Goal: Task Accomplishment & Management: Manage account settings

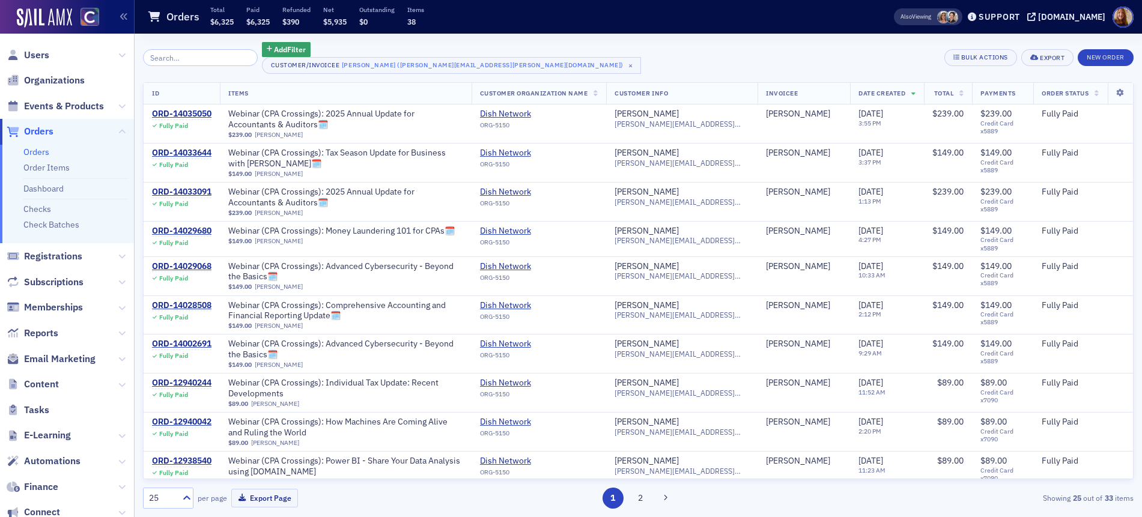
click at [49, 51] on span "Users" at bounding box center [67, 55] width 134 height 26
click at [35, 55] on span "Users" at bounding box center [36, 55] width 25 height 13
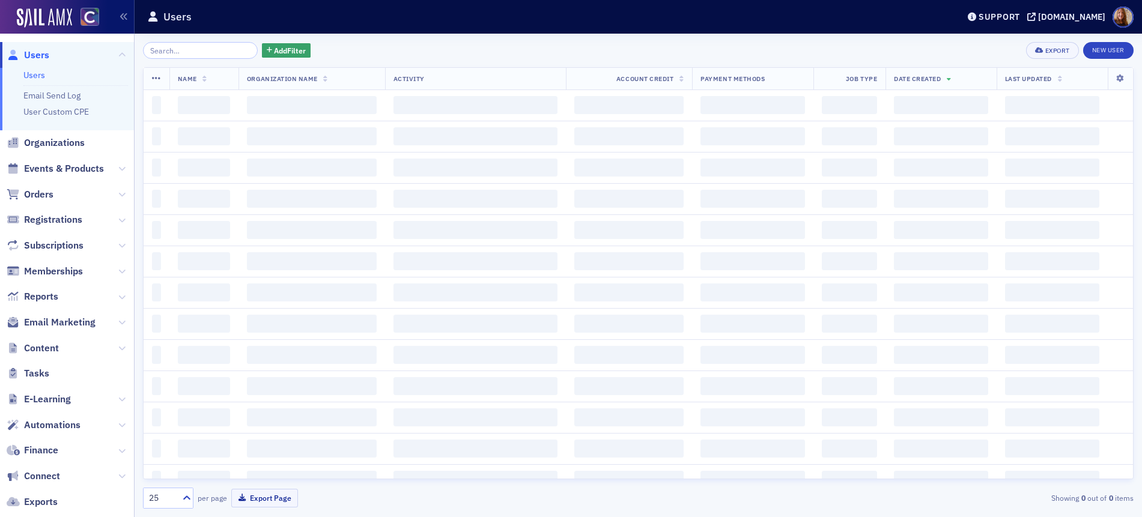
click at [176, 54] on input "search" at bounding box center [200, 50] width 115 height 17
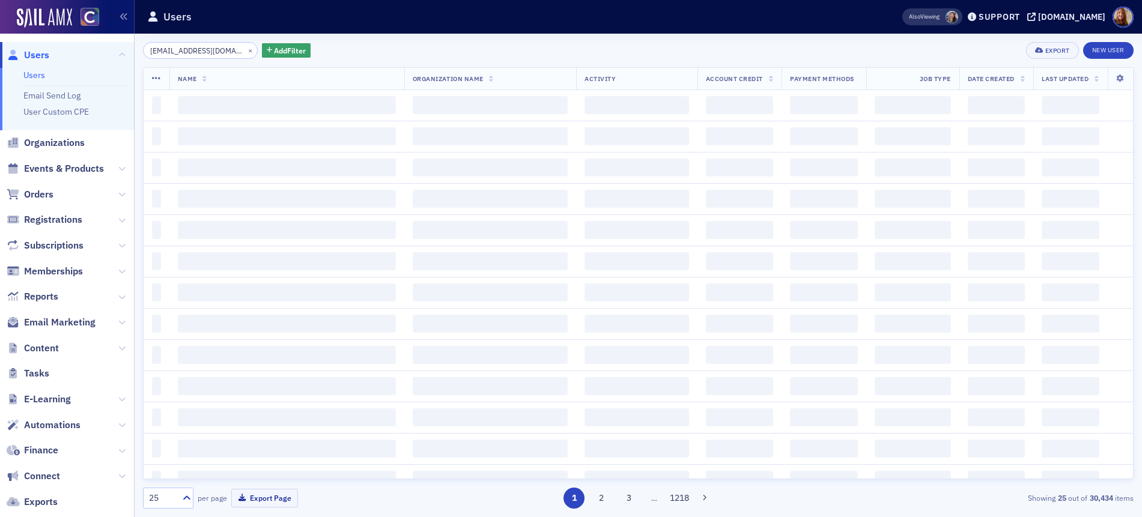
scroll to position [0, 41]
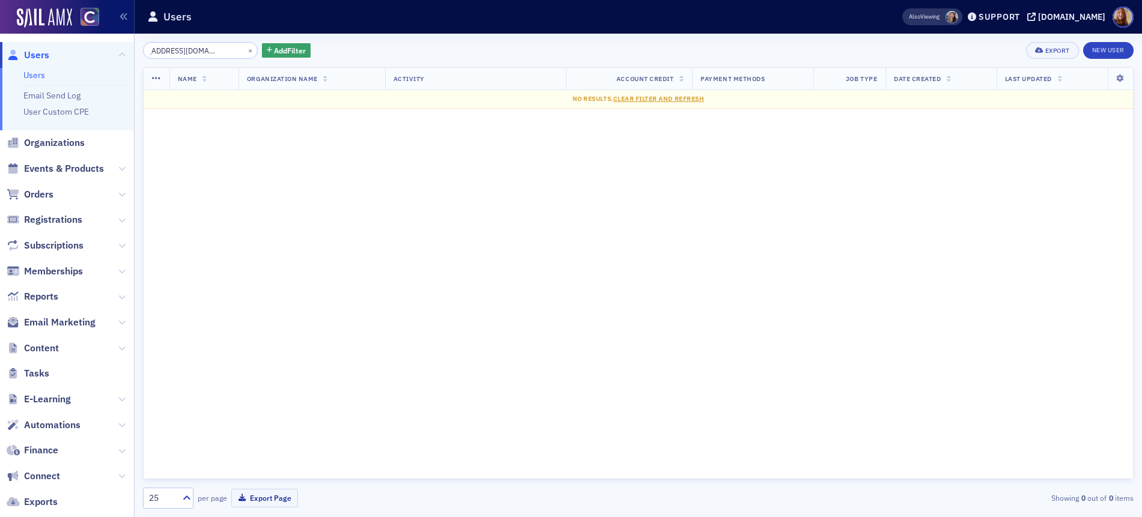
drag, startPoint x: 173, startPoint y: 51, endPoint x: 217, endPoint y: 59, distance: 45.1
click at [217, 59] on div "benjaminmichaels0809@yahoo.com × Add Filter Export New User Name Organization N…" at bounding box center [638, 275] width 990 height 467
click at [177, 54] on input "benjaminmichaels" at bounding box center [200, 50] width 115 height 17
click at [180, 52] on input "benjaminmichaels" at bounding box center [200, 50] width 115 height 17
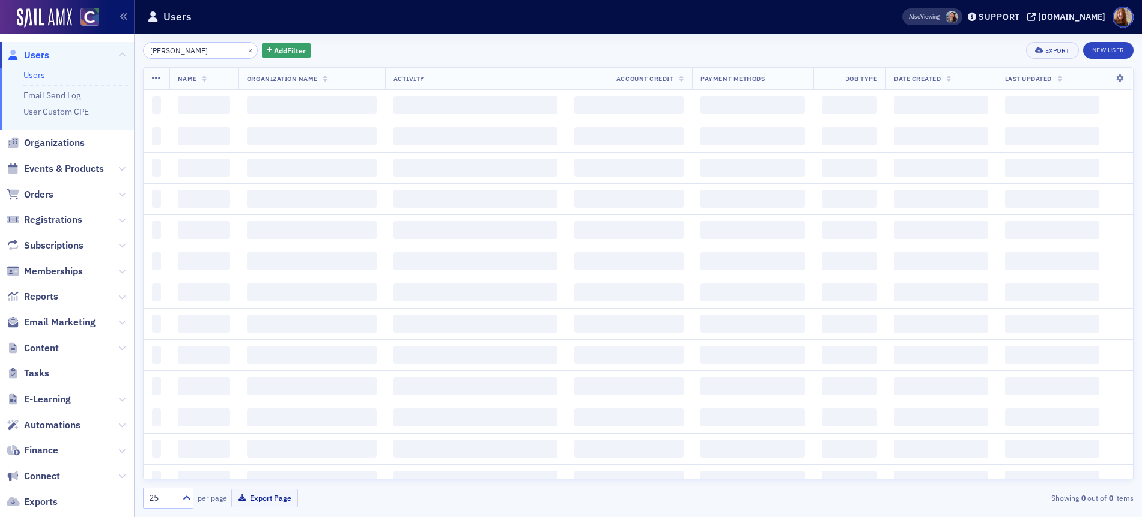
type input "benjamin michaels"
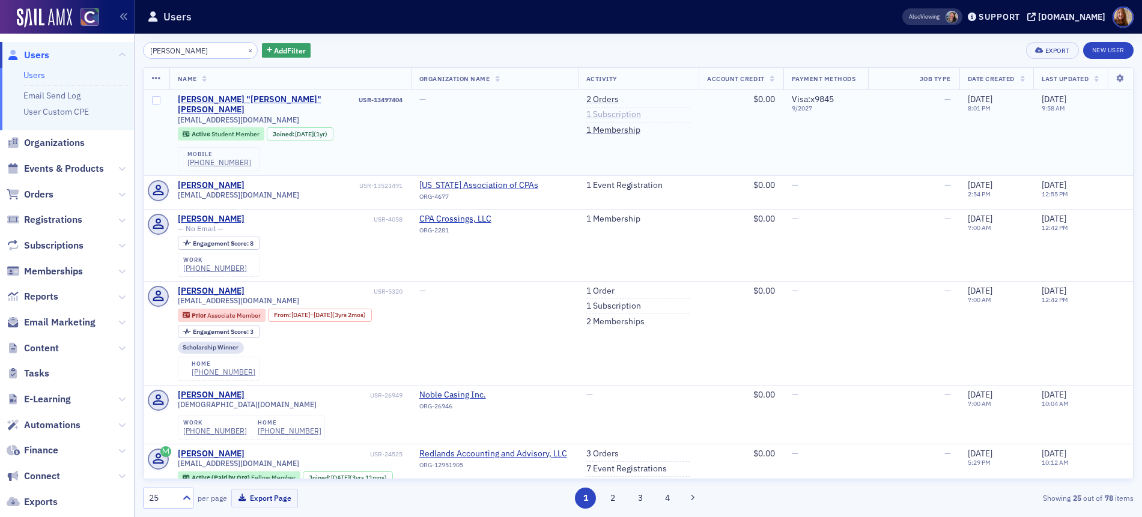
click at [598, 114] on link "1 Subscription" at bounding box center [613, 114] width 55 height 11
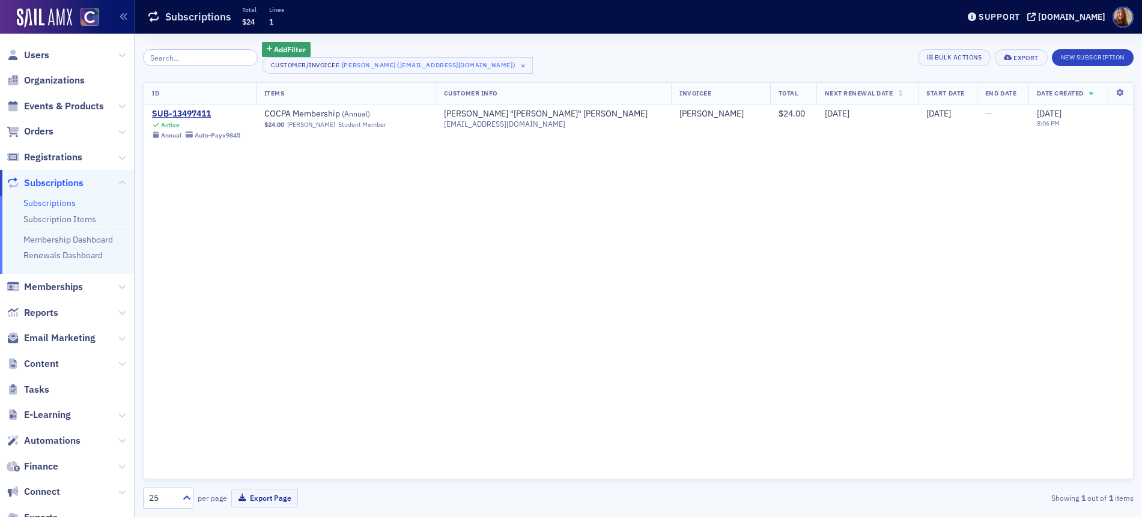
click at [459, 208] on div "ID Items Customer Info Invoicee Total Next Renewal Date Start Date End Date Dat…" at bounding box center [638, 281] width 990 height 398
click at [620, 59] on div "Add Filter Customer/Invoicee Ben Michaels (bdmlax@colostate.edu) × Bulk Actions…" at bounding box center [638, 58] width 990 height 32
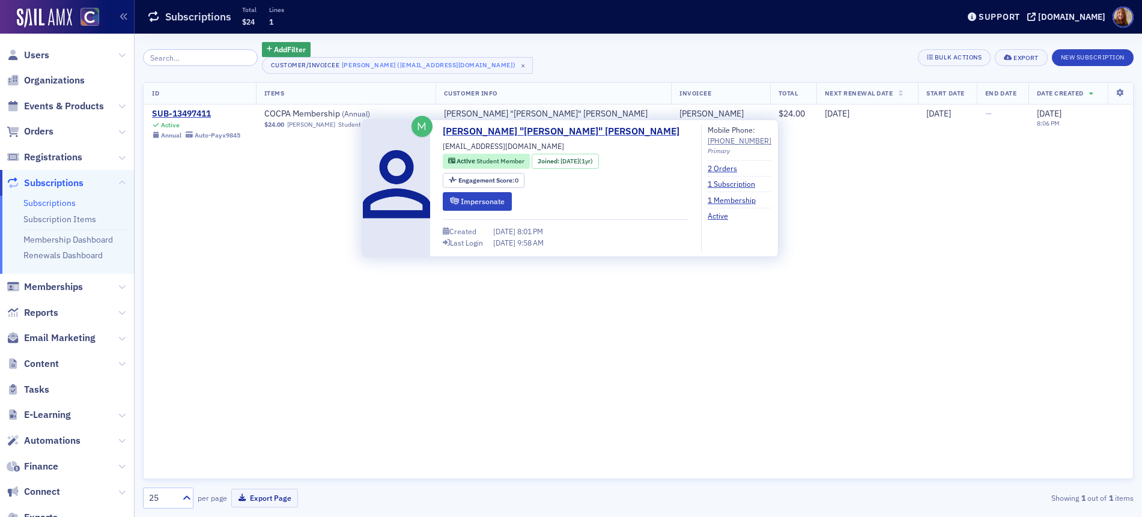
click at [908, 249] on div "ID Items Customer Info Invoicee Total Next Renewal Date Start Date End Date Dat…" at bounding box center [638, 281] width 990 height 398
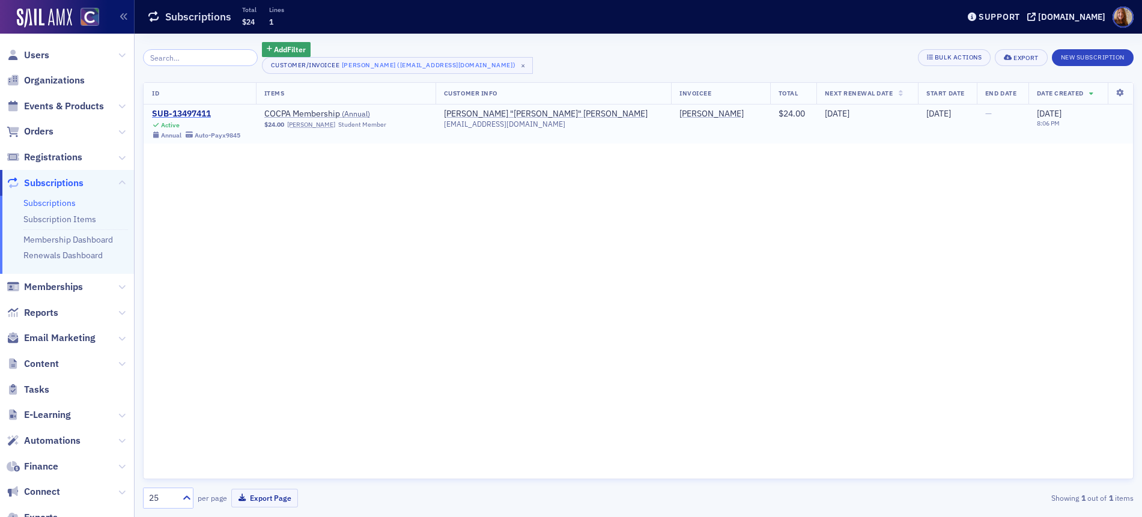
click at [190, 113] on div "SUB-13497411" at bounding box center [196, 114] width 88 height 11
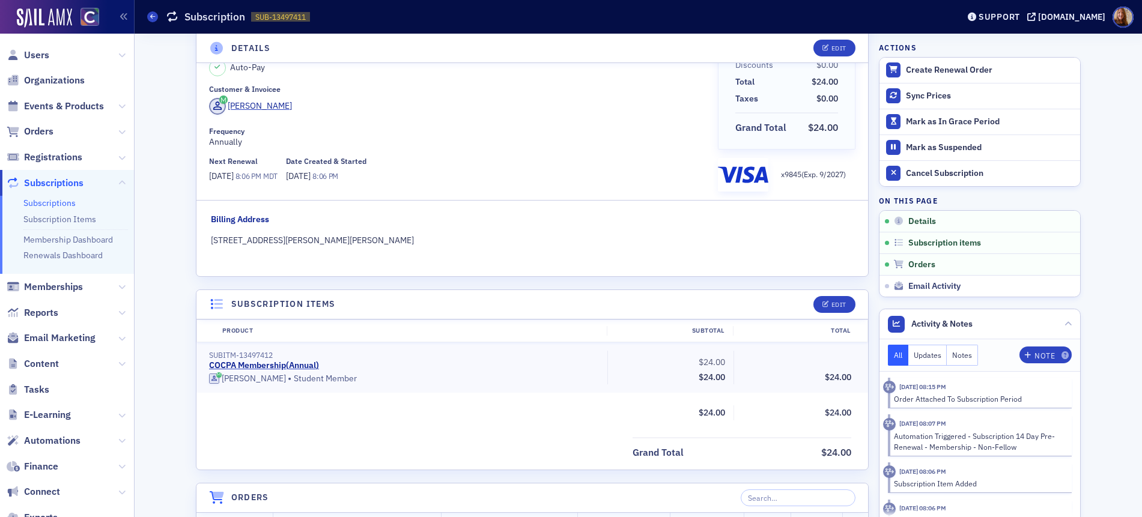
scroll to position [389, 0]
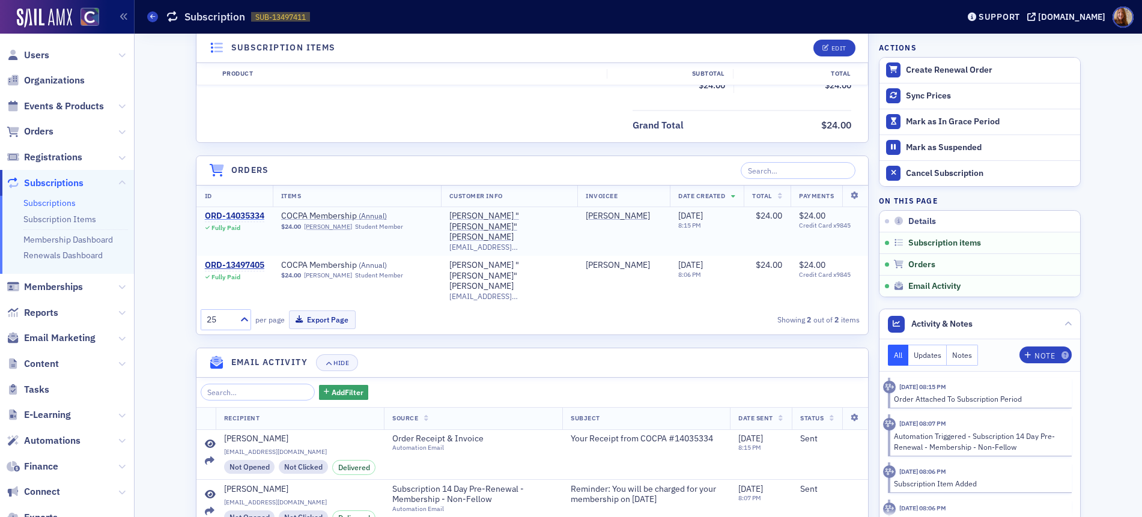
click at [241, 215] on div "ORD-14035334" at bounding box center [234, 216] width 59 height 11
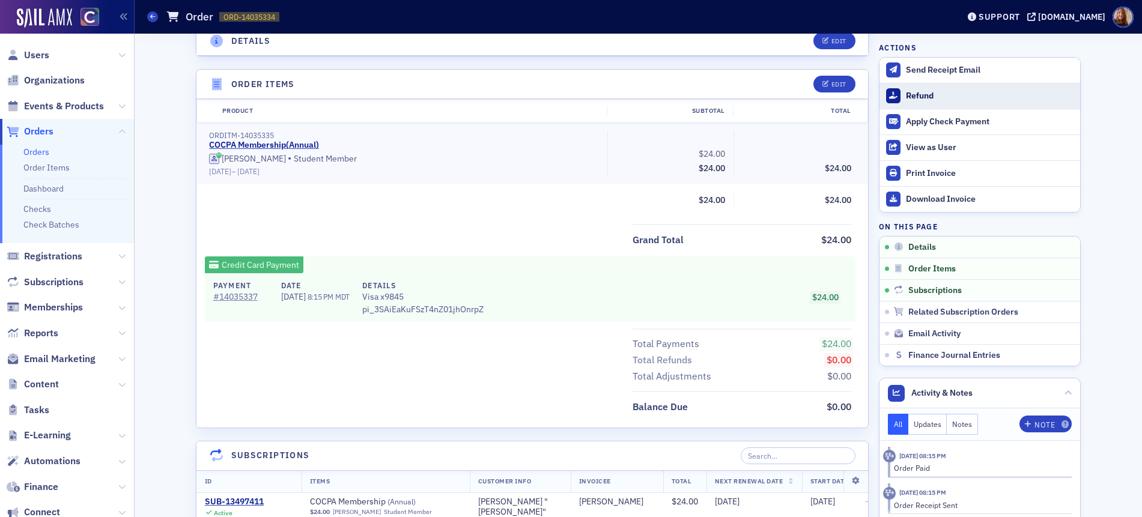
click at [919, 92] on div "Refund" at bounding box center [990, 96] width 168 height 11
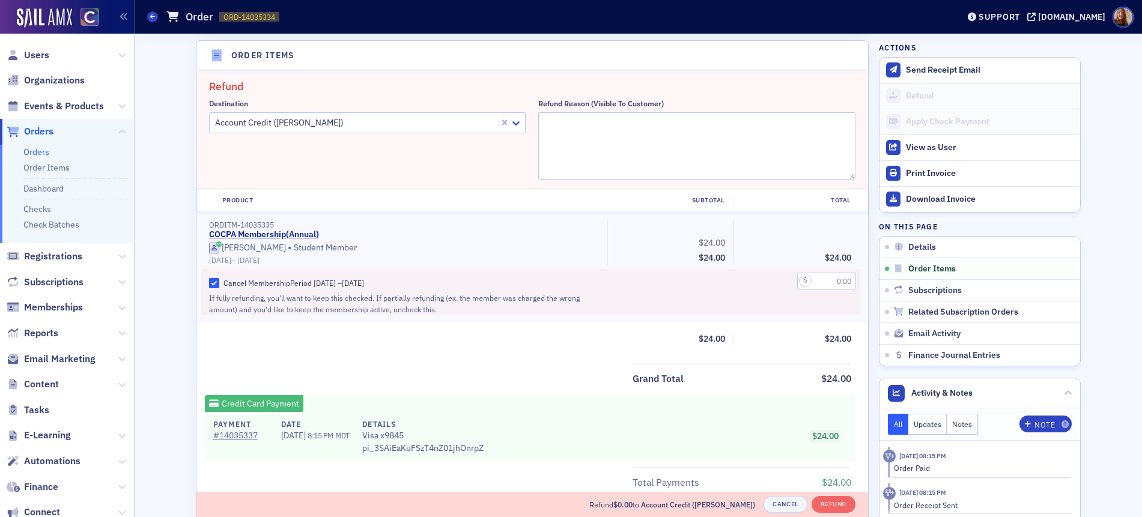
scroll to position [418, 0]
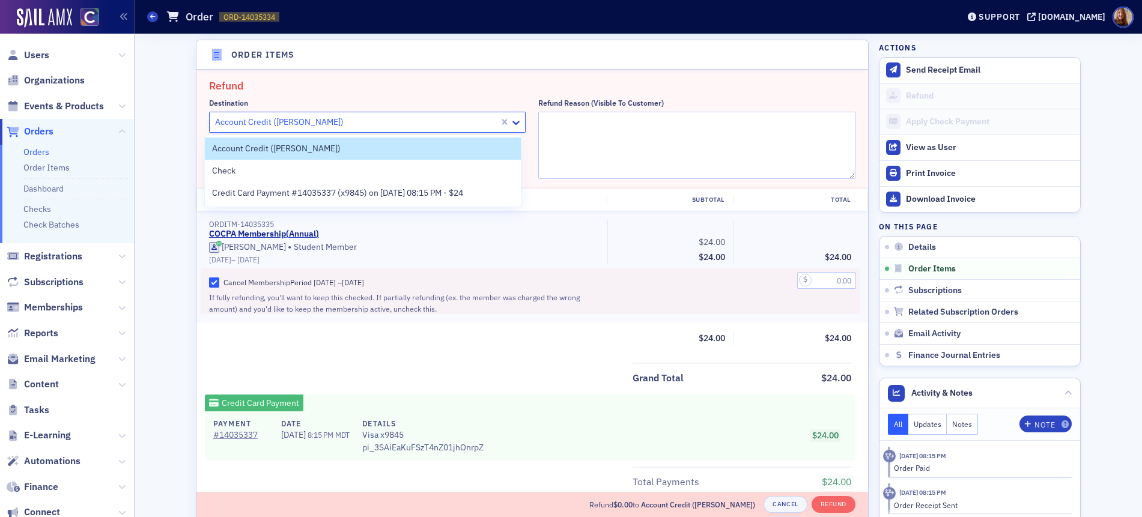
click at [425, 129] on div at bounding box center [356, 122] width 285 height 15
click at [341, 191] on span "Credit Card Payment #14035337 (x9845) on 9/23/2025 08:15 PM - $24" at bounding box center [337, 193] width 251 height 13
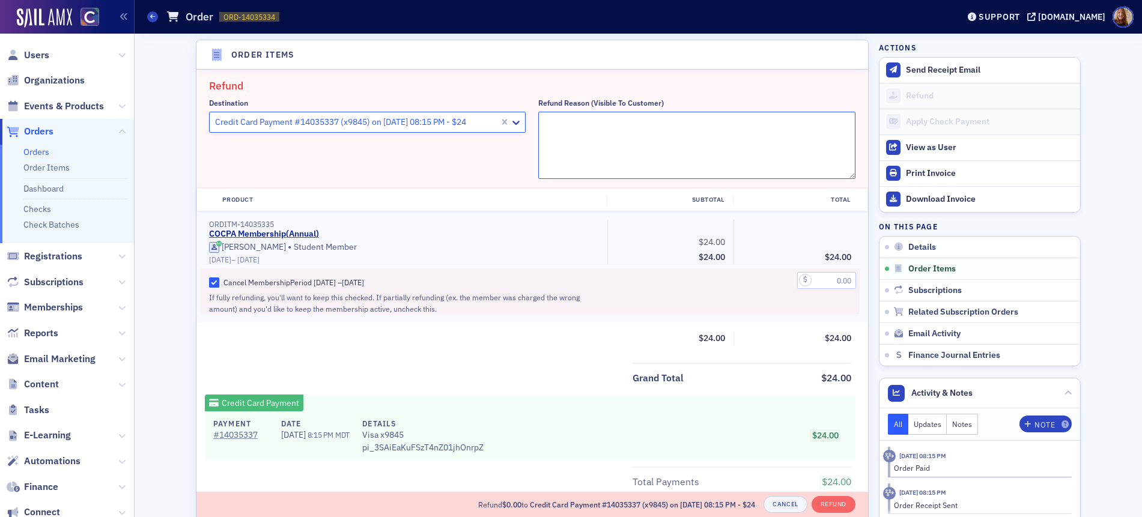
click at [590, 142] on textarea "Refund Reason (Visible to Customer)" at bounding box center [696, 145] width 317 height 67
type textarea "did not want to renew"
click at [820, 287] on input "text" at bounding box center [826, 280] width 59 height 17
type input "24.00"
click at [833, 503] on button "Refund" at bounding box center [833, 504] width 44 height 17
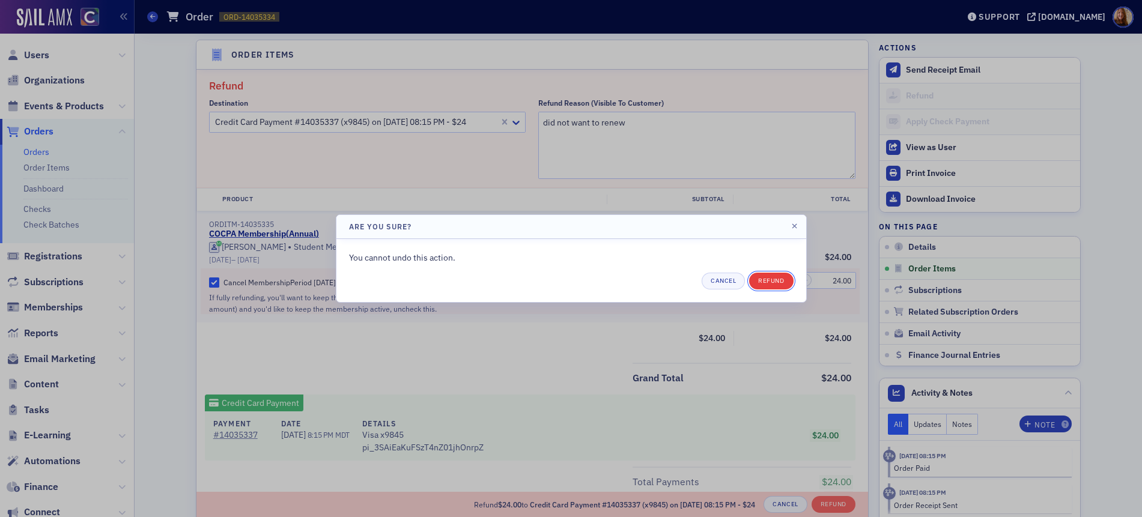
click at [777, 279] on button "Refund" at bounding box center [771, 281] width 44 height 17
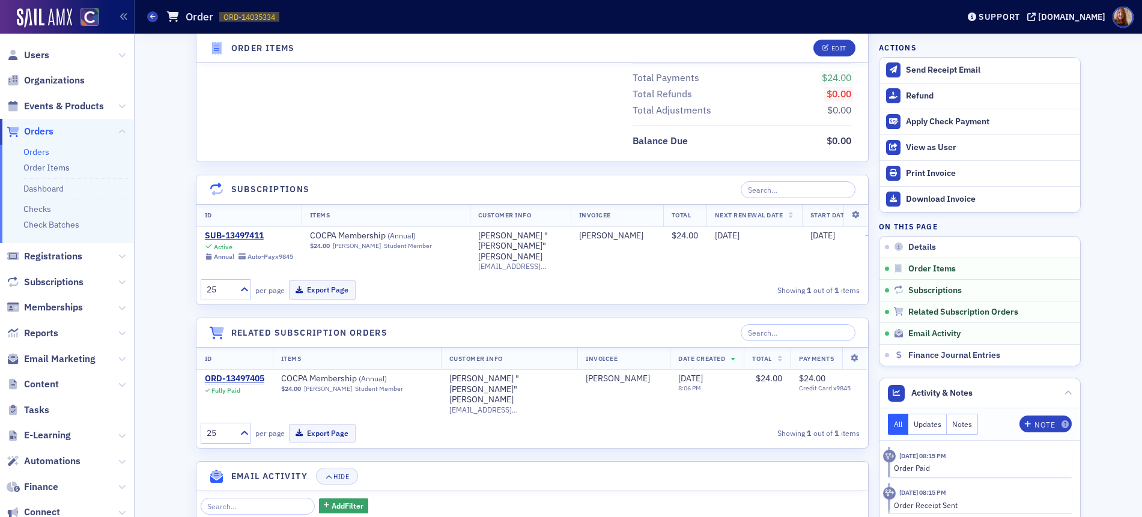
scroll to position [703, 0]
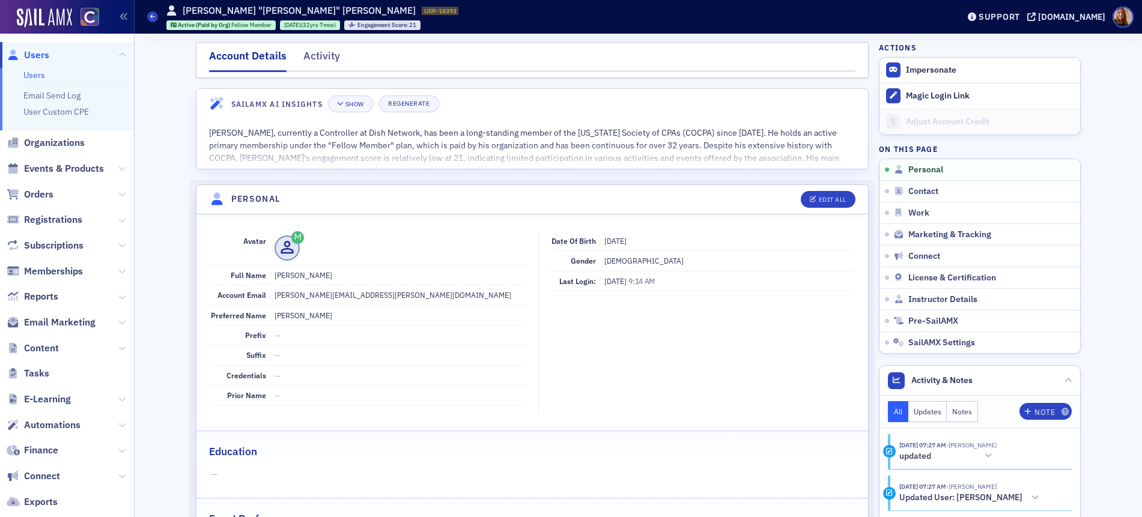
click at [34, 76] on link "Users" at bounding box center [34, 75] width 22 height 11
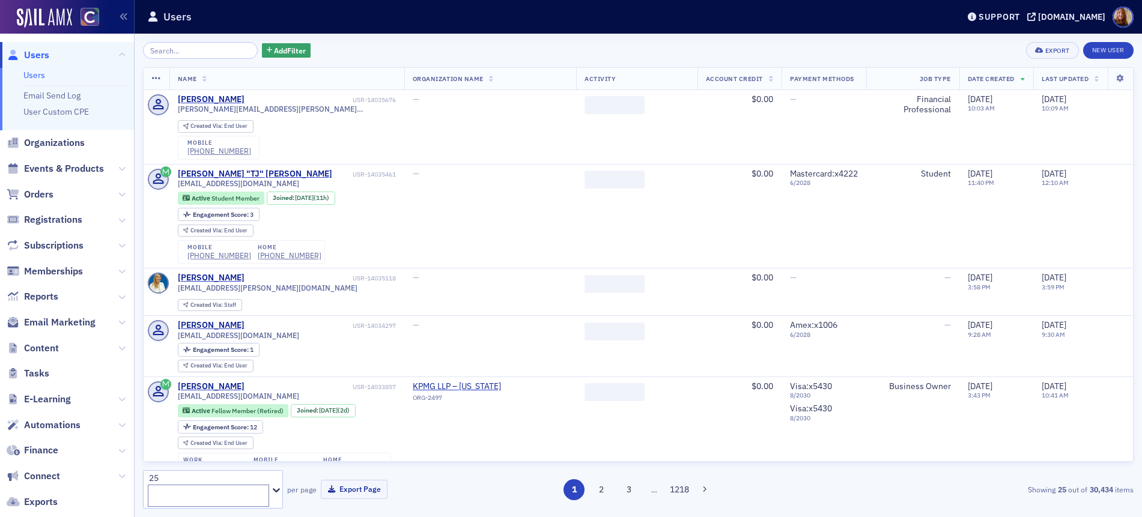
click at [167, 51] on input "search" at bounding box center [200, 50] width 115 height 17
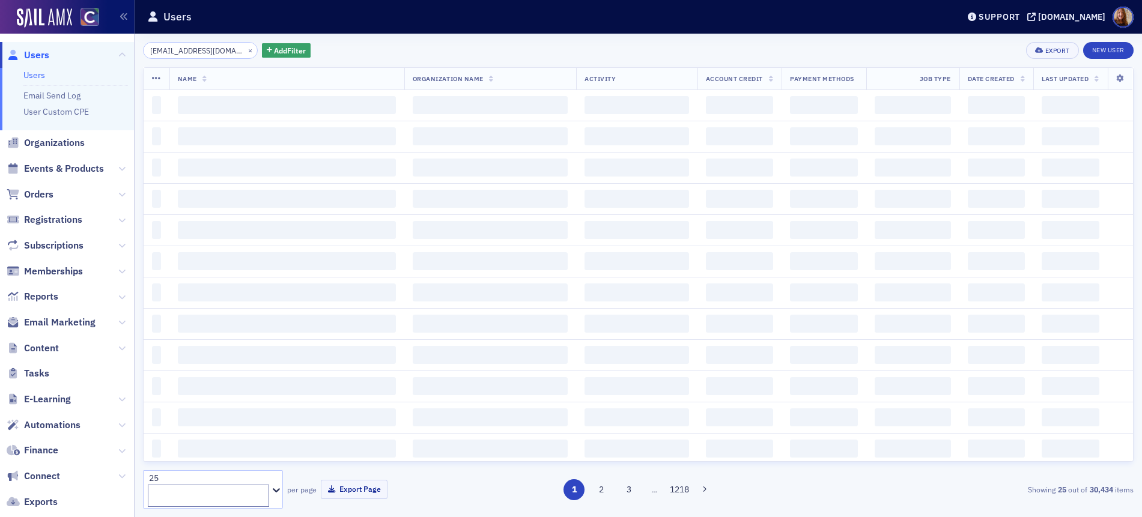
scroll to position [0, 41]
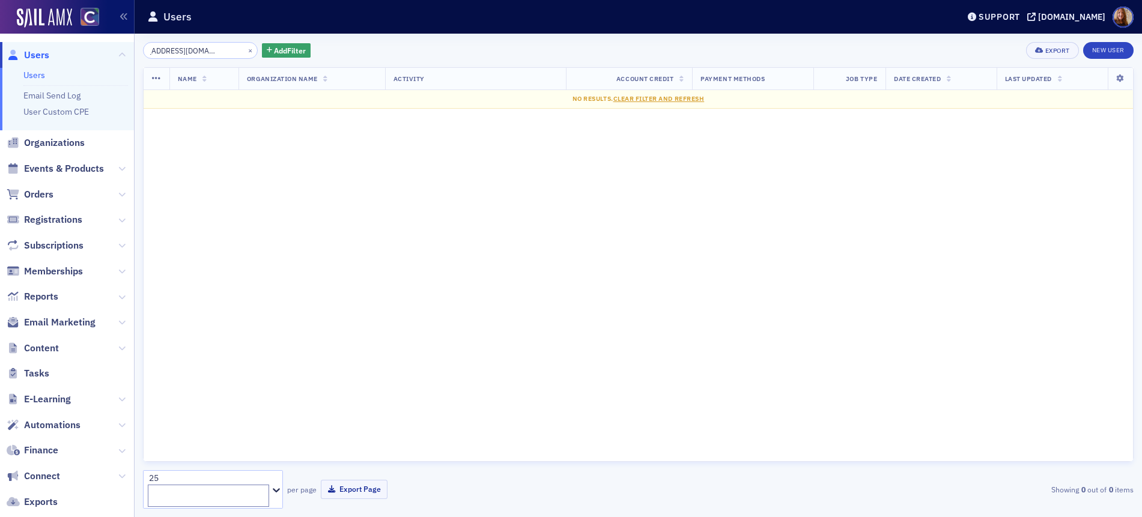
drag, startPoint x: 169, startPoint y: 50, endPoint x: 264, endPoint y: 63, distance: 96.3
click at [264, 63] on div "benjaminmichaels0809@yahoo.com × Add Filter Export New User Name Organization N…" at bounding box center [638, 275] width 990 height 467
click at [178, 51] on input "benjaminmichaels" at bounding box center [200, 50] width 115 height 17
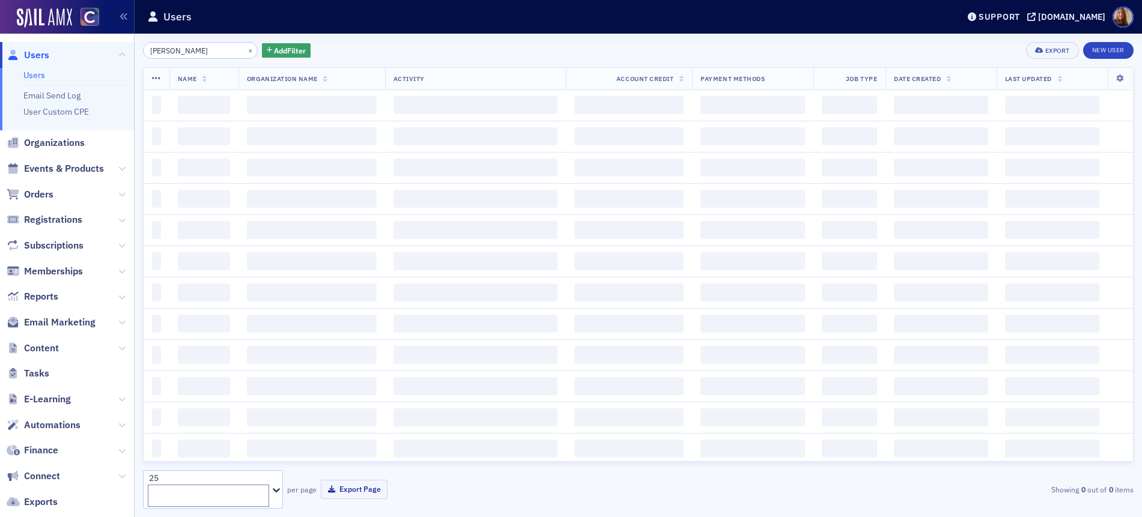
type input "benjamin michaels"
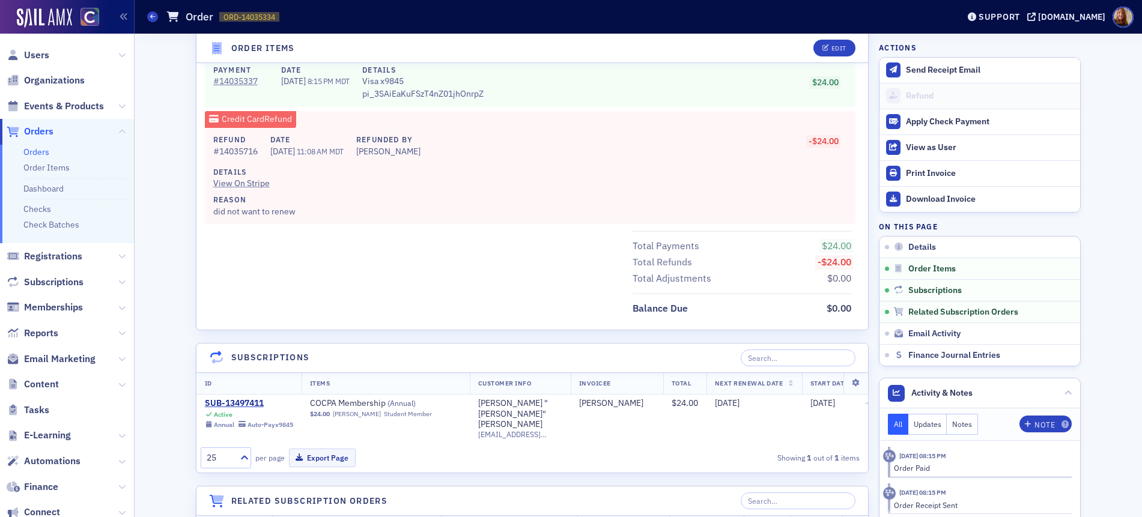
scroll to position [627, 0]
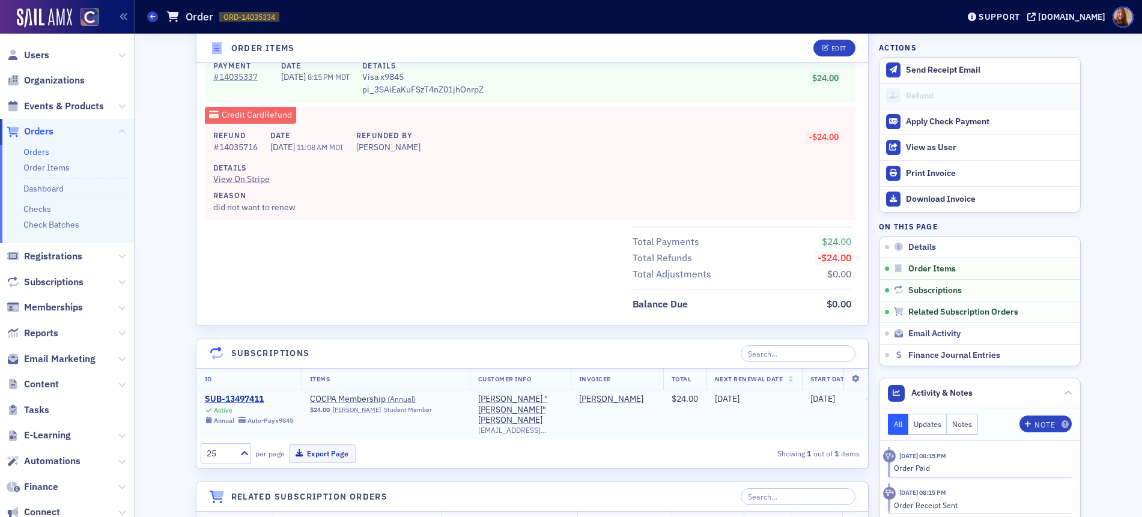
click at [233, 399] on div "SUB-13497411" at bounding box center [249, 399] width 88 height 11
click at [246, 396] on div "SUB-13497411" at bounding box center [249, 399] width 88 height 11
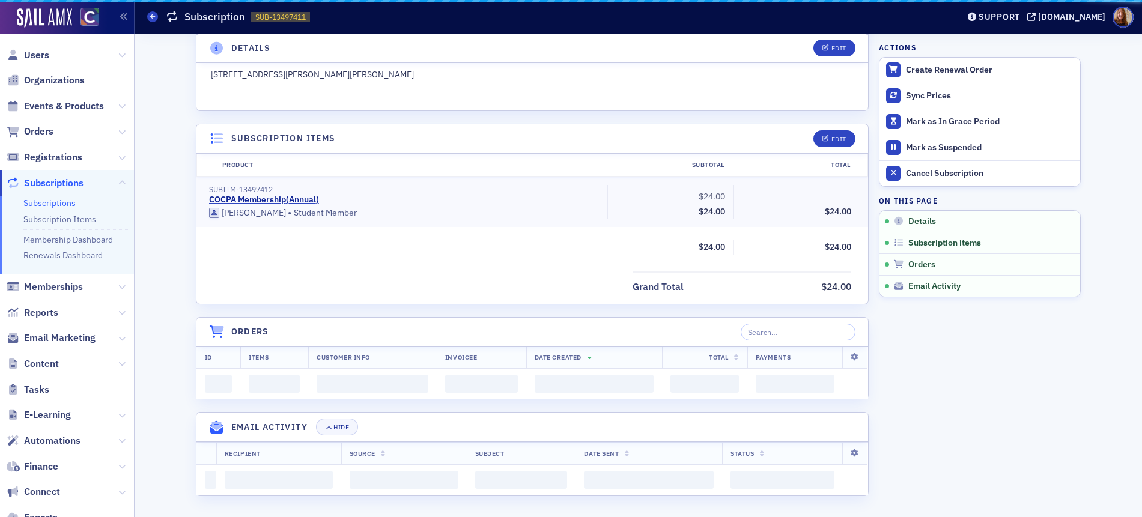
scroll to position [471, 0]
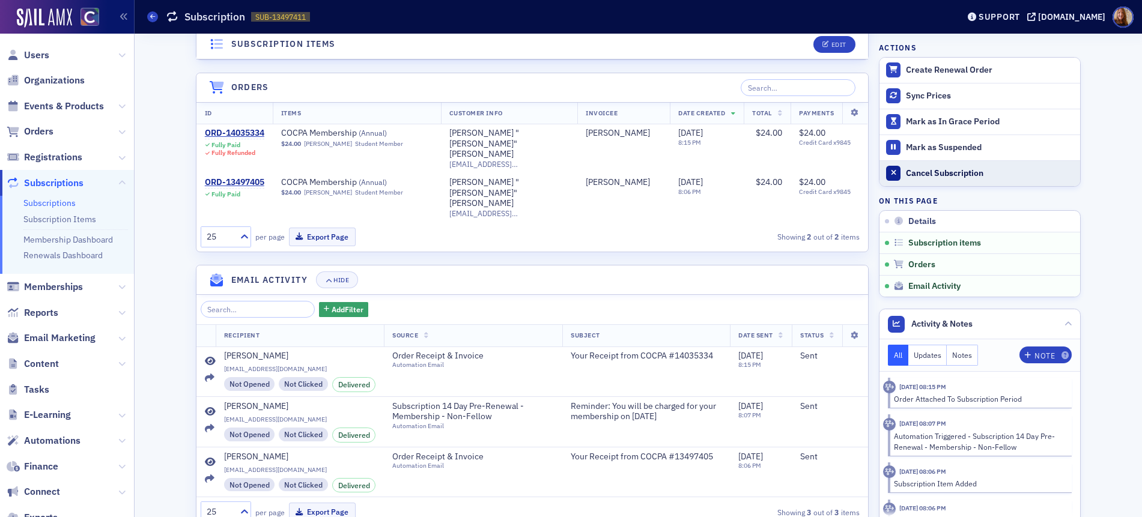
click at [948, 171] on div "Cancel Subscription" at bounding box center [990, 173] width 168 height 11
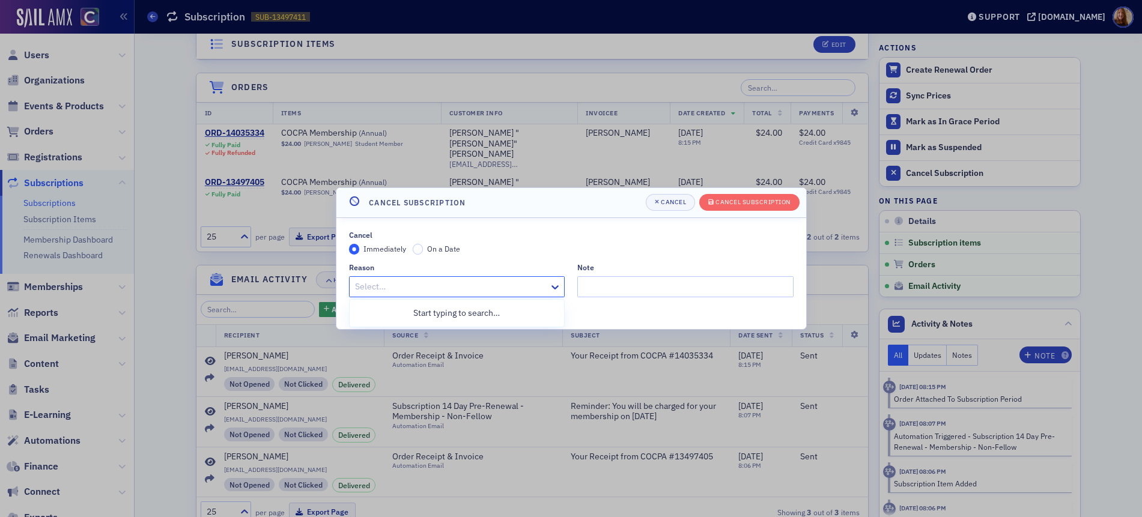
click at [395, 286] on div at bounding box center [451, 286] width 195 height 15
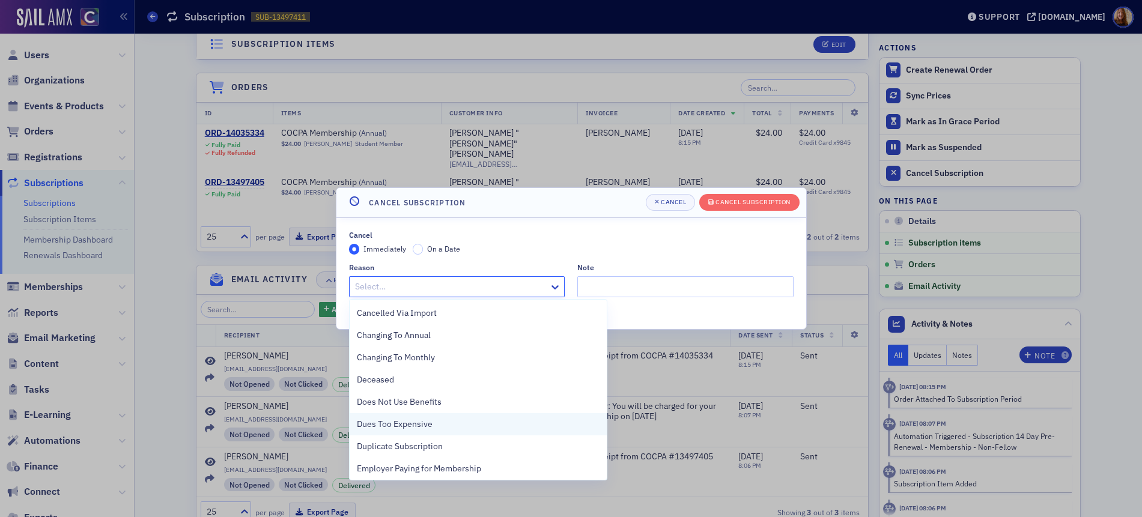
click at [439, 419] on div "Dues Too Expensive" at bounding box center [478, 424] width 243 height 13
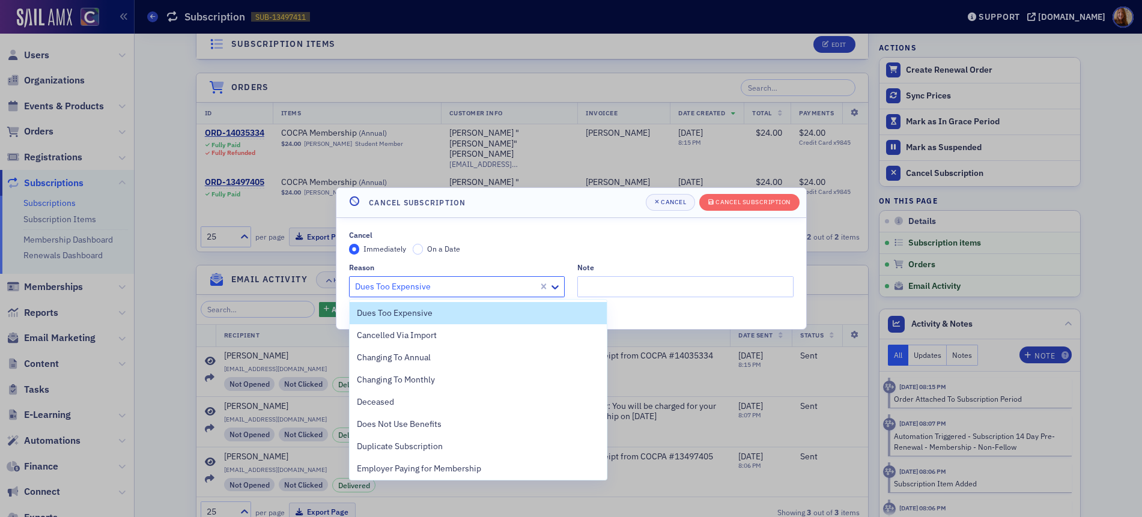
click at [470, 284] on div at bounding box center [446, 286] width 184 height 15
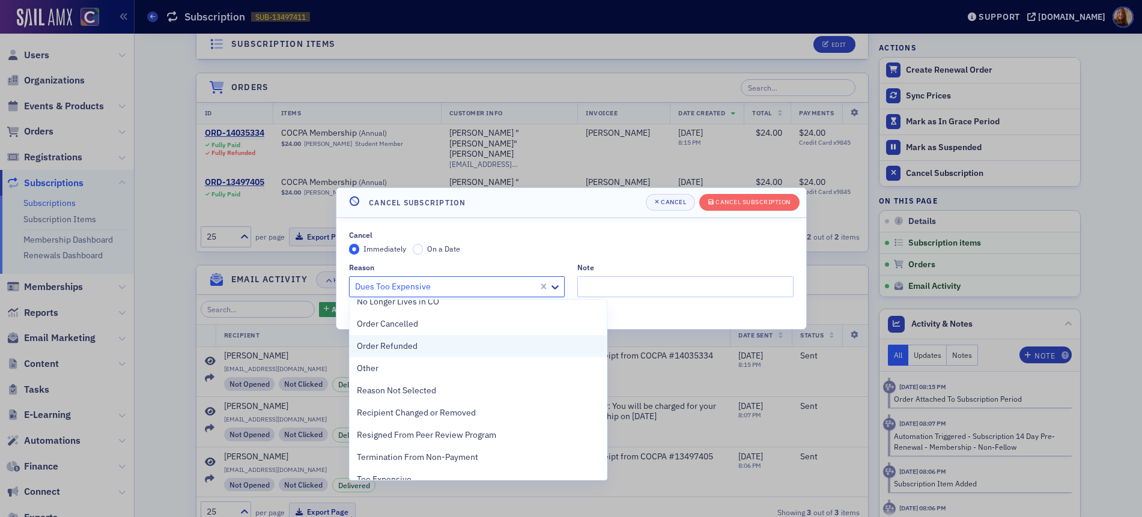
click at [407, 343] on span "Order Refunded" at bounding box center [387, 346] width 61 height 13
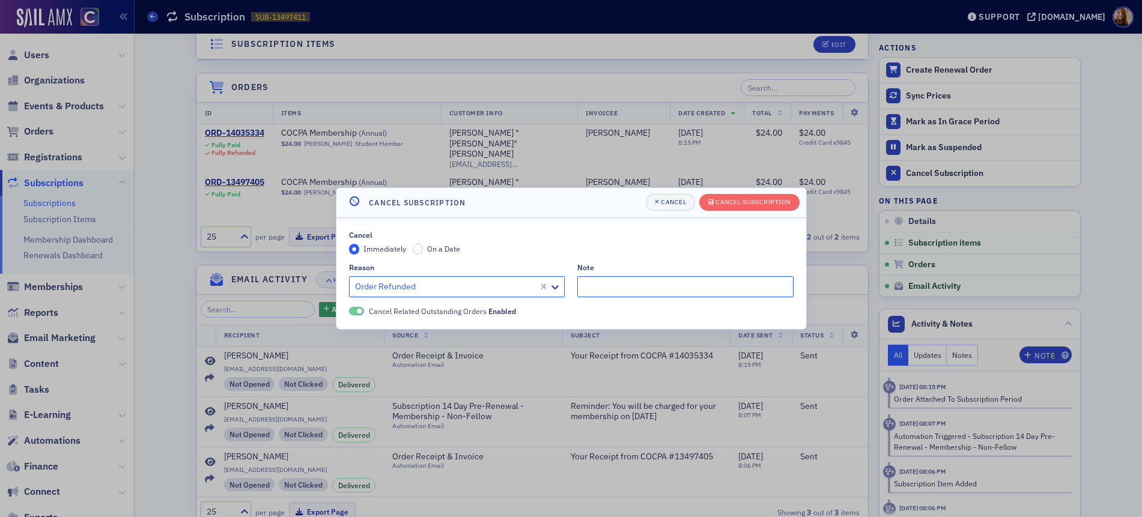
click at [637, 282] on input "Note" at bounding box center [685, 286] width 216 height 21
click at [759, 204] on div "Cancel Subscription" at bounding box center [752, 202] width 75 height 7
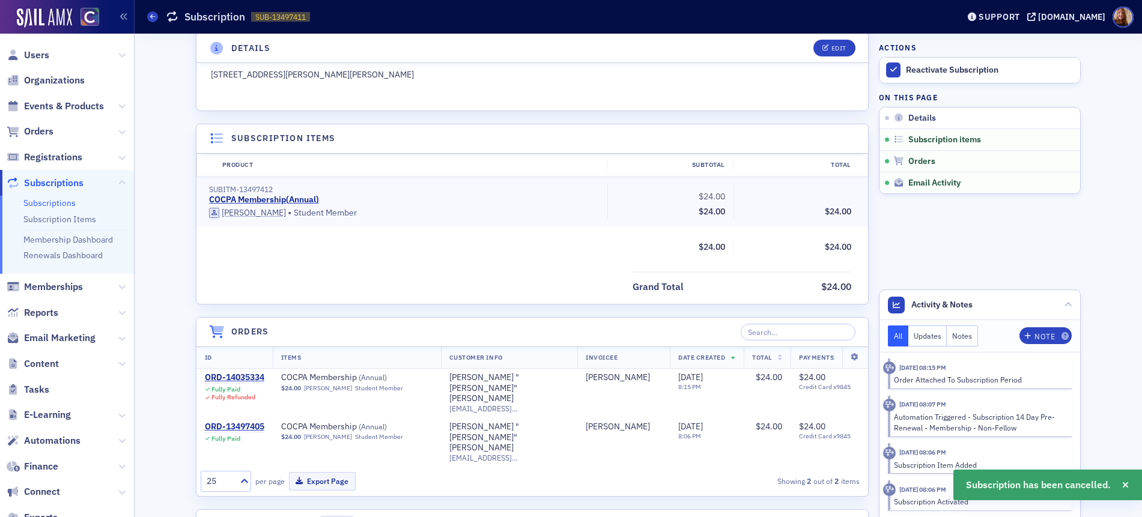
scroll to position [471, 0]
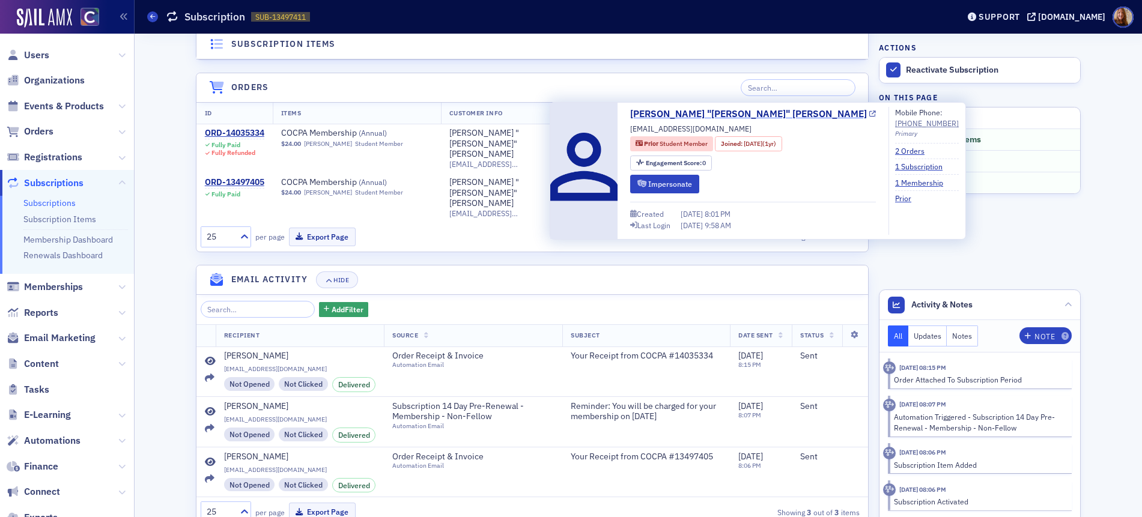
click at [719, 115] on link "[PERSON_NAME] "[PERSON_NAME]" [PERSON_NAME]" at bounding box center [753, 114] width 246 height 14
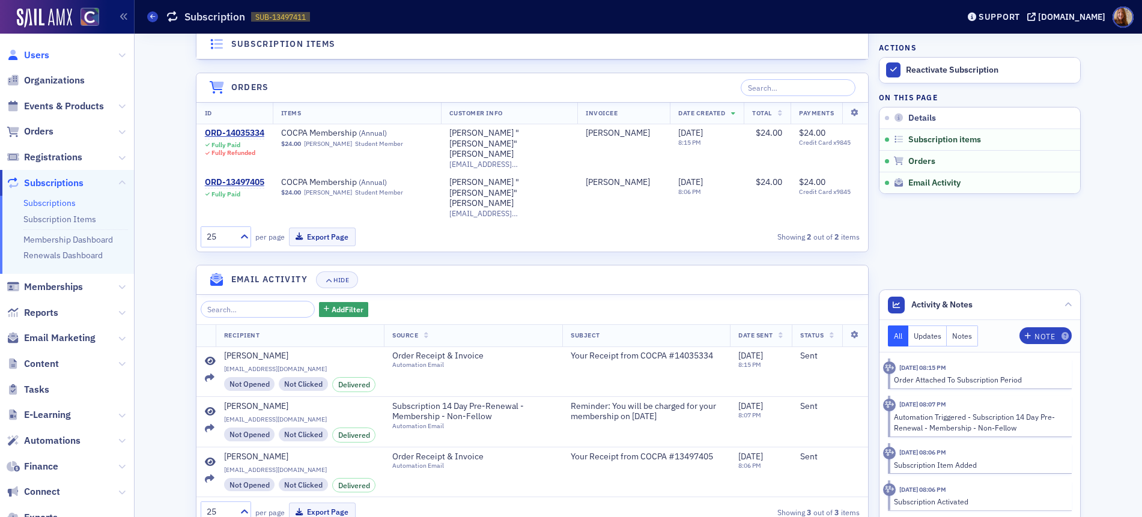
click at [38, 56] on span "Users" at bounding box center [36, 55] width 25 height 13
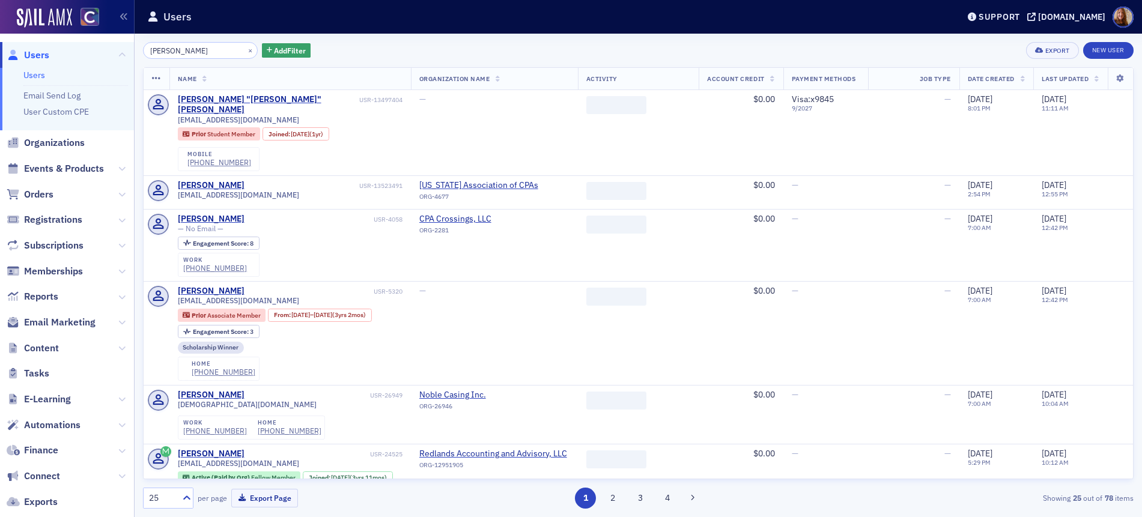
click at [193, 50] on input "benjamin michaels" at bounding box center [200, 50] width 115 height 17
click at [245, 50] on button "×" at bounding box center [250, 49] width 11 height 11
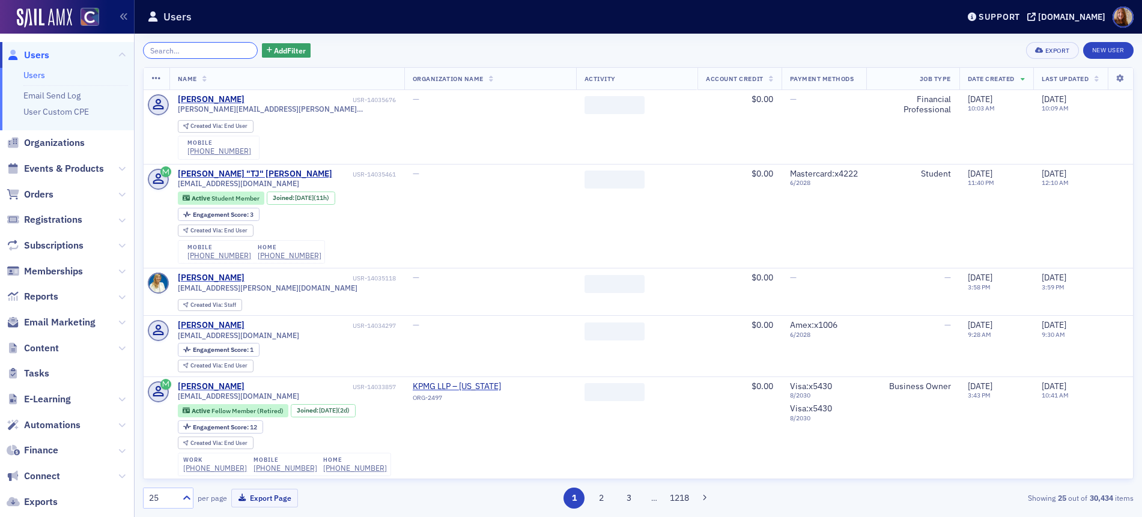
click at [188, 53] on input "search" at bounding box center [200, 50] width 115 height 17
paste input "[PERSON_NAME][EMAIL_ADDRESS][DOMAIN_NAME]"
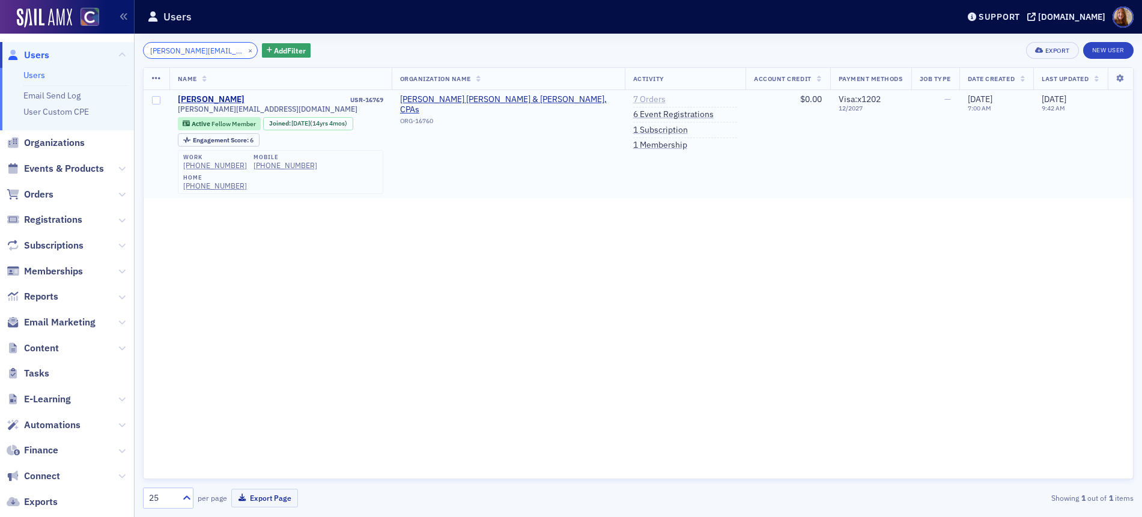
type input "[PERSON_NAME][EMAIL_ADDRESS][DOMAIN_NAME]"
click at [633, 97] on link "7 Orders" at bounding box center [649, 99] width 32 height 11
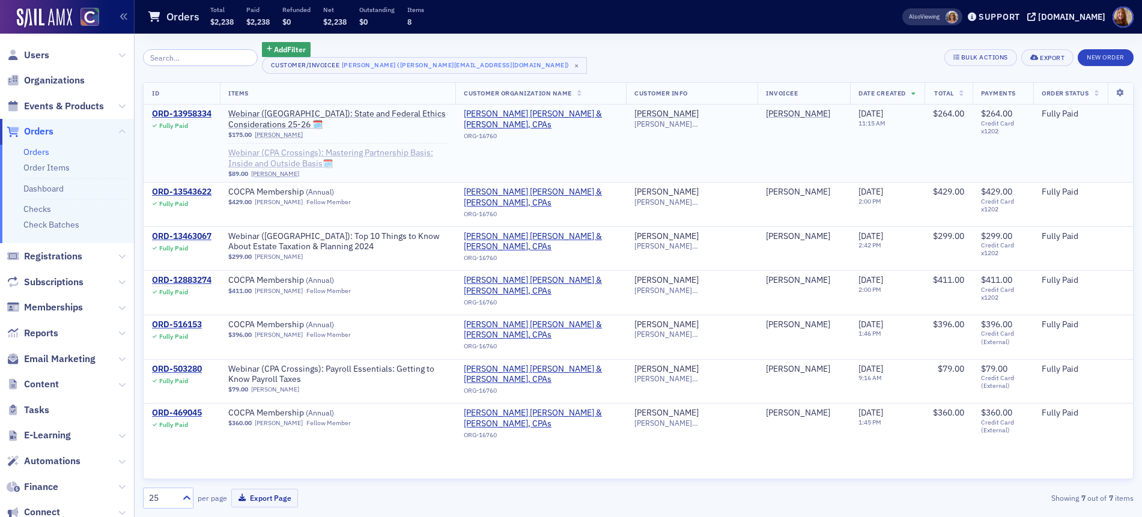
click at [369, 148] on span "Webinar (CPA Crossings): Mastering Partnership Basis: Inside and Outside Basis🗓️" at bounding box center [337, 158] width 219 height 21
click at [193, 113] on div "ORD-13958334" at bounding box center [181, 114] width 59 height 11
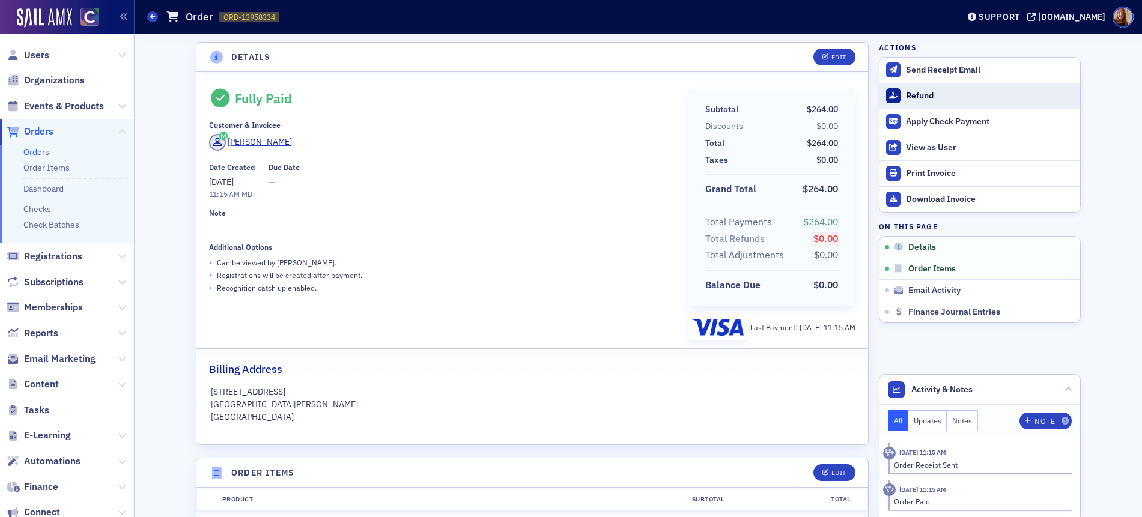
click at [915, 98] on div "Refund" at bounding box center [990, 96] width 168 height 11
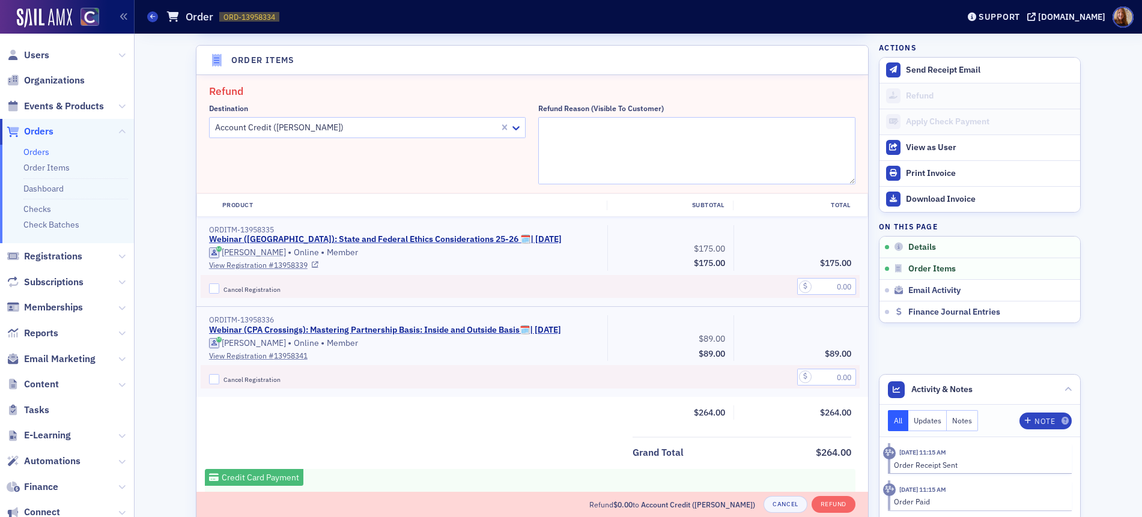
scroll to position [418, 0]
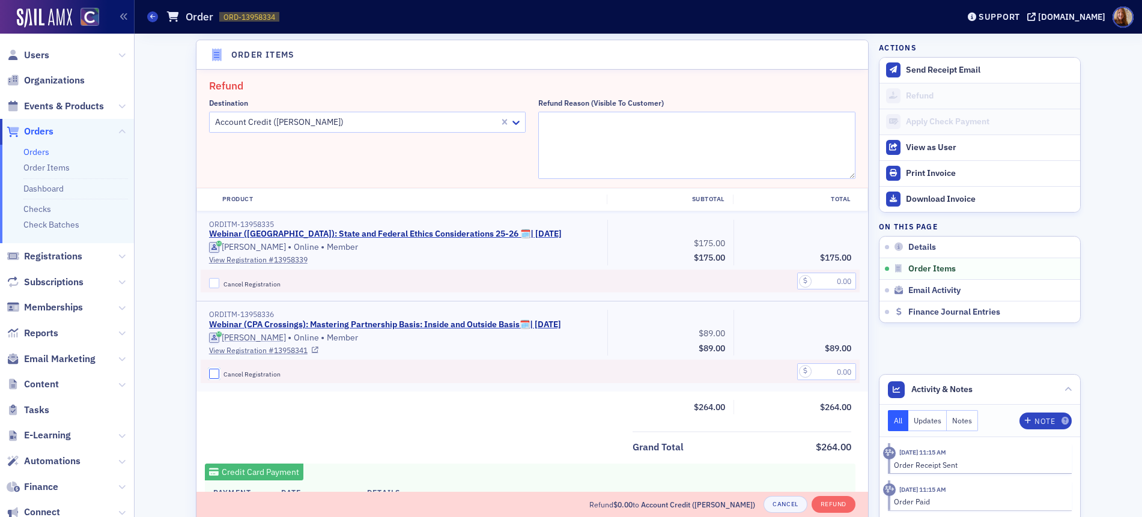
click at [212, 374] on input "Cancel Registration" at bounding box center [214, 374] width 11 height 11
checkbox input "true"
click at [814, 371] on input "text" at bounding box center [826, 371] width 59 height 17
type input "89.00"
click at [601, 148] on textarea "Refund Reason (Visible to Customer)" at bounding box center [696, 145] width 317 height 67
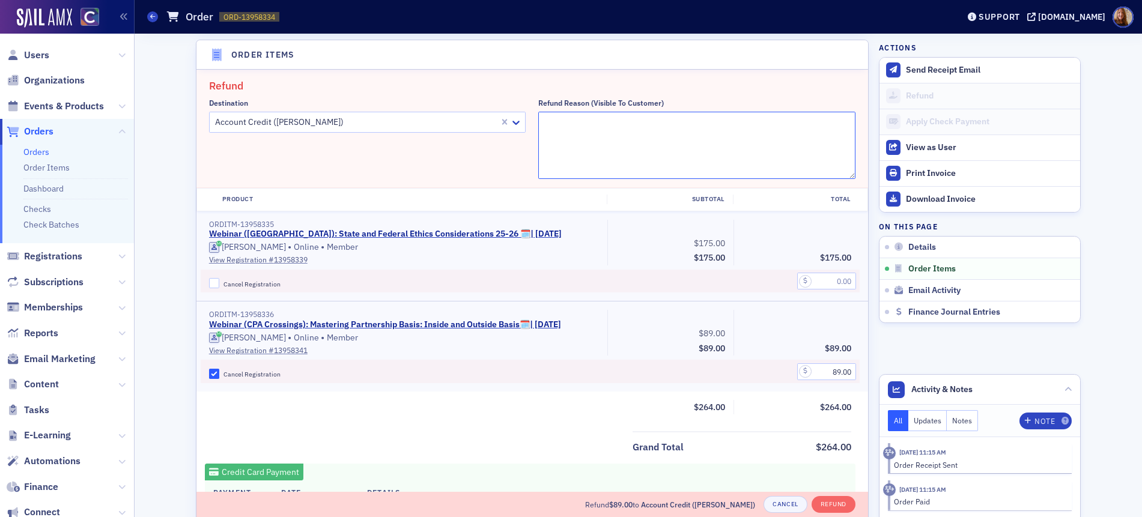
click at [627, 126] on textarea "Refund Reason (Visible to Customer)" at bounding box center [696, 145] width 317 height 67
click at [547, 124] on textarea "trnasfering to Nov 4" at bounding box center [696, 145] width 317 height 67
click at [566, 124] on textarea "transfering to Nov 4" at bounding box center [696, 145] width 317 height 67
click at [647, 133] on textarea "transferring to Nov 4" at bounding box center [696, 145] width 317 height 67
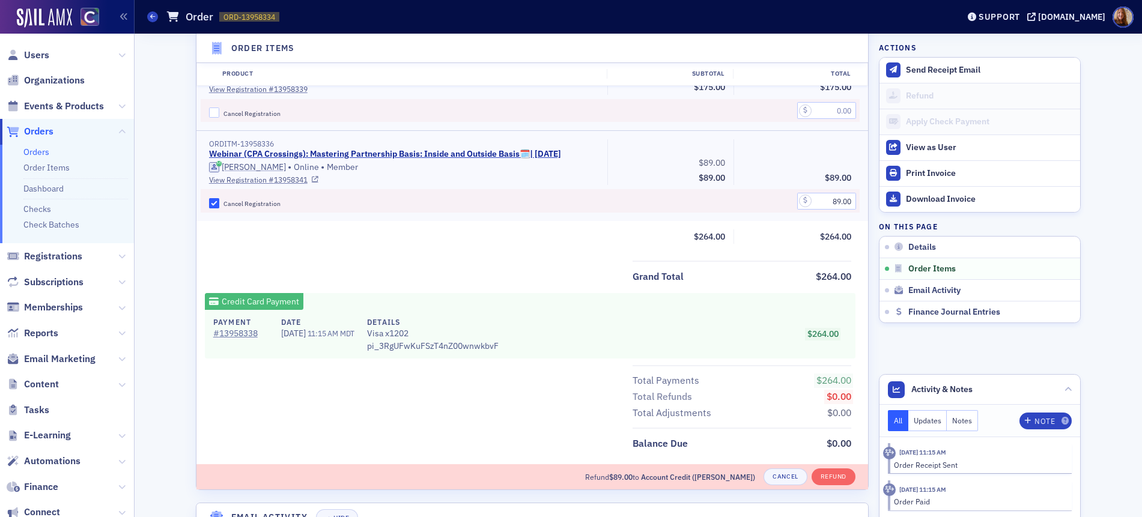
scroll to position [620, 0]
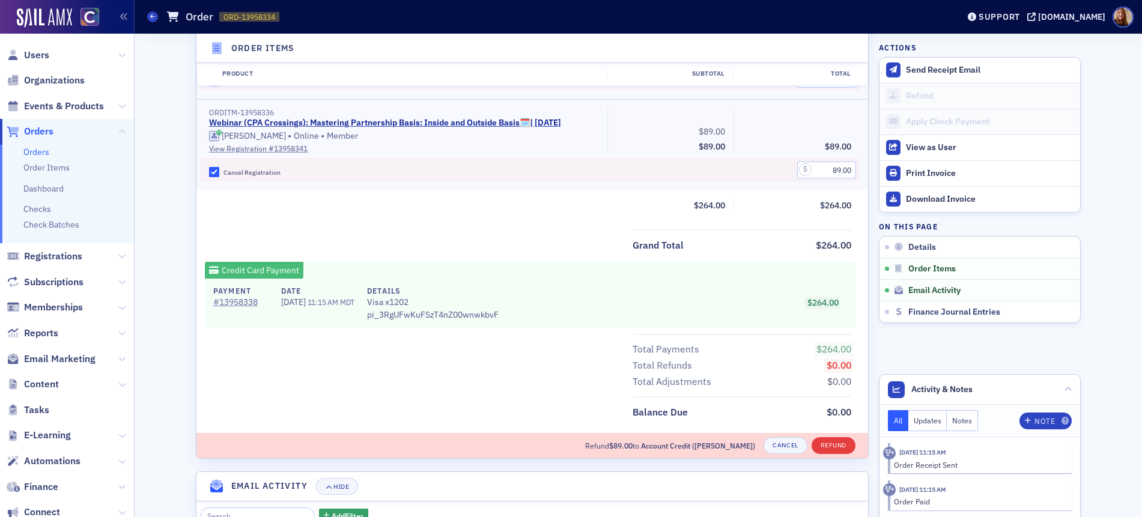
type textarea "transferring to Nov 4"
click at [831, 441] on button "Refund" at bounding box center [833, 445] width 44 height 17
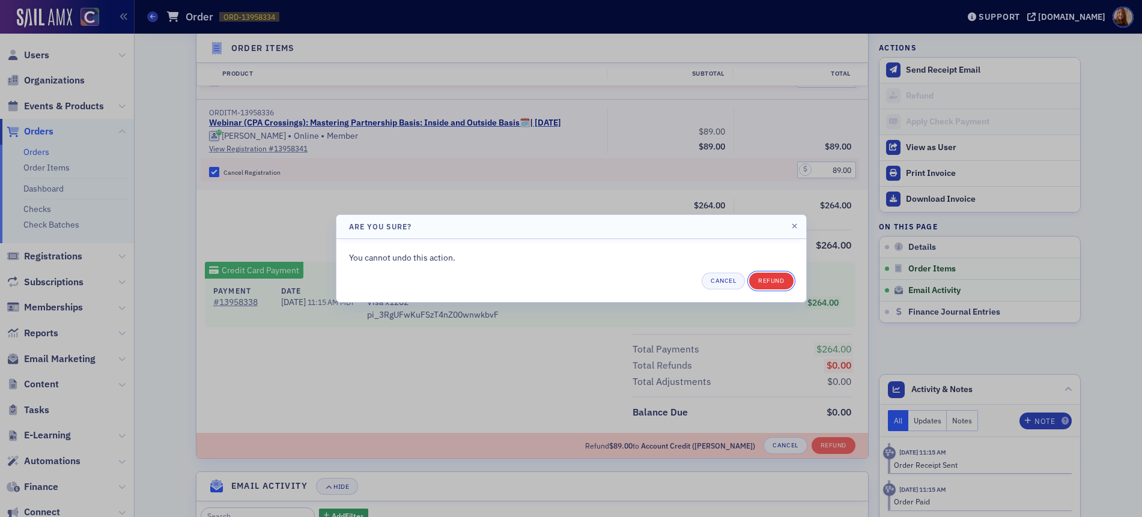
click at [784, 280] on button "Refund" at bounding box center [771, 281] width 44 height 17
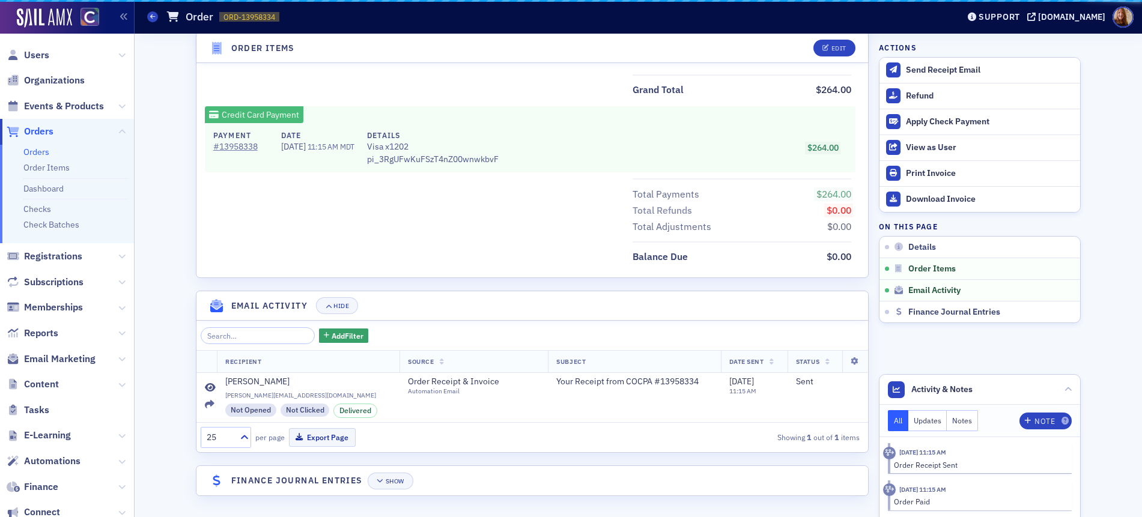
scroll to position [602, 0]
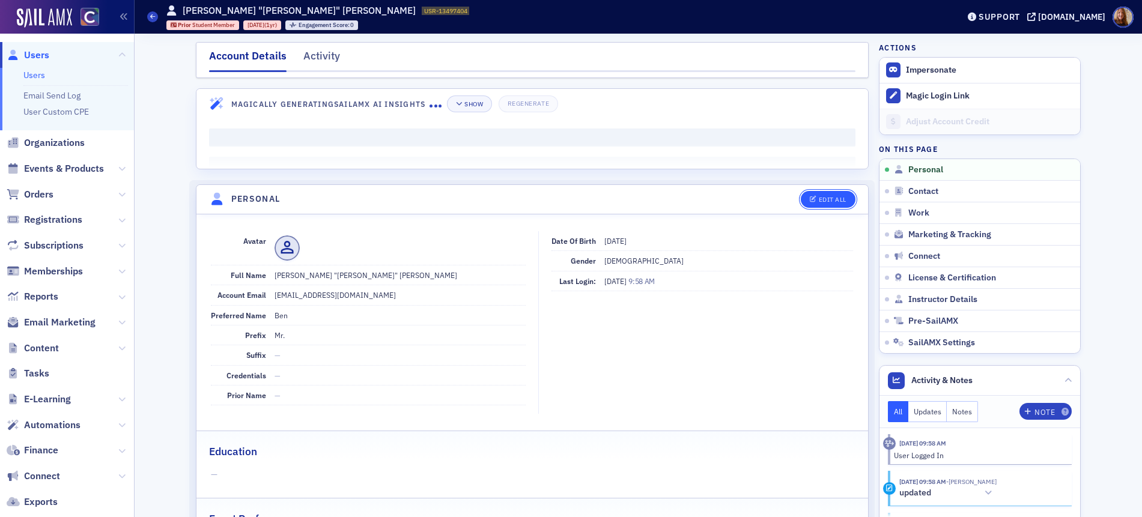
click at [836, 202] on div "Edit All" at bounding box center [833, 199] width 28 height 7
select select "US"
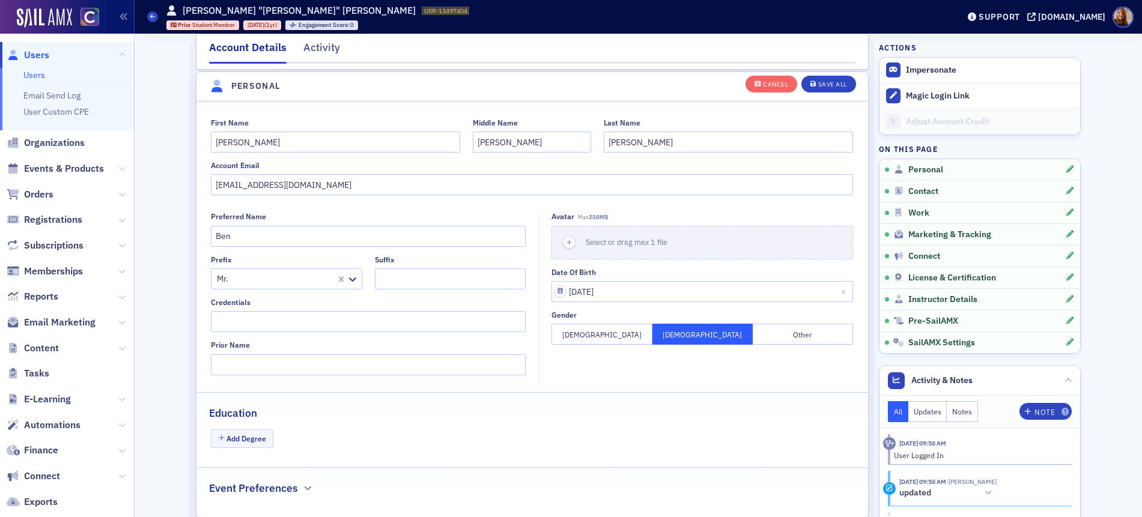
scroll to position [140, 0]
click at [347, 183] on input "[EMAIL_ADDRESS][DOMAIN_NAME]" at bounding box center [532, 182] width 642 height 21
paste input "[PERSON_NAME][EMAIL_ADDRESS][DOMAIN_NAME]"
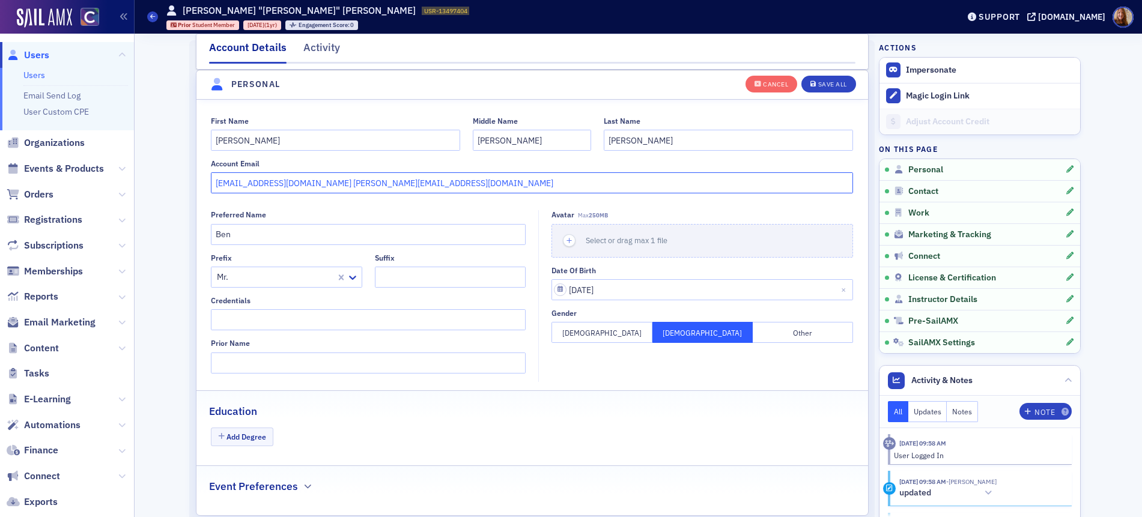
drag, startPoint x: 362, startPoint y: 183, endPoint x: 203, endPoint y: 186, distance: 158.6
click at [203, 186] on div "First Name Benjamin Middle Name Daniel Last Name Michaels Account Email bdmlax@…" at bounding box center [531, 155] width 671 height 77
click at [359, 174] on input "bdmlax@colostate.edu tara@slscpas.com" at bounding box center [532, 182] width 642 height 21
drag, startPoint x: 376, startPoint y: 181, endPoint x: 299, endPoint y: 186, distance: 77.0
click at [299, 186] on input "bdmlax@colostate.edu tara@slscpas.com" at bounding box center [532, 182] width 642 height 21
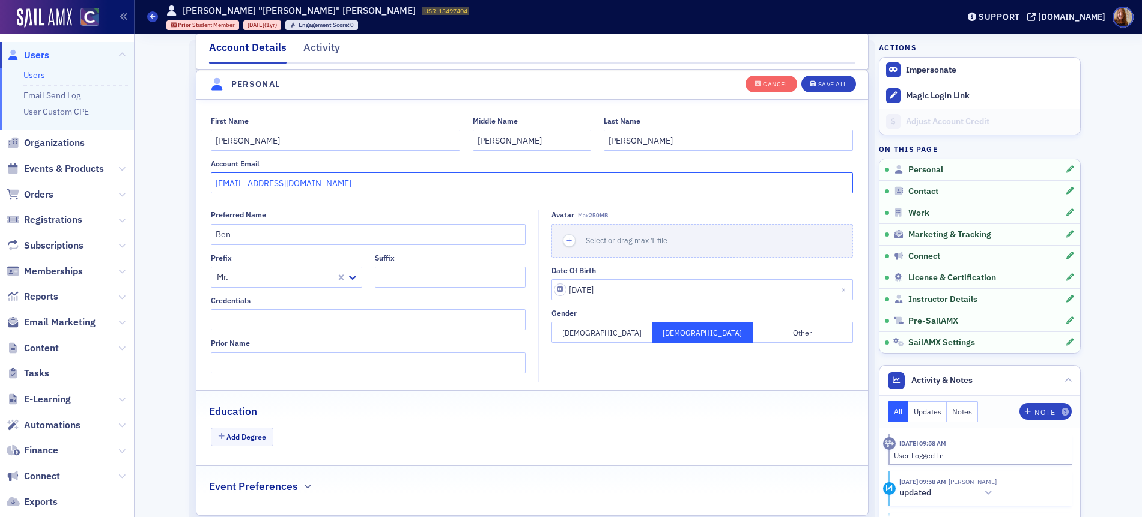
click at [335, 187] on input "bdmlax@colostate.edu" at bounding box center [532, 182] width 642 height 21
paste input "[EMAIL_ADDRESS][DOMAIN_NAME]"
drag, startPoint x: 455, startPoint y: 183, endPoint x: 197, endPoint y: 182, distance: 258.2
click at [197, 182] on div "First Name Benjamin Middle Name Daniel Last Name Michaels Account Email bdmlax@…" at bounding box center [531, 155] width 671 height 77
type input "bdmlax@colostate.edu benjaminmichaels0809@yahoo.com"
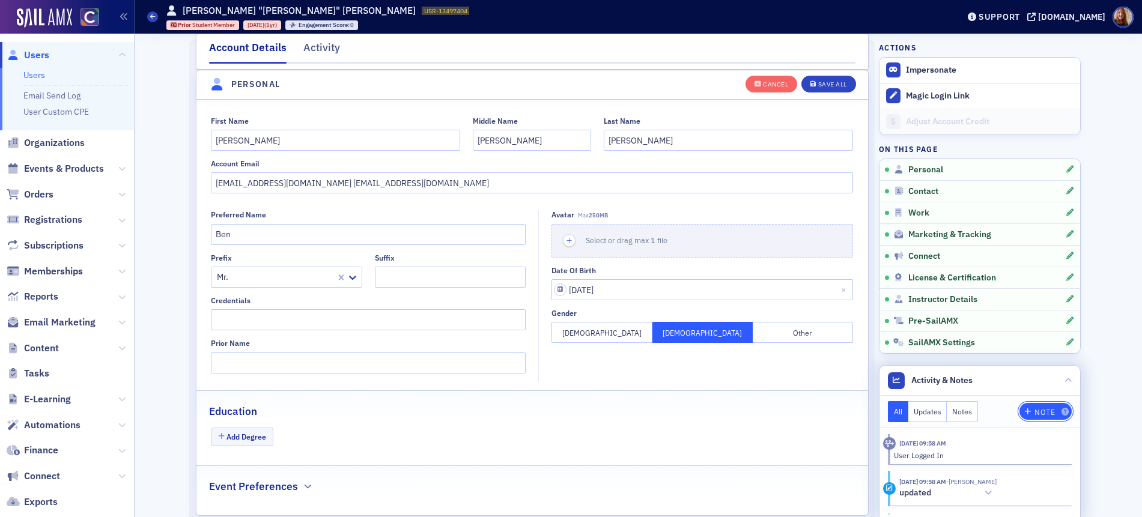
click at [1042, 412] on div "Note" at bounding box center [1044, 412] width 20 height 7
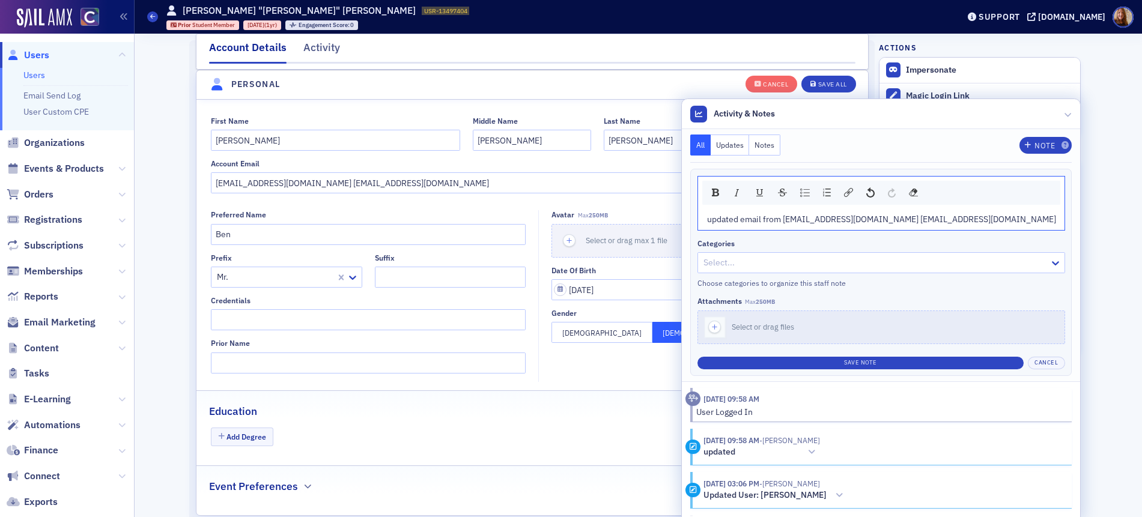
click at [916, 223] on span "updated email from bdmlax@colostate.edu benjaminmichaels0809@yahoo.com" at bounding box center [881, 219] width 349 height 11
click at [913, 223] on span "updated email from bdmlax@colostate.edu benjaminmichaels0809@yahoo.com" at bounding box center [881, 219] width 349 height 11
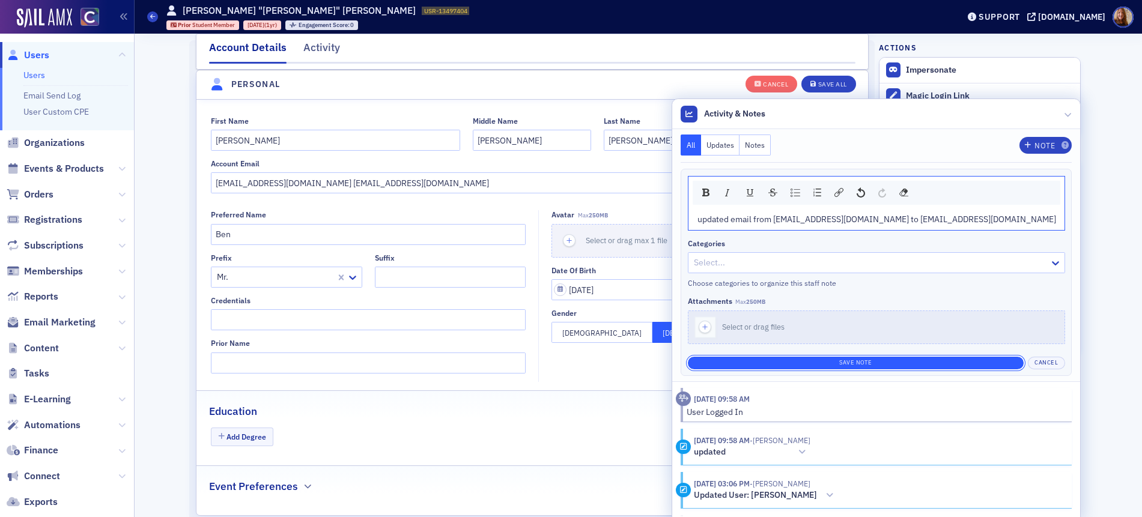
click at [904, 363] on button "Save Note" at bounding box center [856, 363] width 336 height 13
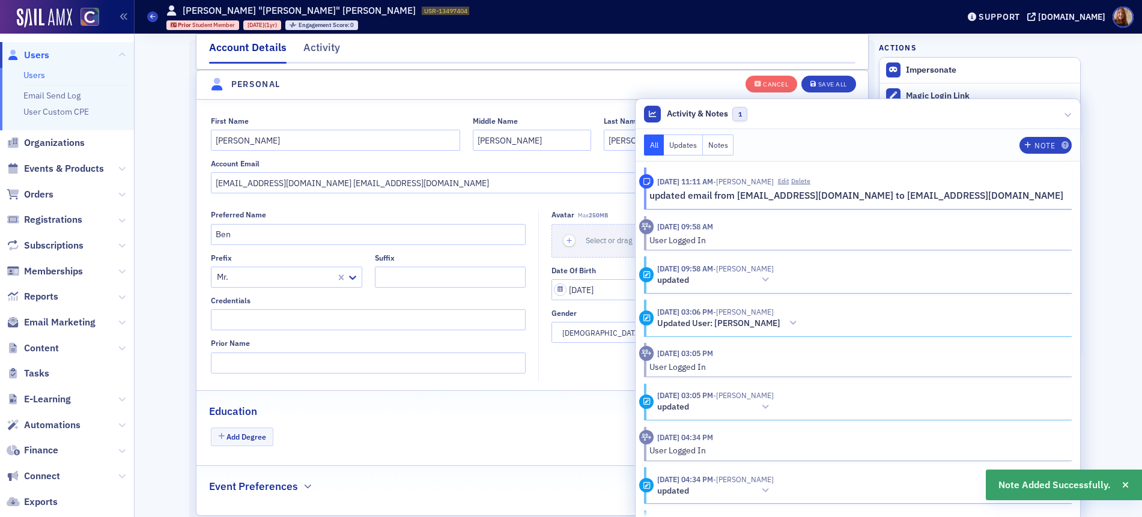
click at [317, 193] on fieldset "First Name Benjamin Middle Name Daniel Last Name Michaels Account Email bdmlax@…" at bounding box center [531, 153] width 671 height 98
drag, startPoint x: 297, startPoint y: 186, endPoint x: 186, endPoint y: 184, distance: 111.1
type input "benjaminmichaels0809@yahoo.com"
drag, startPoint x: 544, startPoint y: 71, endPoint x: 604, endPoint y: 67, distance: 59.6
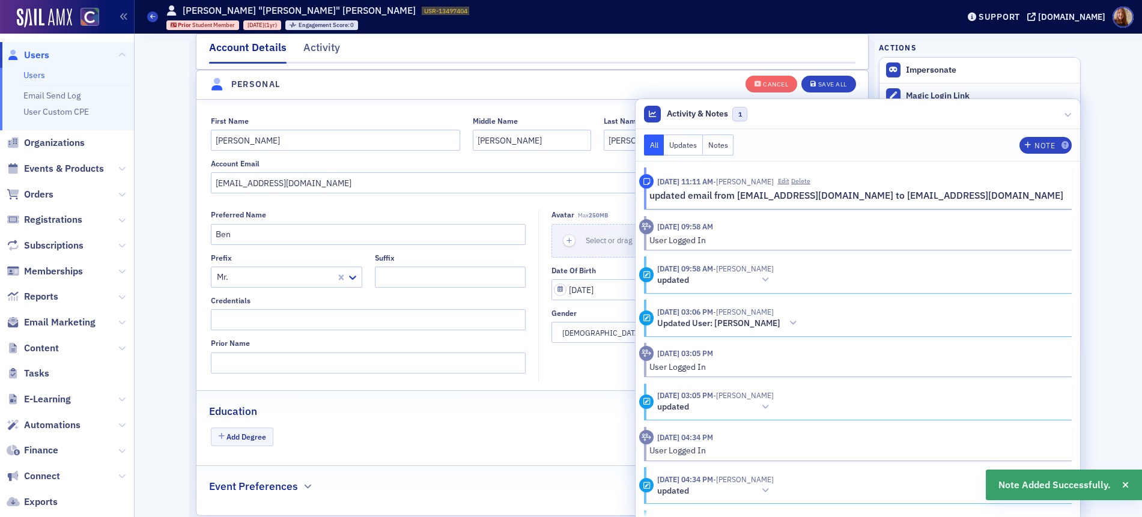
click at [545, 70] on header "Personal" at bounding box center [531, 84] width 671 height 29
click at [831, 83] on div "Save All" at bounding box center [832, 84] width 29 height 7
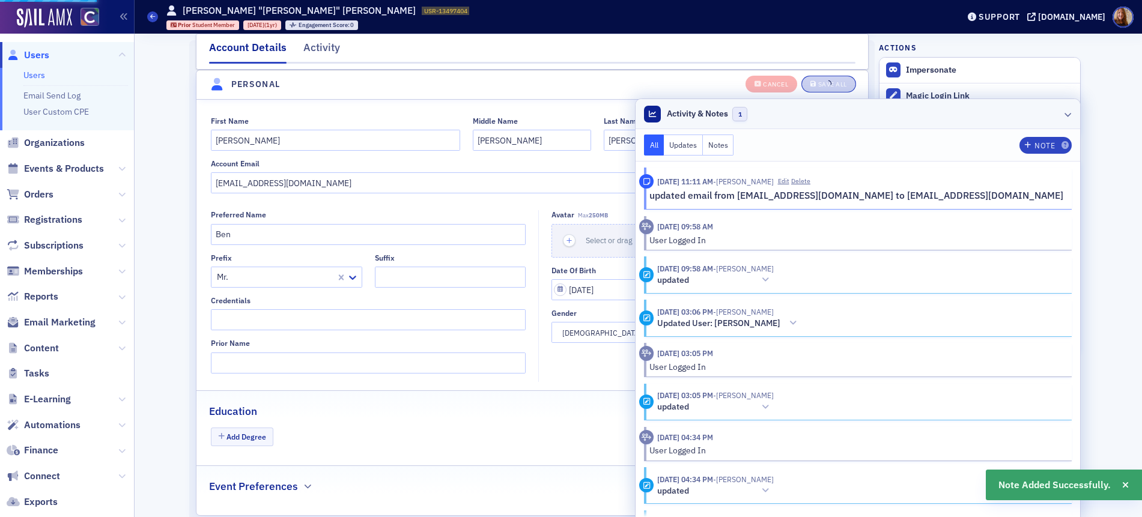
click at [1004, 115] on header "Activity & Notes 1" at bounding box center [857, 114] width 445 height 30
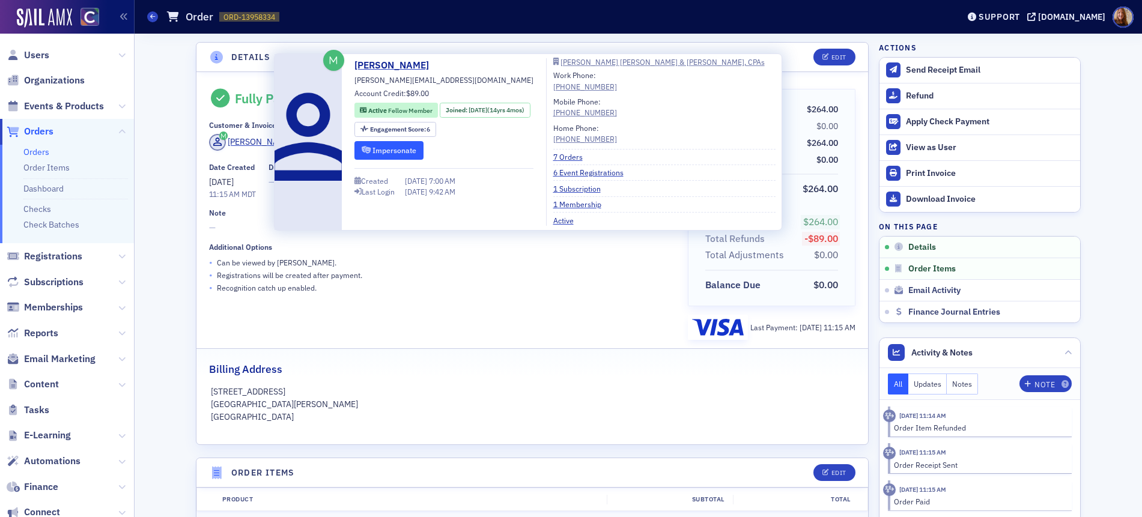
click at [413, 151] on button "Impersonate" at bounding box center [388, 150] width 69 height 19
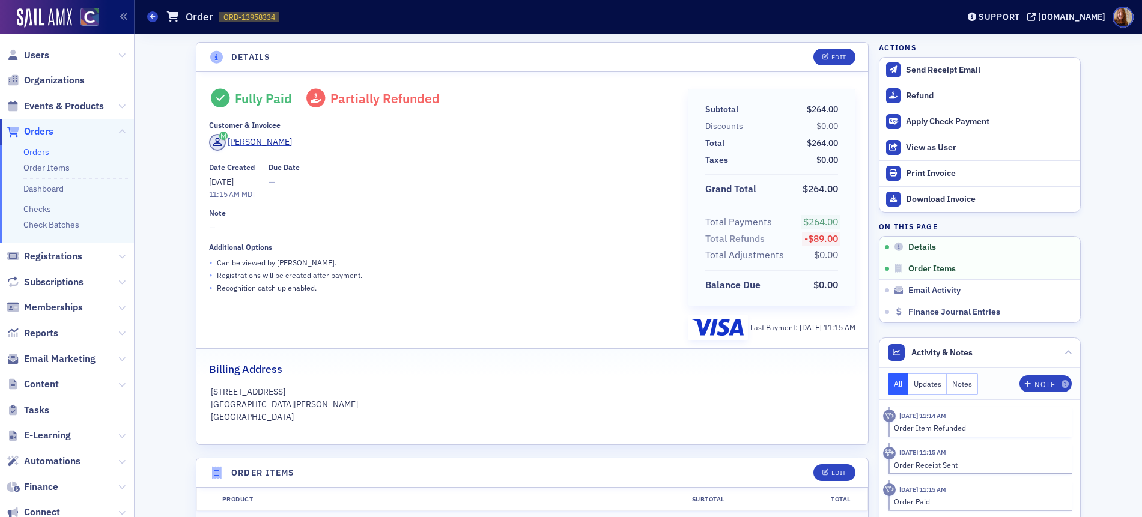
click at [32, 147] on link "Orders" at bounding box center [36, 152] width 26 height 11
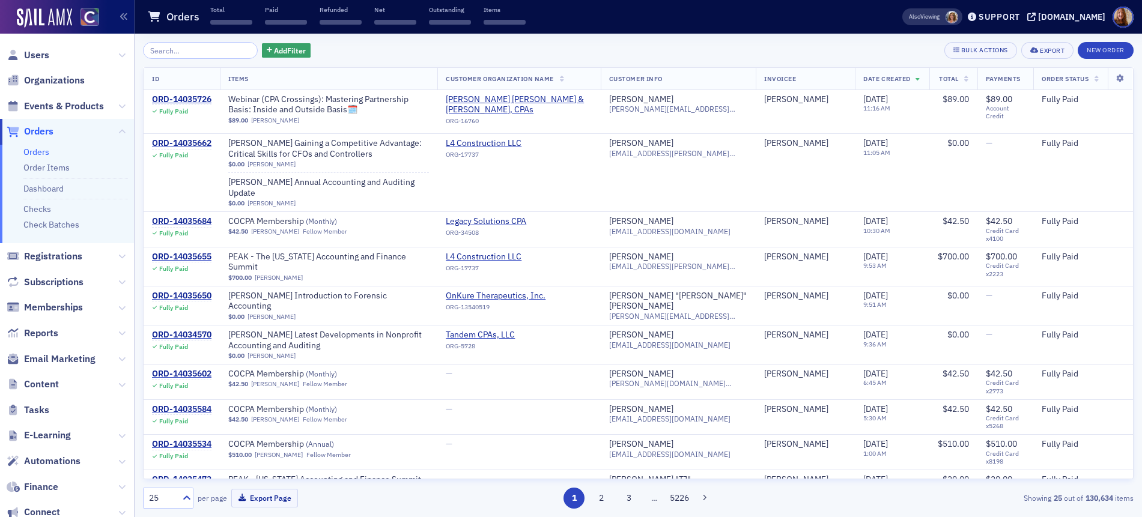
click at [191, 52] on input "search" at bounding box center [200, 50] width 115 height 17
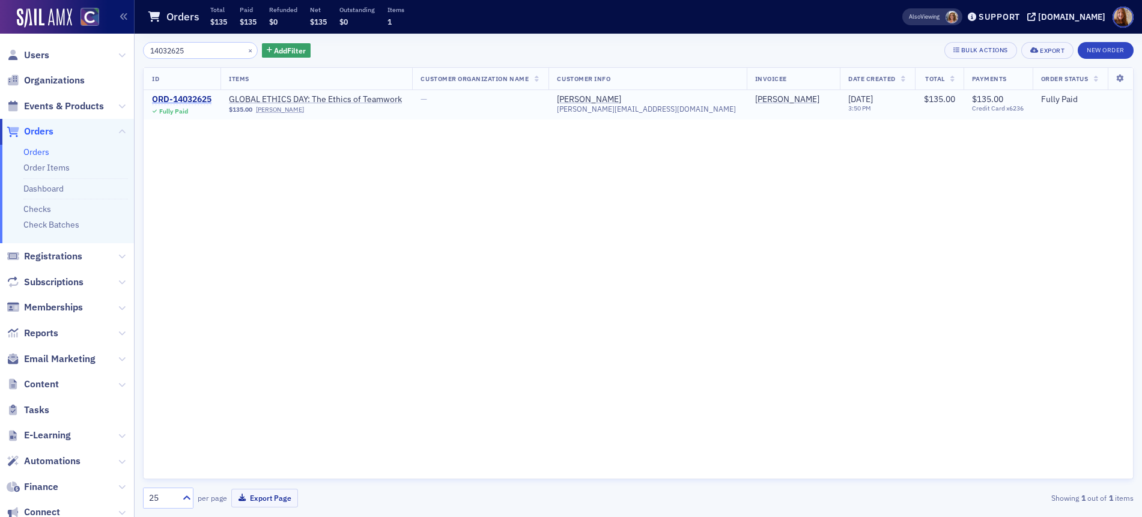
type input "14032625"
click at [199, 101] on div "ORD-14032625" at bounding box center [181, 99] width 59 height 11
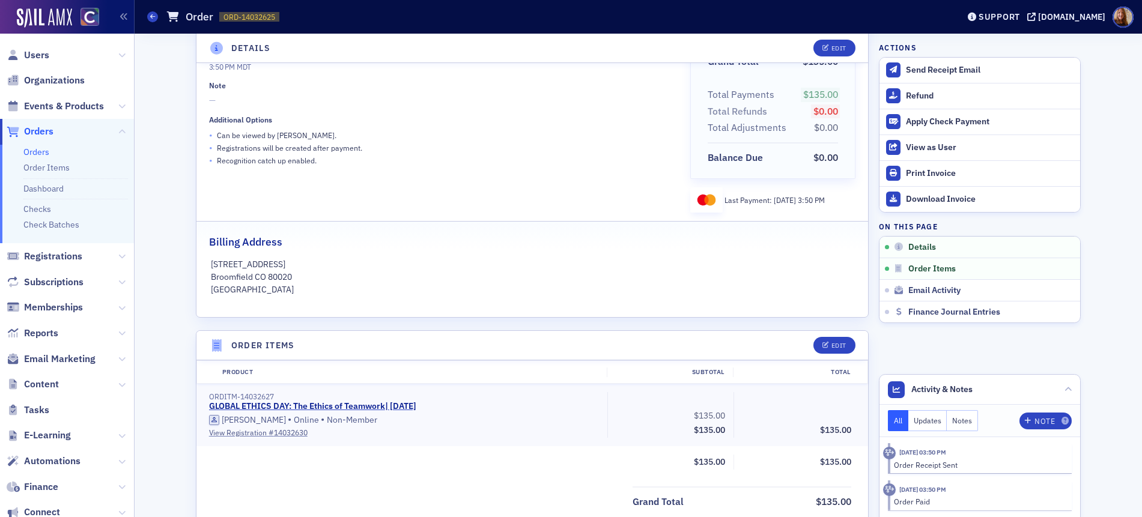
scroll to position [255, 0]
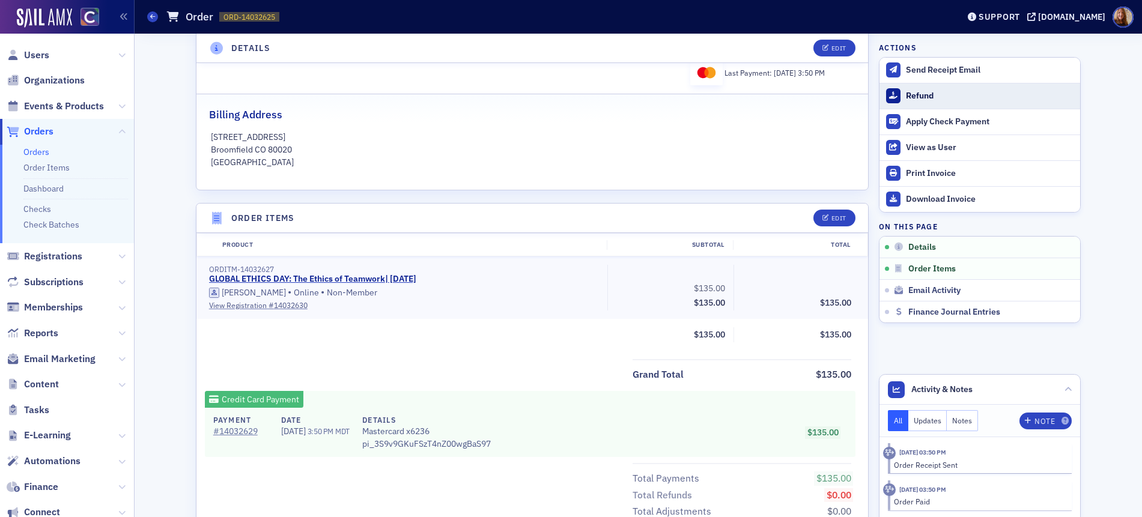
click at [922, 94] on div "Refund" at bounding box center [990, 96] width 168 height 11
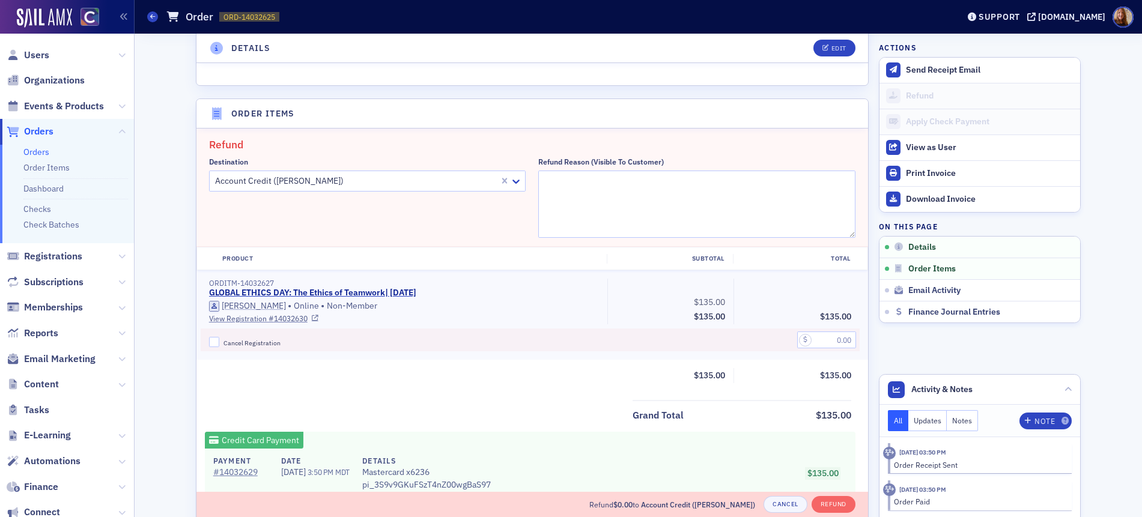
scroll to position [418, 0]
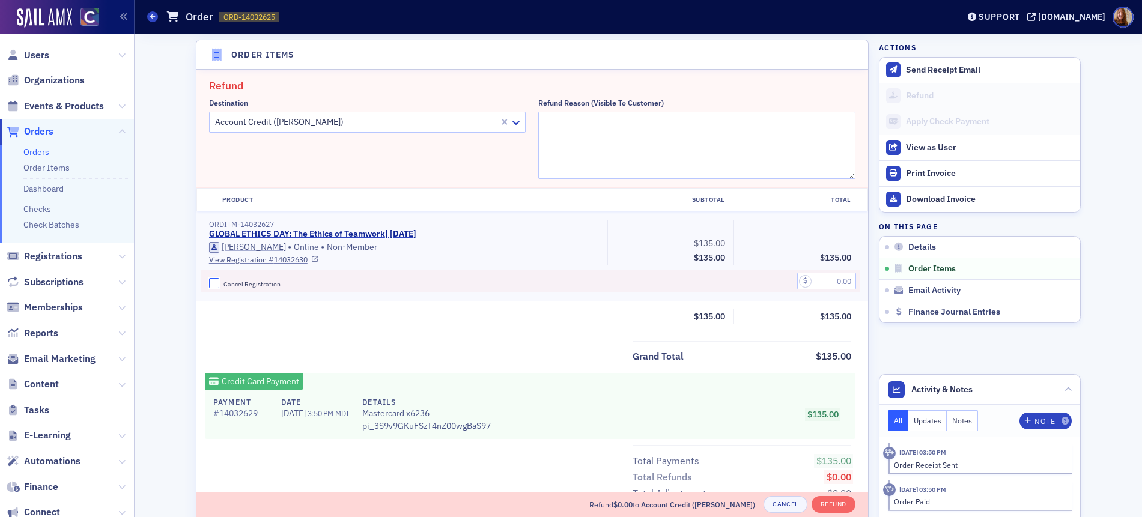
click at [213, 282] on input "Cancel Registration" at bounding box center [214, 283] width 11 height 11
checkbox input "true"
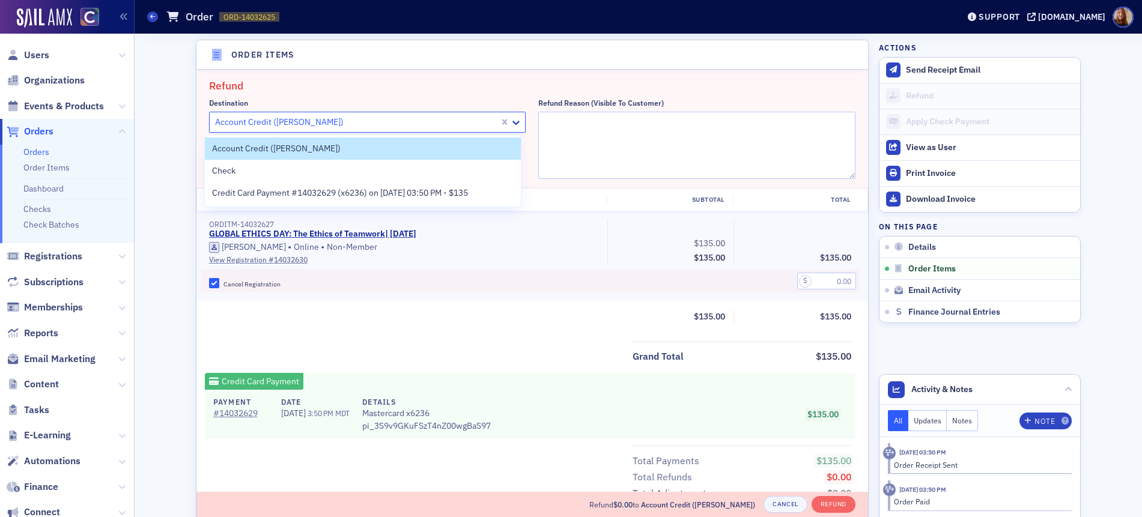
click at [389, 129] on div at bounding box center [356, 122] width 285 height 15
click at [366, 184] on div "Credit Card Payment #14032629 (x6236) on 9/21/2025 03:50 PM - $135" at bounding box center [363, 193] width 316 height 22
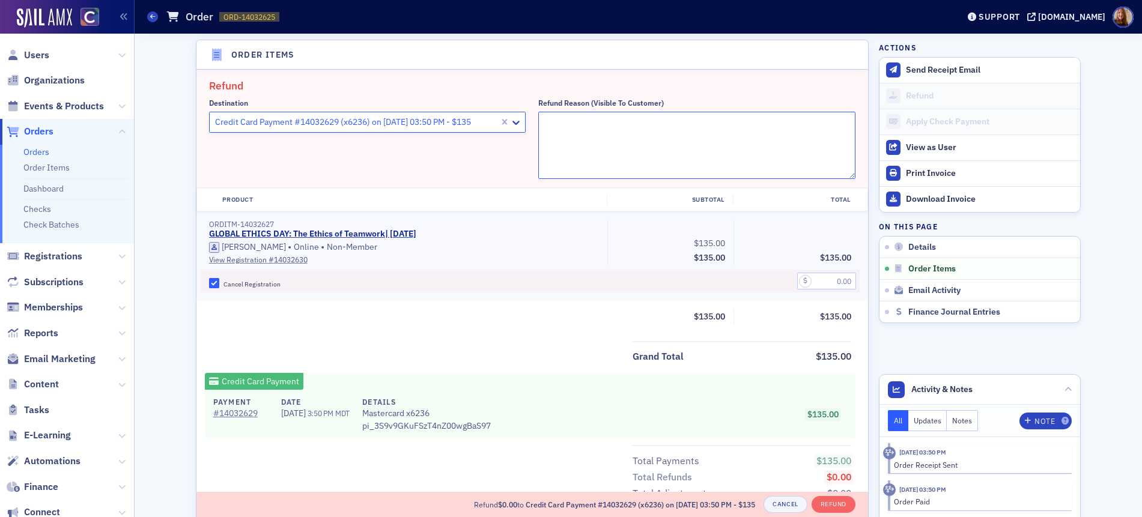
click at [601, 137] on textarea "Refund Reason (Visible to Customer)" at bounding box center [696, 145] width 317 height 67
click at [570, 120] on textarea "found a free course" at bounding box center [696, 145] width 317 height 67
paste textarea "from a CPA firm."
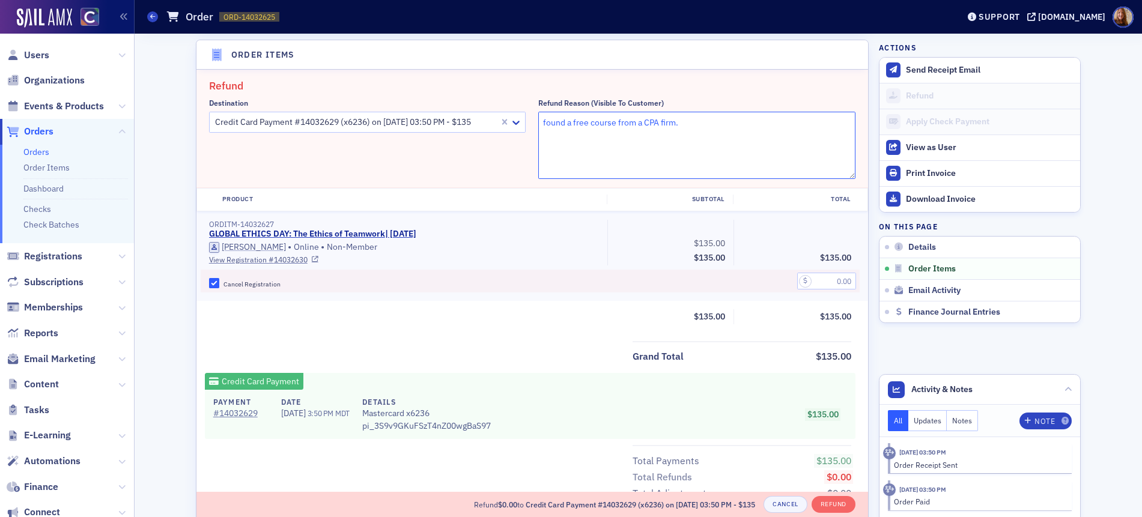
type textarea "found a free course from a CPA firm."
click at [831, 282] on input "text" at bounding box center [826, 281] width 59 height 17
type input "135.00"
click at [429, 301] on div "Product Subtotal Total ORDITM-14032627 GLOBAL ETHICS DAY: The Ethics of Teamwor…" at bounding box center [531, 260] width 671 height 145
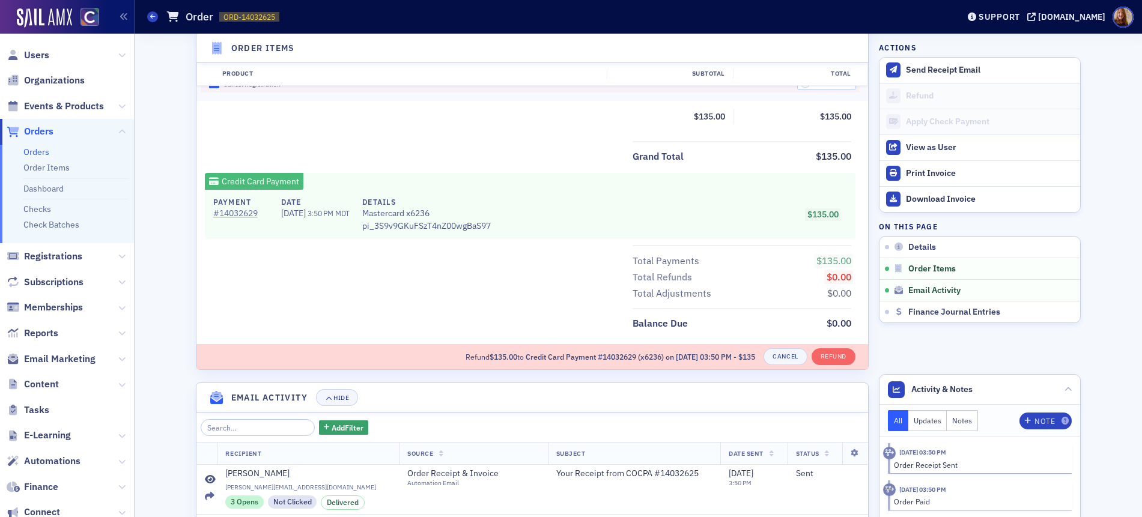
scroll to position [644, 0]
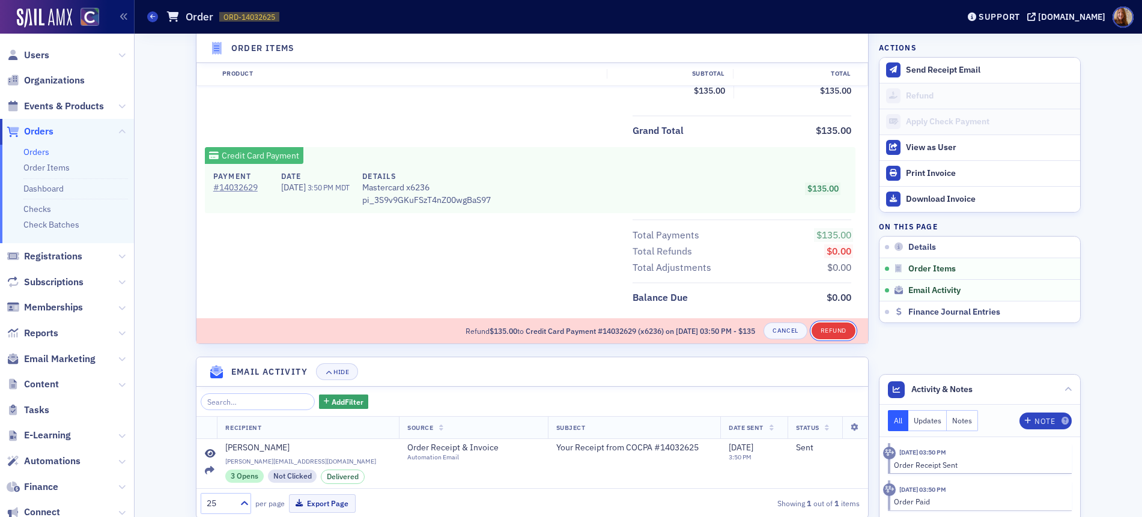
click at [827, 335] on button "Refund" at bounding box center [833, 331] width 44 height 17
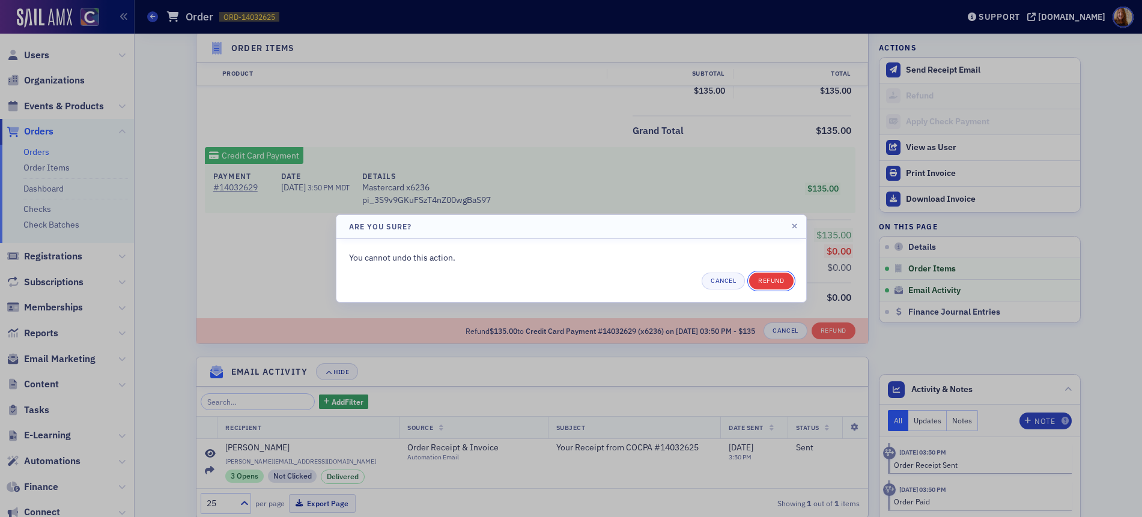
click at [783, 280] on button "Refund" at bounding box center [771, 281] width 44 height 17
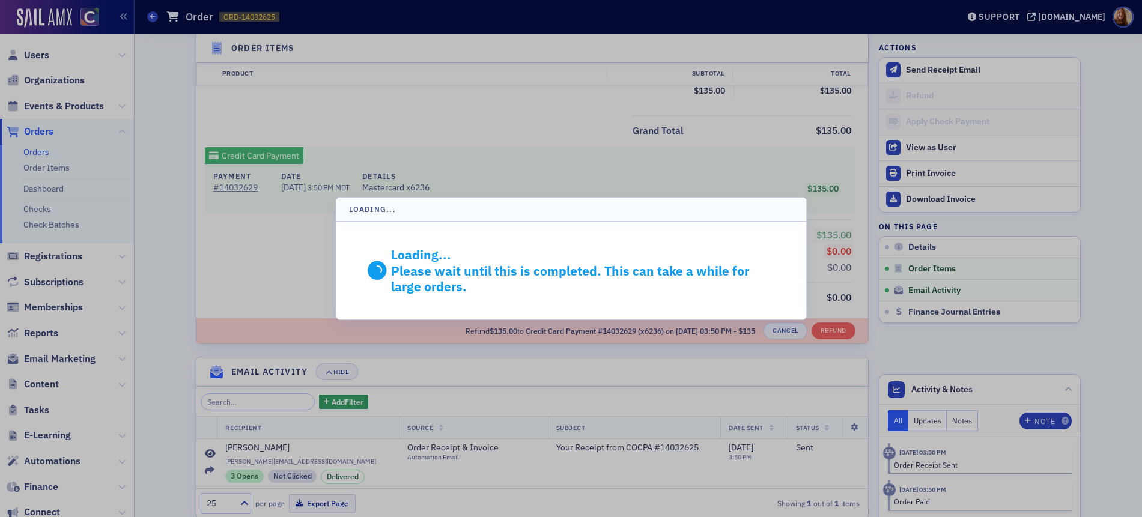
scroll to position [539, 0]
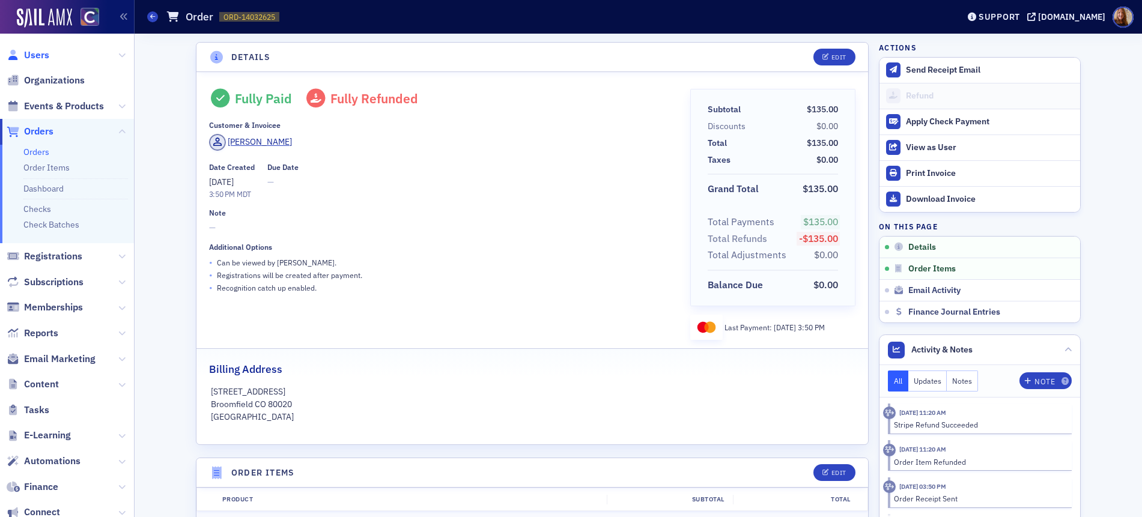
click at [37, 56] on span "Users" at bounding box center [36, 55] width 25 height 13
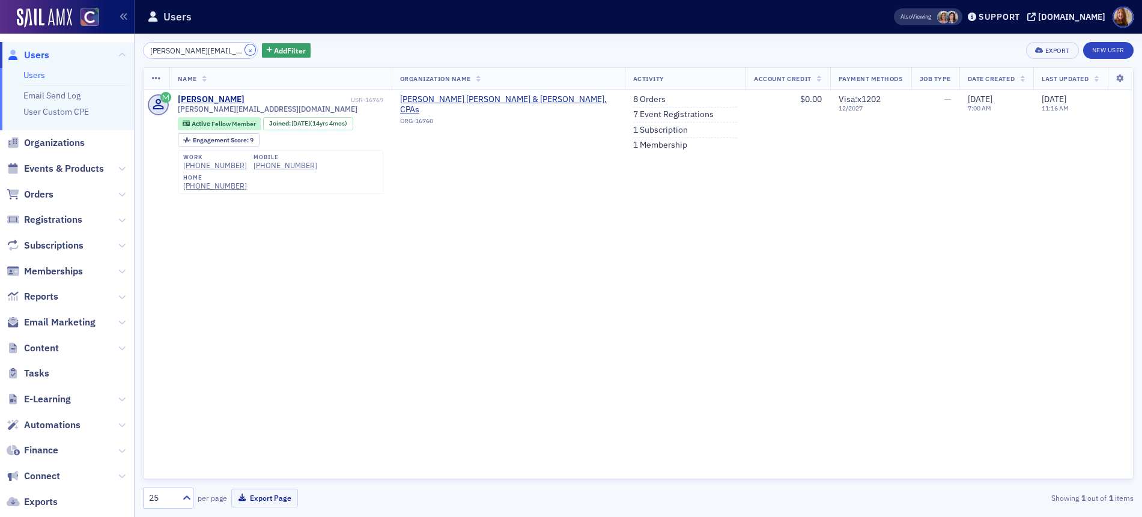
click at [245, 53] on button "×" at bounding box center [250, 49] width 11 height 11
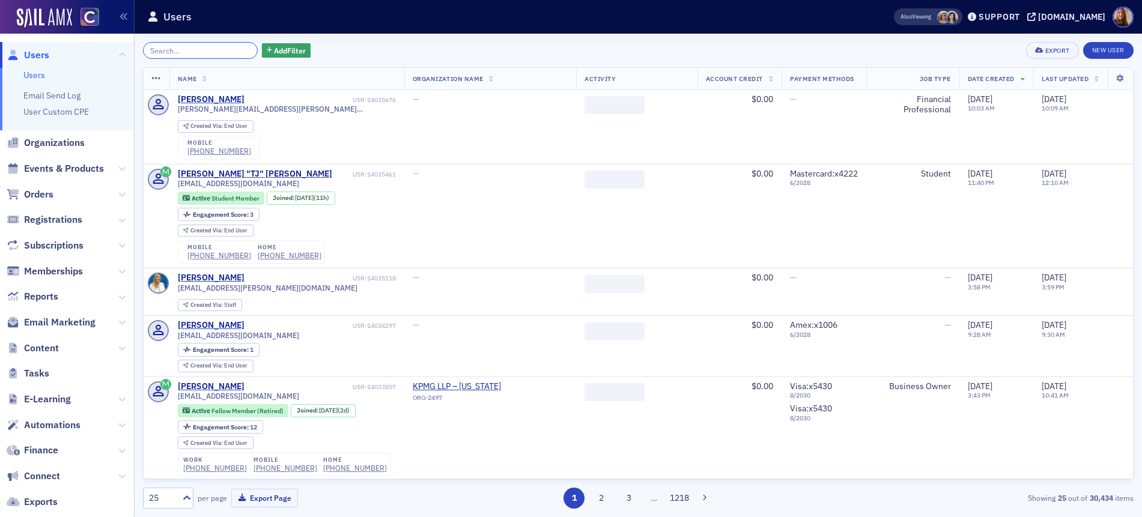
paste input "[PERSON_NAME][EMAIL_ADDRESS][PERSON_NAME][DOMAIN_NAME]"
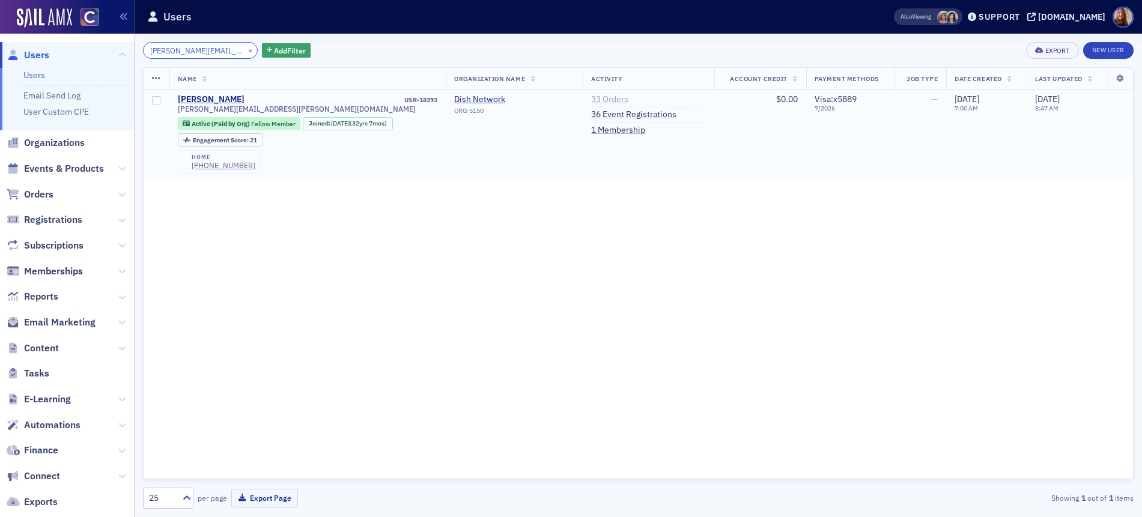
type input "[PERSON_NAME][EMAIL_ADDRESS][PERSON_NAME][DOMAIN_NAME]"
click at [610, 101] on link "33 Orders" at bounding box center [609, 99] width 37 height 11
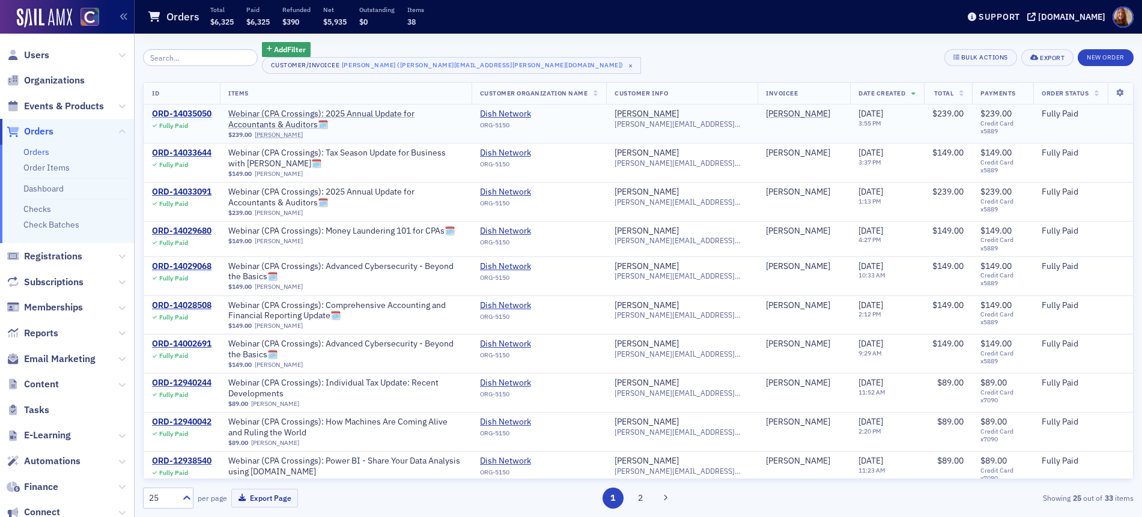
click at [174, 116] on div "ORD-14035050" at bounding box center [181, 114] width 59 height 11
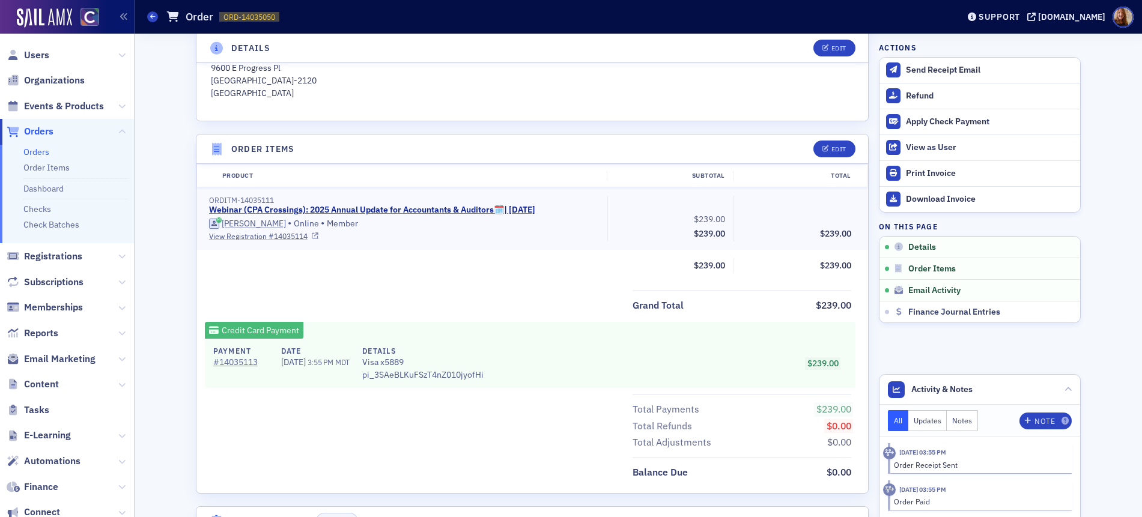
scroll to position [341, 0]
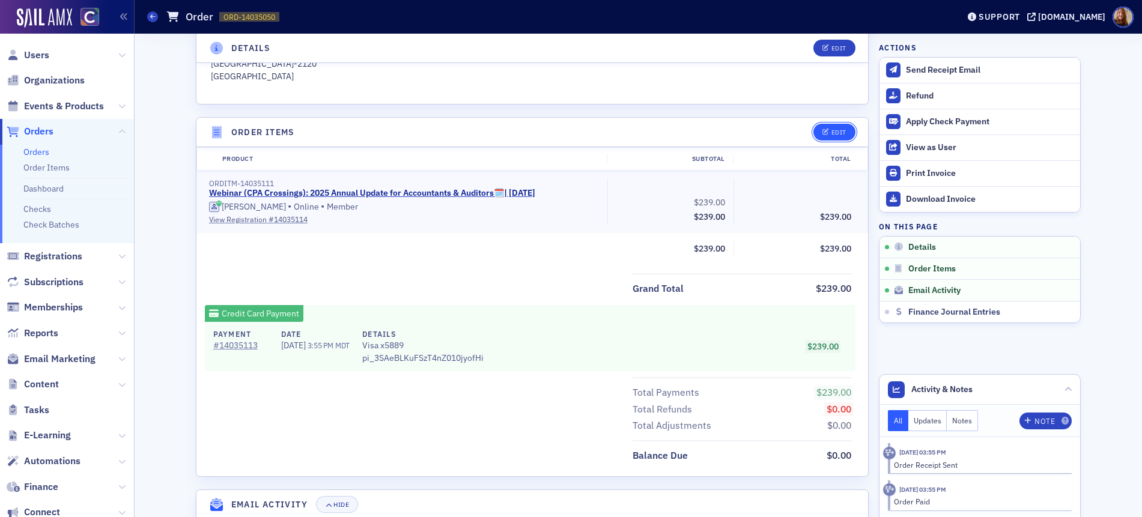
click at [833, 129] on div "Edit" at bounding box center [838, 132] width 15 height 7
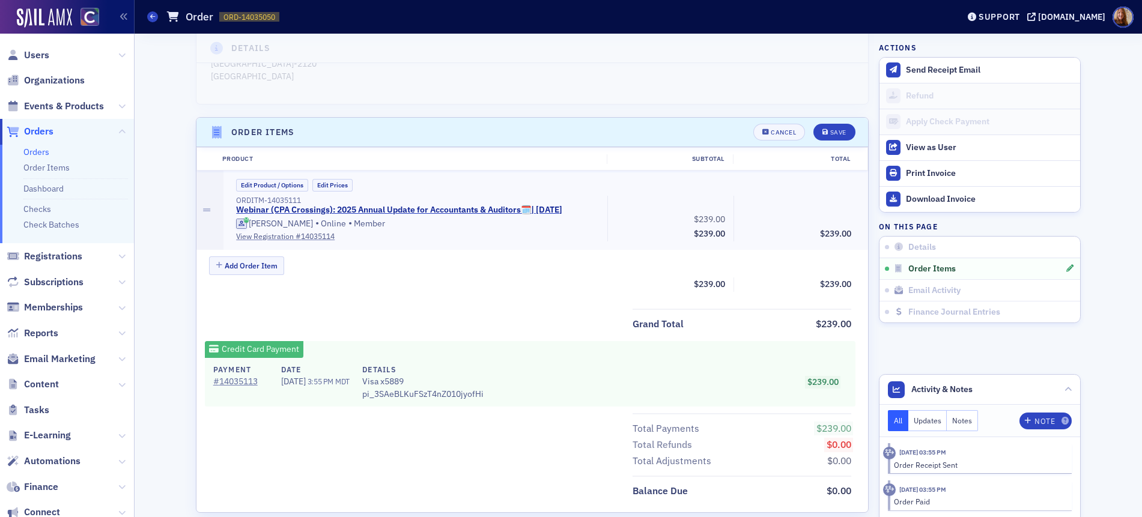
scroll to position [418, 0]
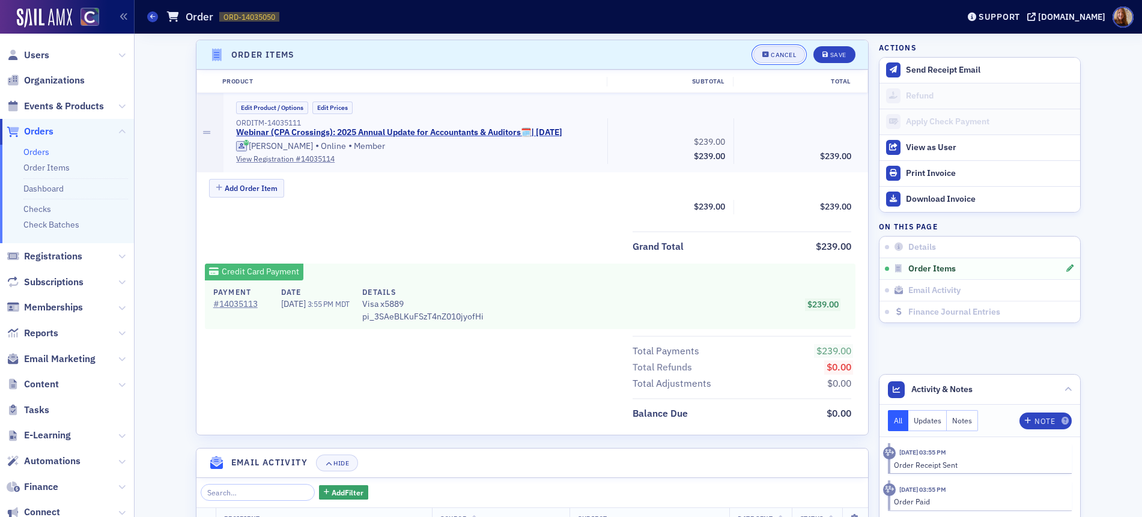
click at [778, 57] on div "Cancel" at bounding box center [783, 55] width 25 height 7
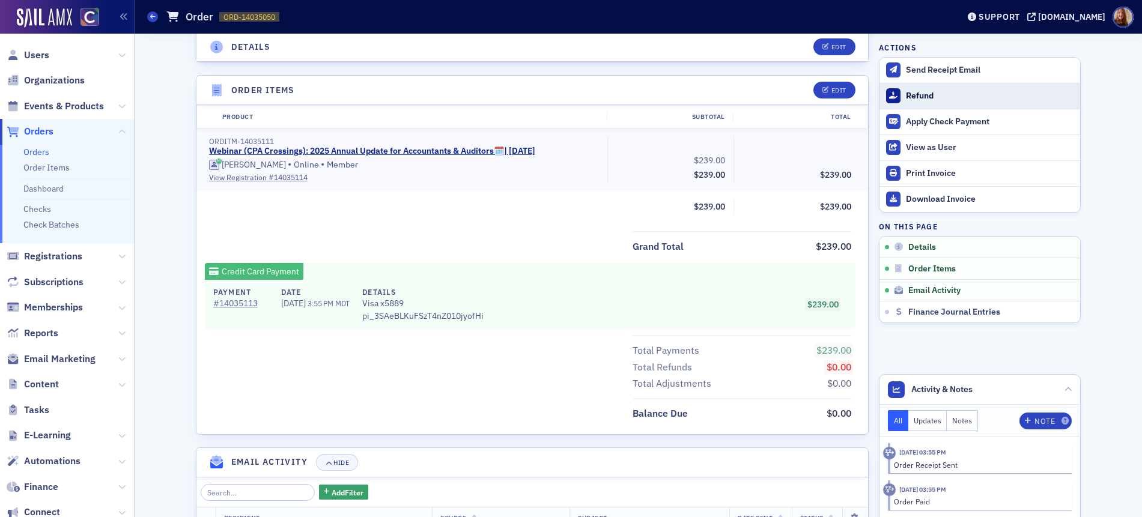
click at [915, 95] on div "Refund" at bounding box center [990, 96] width 168 height 11
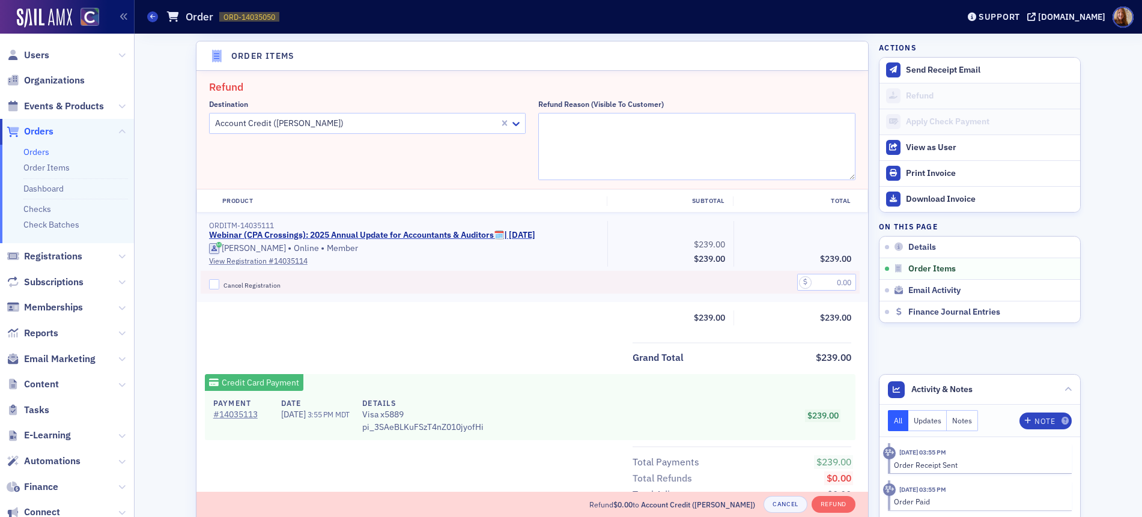
scroll to position [418, 0]
click at [357, 126] on div at bounding box center [356, 122] width 285 height 15
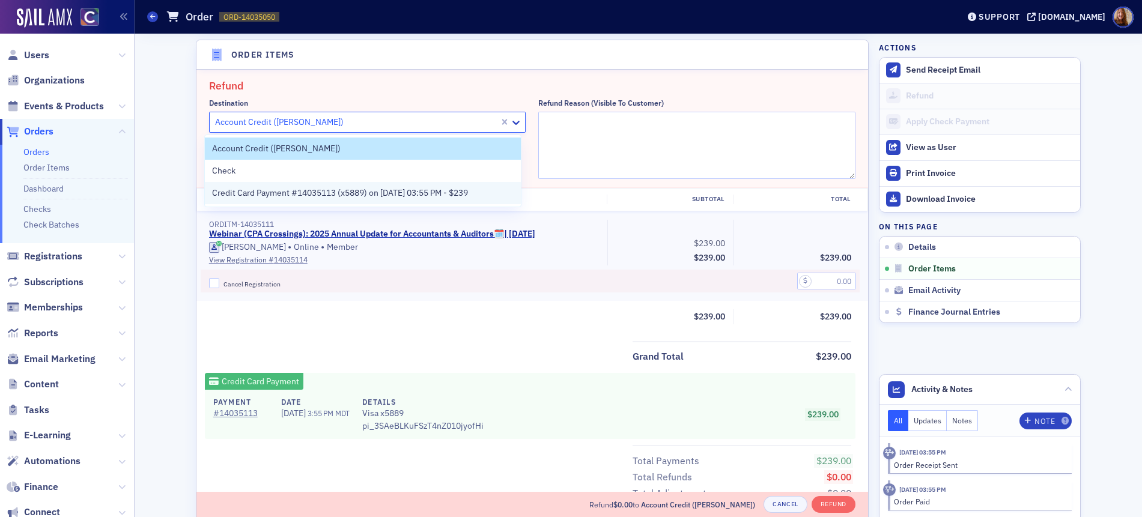
click at [315, 193] on span "Credit Card Payment #14035113 (x5889) on [DATE] 03:55 PM - $239" at bounding box center [340, 193] width 256 height 13
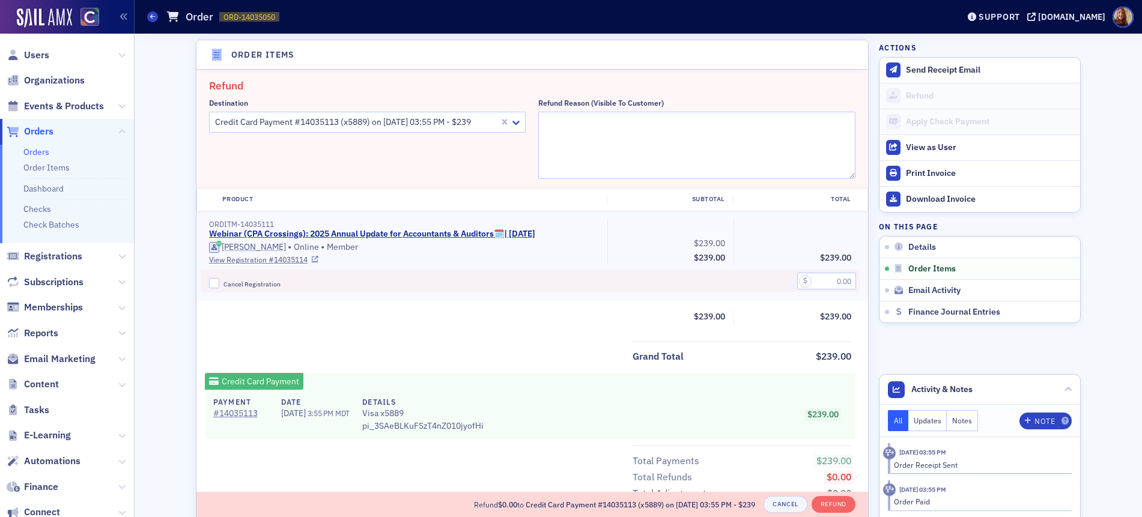
click at [238, 285] on span "Cancel Registration" at bounding box center [251, 284] width 57 height 8
click at [220, 285] on input "Cancel Registration" at bounding box center [214, 283] width 11 height 11
checkbox input "true"
click at [563, 140] on textarea "Refund Reason (Visible to Customer)" at bounding box center [696, 145] width 317 height 67
type textarea "duplicate registration"
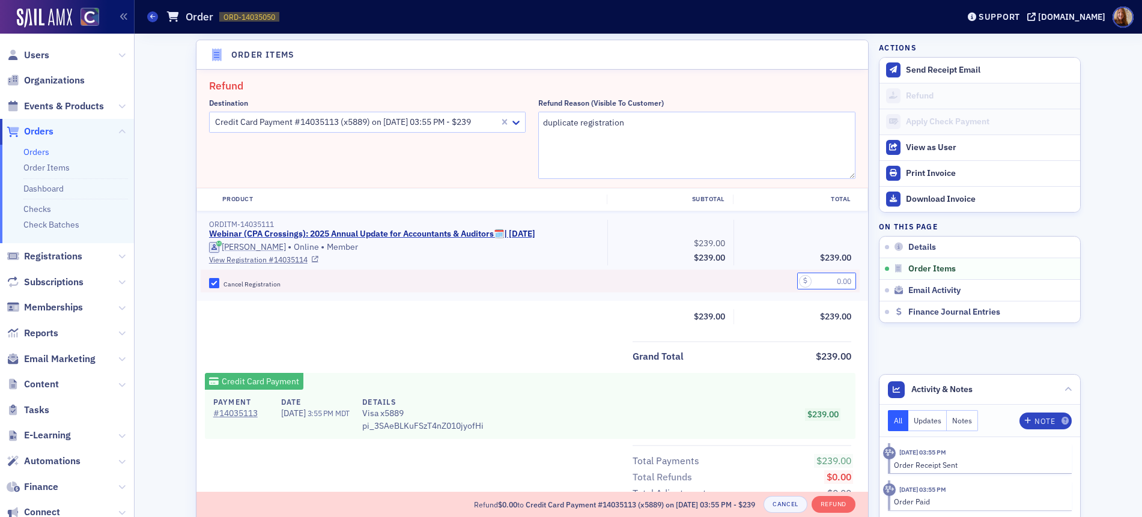
drag, startPoint x: 823, startPoint y: 278, endPoint x: 853, endPoint y: 271, distance: 30.2
click at [823, 278] on input "text" at bounding box center [826, 281] width 59 height 17
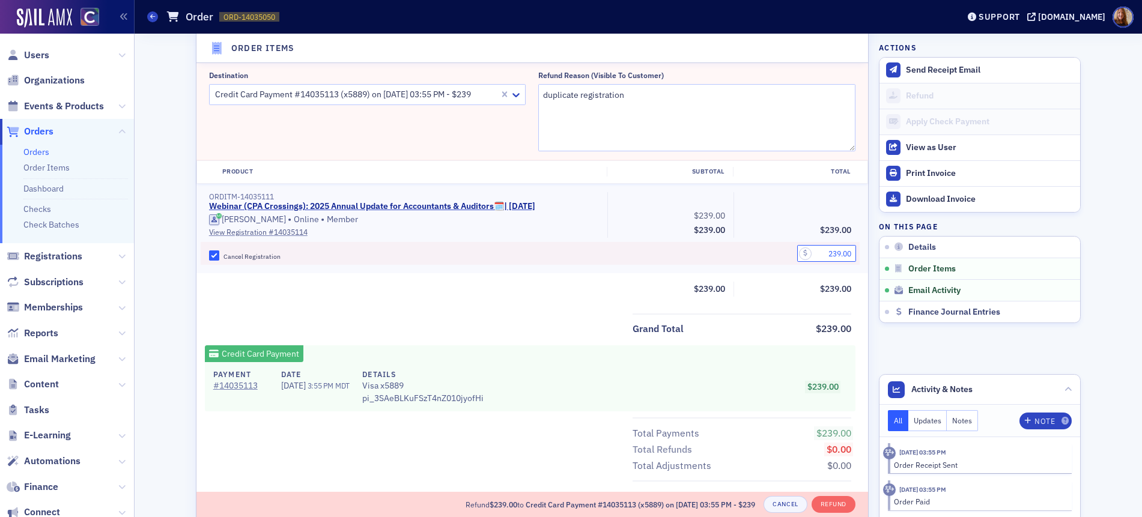
scroll to position [411, 0]
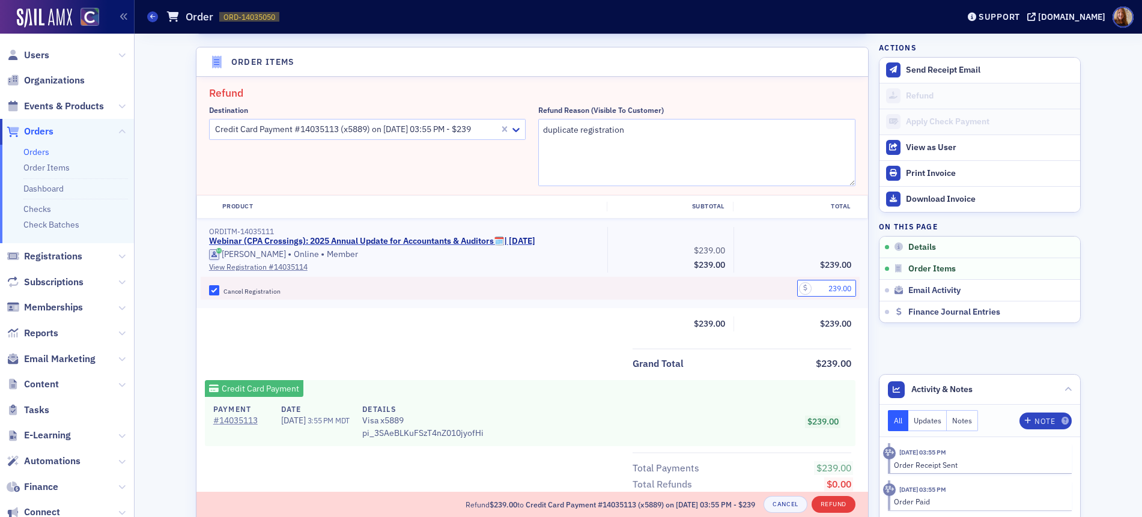
type input "239.00"
click at [832, 500] on button "Refund" at bounding box center [833, 504] width 44 height 17
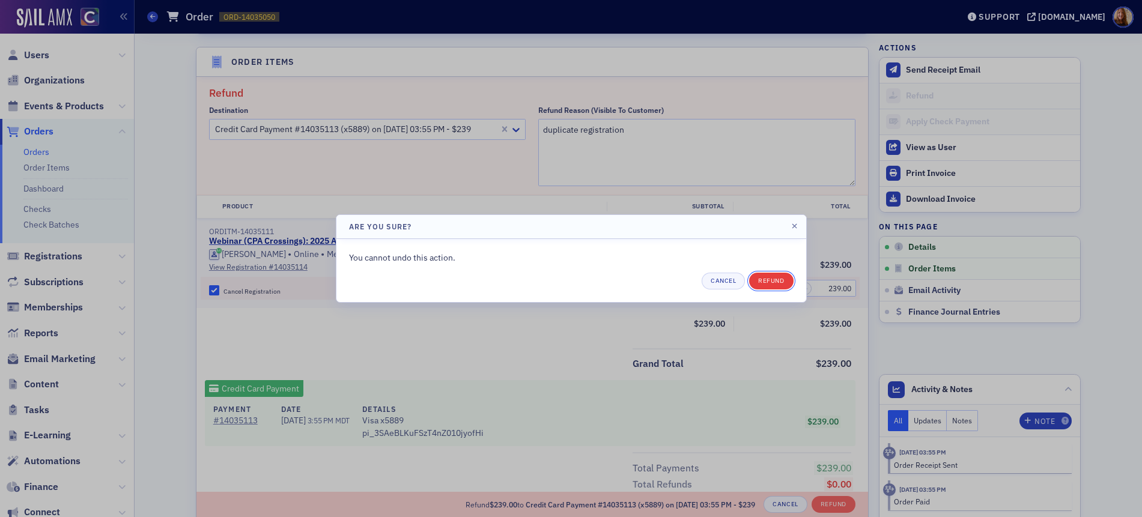
click at [784, 282] on button "Refund" at bounding box center [771, 281] width 44 height 17
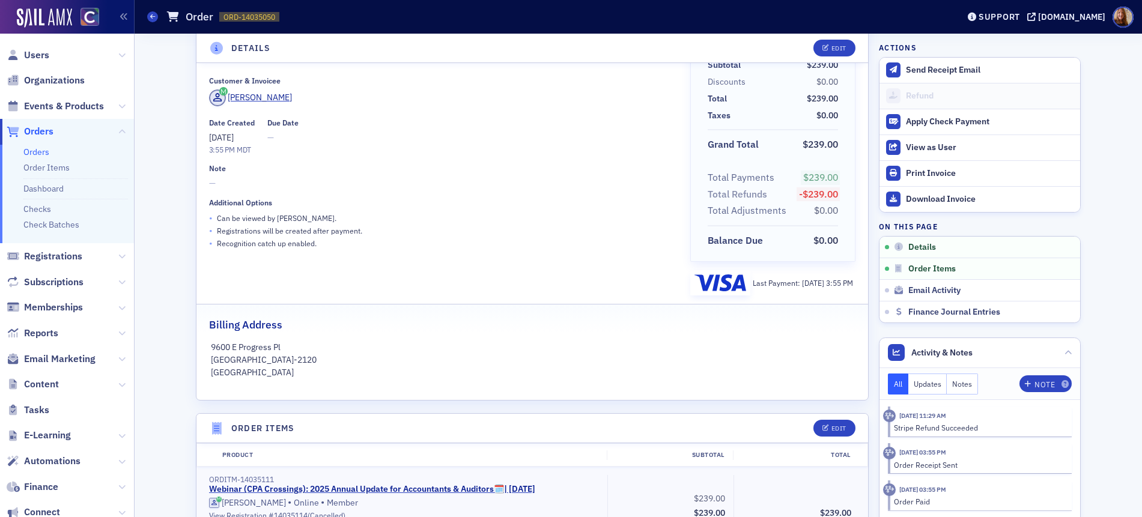
scroll to position [25, 0]
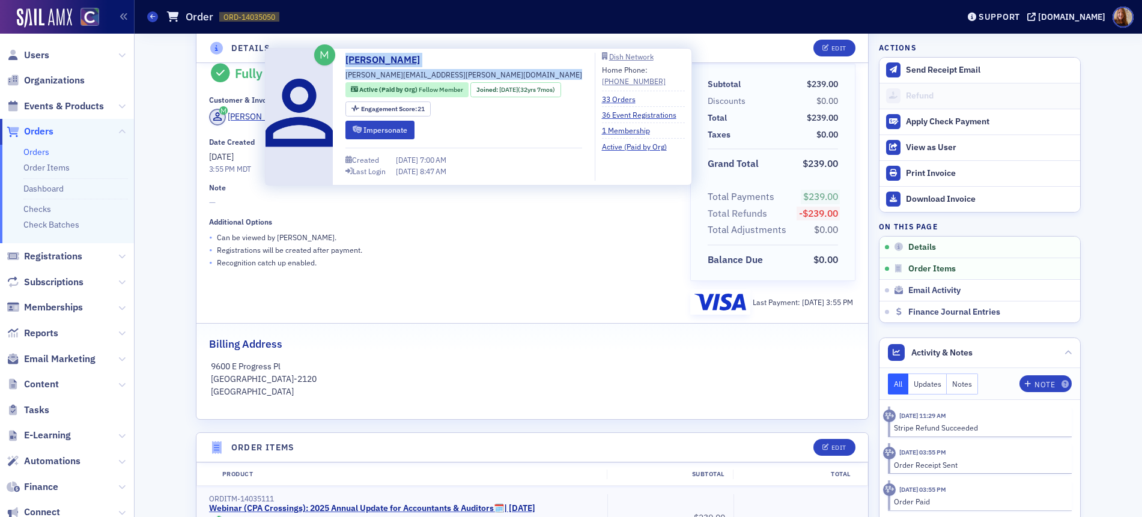
drag, startPoint x: 406, startPoint y: 76, endPoint x: 316, endPoint y: 76, distance: 90.1
click at [316, 76] on div "[PERSON_NAME] [PERSON_NAME][EMAIL_ADDRESS][PERSON_NAME][DOMAIN_NAME] Active (Pa…" at bounding box center [478, 117] width 413 height 128
click at [356, 76] on span "[PERSON_NAME][EMAIL_ADDRESS][PERSON_NAME][DOMAIN_NAME]" at bounding box center [463, 74] width 237 height 11
click at [395, 76] on span "[PERSON_NAME][EMAIL_ADDRESS][PERSON_NAME][DOMAIN_NAME]" at bounding box center [463, 74] width 237 height 11
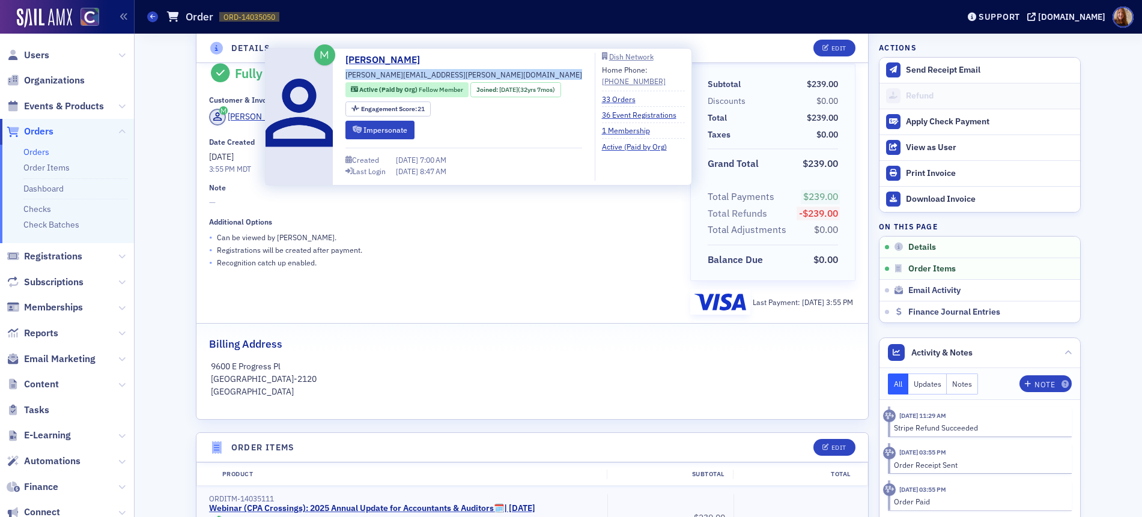
click at [395, 76] on span "[PERSON_NAME][EMAIL_ADDRESS][PERSON_NAME][DOMAIN_NAME]" at bounding box center [463, 74] width 237 height 11
copy div "[PERSON_NAME][EMAIL_ADDRESS][PERSON_NAME][DOMAIN_NAME]"
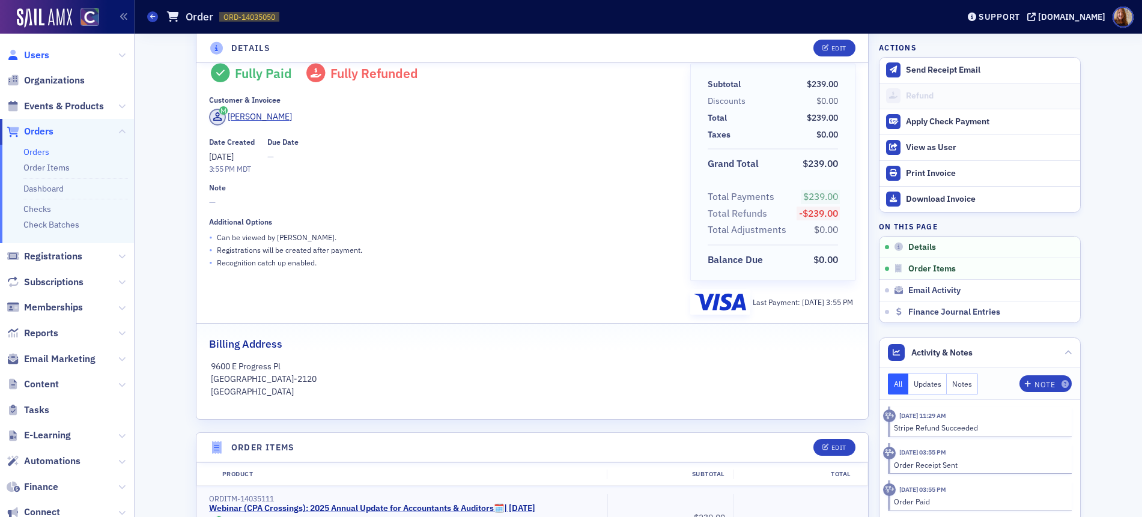
click at [40, 57] on span "Users" at bounding box center [36, 55] width 25 height 13
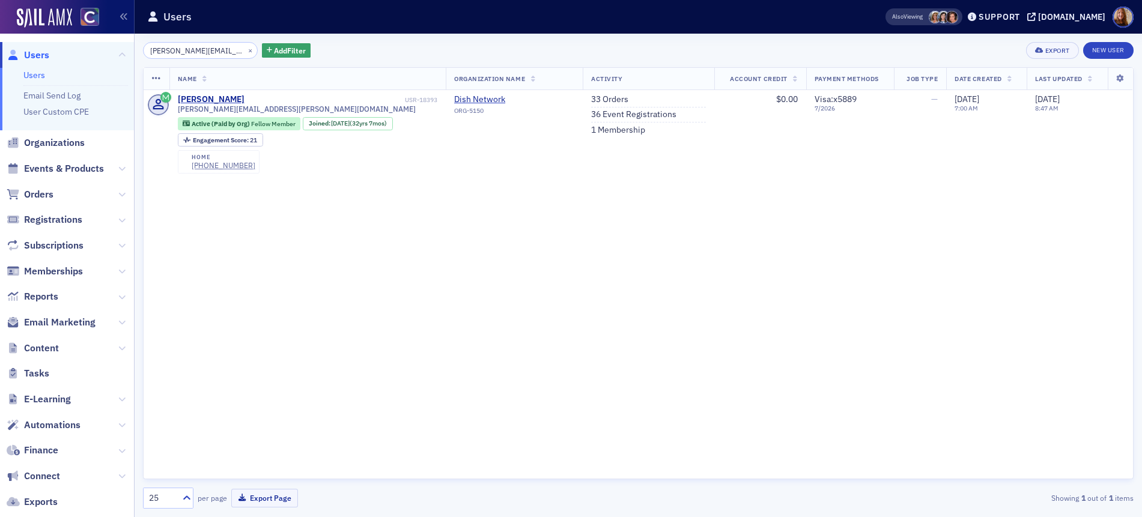
click at [198, 50] on input "[PERSON_NAME][EMAIL_ADDRESS][PERSON_NAME][DOMAIN_NAME]" at bounding box center [200, 50] width 115 height 17
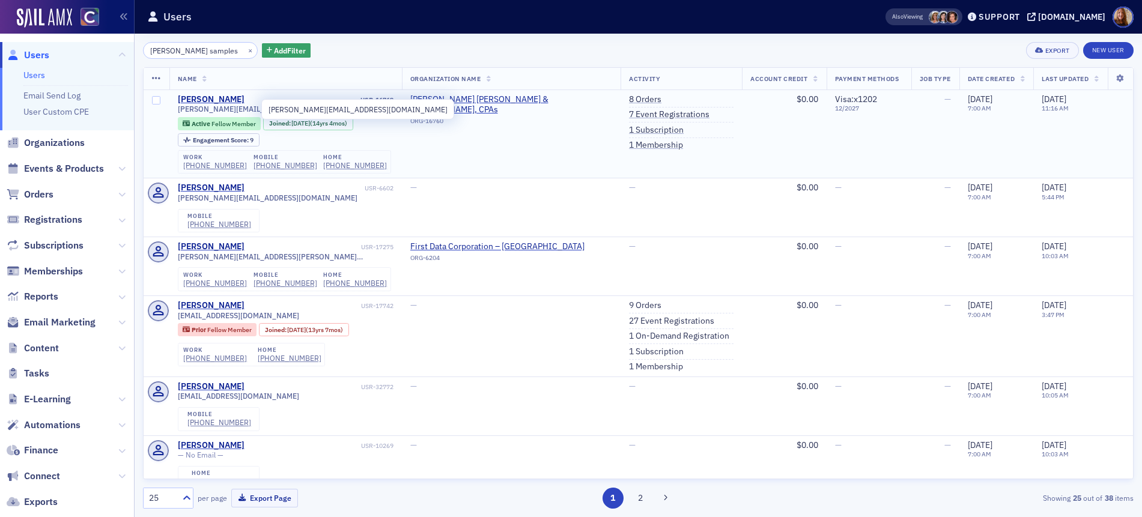
type input "tara samples"
click at [223, 108] on span "tara@slscpas.com" at bounding box center [268, 109] width 180 height 9
copy div "tara@slscpas.com"
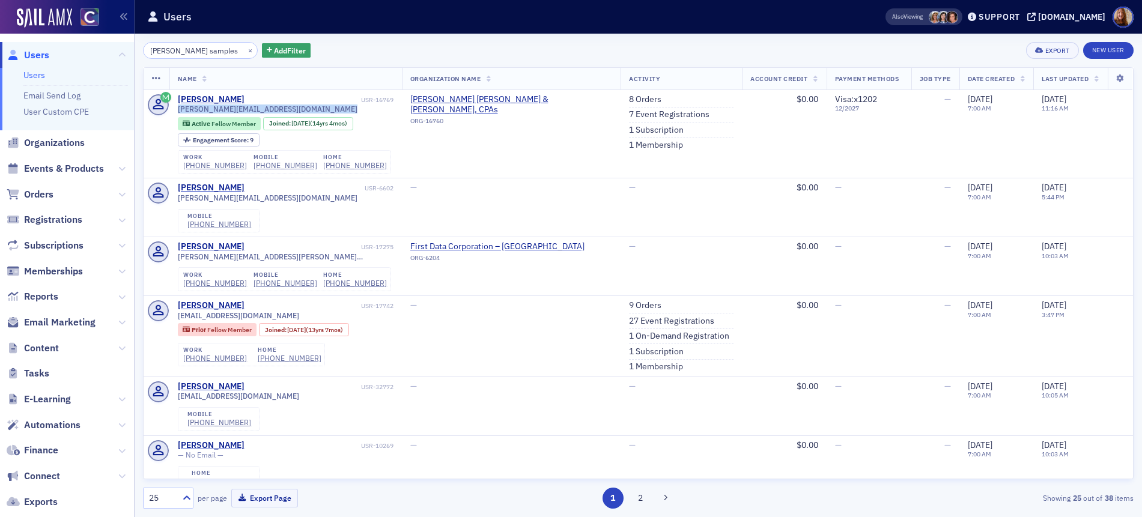
click at [34, 74] on link "Users" at bounding box center [34, 75] width 22 height 11
click at [174, 51] on input "tara samples" at bounding box center [200, 50] width 115 height 17
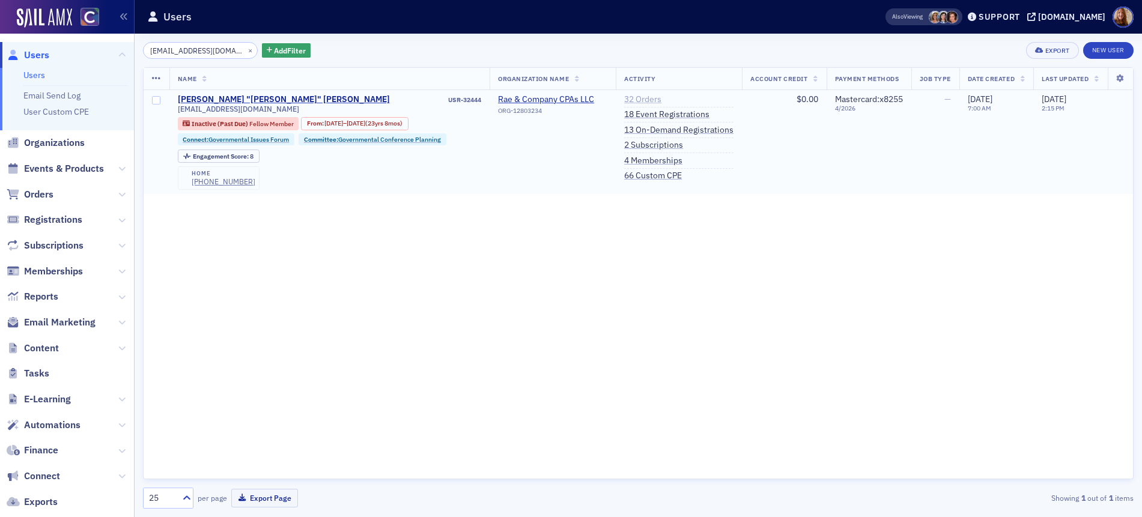
type input "jrae@raecocpa.com"
click at [639, 98] on link "32 Orders" at bounding box center [642, 99] width 37 height 11
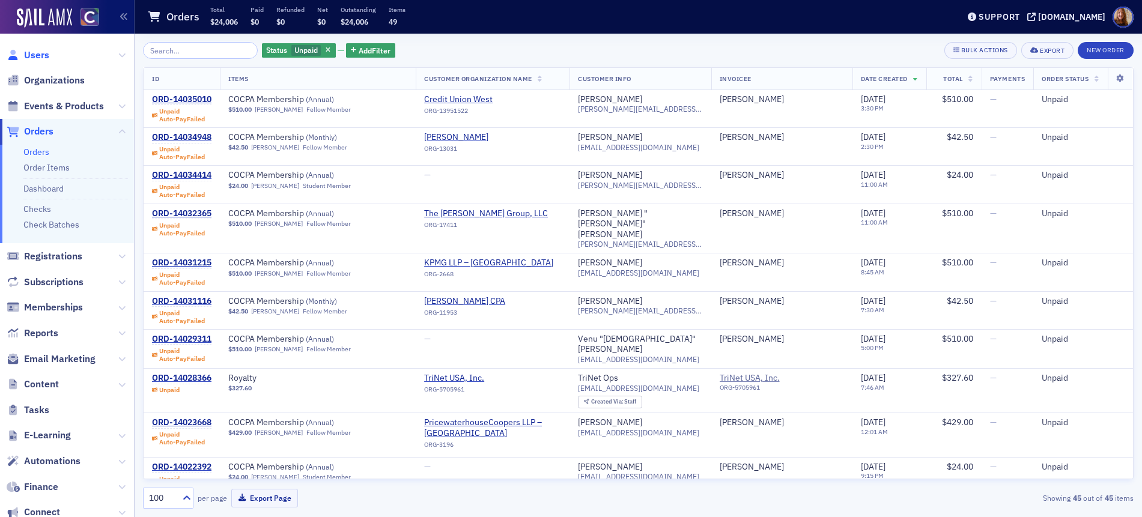
click at [43, 55] on span "Users" at bounding box center [36, 55] width 25 height 13
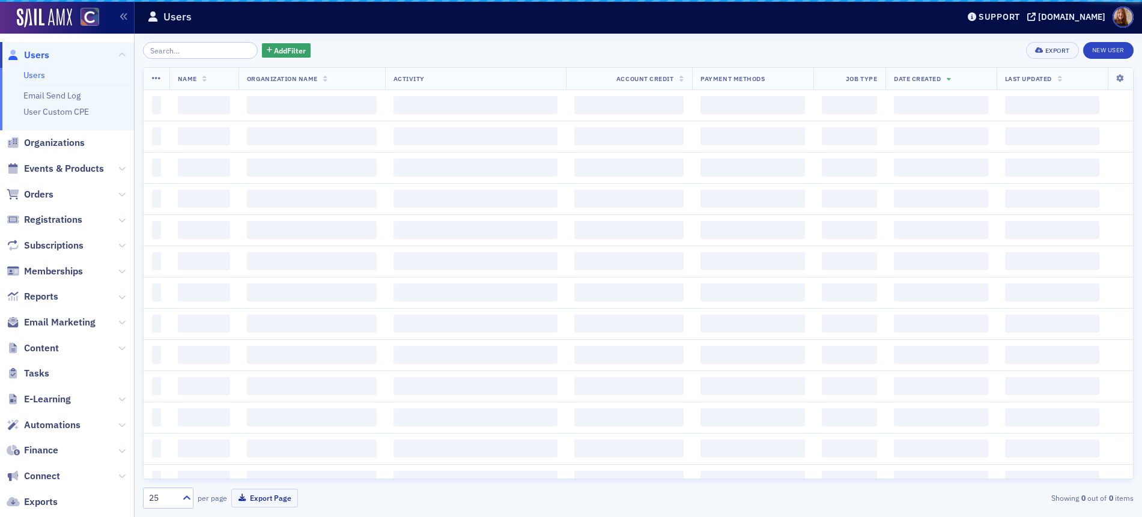
click at [190, 49] on input "search" at bounding box center [200, 50] width 115 height 17
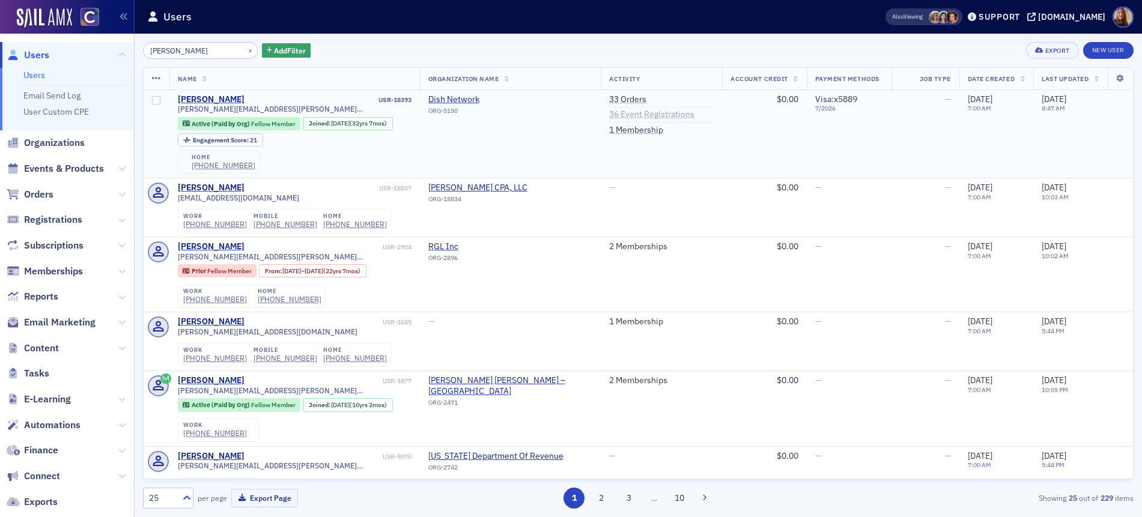
type input "paul orban"
click at [627, 109] on link "36 Event Registrations" at bounding box center [651, 114] width 85 height 11
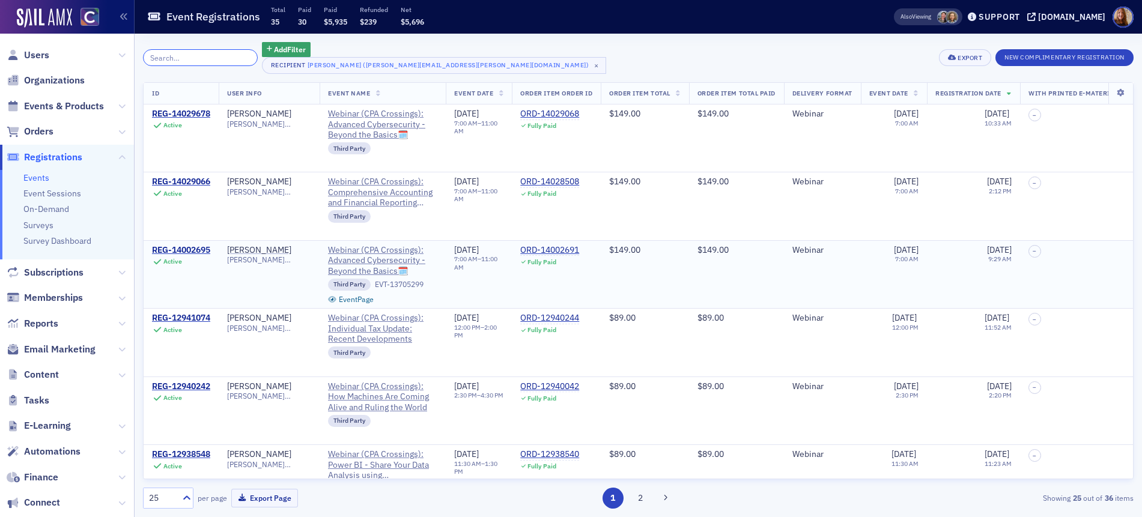
scroll to position [259, 0]
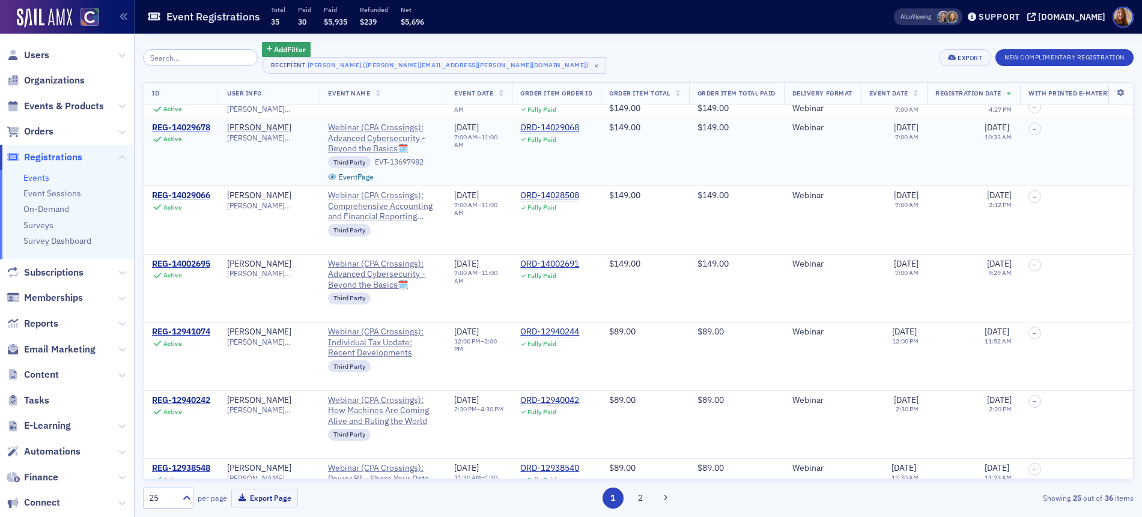
click at [205, 127] on div "REG-14029678" at bounding box center [181, 128] width 58 height 11
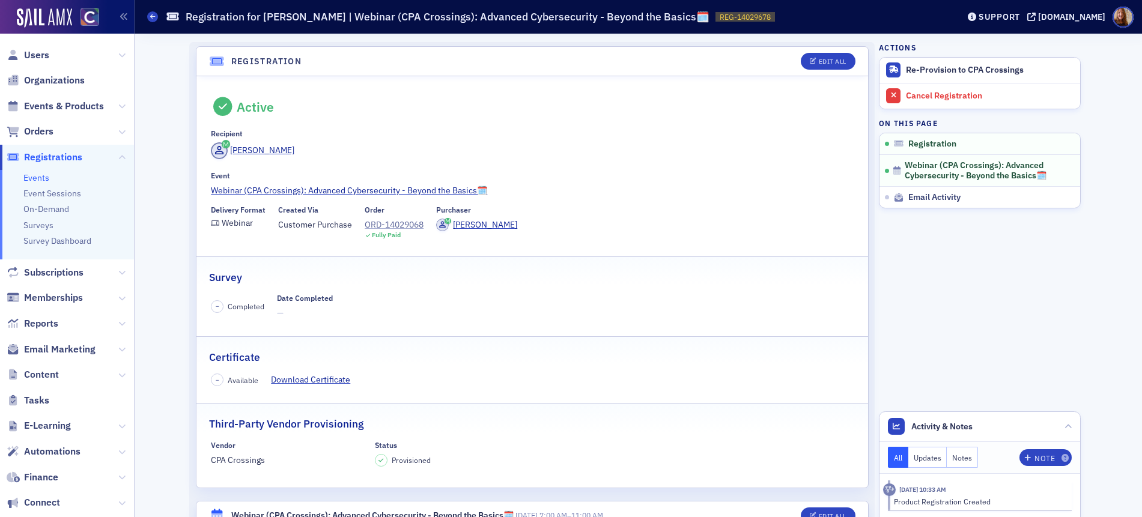
click at [391, 223] on div "ORD-14029068" at bounding box center [394, 225] width 59 height 13
click at [650, 190] on link "Webinar (CPA Crossings): Advanced Cybersecurity - Beyond the Basics🗓️" at bounding box center [532, 188] width 642 height 13
click at [35, 193] on link "Event Sessions" at bounding box center [52, 193] width 58 height 11
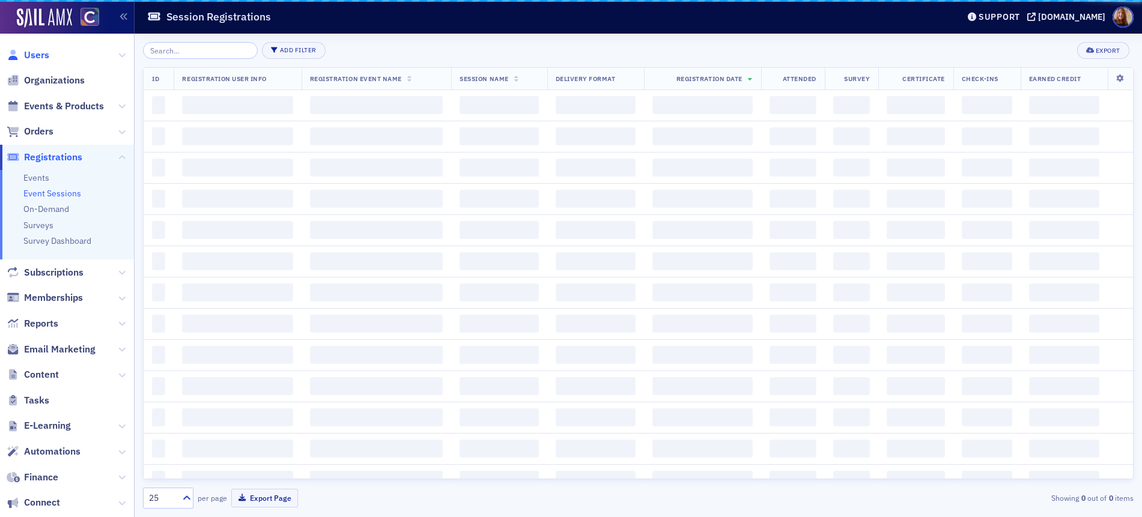
click at [40, 55] on span "Users" at bounding box center [36, 55] width 25 height 13
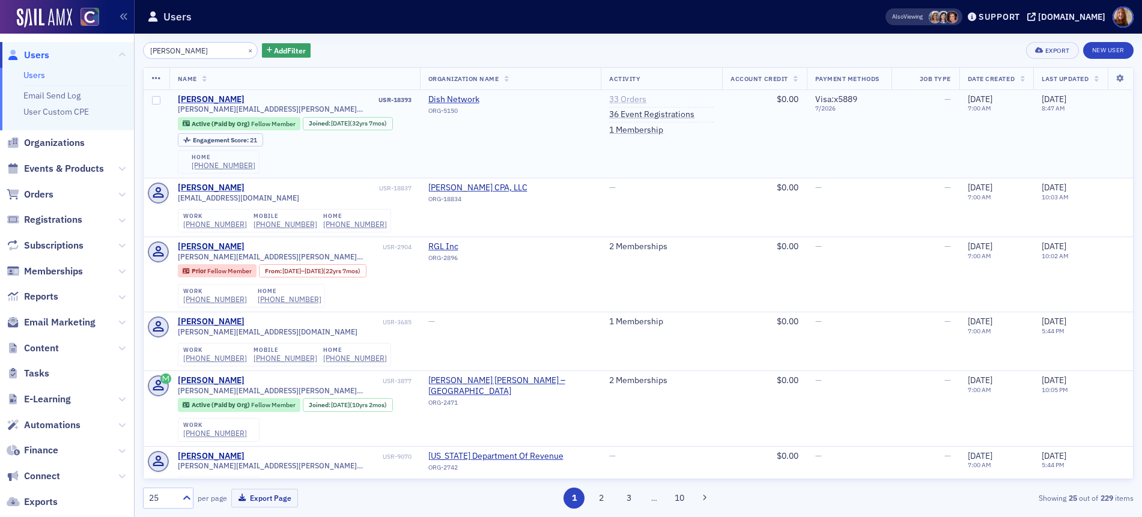
click at [622, 96] on link "33 Orders" at bounding box center [627, 99] width 37 height 11
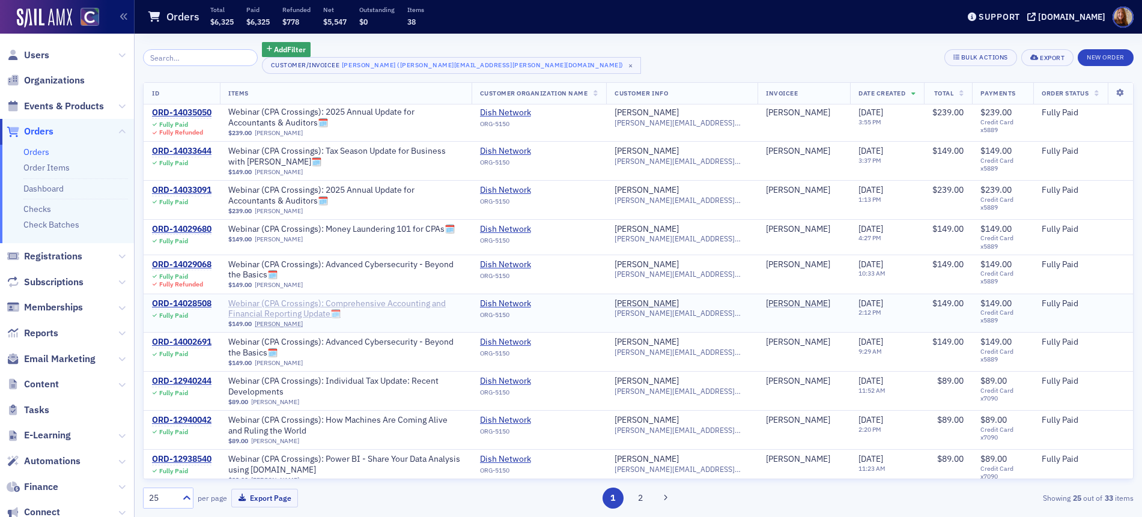
scroll to position [2, 0]
click at [33, 53] on span "Users" at bounding box center [36, 55] width 25 height 13
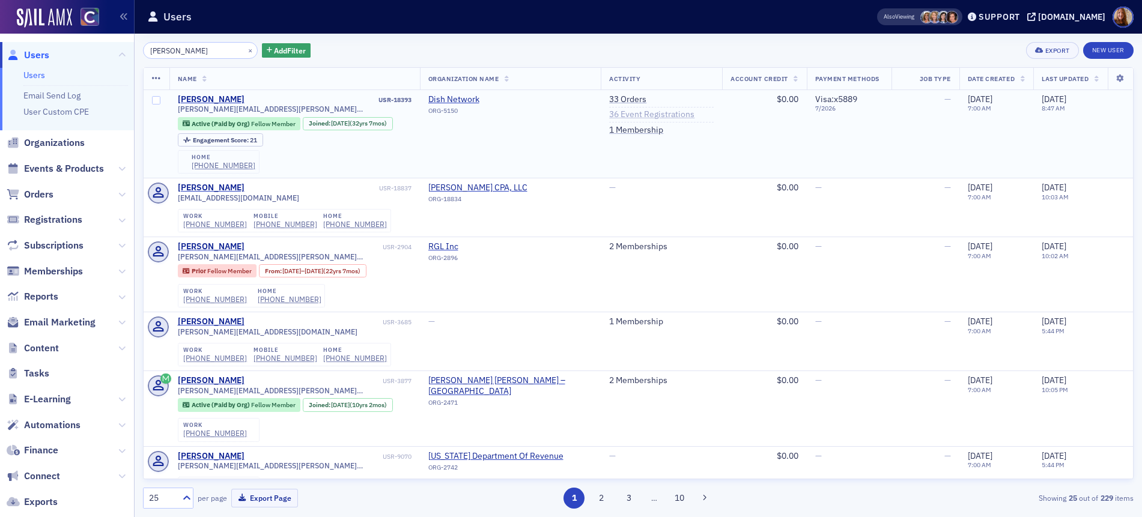
click at [636, 116] on link "36 Event Registrations" at bounding box center [651, 114] width 85 height 11
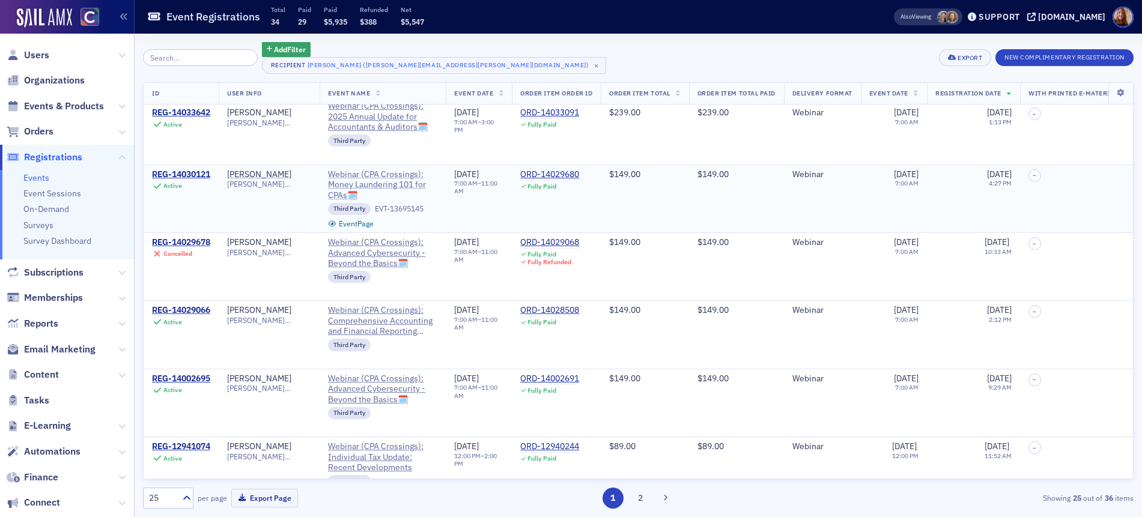
scroll to position [193, 0]
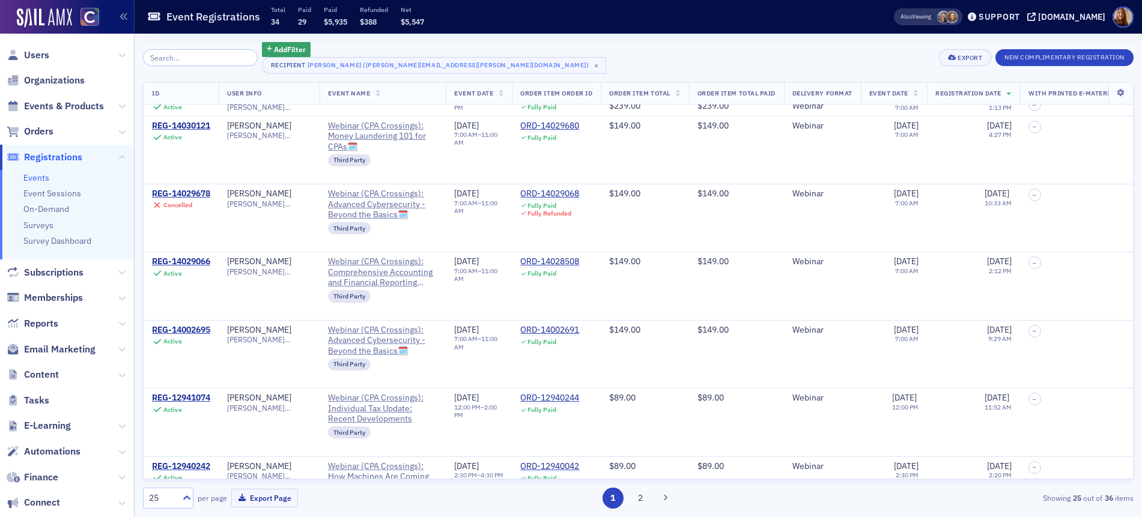
drag, startPoint x: 688, startPoint y: 55, endPoint x: 637, endPoint y: 43, distance: 51.7
click at [688, 55] on div "Add Filter Recipient Paul Orban (paul.orban@dish.com) × Export New Complimentar…" at bounding box center [638, 58] width 990 height 32
click at [34, 53] on span "Users" at bounding box center [36, 55] width 25 height 13
click at [180, 53] on input "search" at bounding box center [200, 57] width 115 height 17
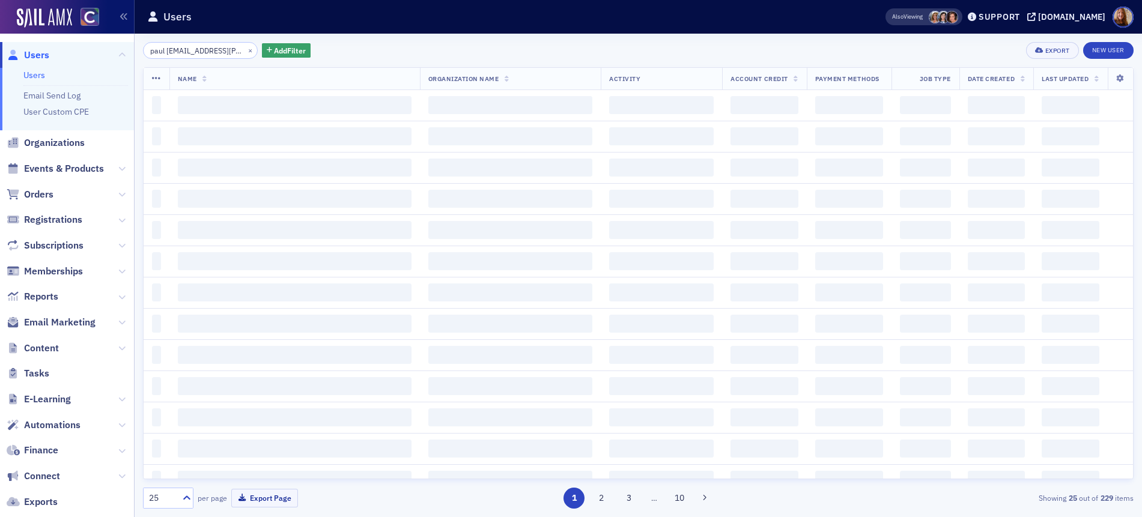
scroll to position [0, 37]
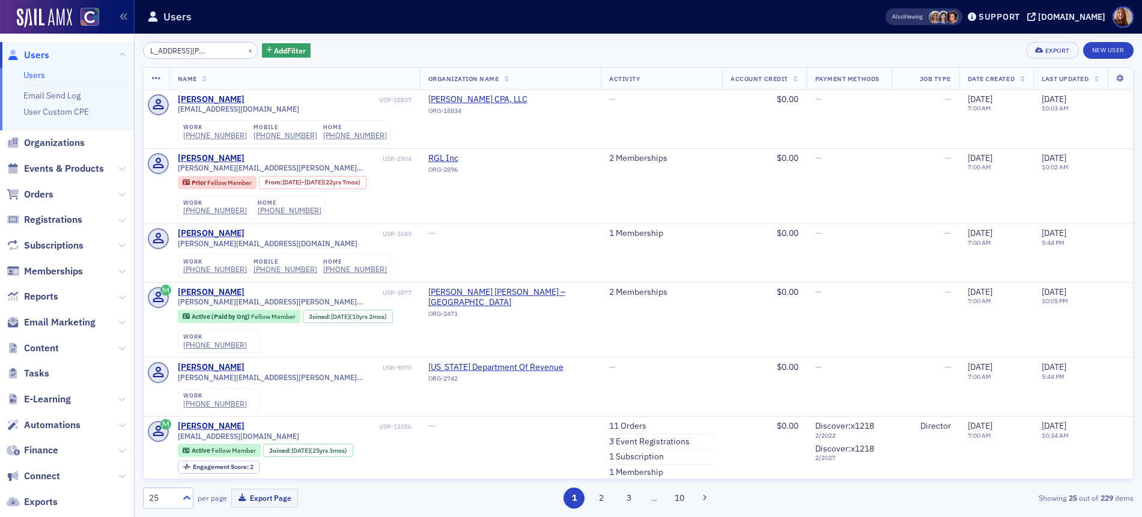
type input "paul robert.deherrera@ddrcco.com"
click at [245, 52] on button "×" at bounding box center [250, 49] width 11 height 11
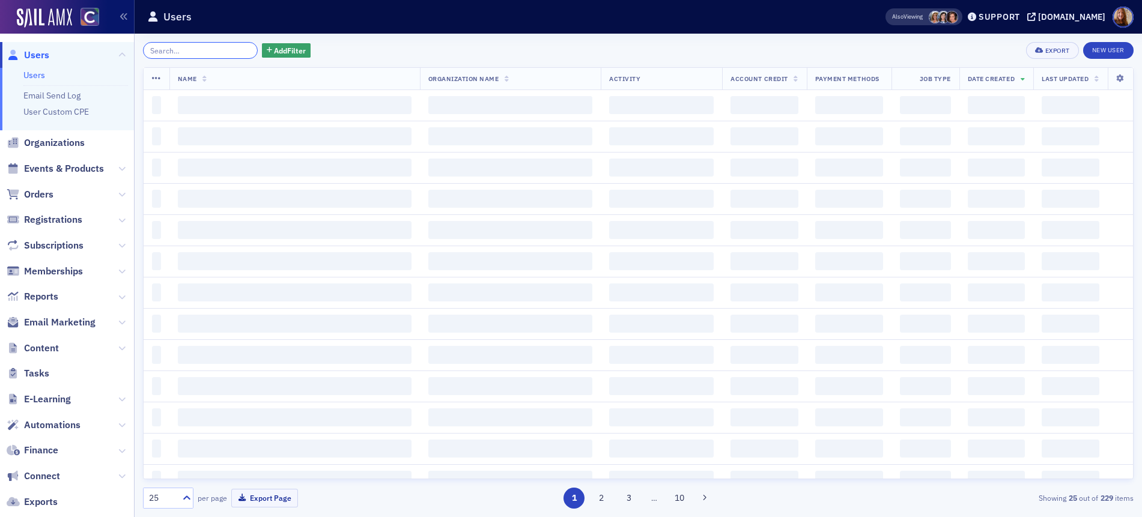
click at [199, 50] on input "search" at bounding box center [200, 50] width 115 height 17
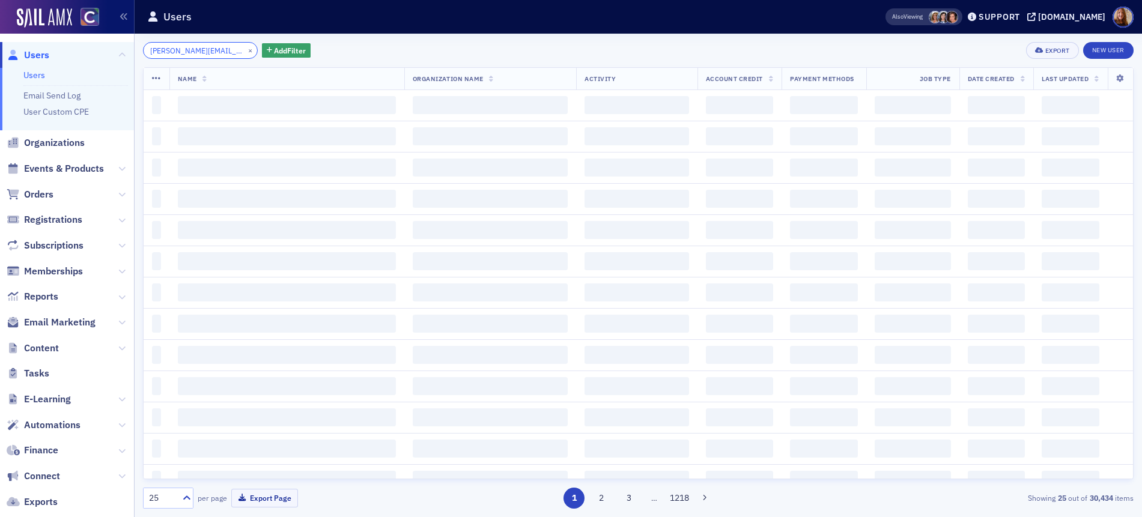
scroll to position [0, 20]
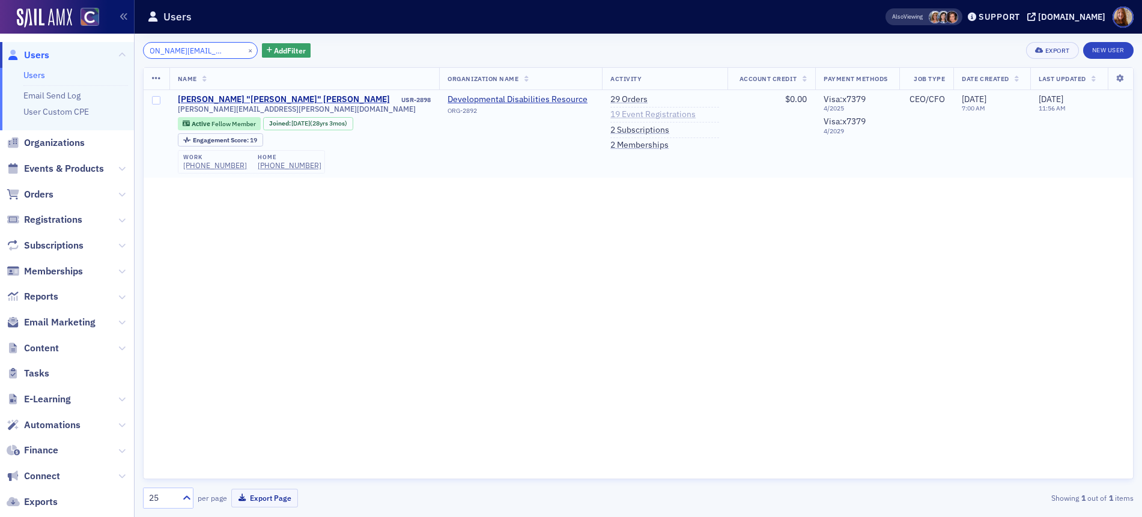
type input "robert.deherrera@ddrcco.com"
click at [610, 112] on link "19 Event Registrations" at bounding box center [652, 114] width 85 height 11
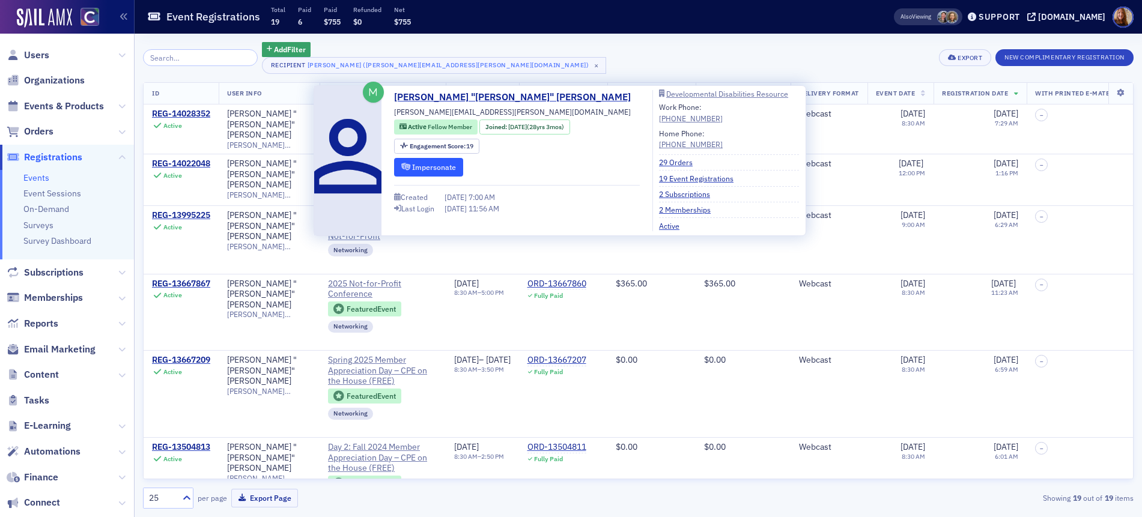
click at [429, 161] on button "Impersonate" at bounding box center [428, 167] width 69 height 19
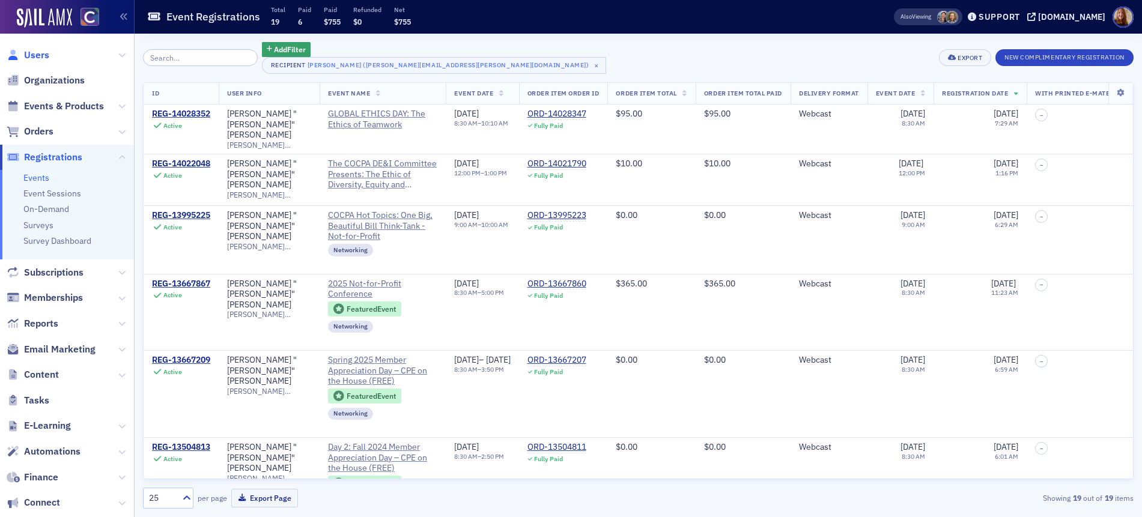
click at [41, 55] on span "Users" at bounding box center [36, 55] width 25 height 13
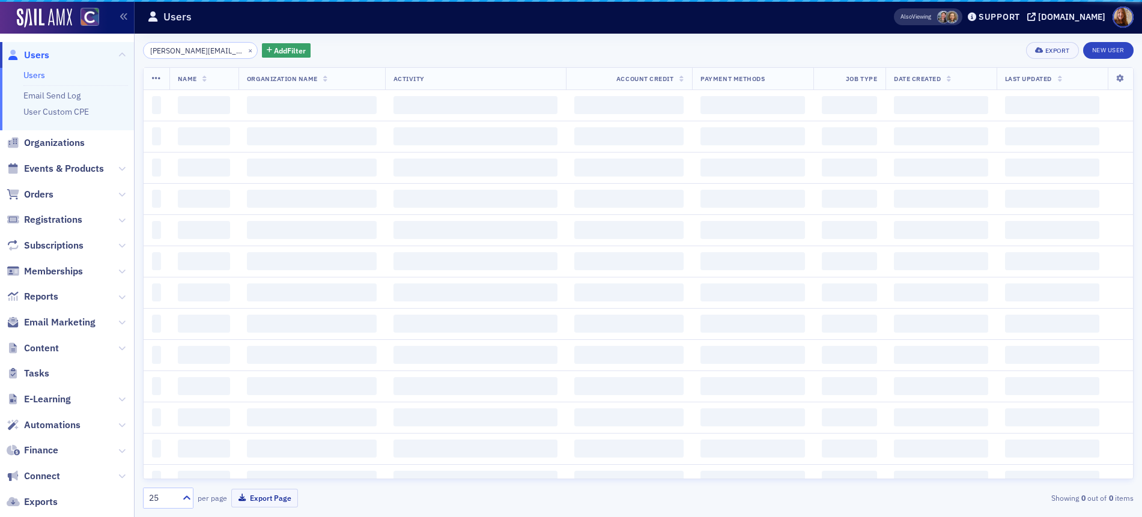
scroll to position [0, 20]
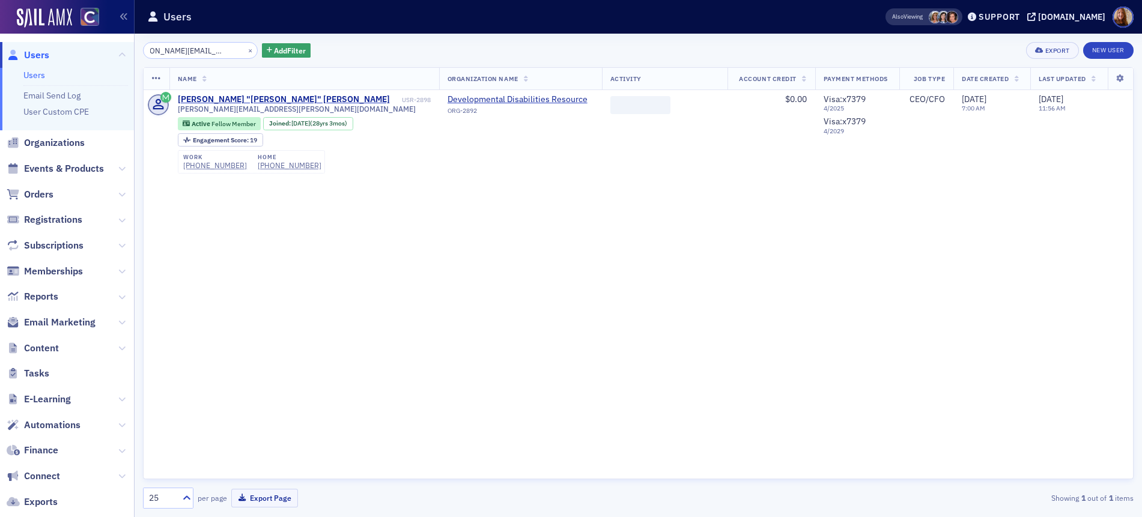
click at [172, 50] on input "robert.deherrera@ddrcco.com" at bounding box center [200, 50] width 115 height 17
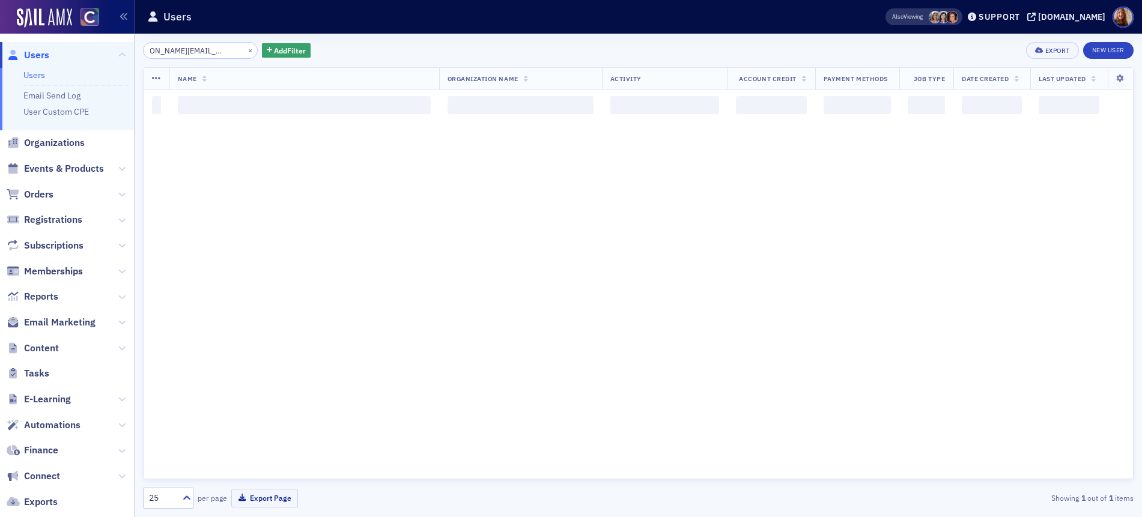
scroll to position [0, 19]
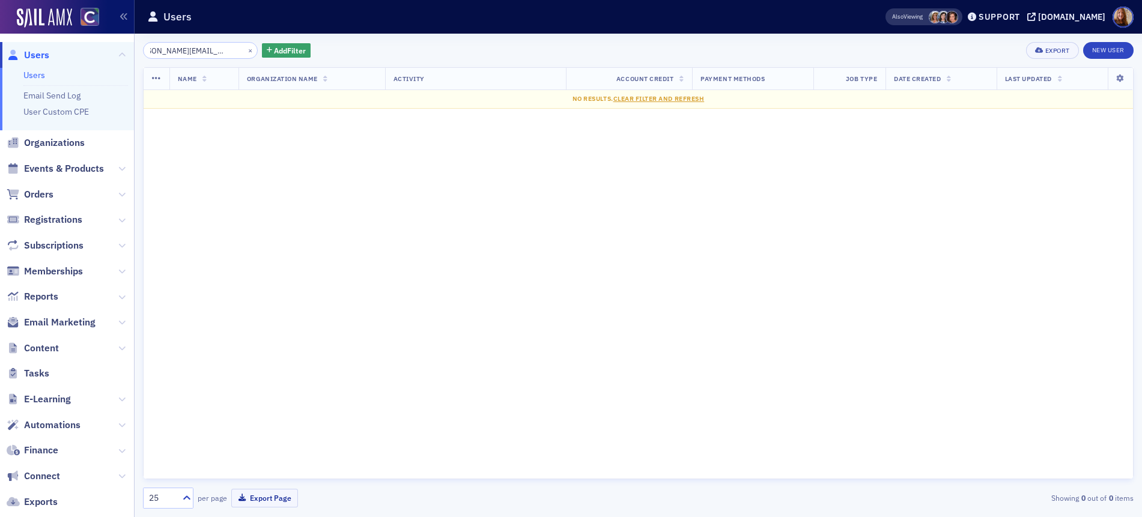
type input "nadine@thehancockgroup.biz"
click at [37, 70] on link "Users" at bounding box center [34, 75] width 22 height 11
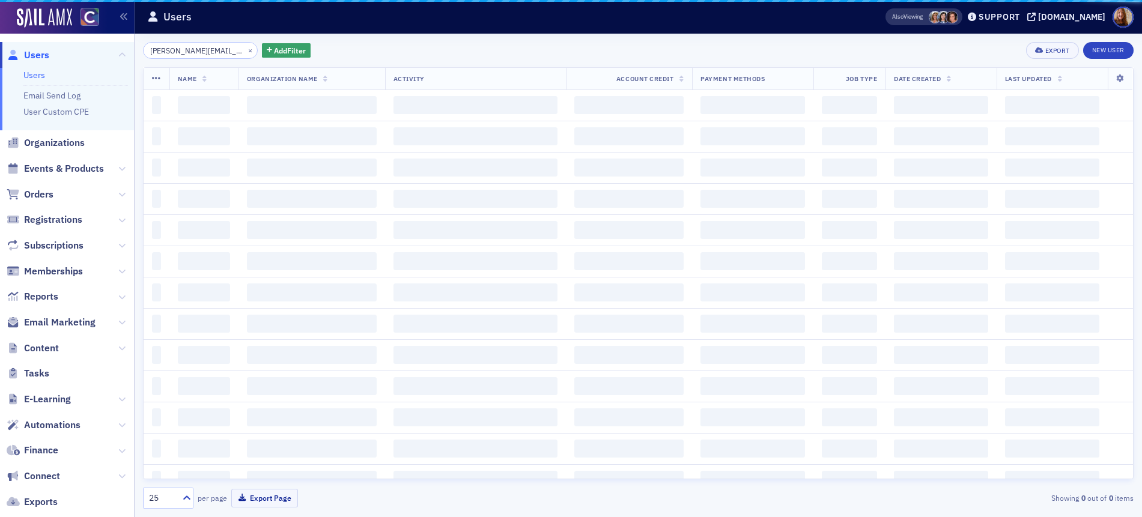
scroll to position [0, 19]
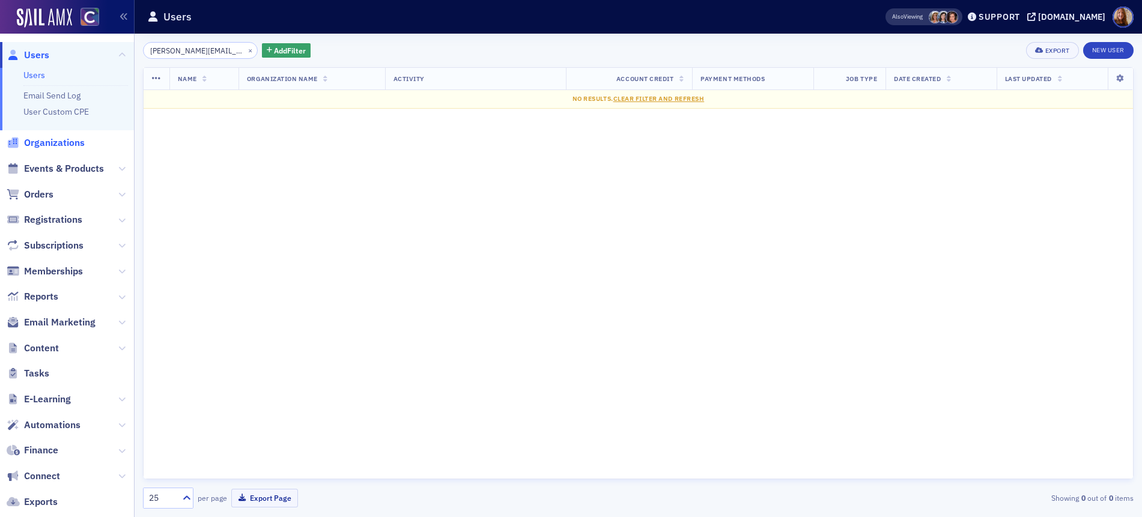
click at [55, 141] on span "Organizations" at bounding box center [54, 142] width 61 height 13
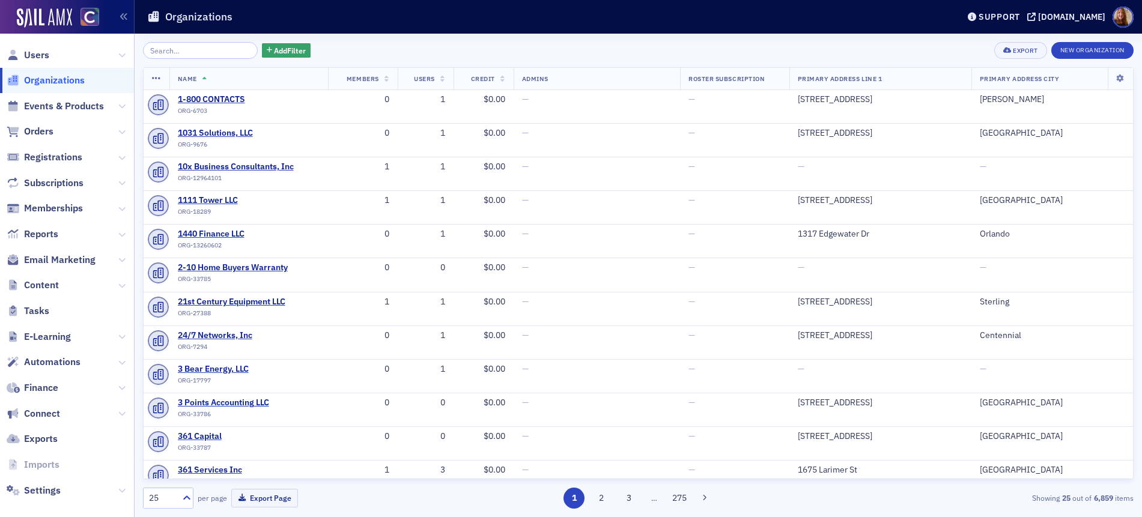
click at [174, 53] on input "search" at bounding box center [200, 50] width 115 height 17
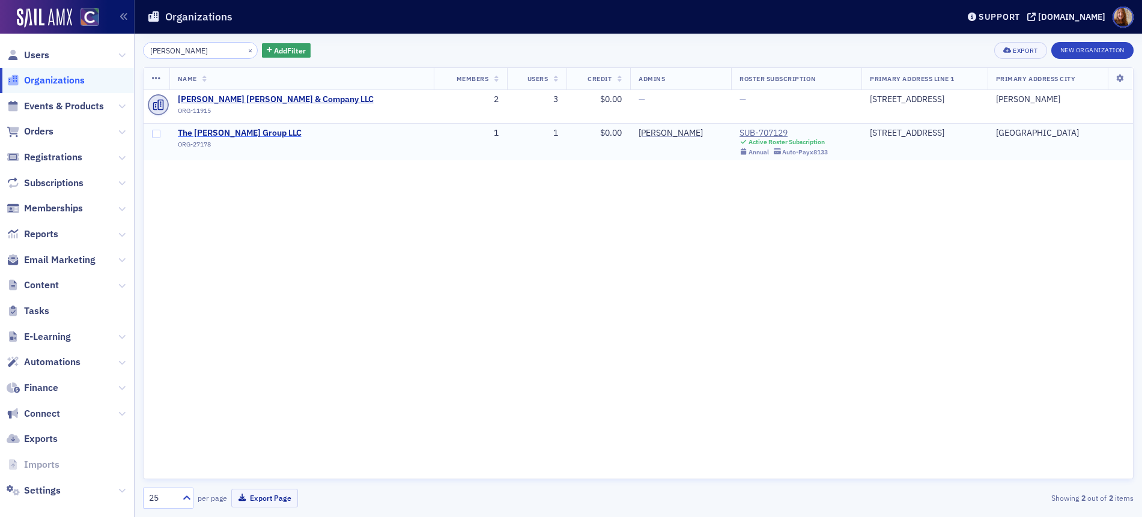
type input "hancock"
click at [246, 132] on span "The Hancock Group LLC" at bounding box center [240, 133] width 124 height 11
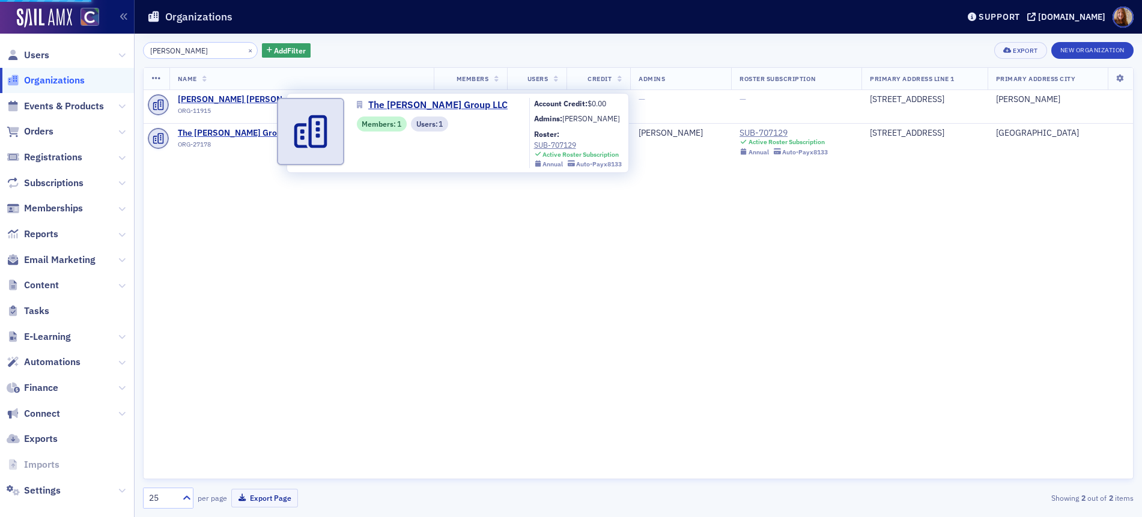
select select "US"
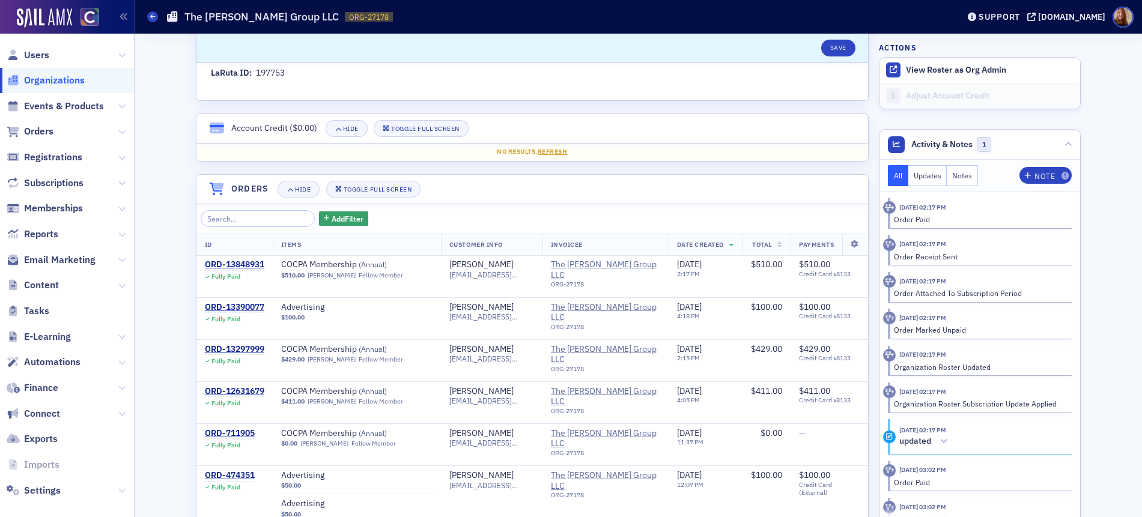
scroll to position [717, 0]
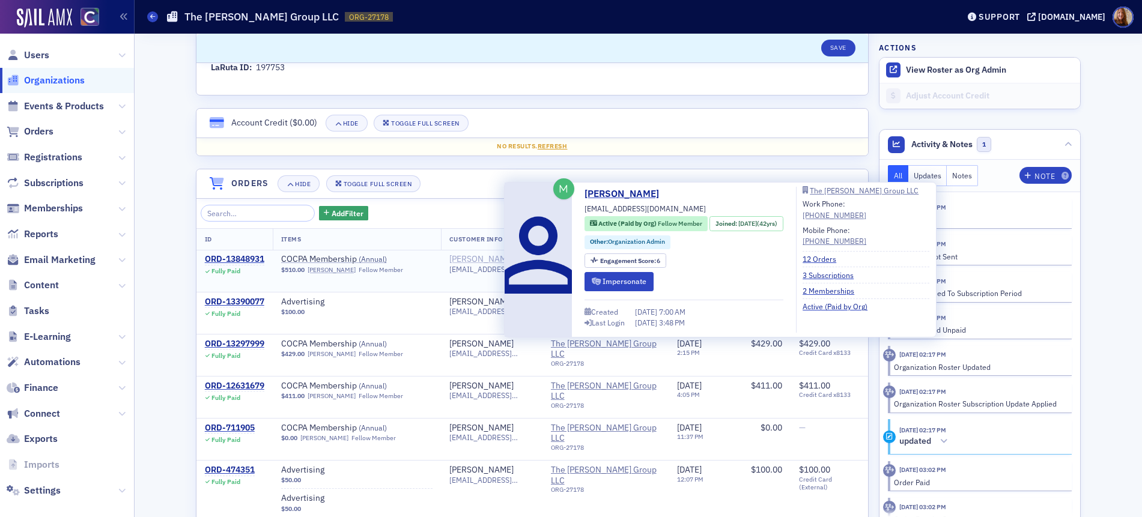
copy div "Marietta Martin"
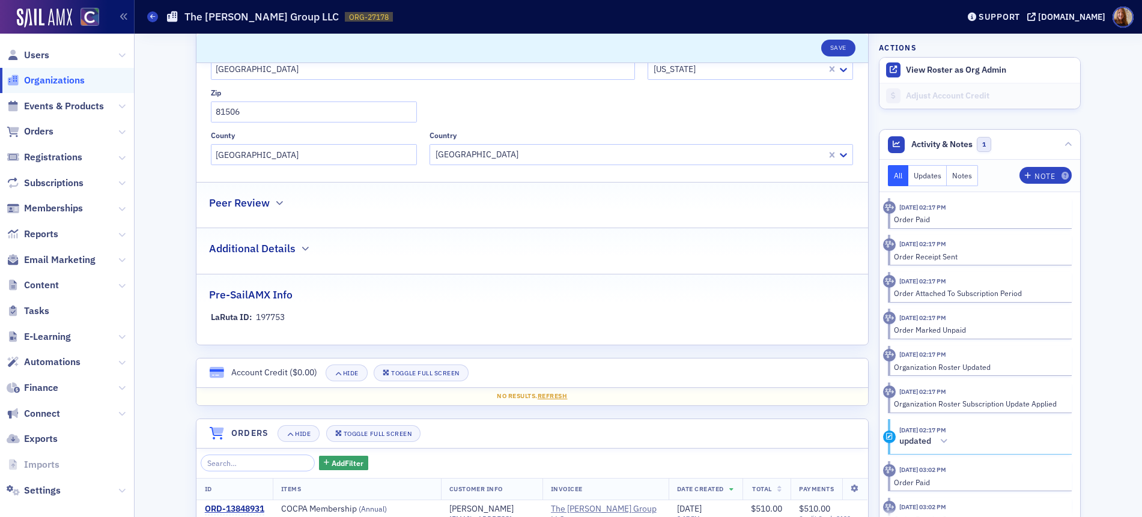
scroll to position [59, 0]
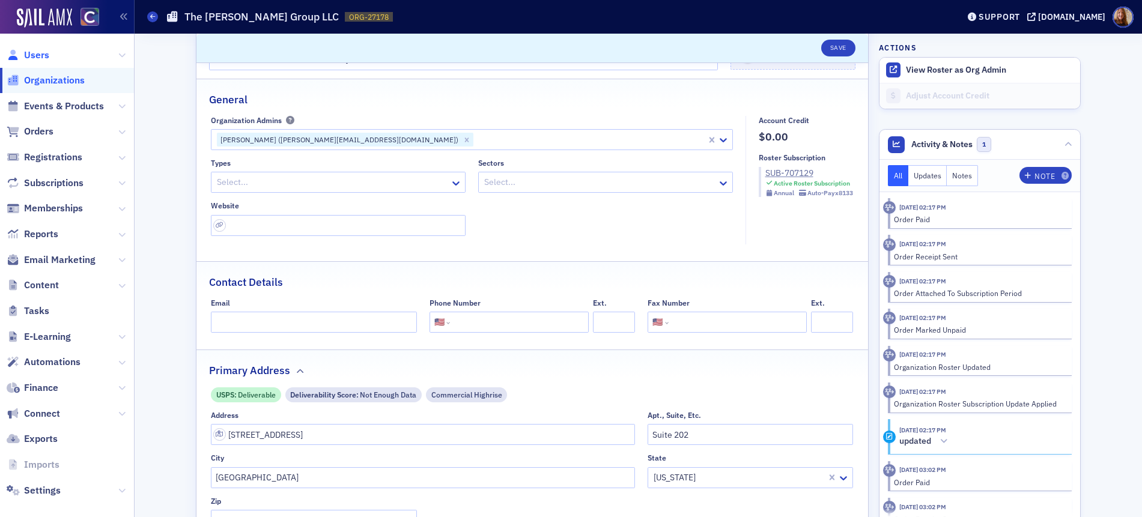
click at [44, 54] on span "Users" at bounding box center [36, 55] width 25 height 13
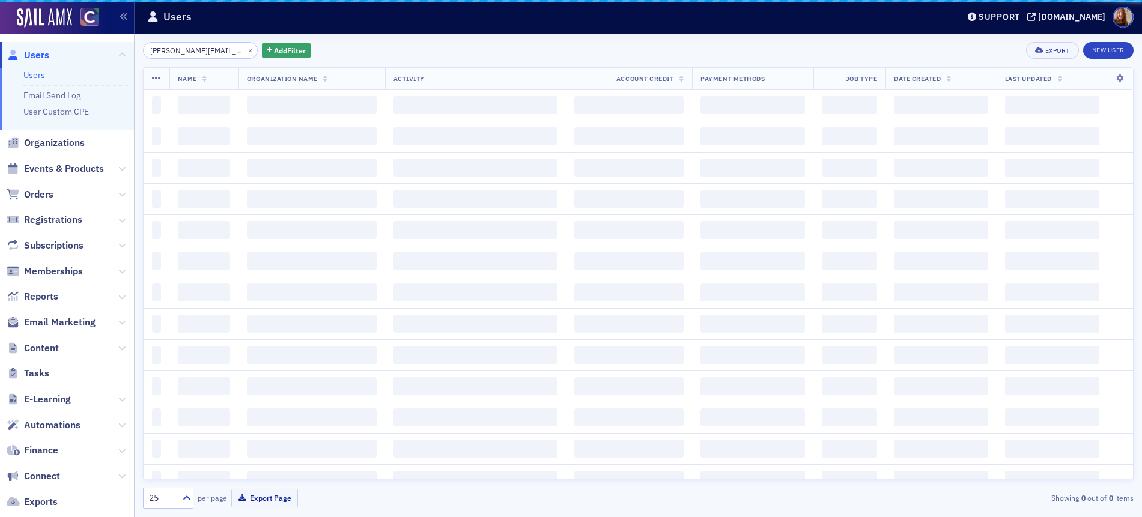
scroll to position [0, 19]
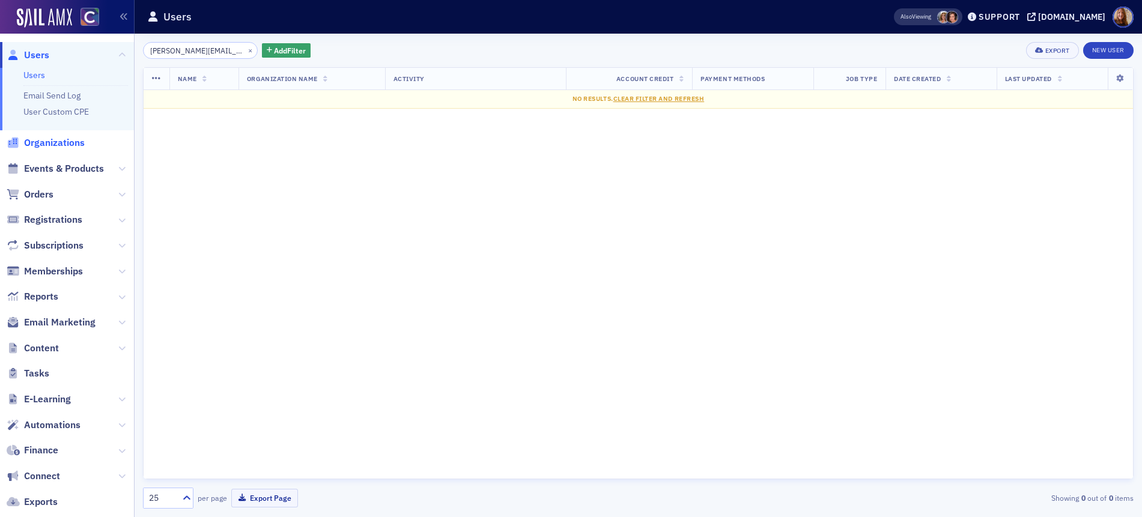
click at [39, 138] on span "Organizations" at bounding box center [54, 142] width 61 height 13
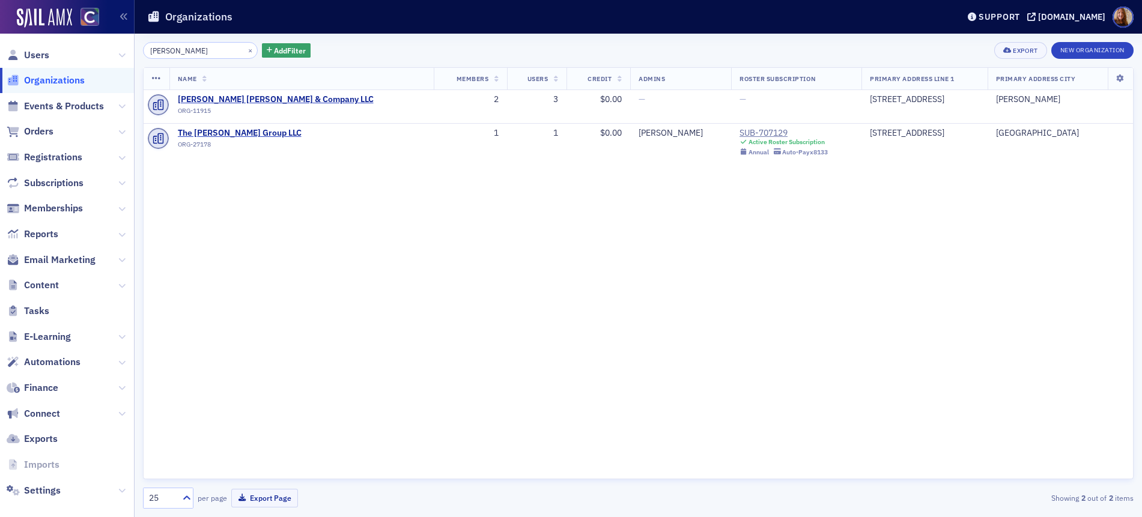
click at [191, 53] on input "hancock" at bounding box center [200, 50] width 115 height 17
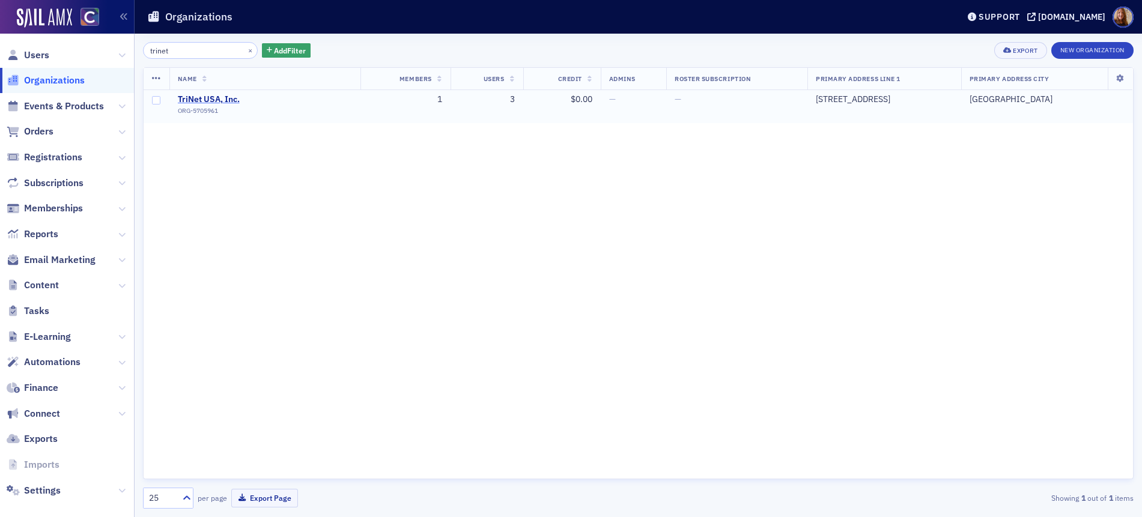
type input "trinet"
click at [204, 95] on span "TriNet USA, Inc." at bounding box center [232, 99] width 109 height 11
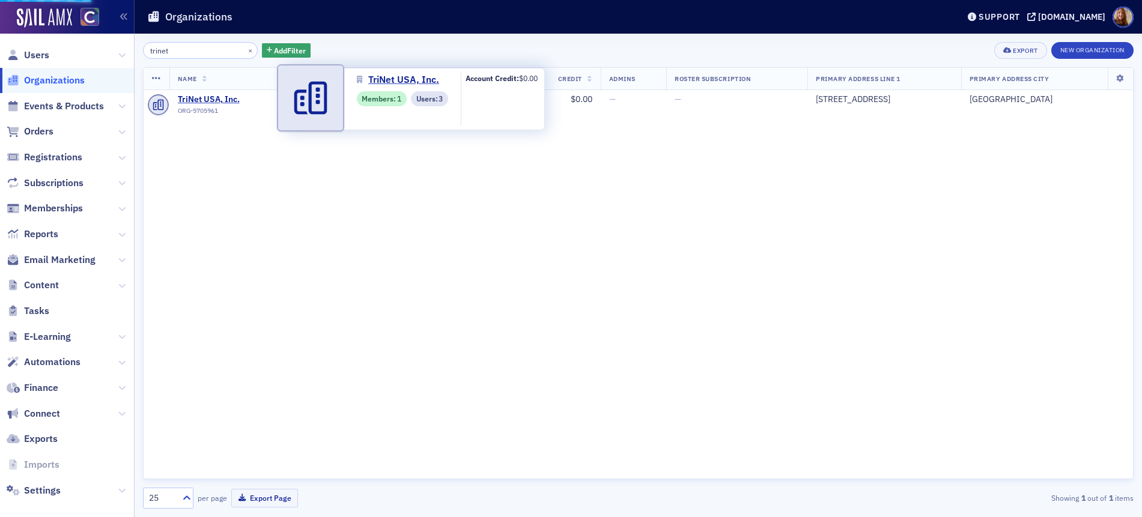
select select "US"
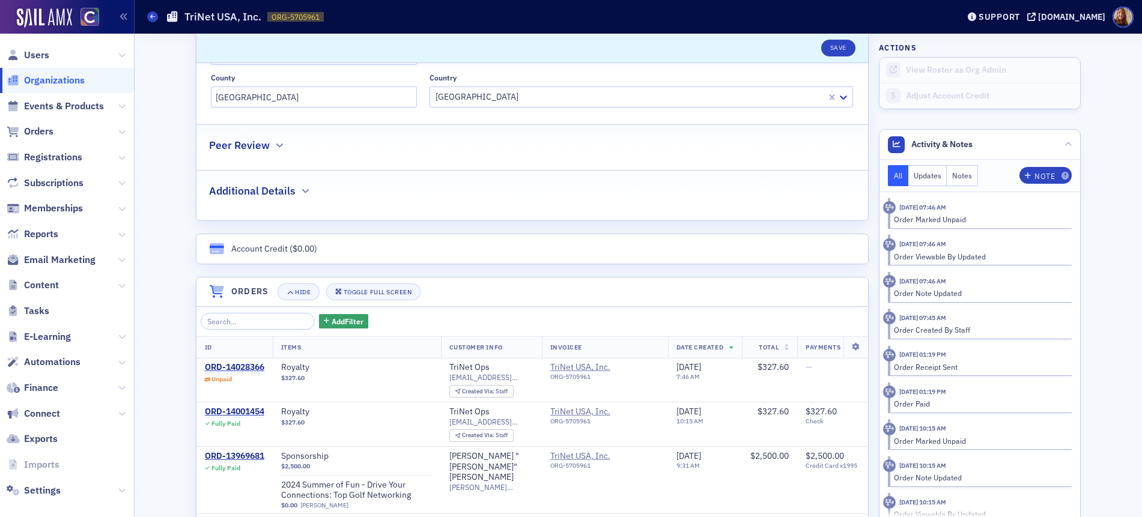
scroll to position [526, 0]
copy div "ORD-14028366"
click at [52, 79] on span "Organizations" at bounding box center [54, 80] width 61 height 13
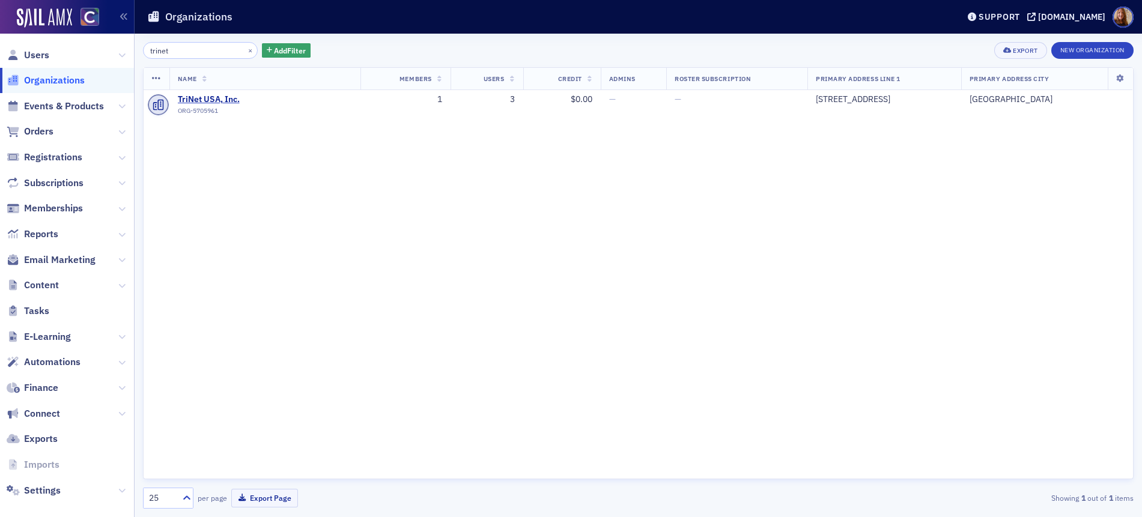
click at [184, 51] on input "trinet" at bounding box center [200, 50] width 115 height 17
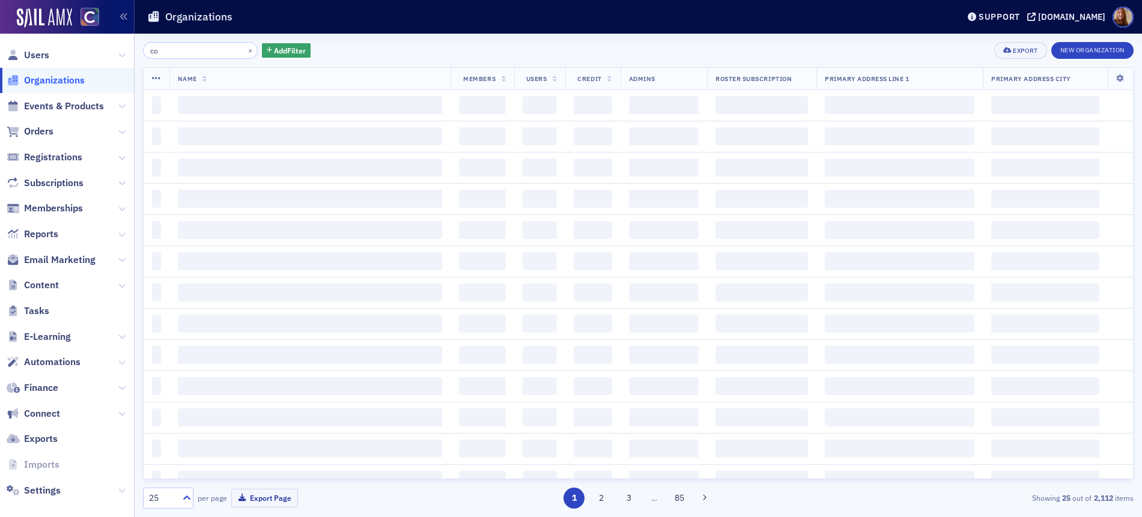
type input "c"
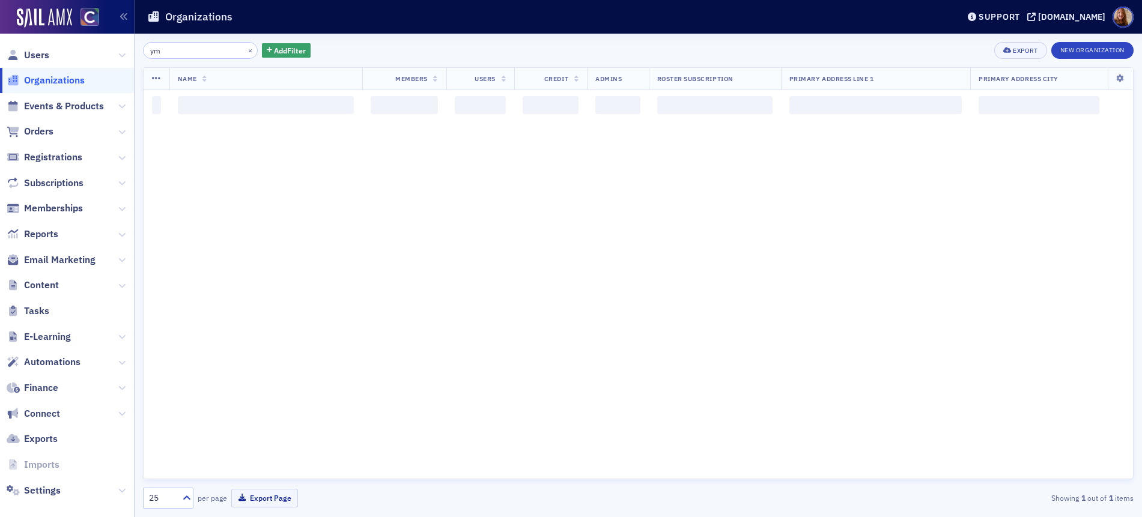
type input "y"
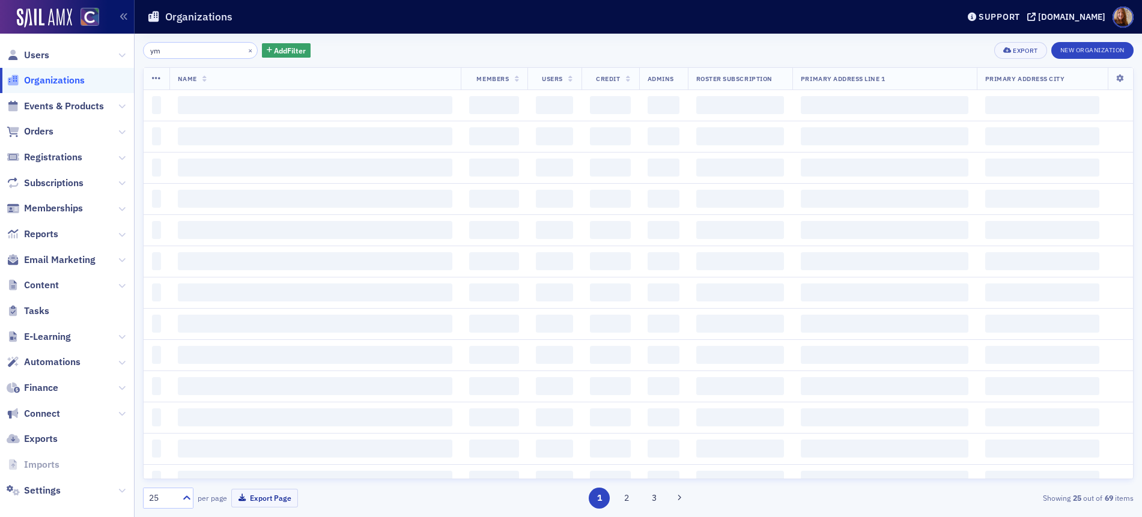
type input "y"
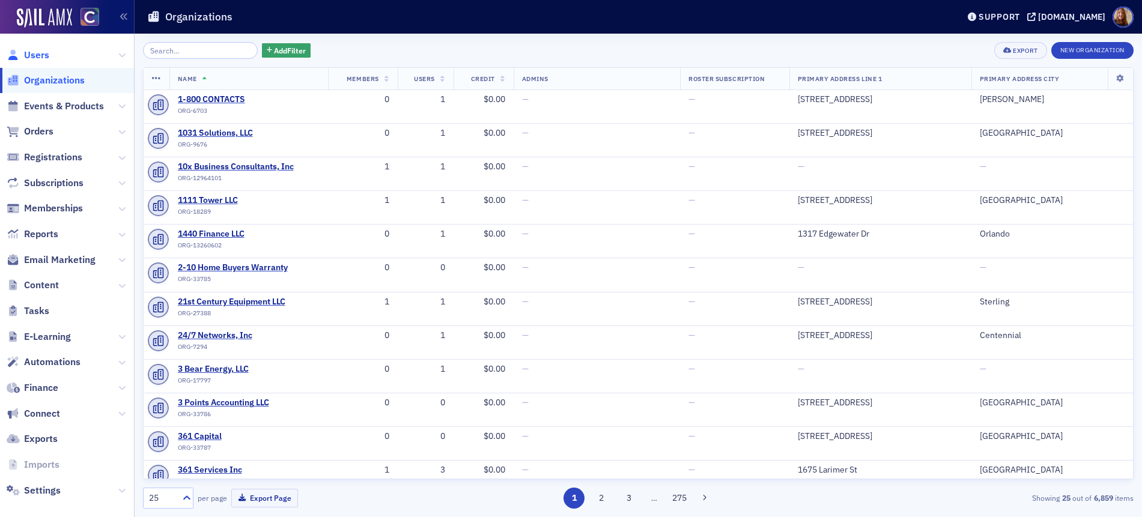
click at [37, 57] on span "Users" at bounding box center [36, 55] width 25 height 13
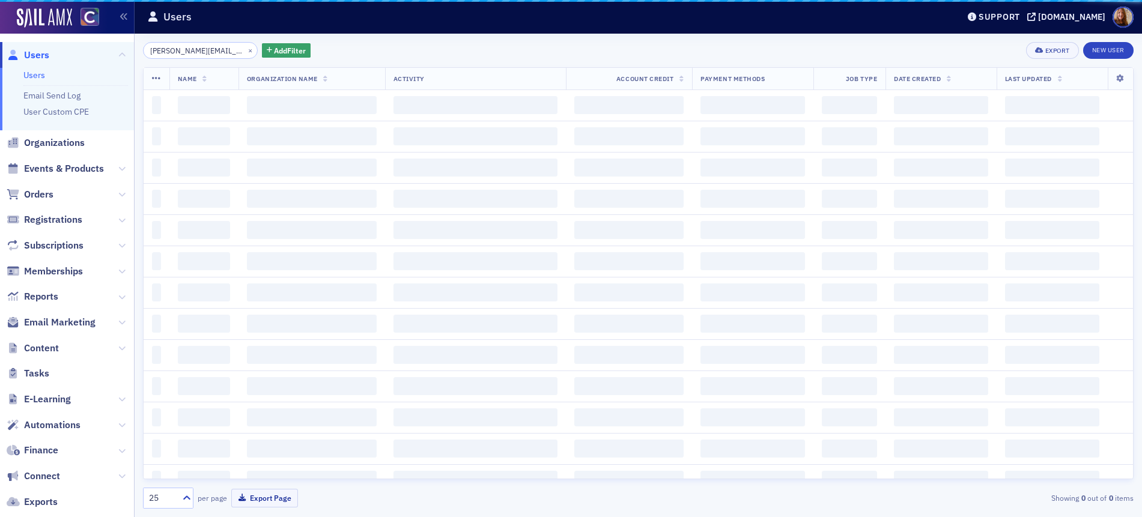
scroll to position [0, 19]
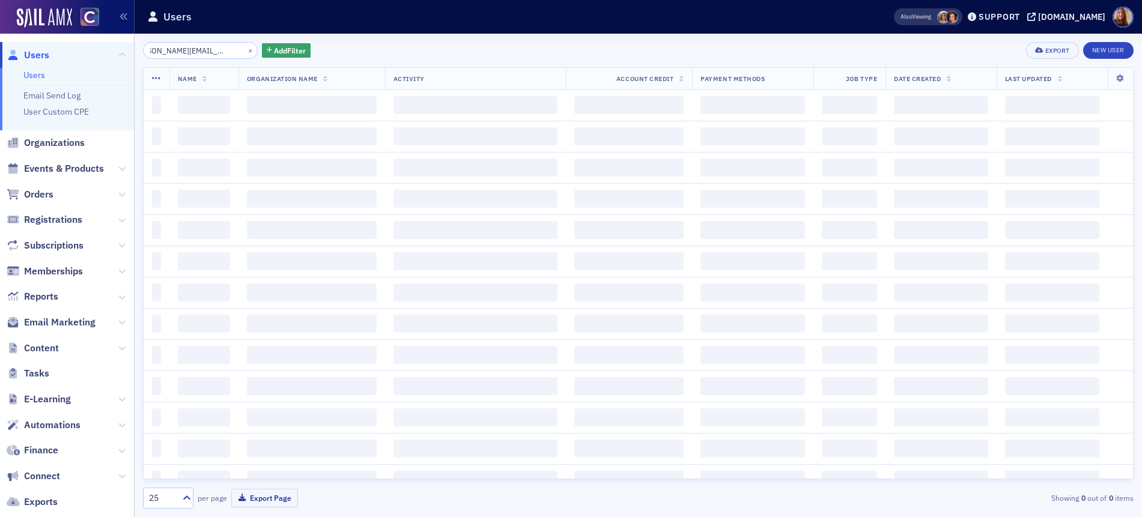
click at [178, 56] on input "nadine@thehancockgroup.biz" at bounding box center [200, 50] width 115 height 17
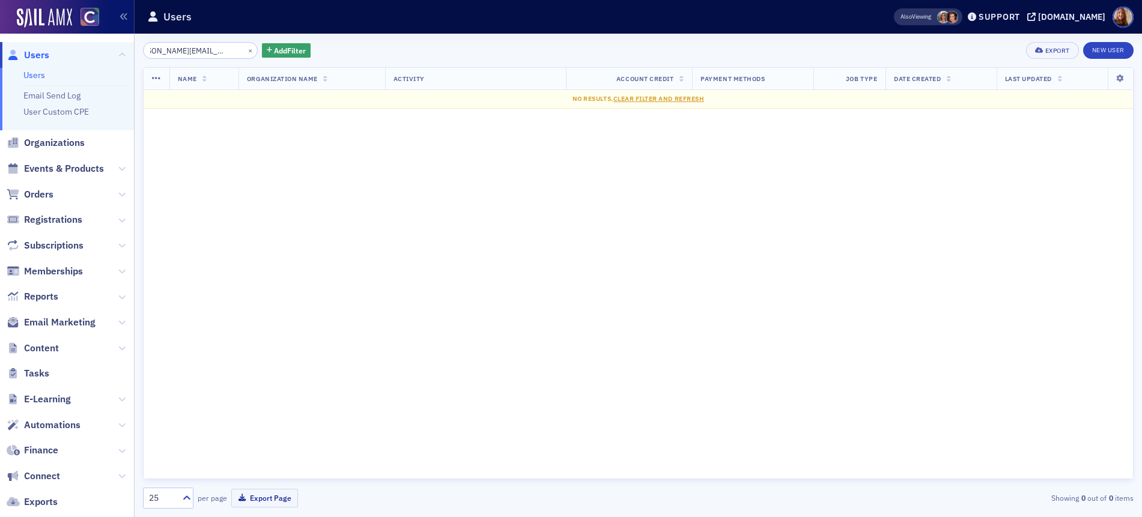
click at [189, 53] on input "nadine@thehancockgroup.biz" at bounding box center [200, 50] width 115 height 17
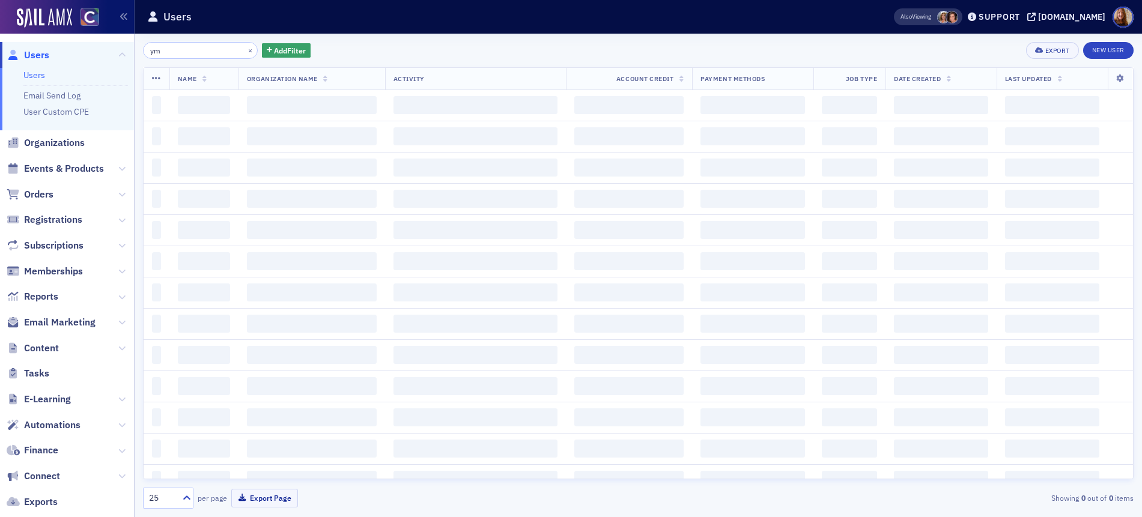
type input "y"
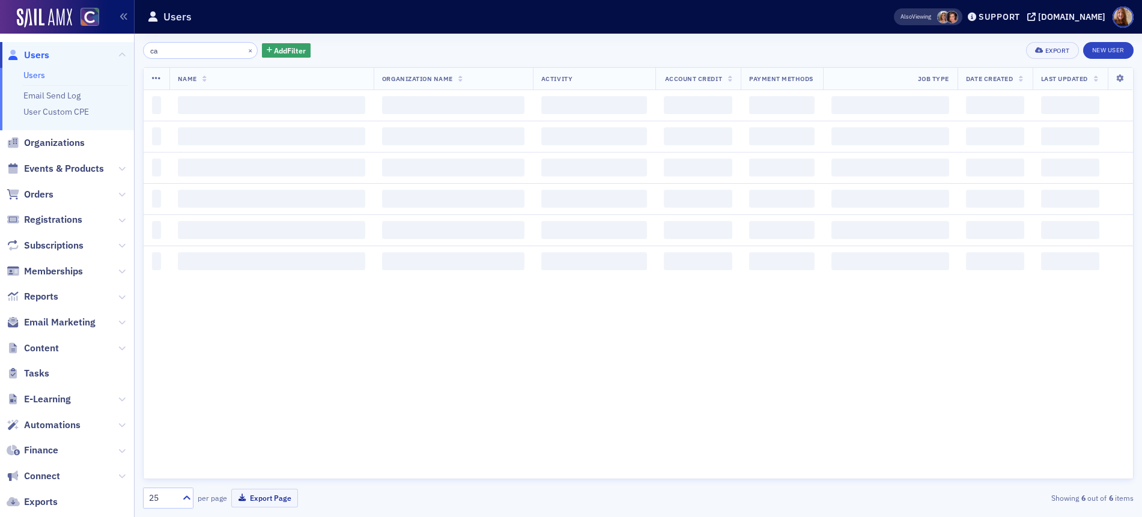
type input "c"
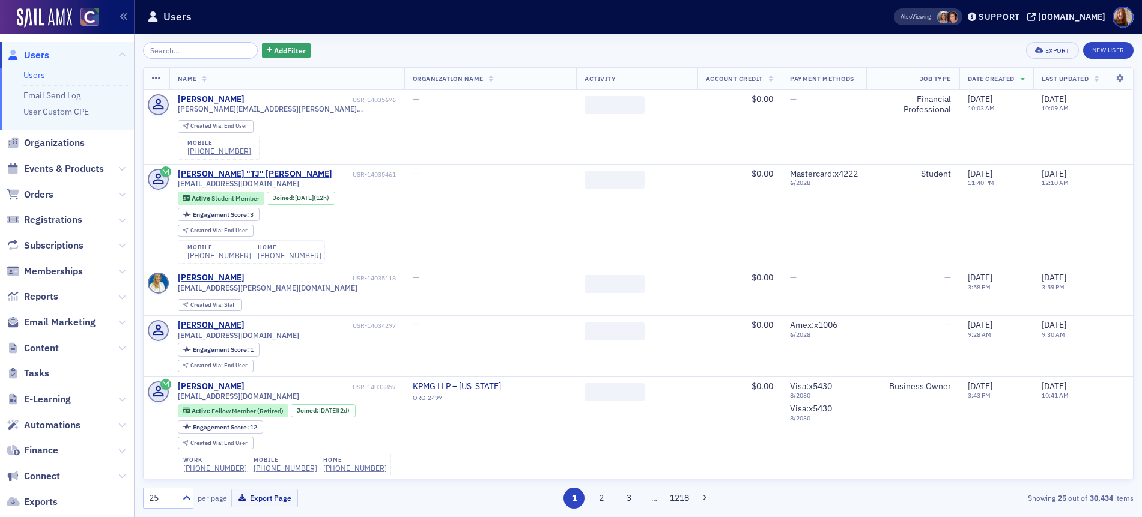
type input "c"
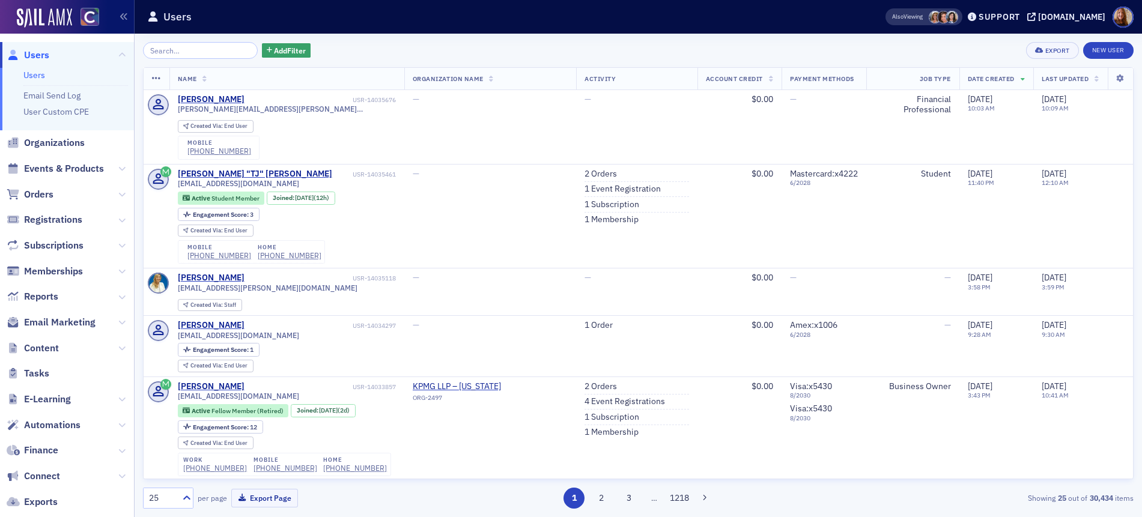
click at [33, 68] on ul "Users Email Send Log User Custom CPE" at bounding box center [67, 99] width 134 height 62
click at [191, 51] on input "search" at bounding box center [200, 50] width 115 height 17
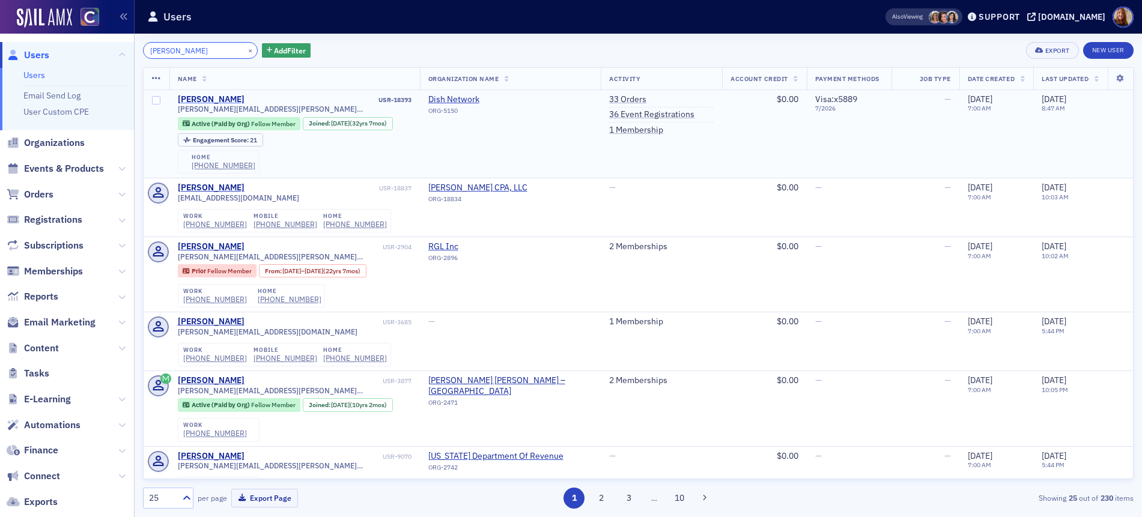
type input "paul orba"
click at [199, 95] on div "[PERSON_NAME]" at bounding box center [211, 99] width 67 height 11
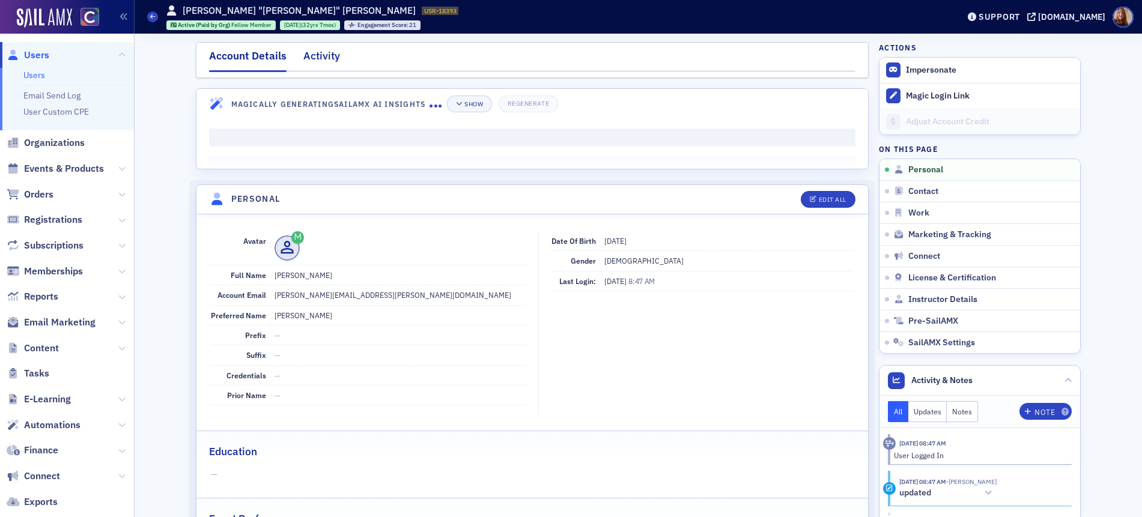
click at [317, 61] on div "Activity" at bounding box center [321, 59] width 37 height 22
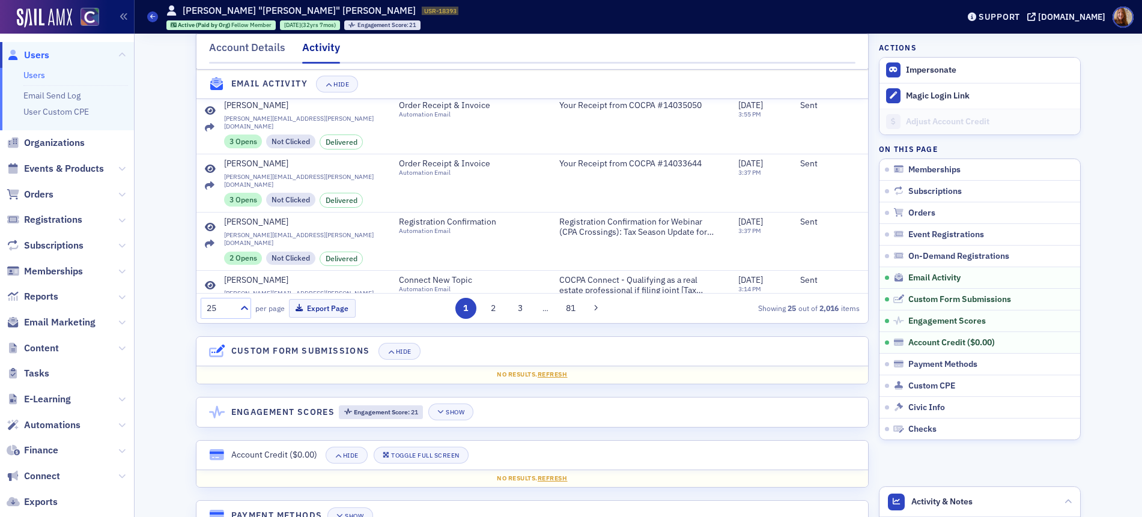
scroll to position [1476, 0]
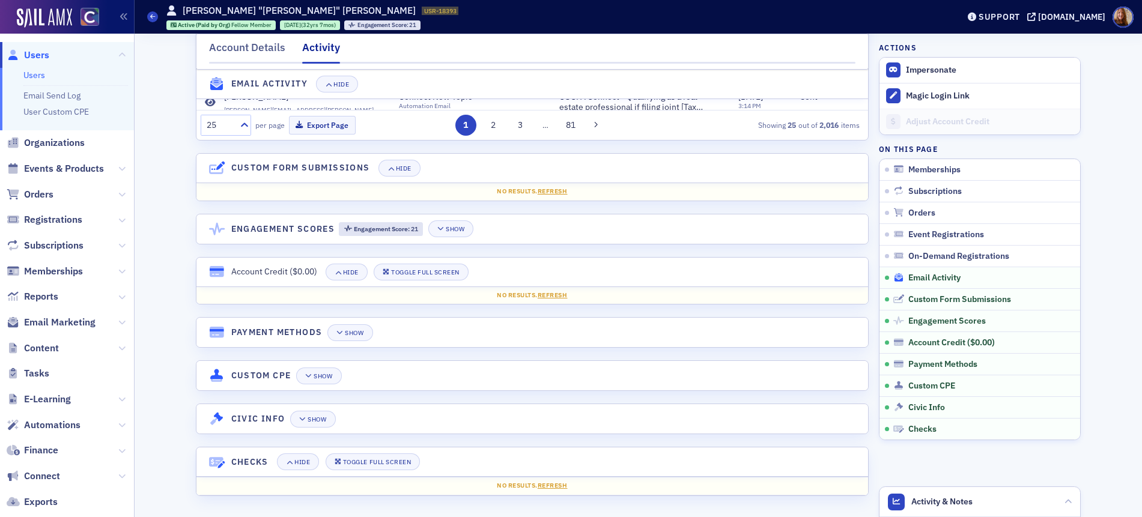
click at [921, 276] on span "Email Activity" at bounding box center [934, 278] width 52 height 11
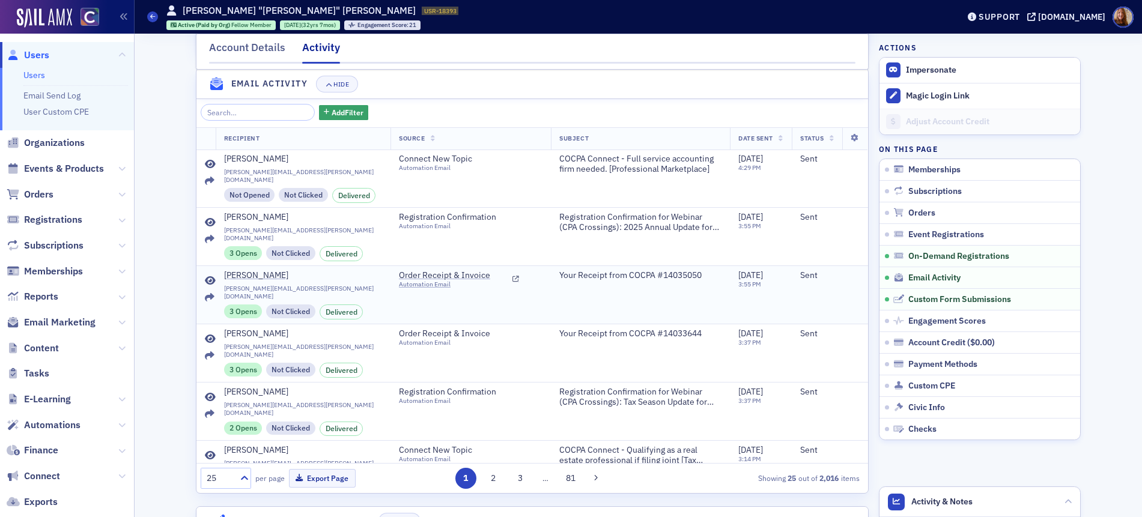
scroll to position [1121, 0]
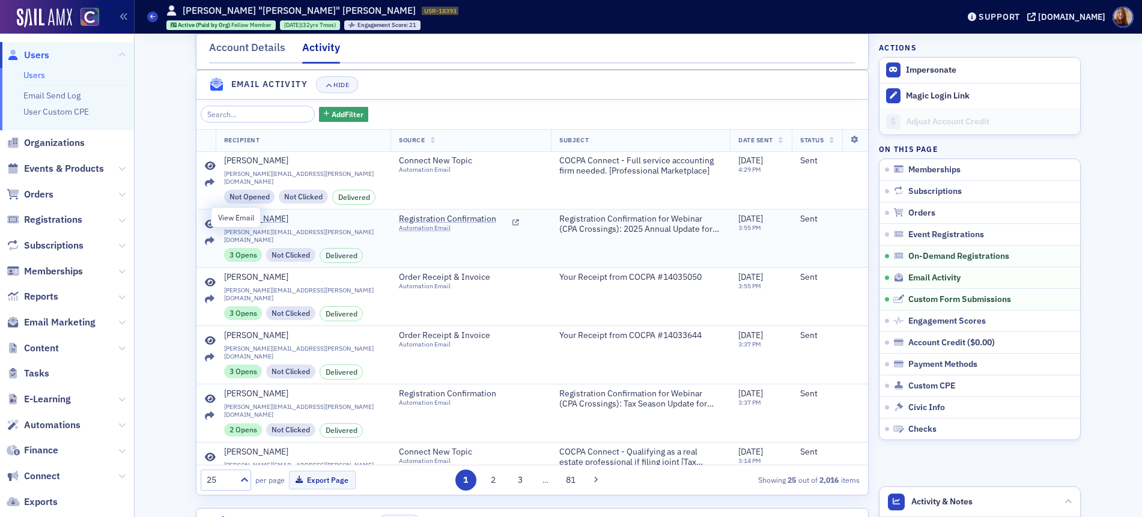
click at [205, 220] on icon at bounding box center [210, 225] width 11 height 10
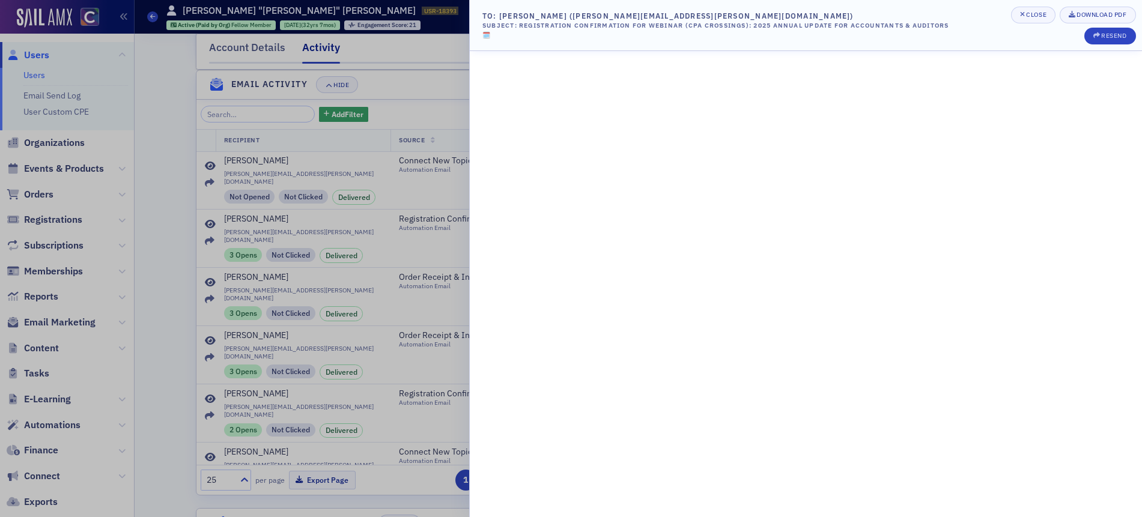
click at [162, 87] on div at bounding box center [571, 258] width 1142 height 517
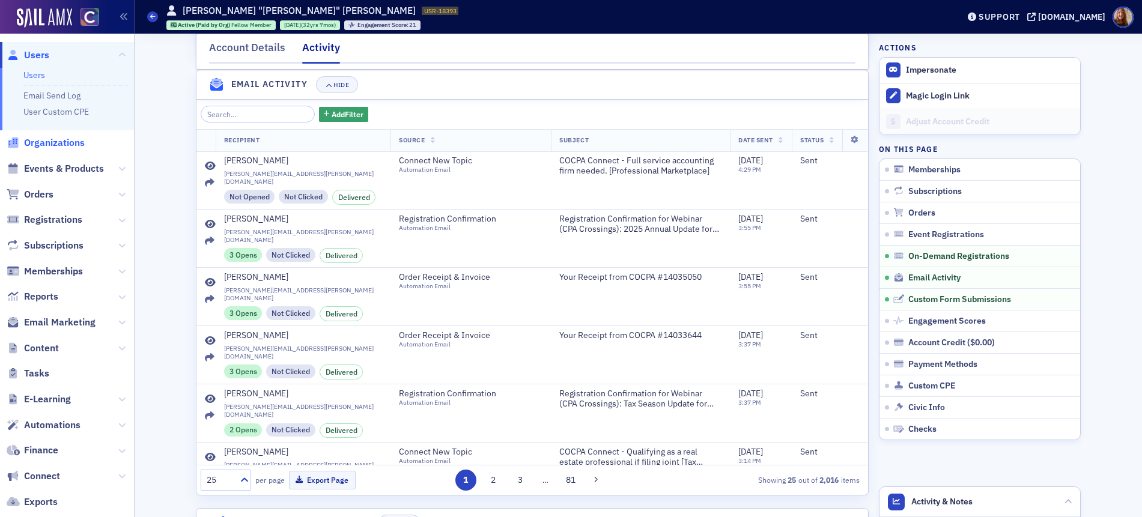
click at [50, 142] on span "Organizations" at bounding box center [54, 142] width 61 height 13
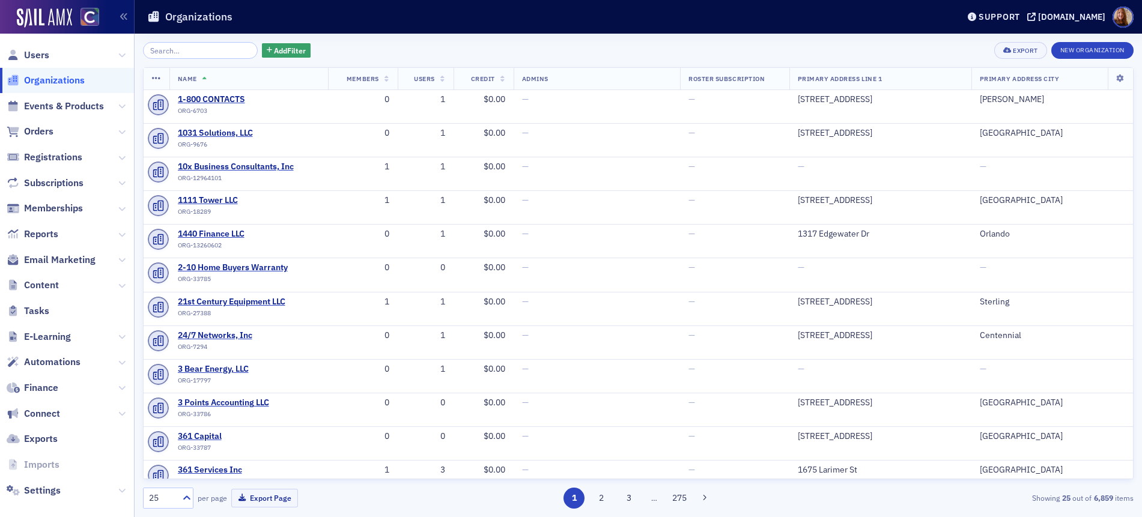
click at [229, 55] on input "search" at bounding box center [200, 50] width 115 height 17
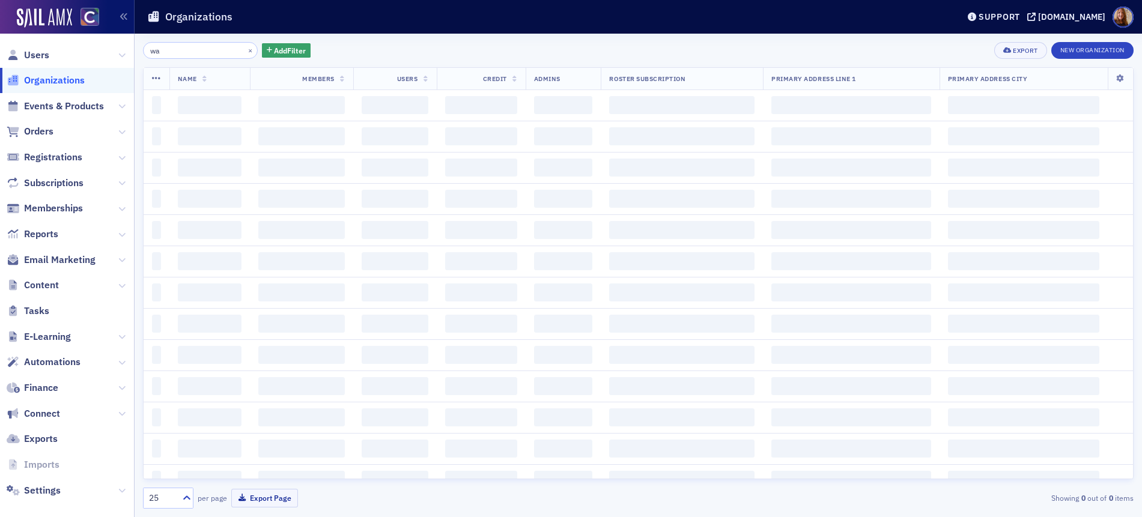
type input "w"
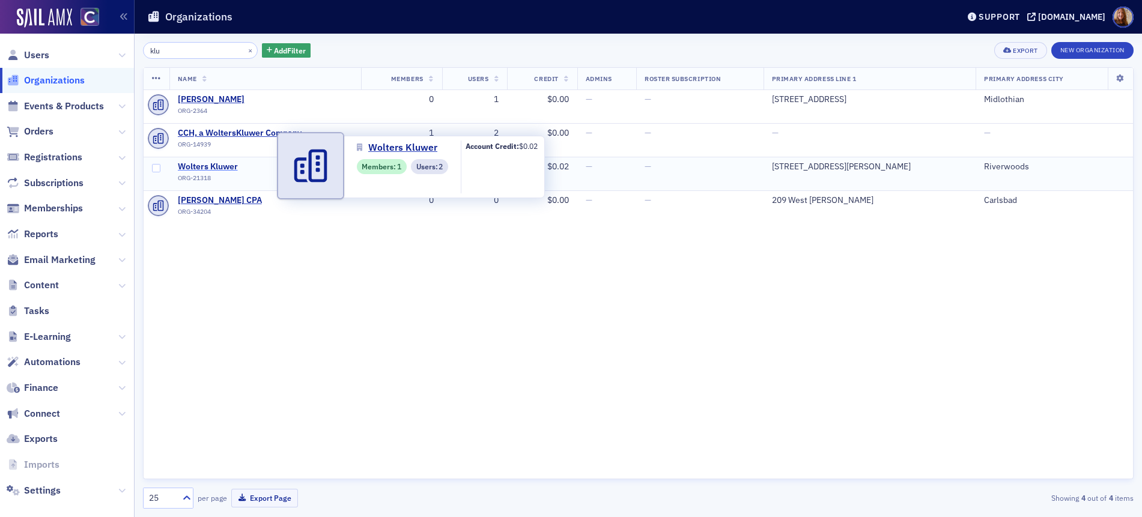
type input "klu"
click at [211, 168] on span "Wolters Kluwer" at bounding box center [232, 167] width 109 height 11
select select "US"
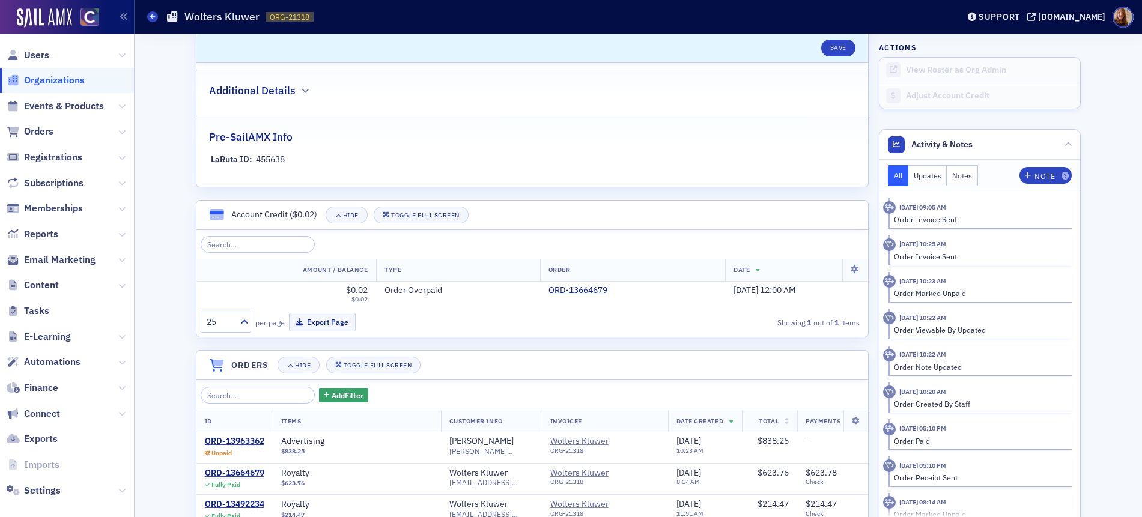
scroll to position [629, 0]
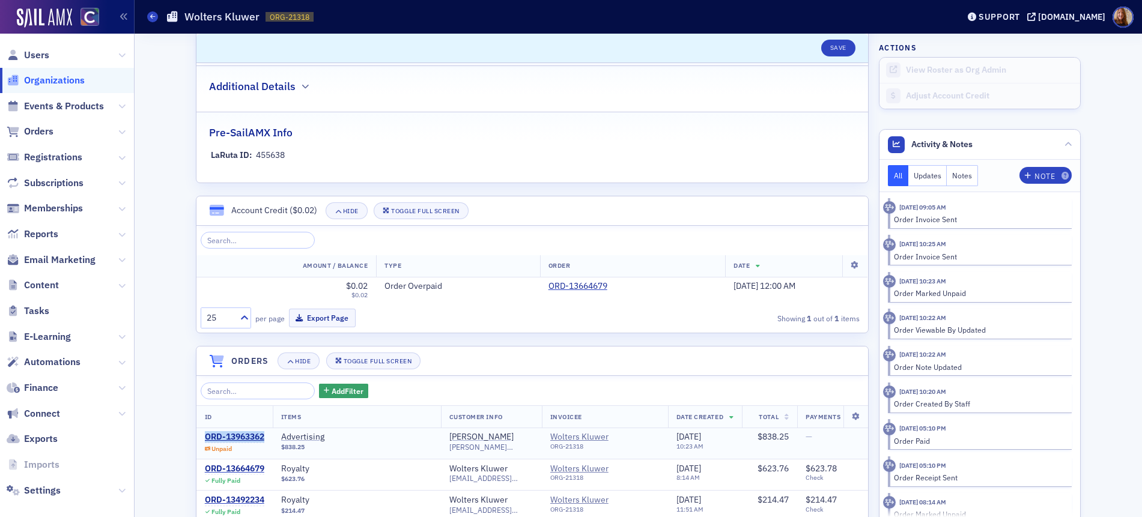
copy div "ORD-13963362"
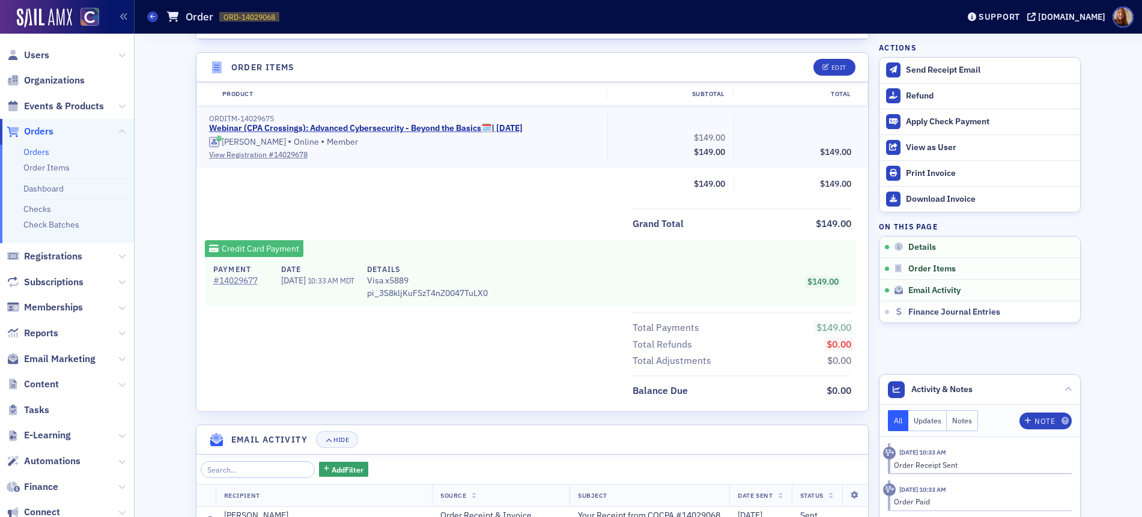
scroll to position [244, 0]
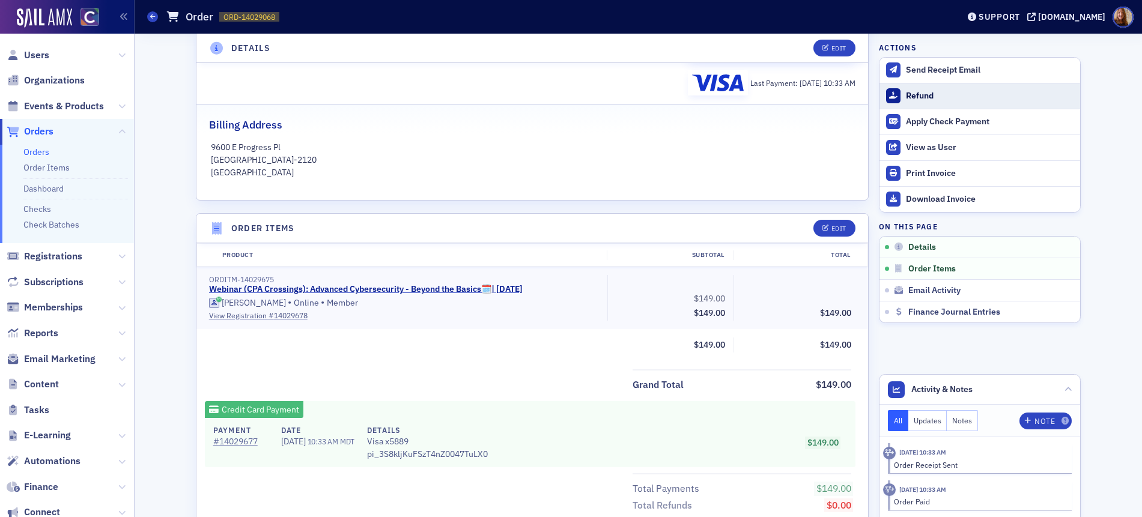
click at [925, 97] on div "Refund" at bounding box center [990, 96] width 168 height 11
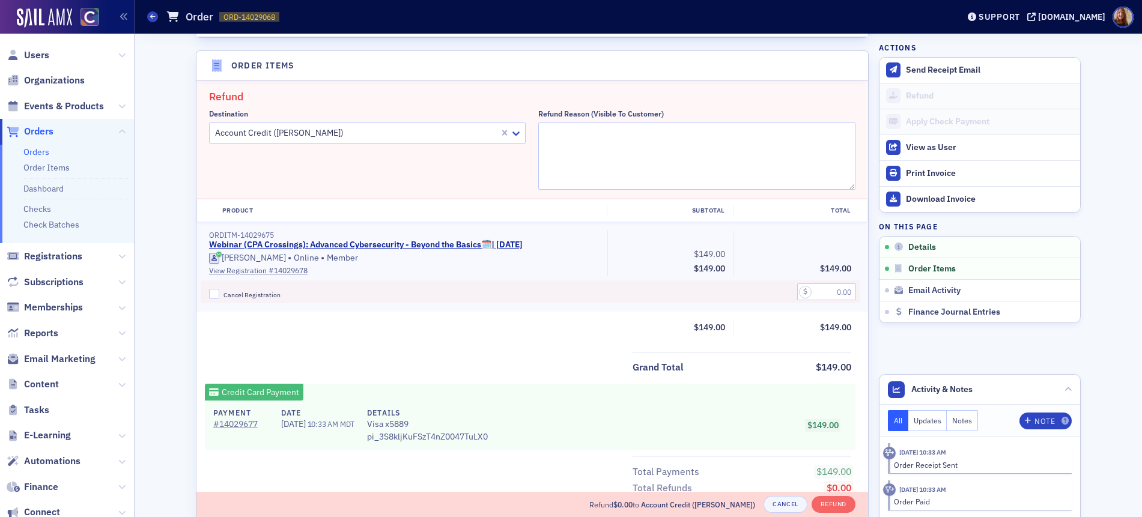
scroll to position [418, 0]
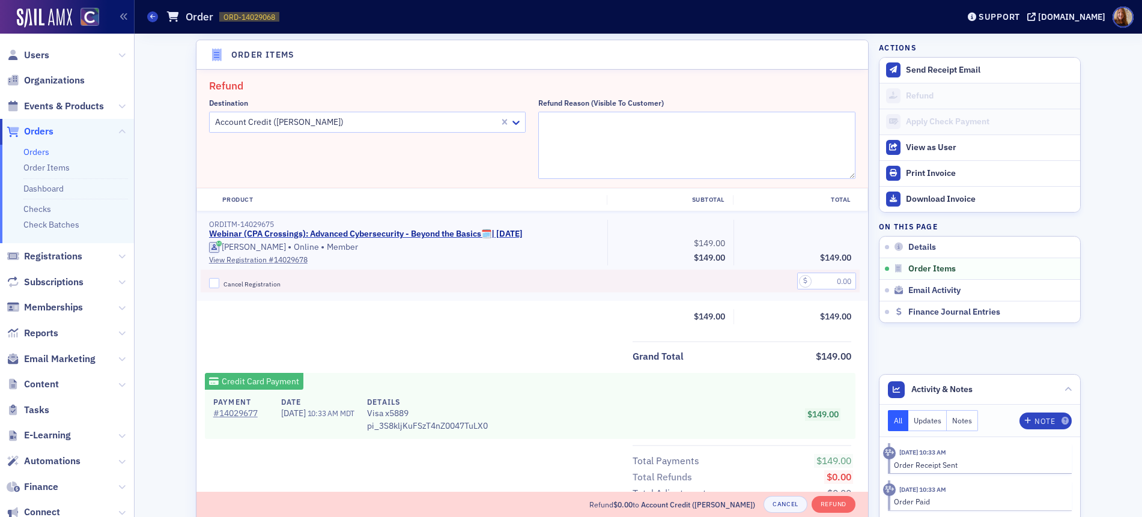
click at [381, 123] on div at bounding box center [356, 122] width 285 height 15
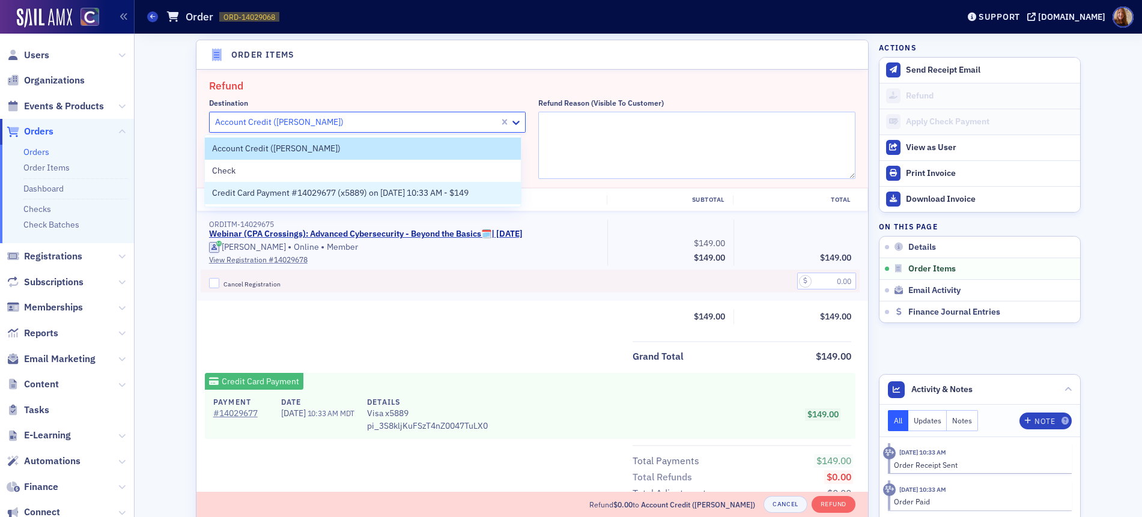
click at [305, 192] on span "Credit Card Payment #14029677 (x5889) on 9/18/2025 10:33 AM - $149" at bounding box center [340, 193] width 256 height 13
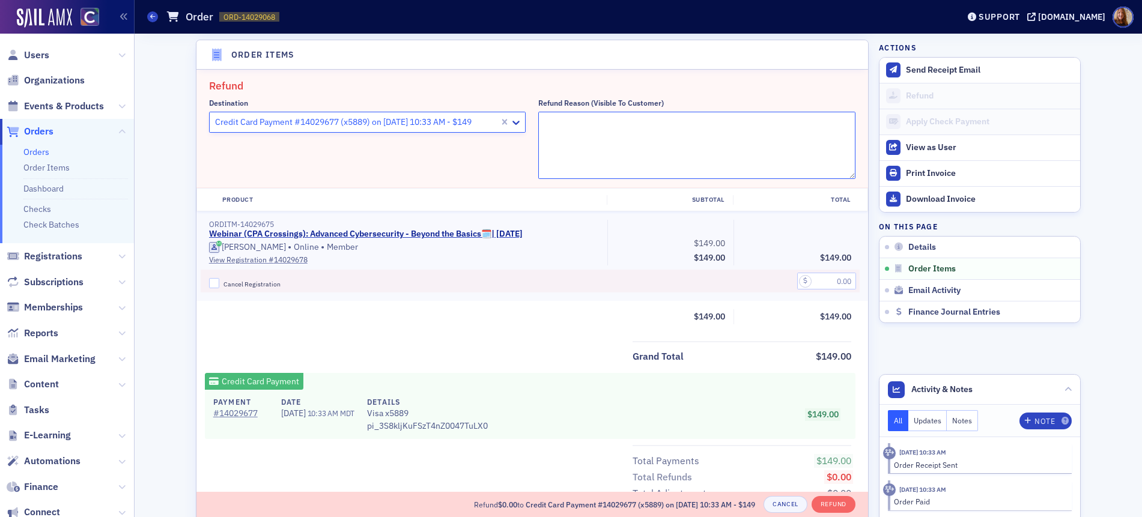
click at [601, 145] on textarea "Refund Reason (Visible to Customer)" at bounding box center [696, 145] width 317 height 67
type textarea "already took the course on 8.22.2025"
click at [828, 279] on input "text" at bounding box center [826, 281] width 59 height 17
type input "149.00"
click at [250, 287] on span "Cancel Registration" at bounding box center [251, 284] width 57 height 8
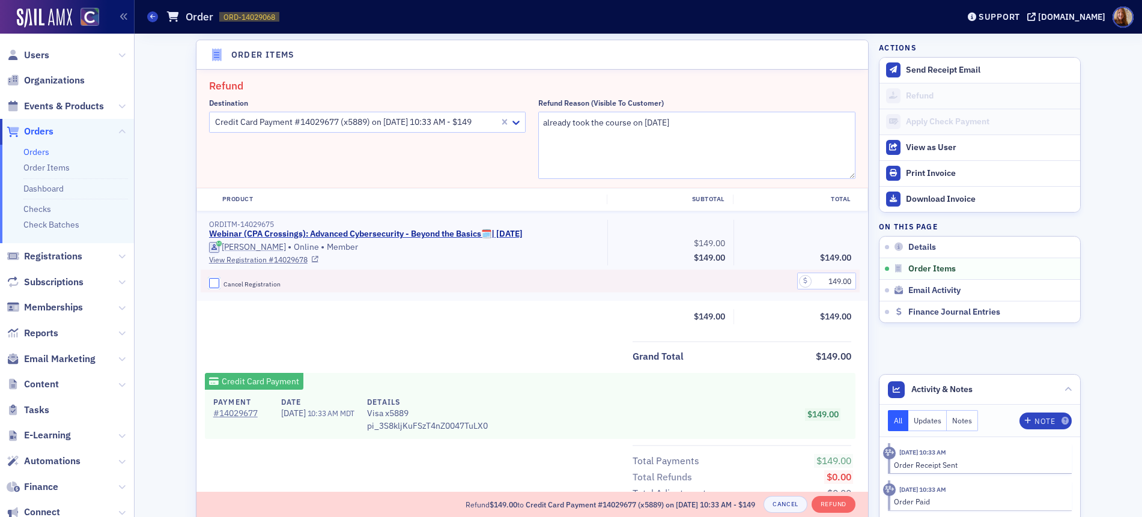
click at [220, 287] on input "Cancel Registration" at bounding box center [214, 283] width 11 height 11
checkbox input "true"
click at [833, 503] on button "Refund" at bounding box center [833, 504] width 44 height 17
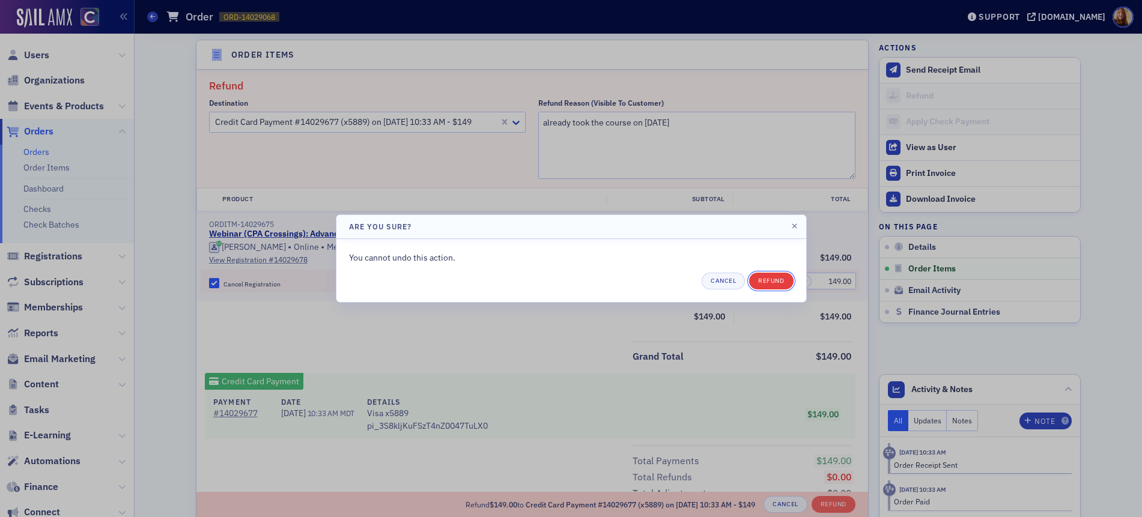
click at [772, 279] on button "Refund" at bounding box center [771, 281] width 44 height 17
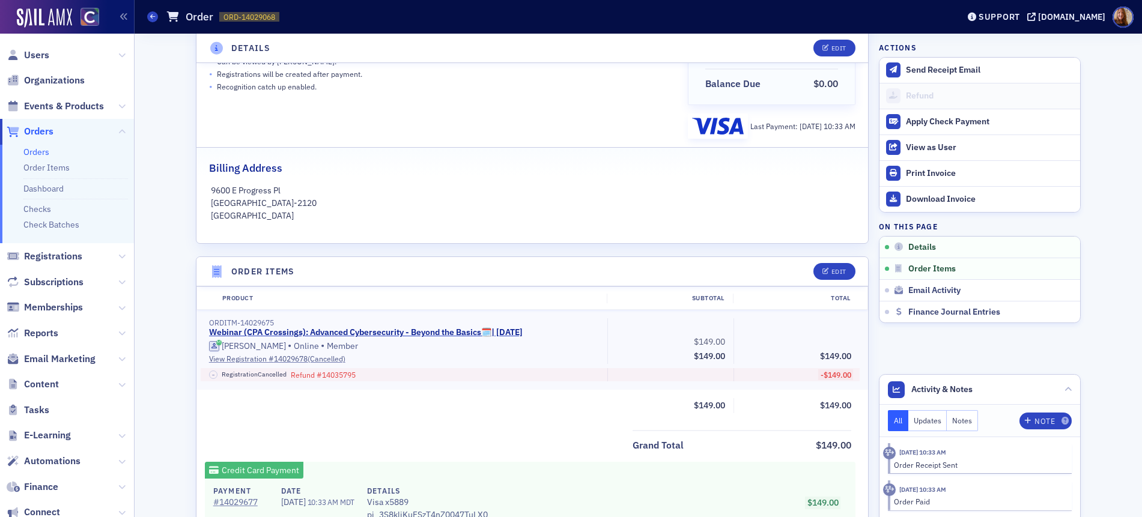
scroll to position [213, 0]
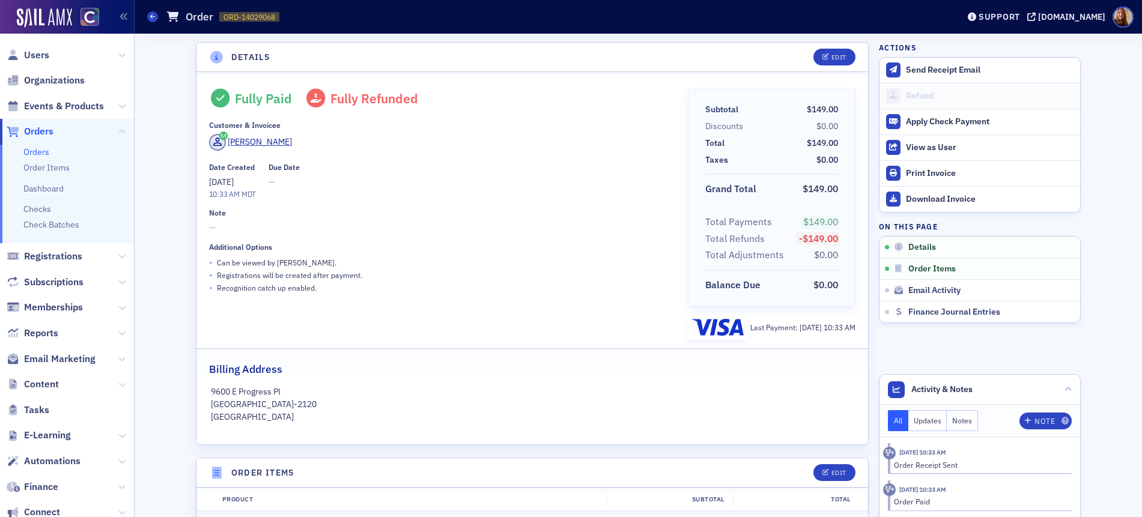
click at [31, 149] on link "Orders" at bounding box center [36, 152] width 26 height 11
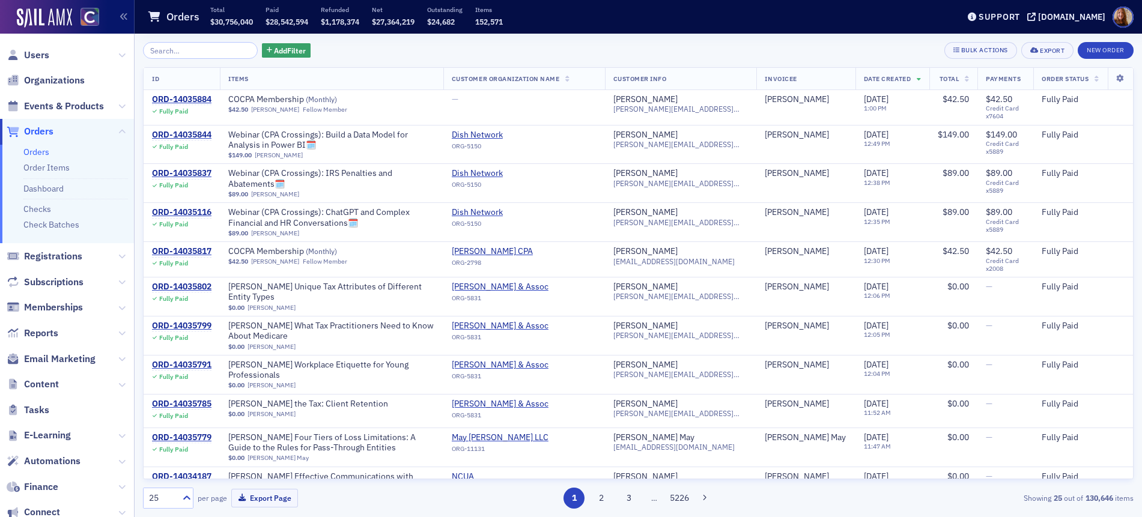
click at [195, 52] on input "search" at bounding box center [200, 50] width 115 height 17
click at [36, 52] on span "Users" at bounding box center [36, 55] width 25 height 13
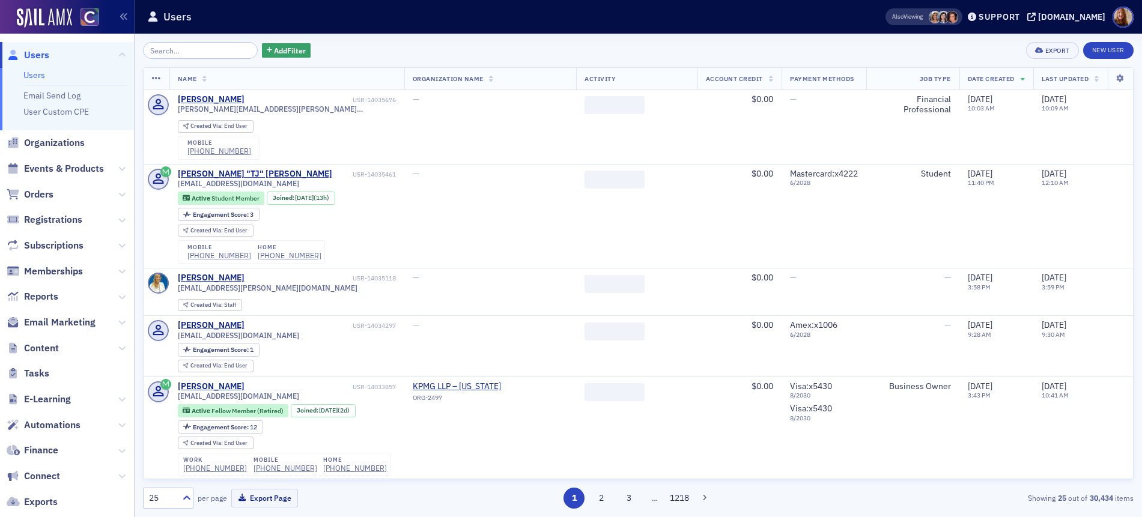
click at [192, 56] on input "search" at bounding box center [200, 50] width 115 height 17
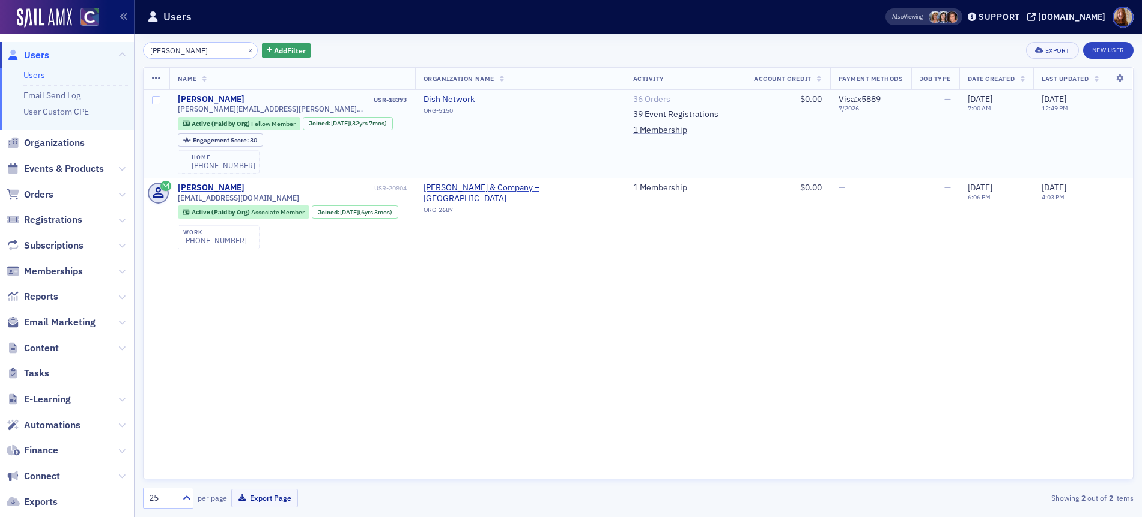
type input "orban"
click at [633, 100] on link "36 Orders" at bounding box center [651, 99] width 37 height 11
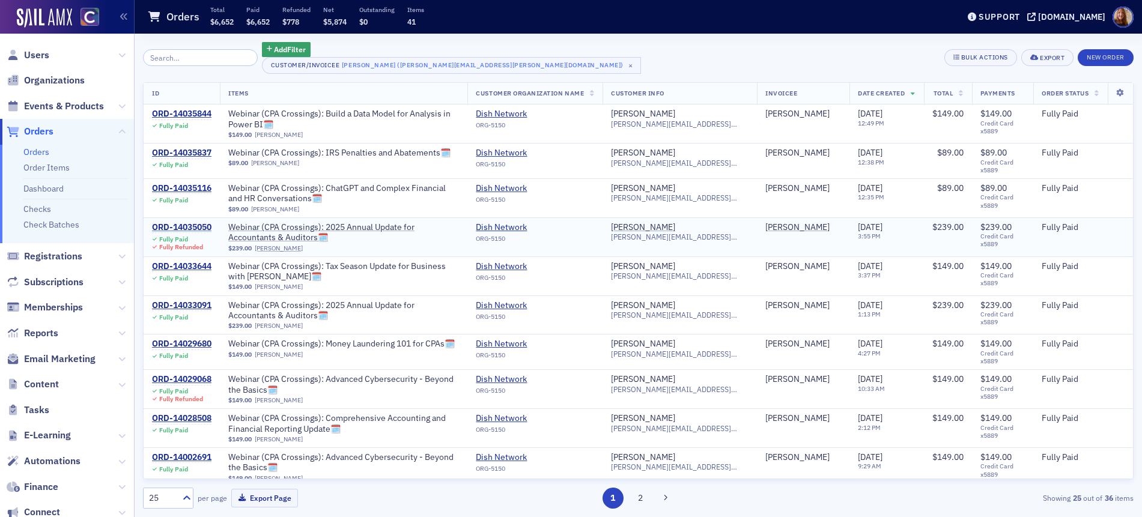
click at [193, 226] on div "ORD-14035050" at bounding box center [181, 227] width 59 height 11
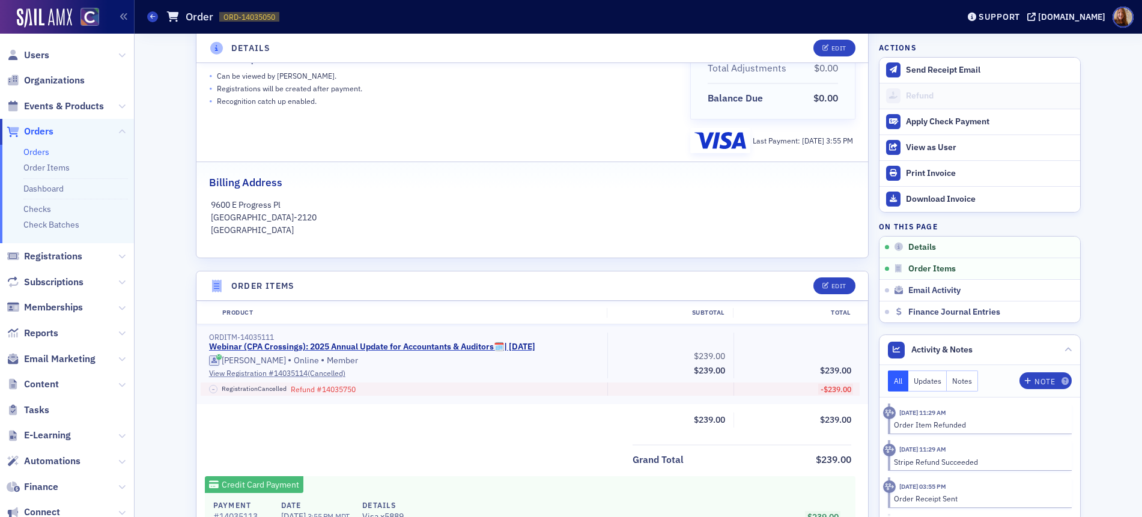
scroll to position [225, 0]
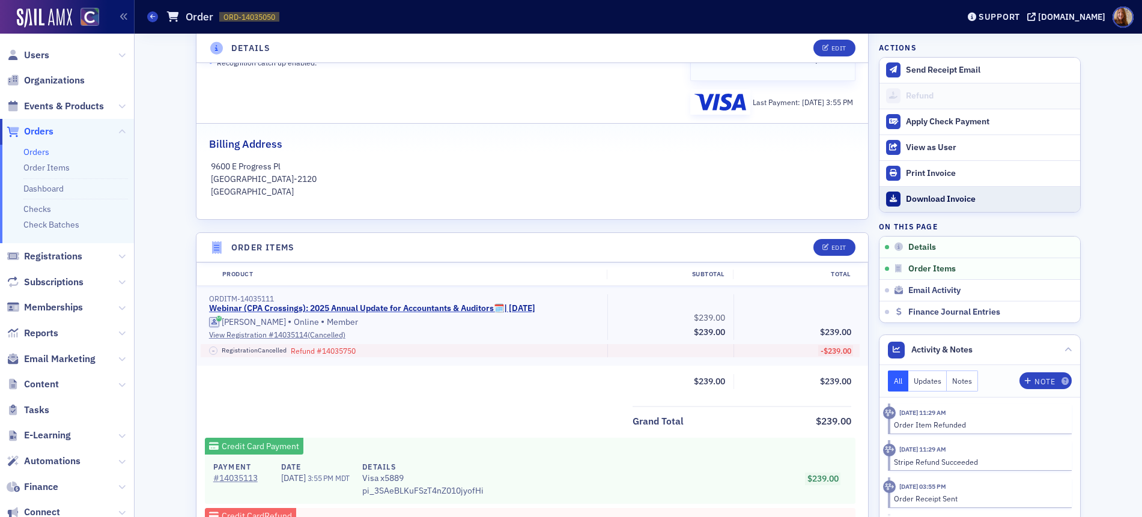
click at [941, 196] on div "Download Invoice" at bounding box center [990, 199] width 168 height 11
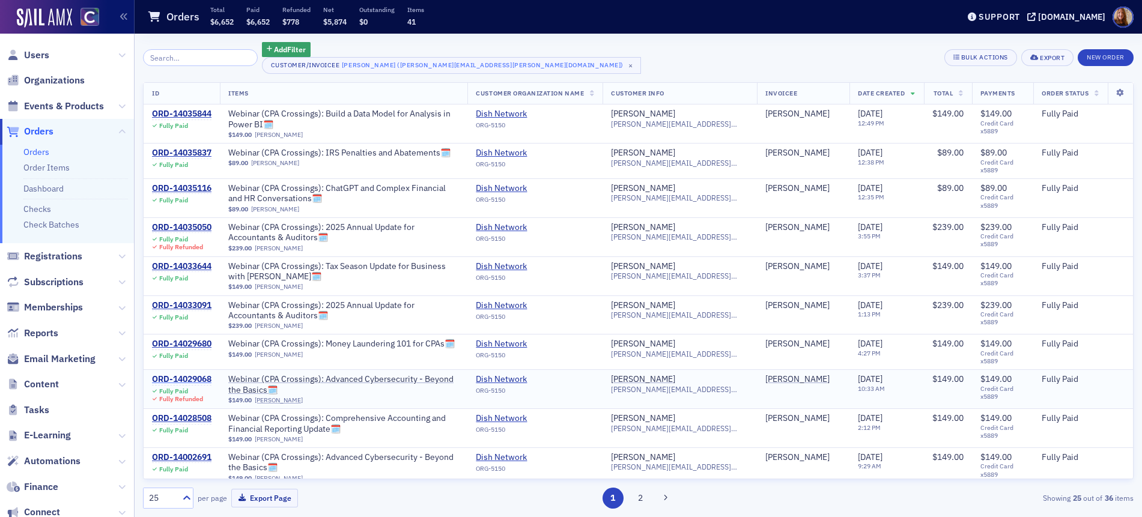
click at [192, 381] on div "ORD-14029068" at bounding box center [181, 379] width 59 height 11
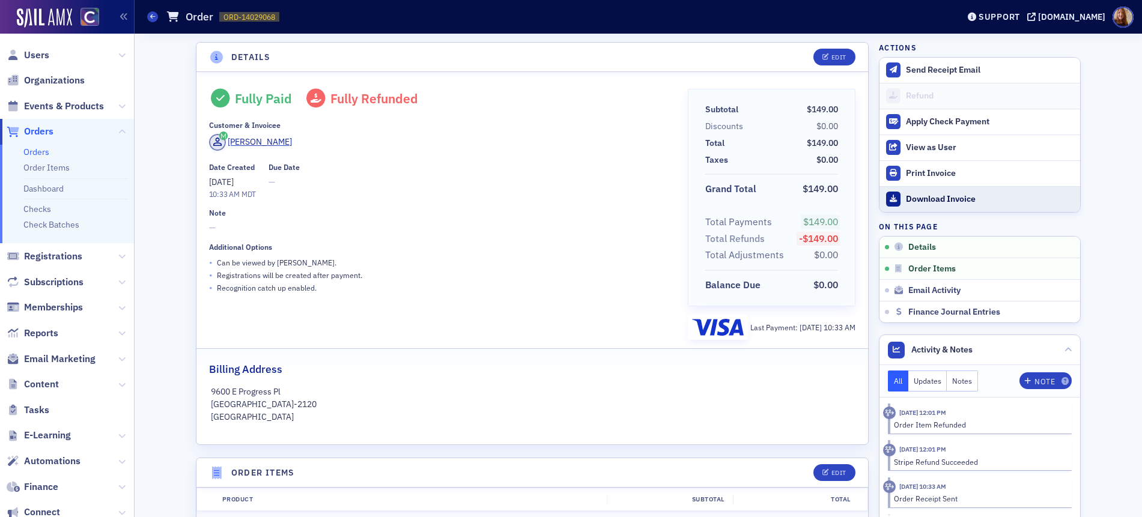
click at [925, 202] on div "Download Invoice" at bounding box center [990, 199] width 168 height 11
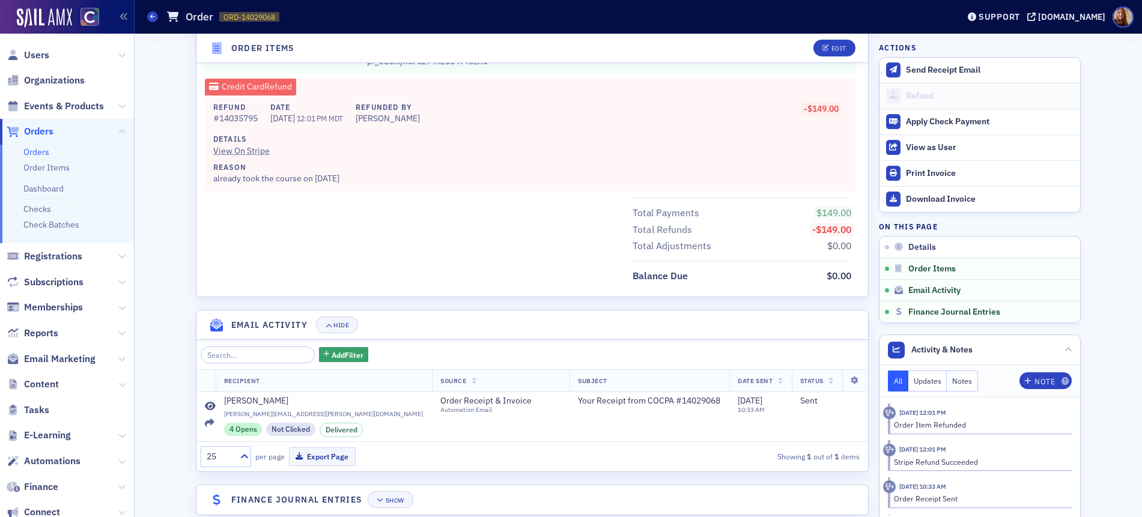
scroll to position [674, 0]
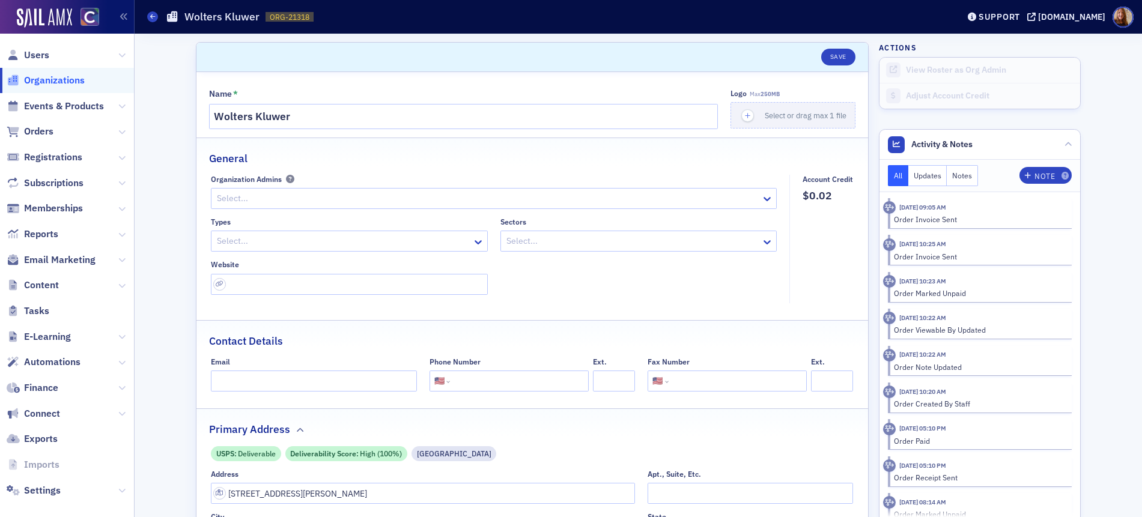
select select "US"
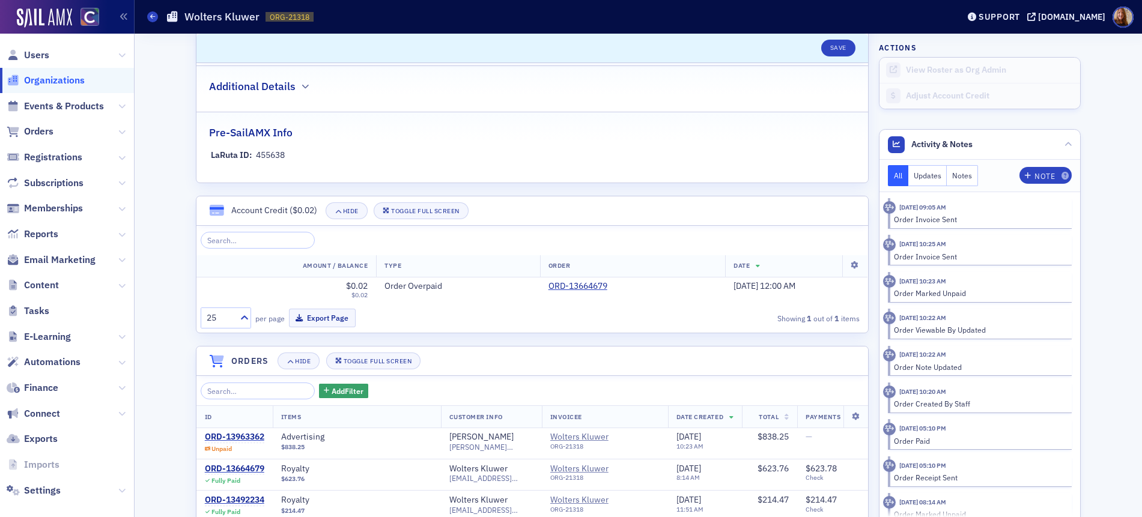
click at [40, 124] on span "Orders" at bounding box center [67, 132] width 134 height 26
click at [38, 128] on span "Orders" at bounding box center [38, 131] width 29 height 13
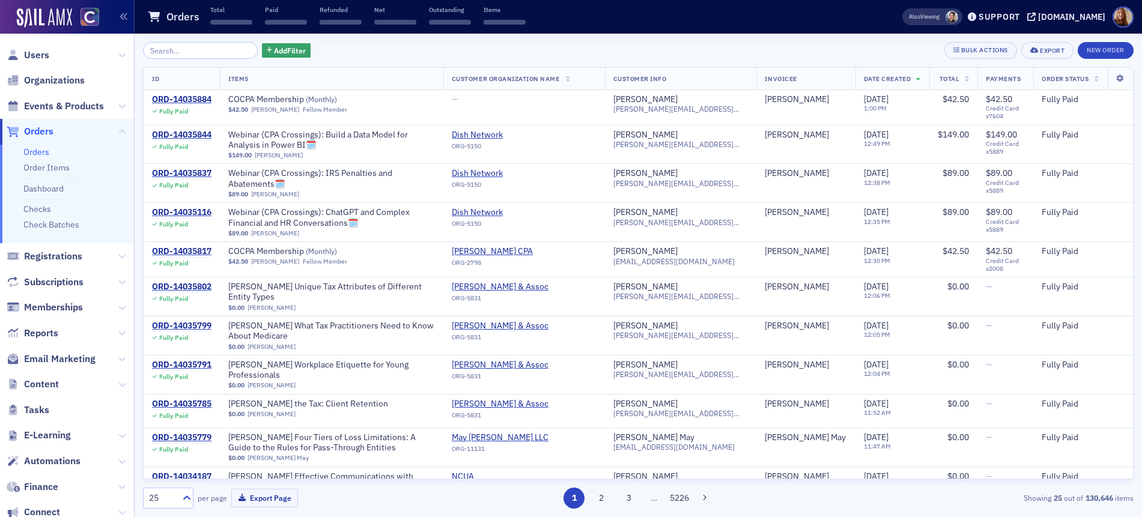
click at [186, 50] on input "search" at bounding box center [200, 50] width 115 height 17
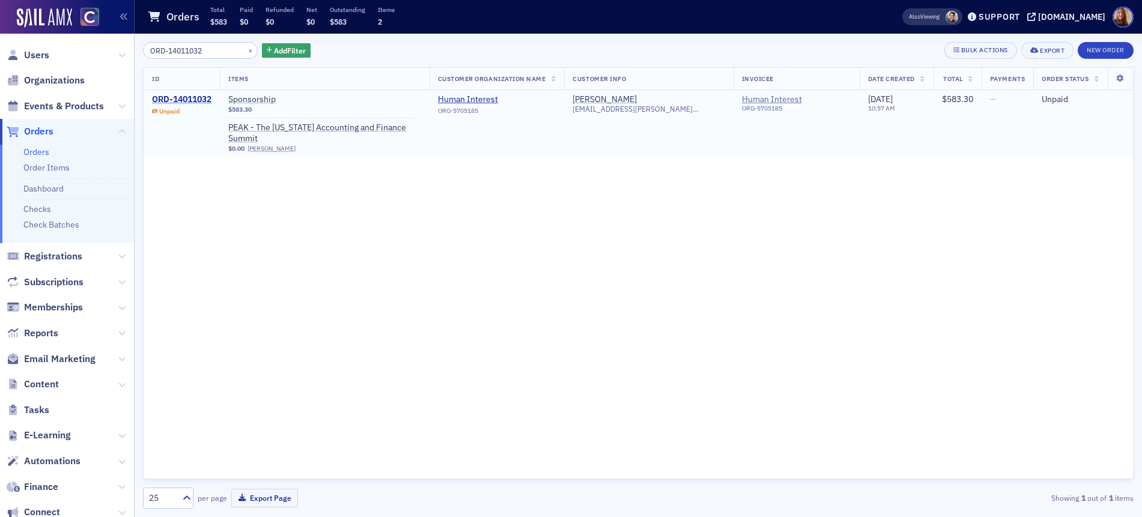
type input "ORD-14011032"
click at [186, 99] on div "ORD-14011032" at bounding box center [181, 99] width 59 height 11
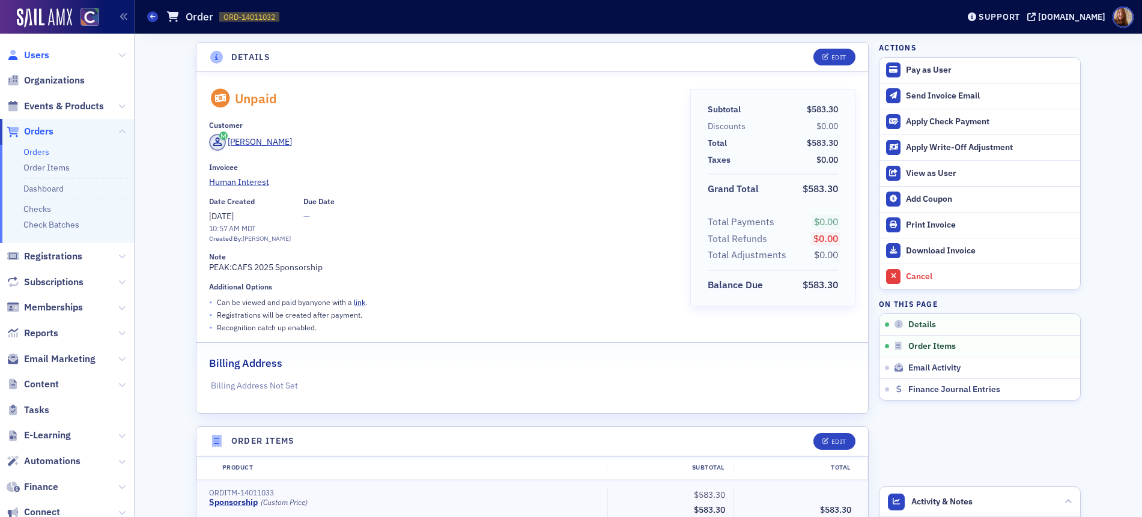
click at [45, 55] on span "Users" at bounding box center [36, 55] width 25 height 13
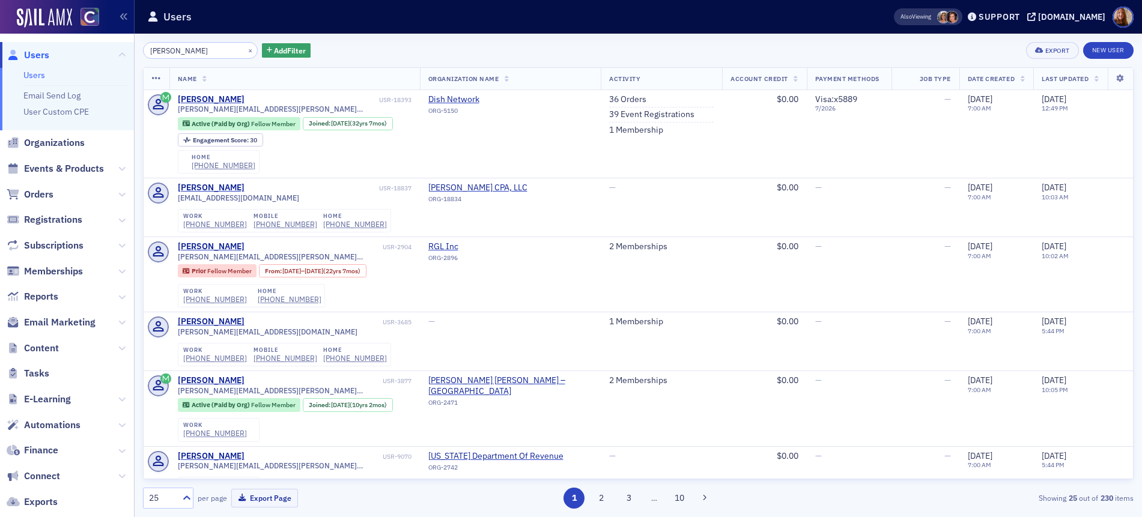
click at [32, 74] on link "Users" at bounding box center [34, 75] width 22 height 11
click at [194, 58] on input "paul orba" at bounding box center [200, 50] width 115 height 17
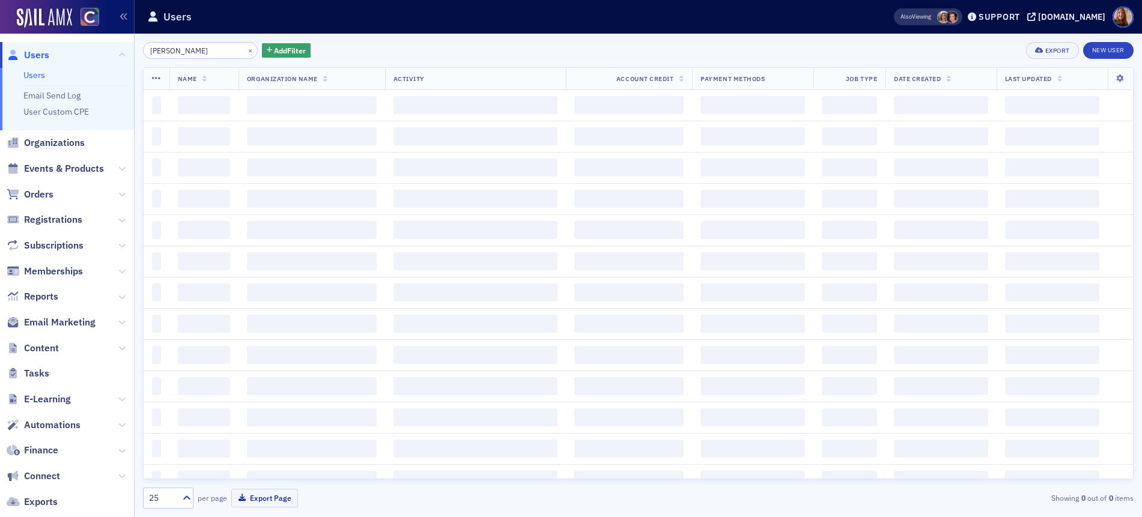
click at [170, 52] on input "paul orba" at bounding box center [200, 50] width 115 height 17
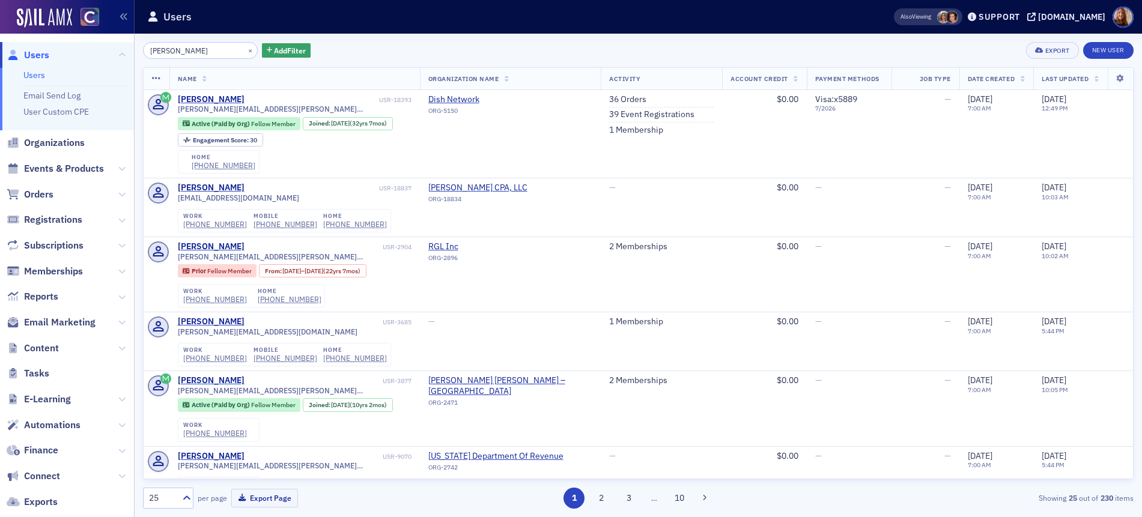
click at [170, 52] on input "paul orba" at bounding box center [200, 50] width 115 height 17
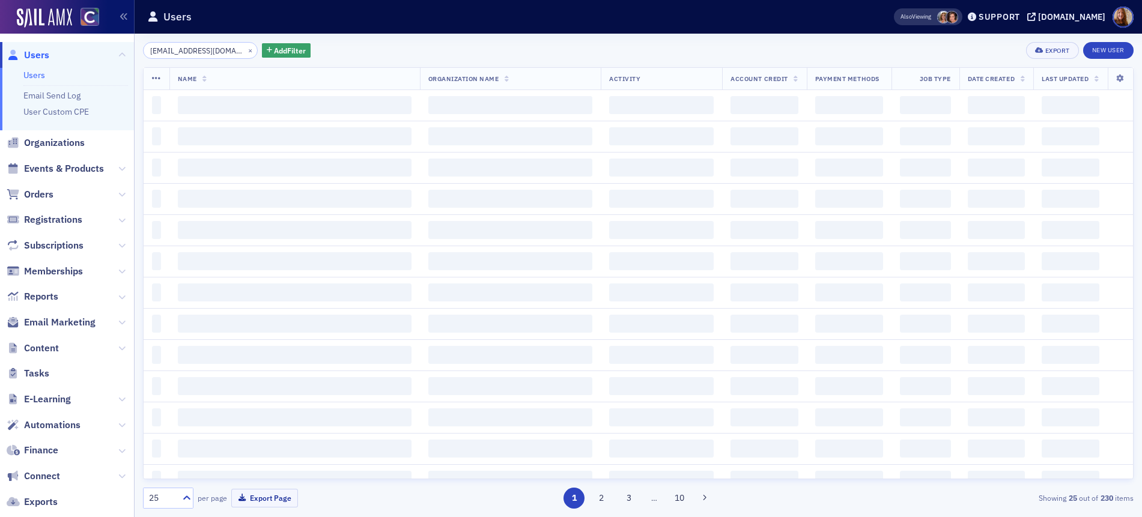
type input "dsccpa@att.net"
click at [472, 43] on div "dsccpa@att.net × Add Filter Export New User" at bounding box center [638, 50] width 990 height 17
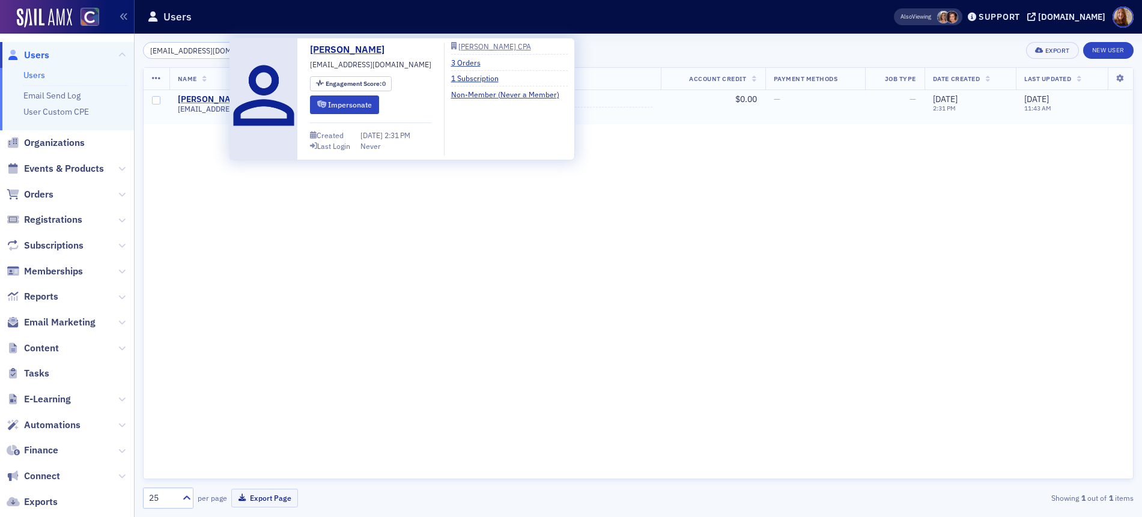
click at [211, 101] on div "David Christy" at bounding box center [211, 99] width 67 height 11
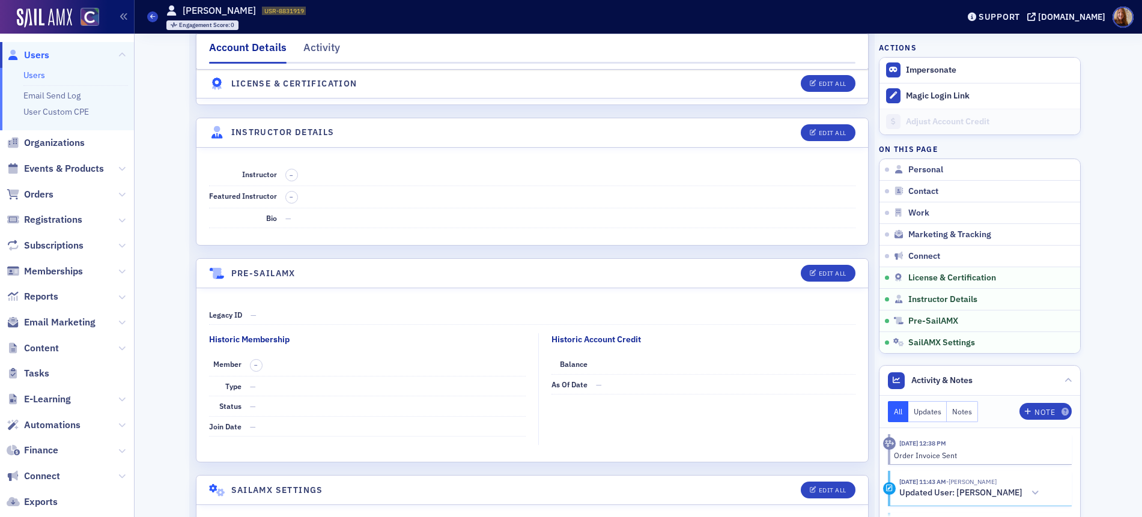
scroll to position [2149, 0]
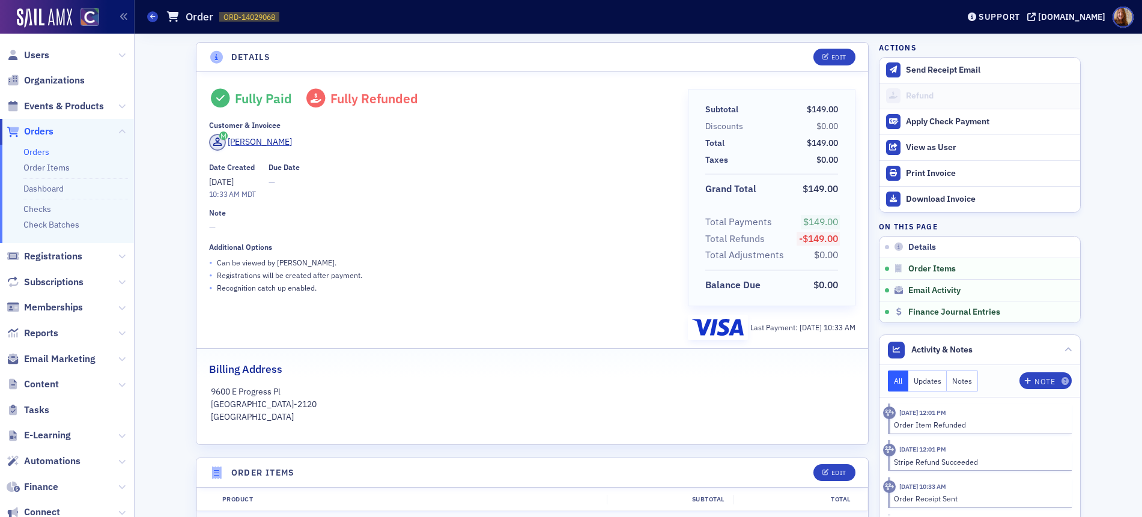
scroll to position [674, 0]
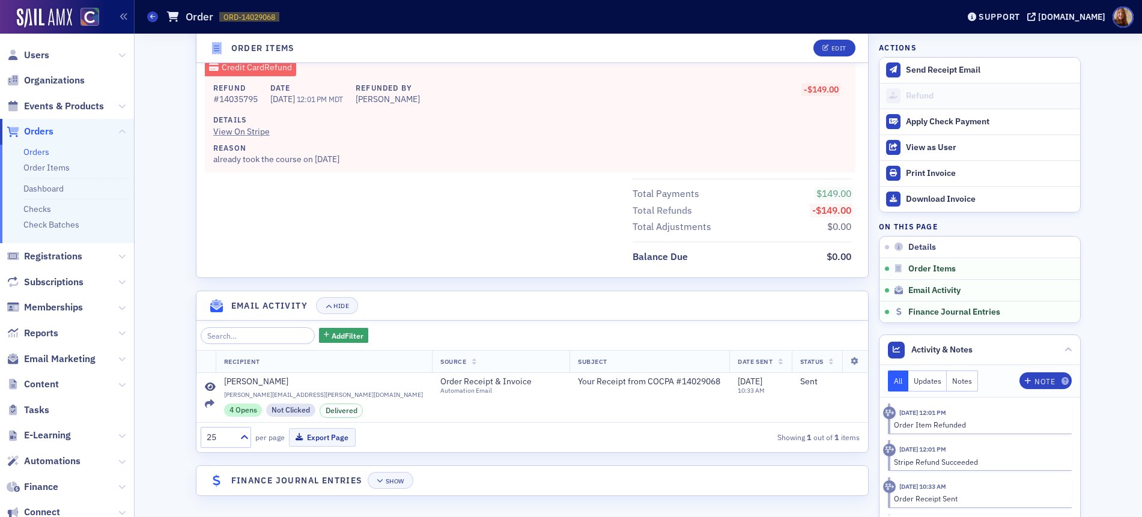
click at [44, 154] on link "Orders" at bounding box center [36, 152] width 26 height 11
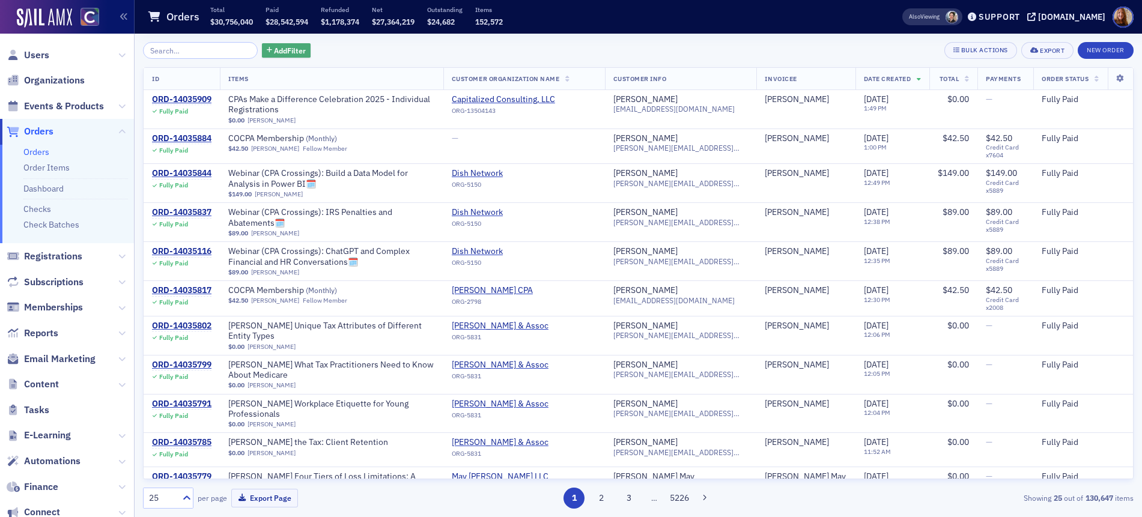
click at [292, 55] on button "Add Filter" at bounding box center [286, 50] width 49 height 15
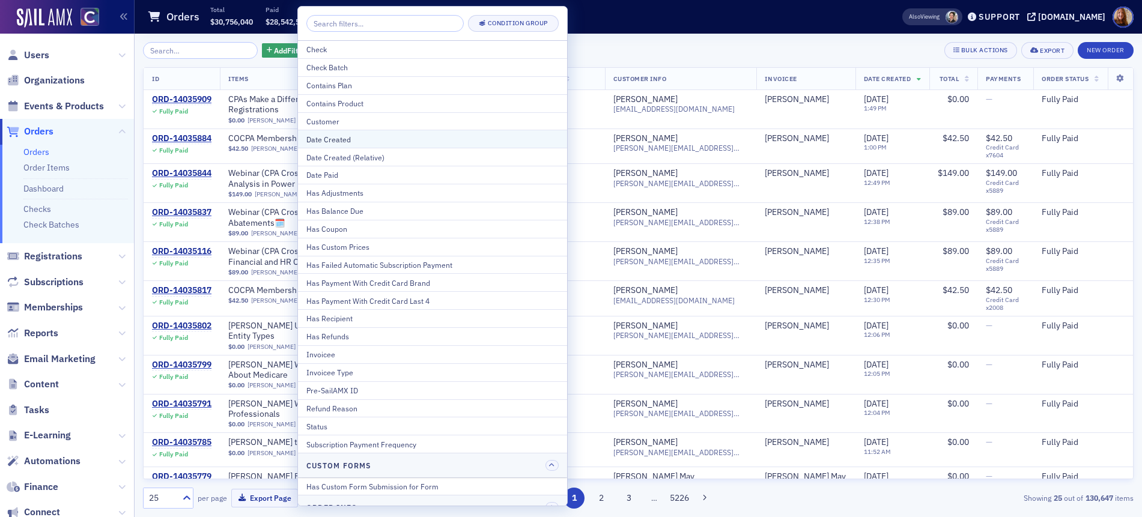
click at [338, 136] on div "Date Created" at bounding box center [432, 139] width 252 height 11
select select "8"
select select "2025"
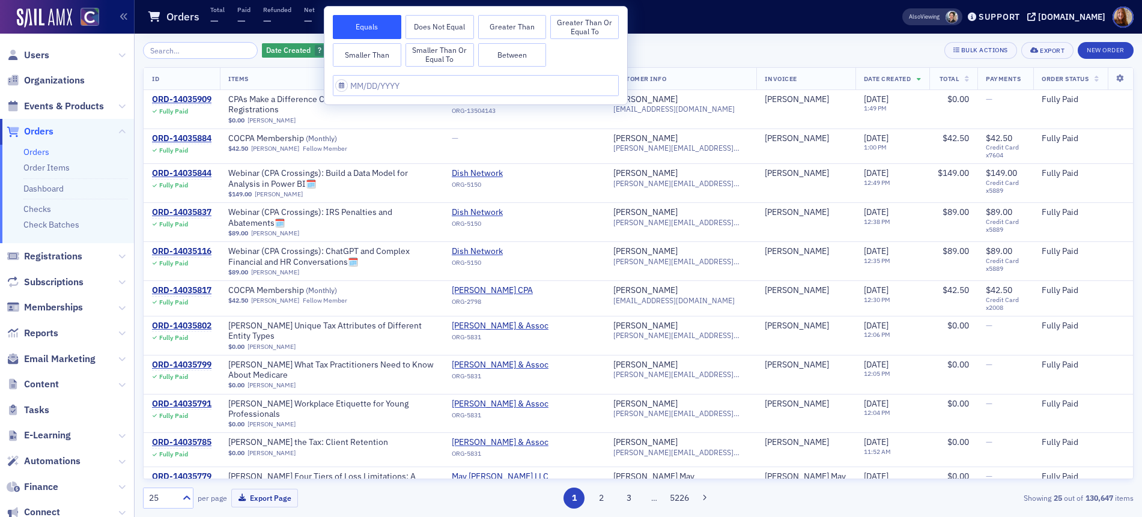
drag, startPoint x: 509, startPoint y: 31, endPoint x: 658, endPoint y: 15, distance: 149.8
click at [509, 29] on button "Greater Than" at bounding box center [512, 27] width 68 height 24
click at [423, 88] on input "text" at bounding box center [476, 85] width 286 height 21
select select "8"
select select "2025"
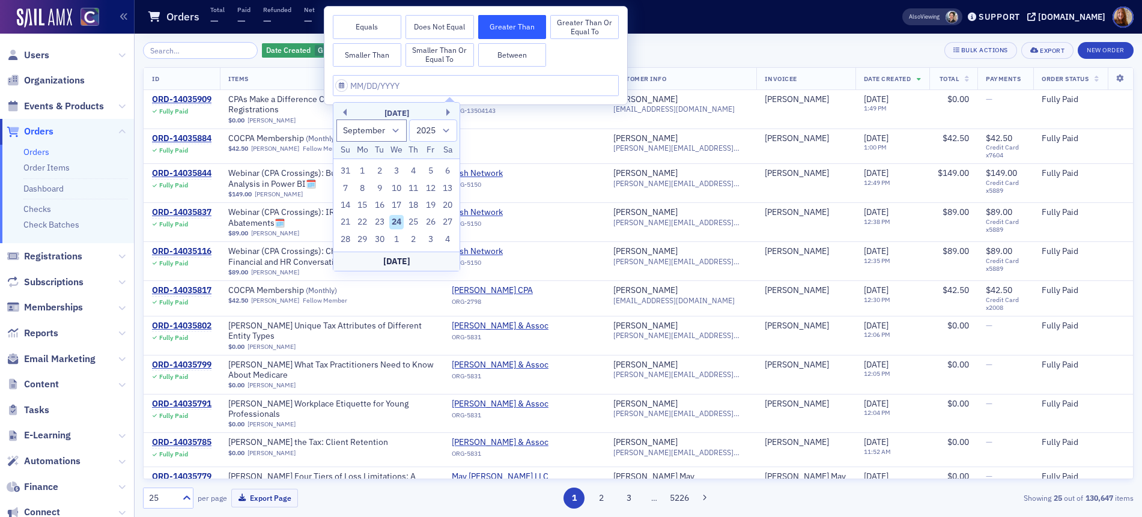
click at [349, 114] on div "September 2025" at bounding box center [396, 114] width 126 height 12
click at [347, 112] on div "September 2025" at bounding box center [396, 114] width 126 height 12
click at [342, 111] on button "Previous Month" at bounding box center [342, 112] width 7 height 7
select select "7"
click at [594, 26] on button "Greater Than or Equal To" at bounding box center [584, 27] width 68 height 24
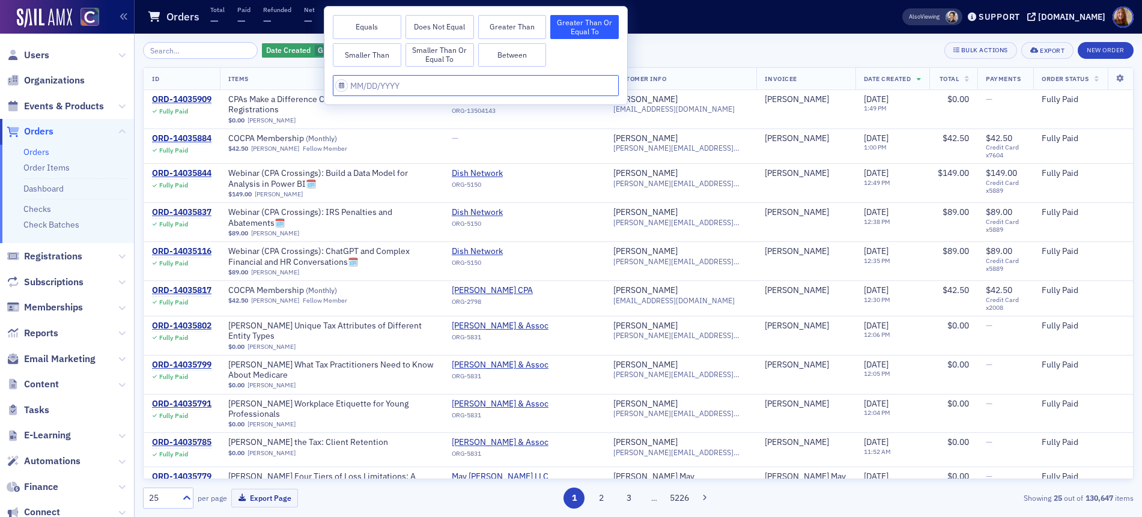
select select "8"
select select "2025"
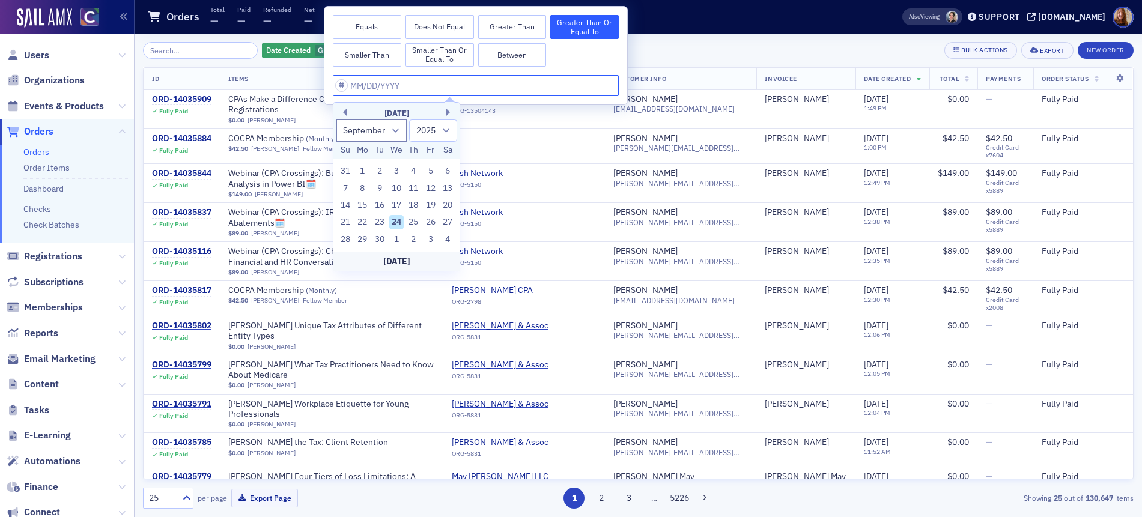
click at [362, 86] on input "text" at bounding box center [476, 85] width 286 height 21
click at [344, 110] on button "Previous Month" at bounding box center [342, 112] width 7 height 7
click at [345, 110] on button "Previous Month" at bounding box center [342, 112] width 7 height 7
select select "6"
click at [411, 240] on div "31" at bounding box center [414, 239] width 14 height 14
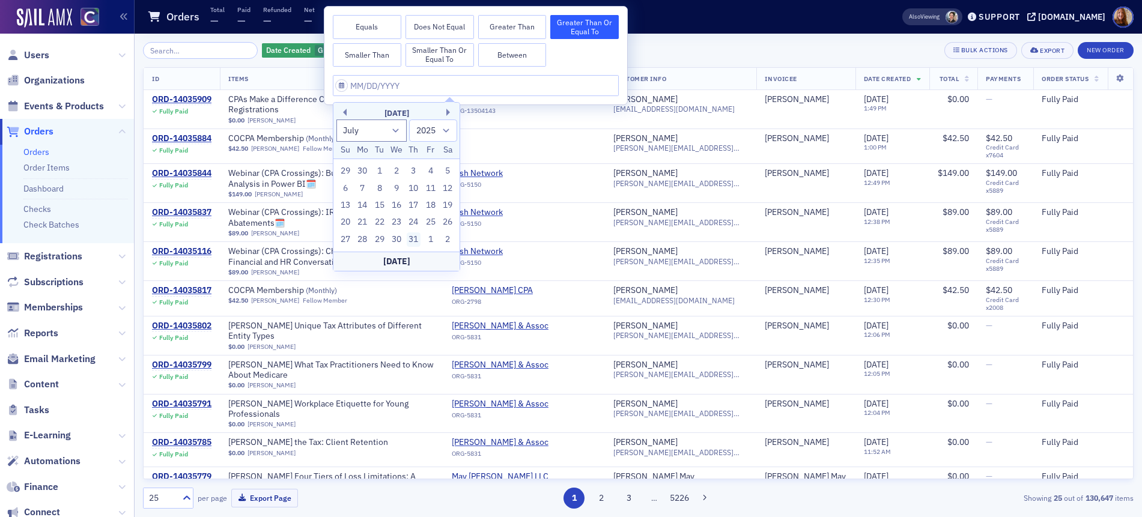
type input "07/31/2025"
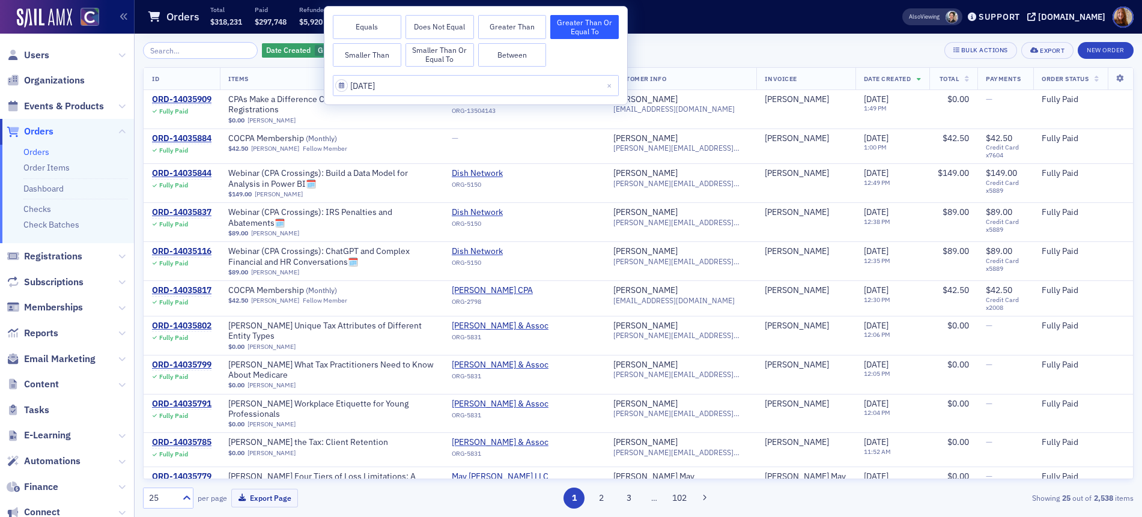
click at [689, 44] on div "Date Created Greater Than or Equal To : 7/31/2025 Add Filter Bulk Actions Expor…" at bounding box center [638, 50] width 990 height 17
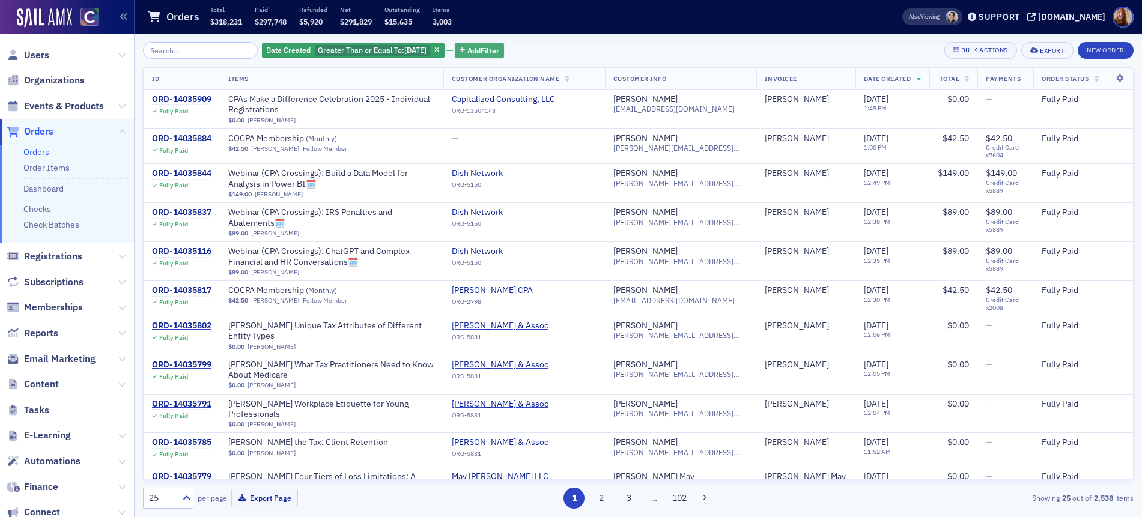
click at [498, 53] on span "Add Filter" at bounding box center [483, 50] width 32 height 11
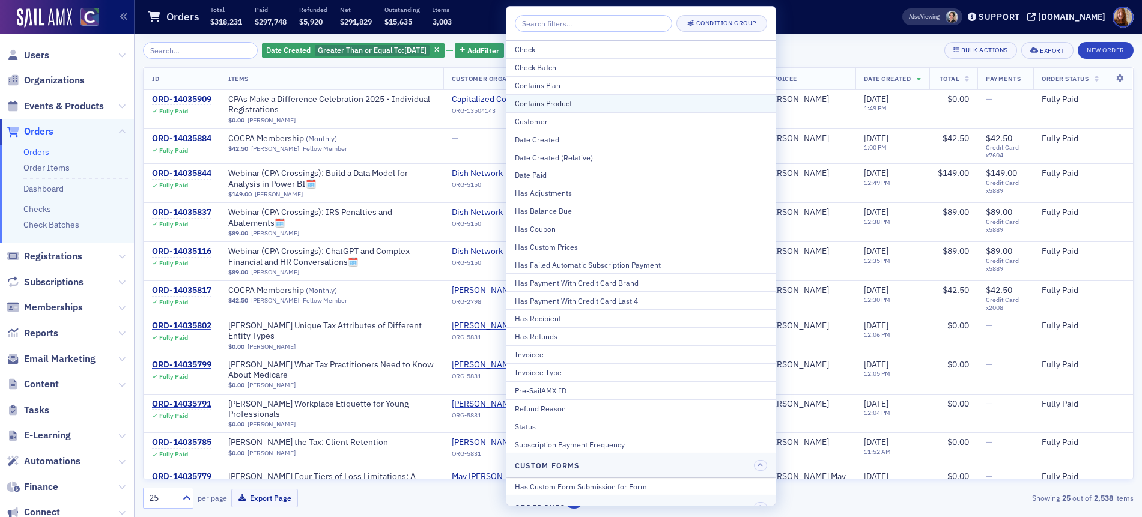
click at [565, 105] on div "Contains Product" at bounding box center [641, 103] width 252 height 11
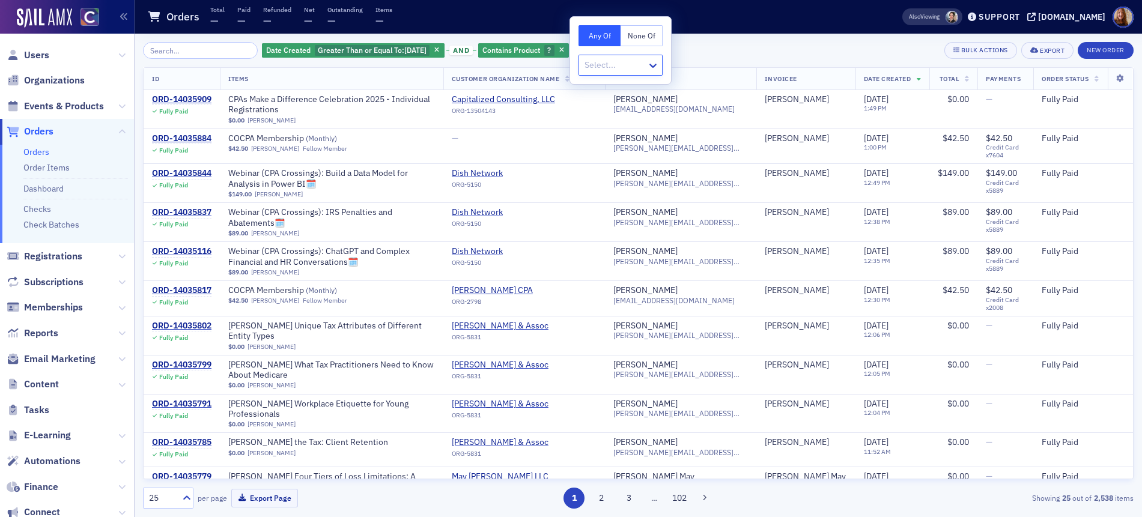
click at [625, 67] on div at bounding box center [614, 65] width 62 height 15
click at [653, 36] on button "None Of" at bounding box center [641, 35] width 42 height 21
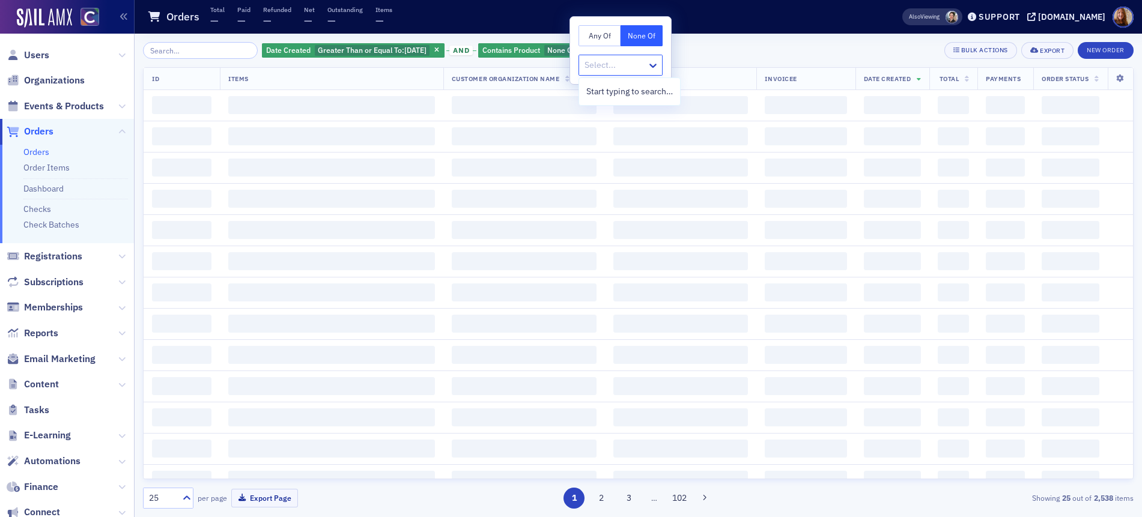
click at [626, 69] on div at bounding box center [614, 65] width 62 height 15
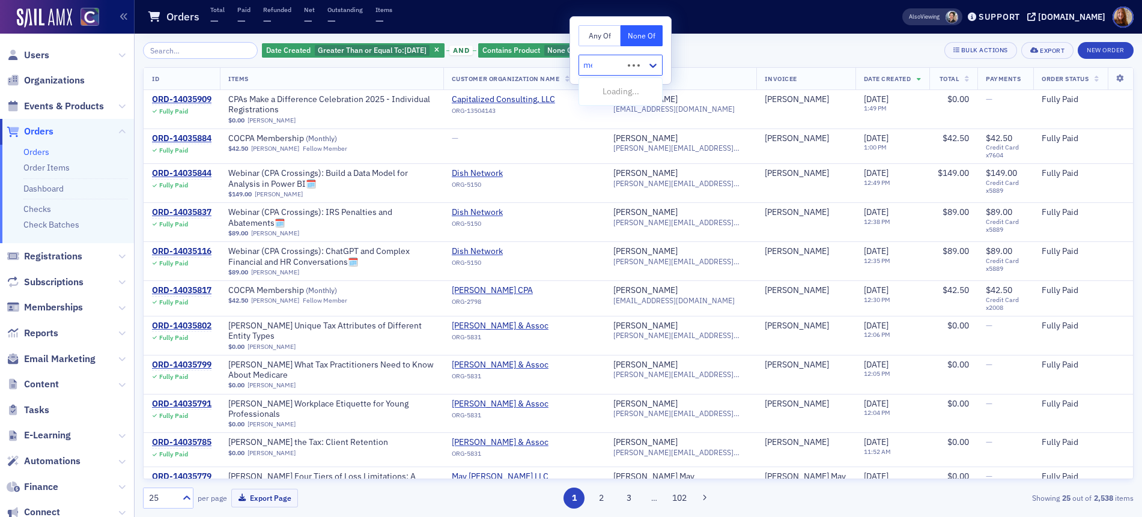
type input "mem"
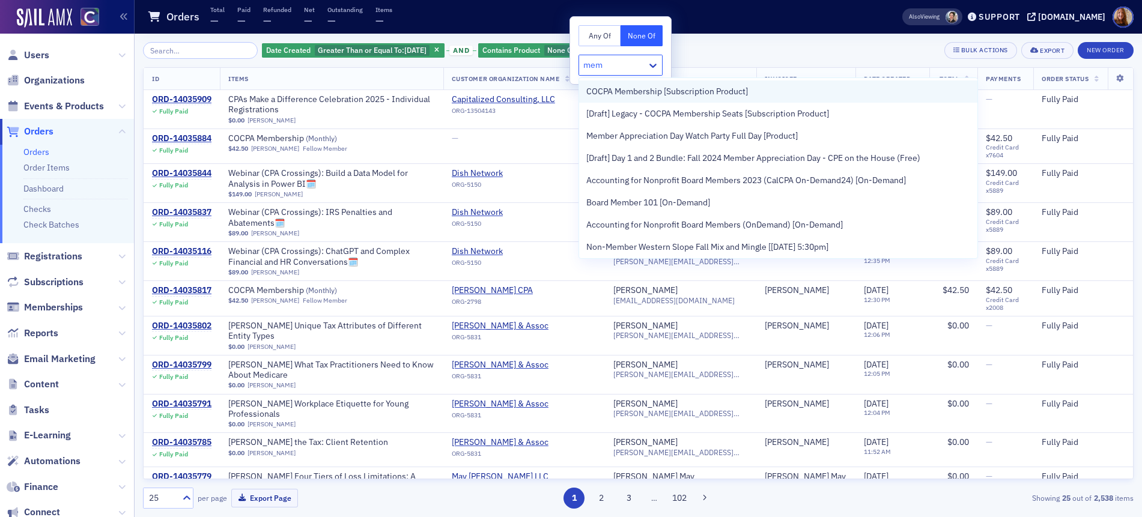
click at [672, 91] on span "COCPA Membership [Subscription Product]" at bounding box center [667, 91] width 162 height 13
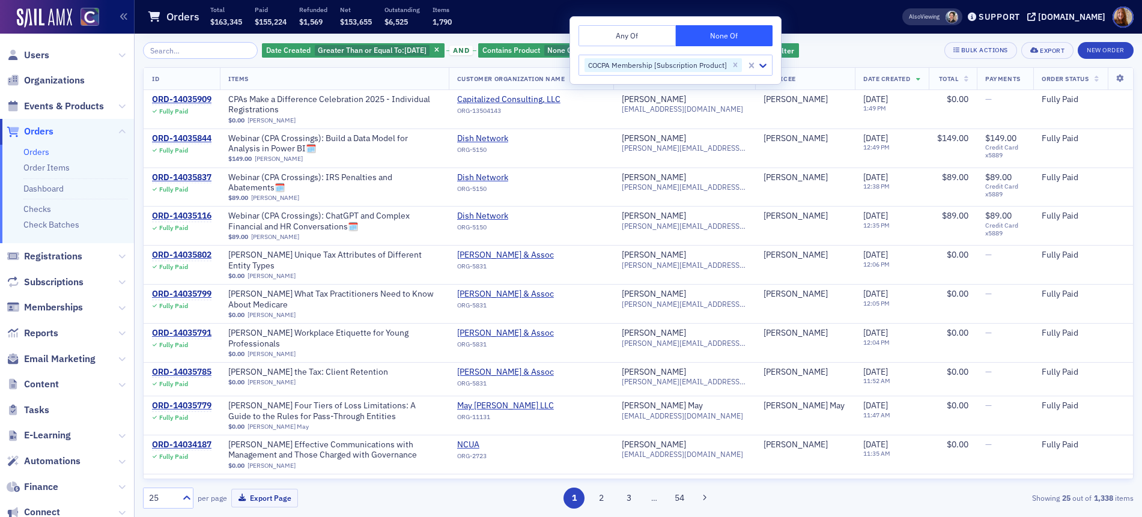
click at [864, 47] on div "Date Created Greater Than or Equal To : 7/31/2025 and Contains Product None Of …" at bounding box center [638, 50] width 990 height 17
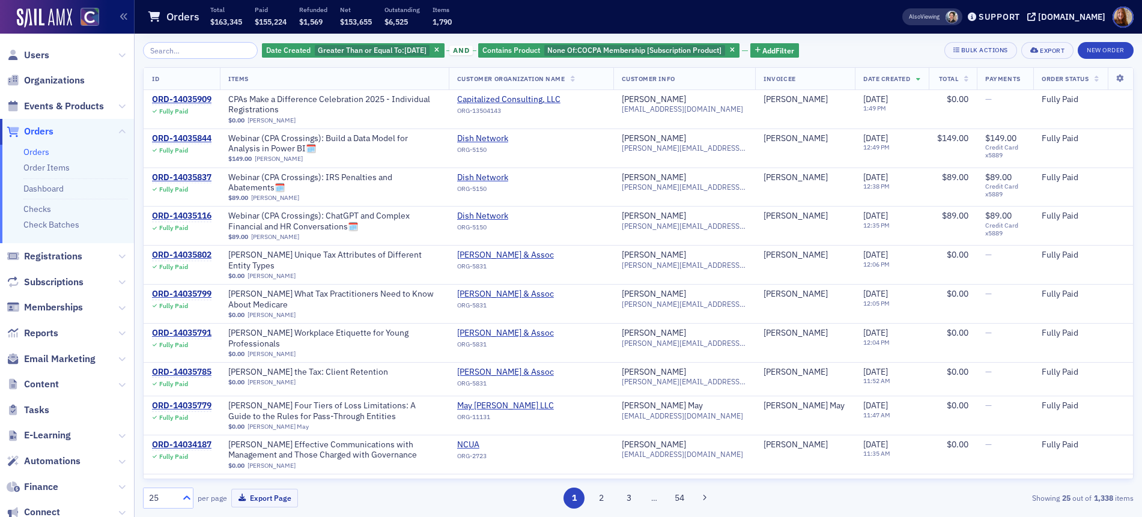
click at [184, 497] on icon at bounding box center [187, 498] width 12 height 12
click at [168, 477] on div "500" at bounding box center [168, 469] width 49 height 22
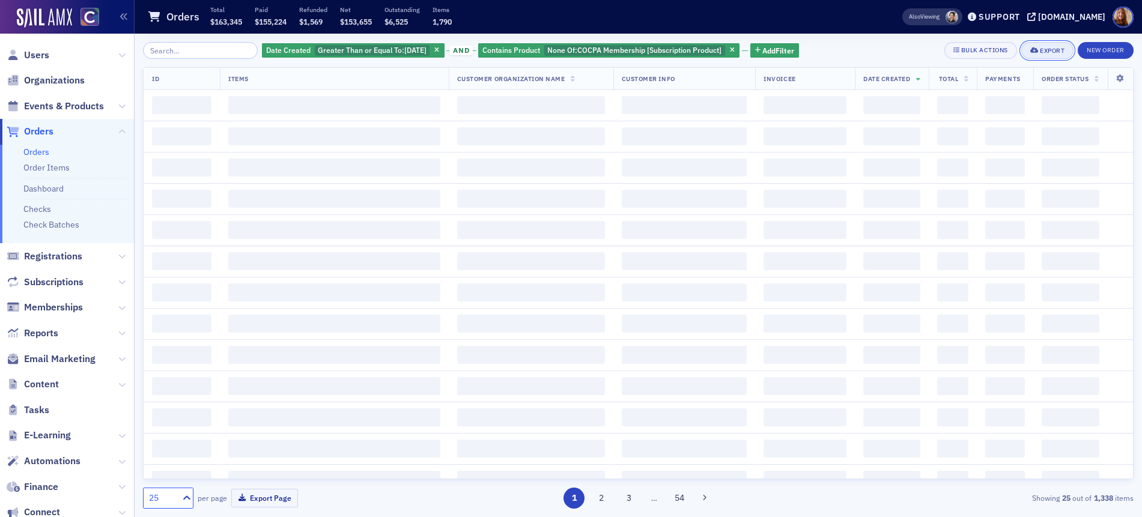
click at [1050, 52] on div "Export" at bounding box center [1052, 50] width 25 height 7
click at [983, 92] on button "Export All ( 1,338 Orders )" at bounding box center [1009, 90] width 126 height 19
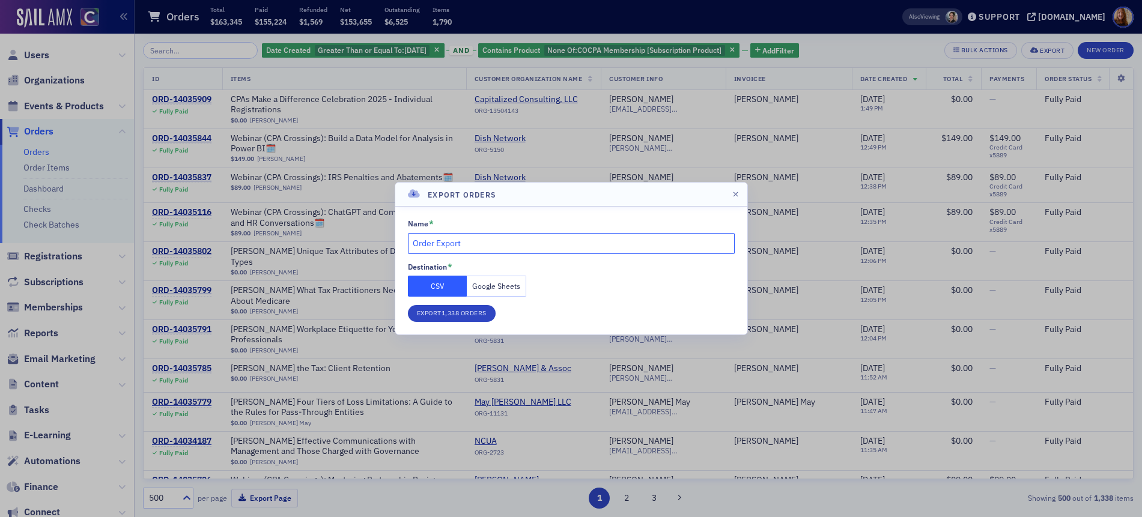
click at [467, 248] on input "Order Export" at bounding box center [571, 243] width 327 height 21
click at [495, 288] on button "Google Sheets" at bounding box center [496, 286] width 59 height 21
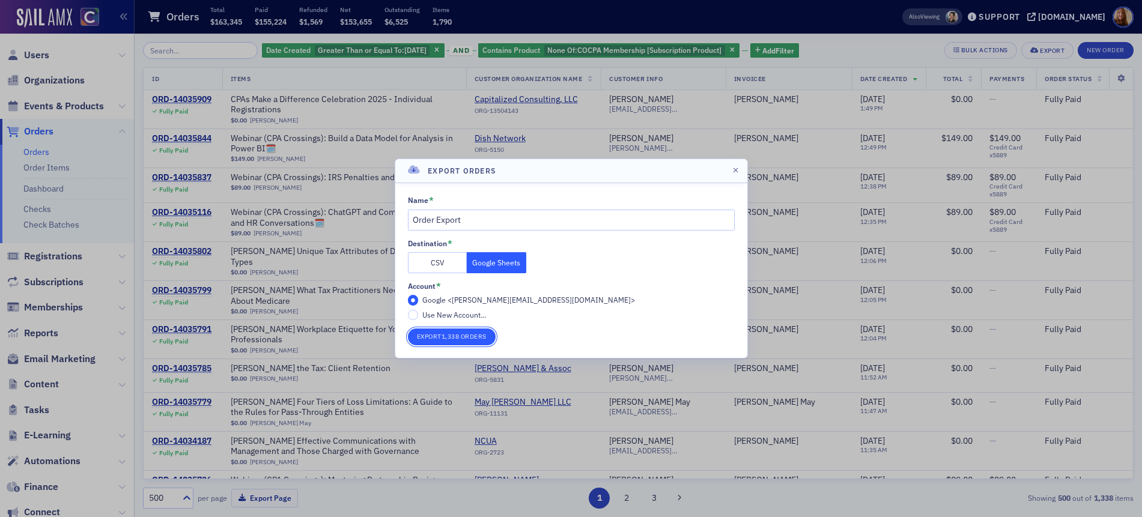
click at [465, 338] on button "Export 1,338 Orders" at bounding box center [452, 337] width 88 height 17
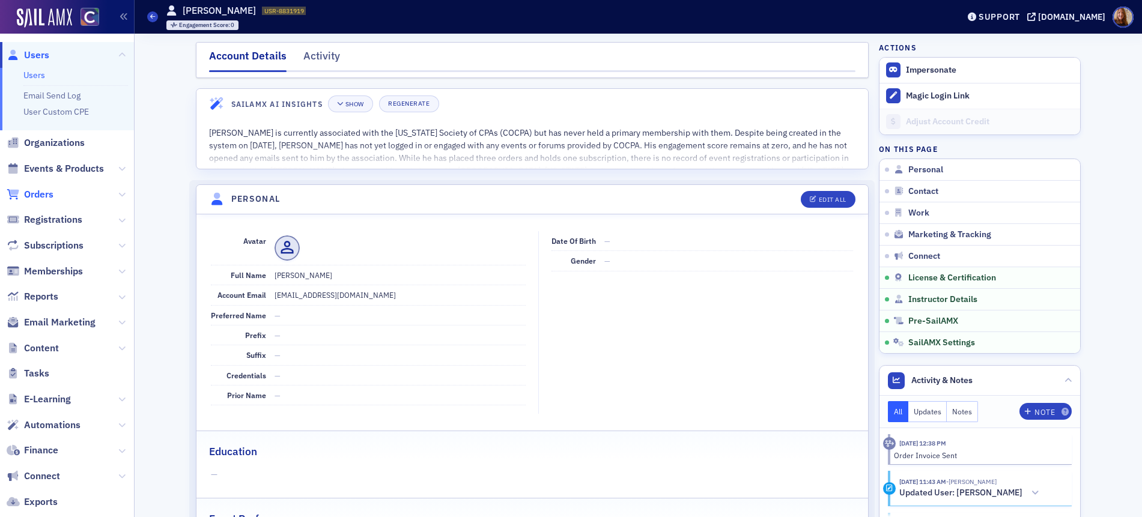
scroll to position [2149, 0]
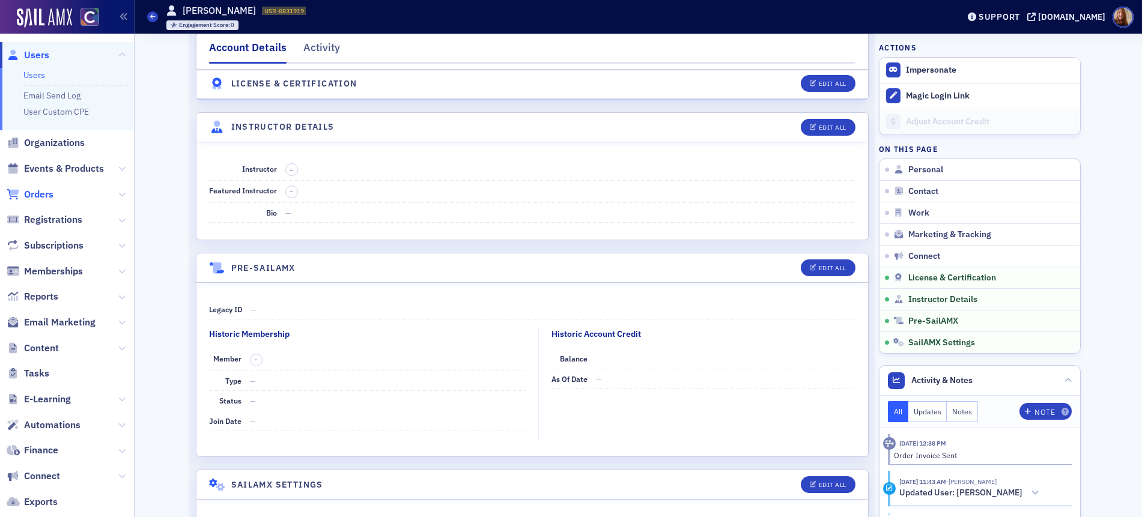
click at [46, 192] on span "Orders" at bounding box center [38, 194] width 29 height 13
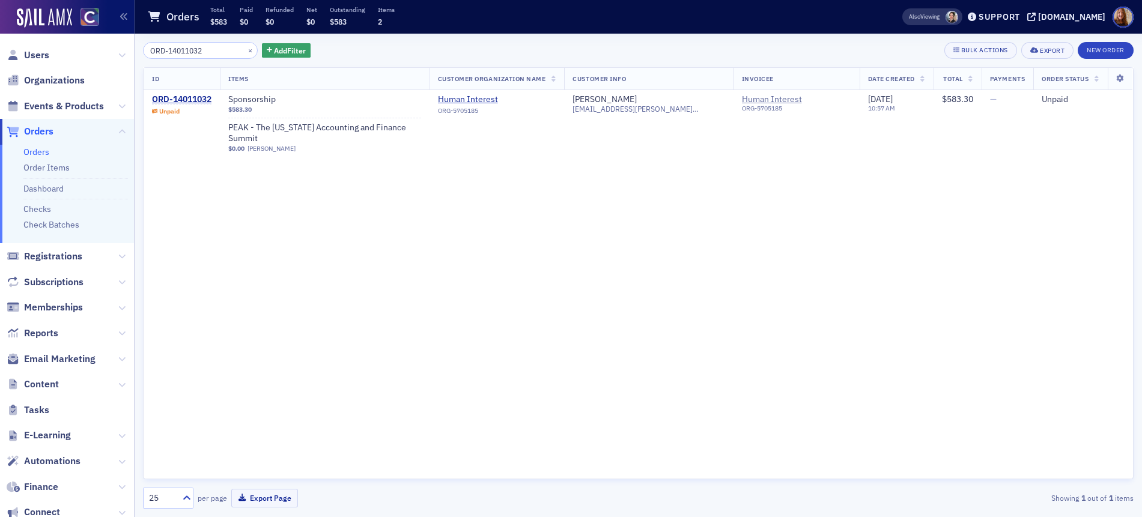
click at [184, 48] on input "ORD-14011032" at bounding box center [200, 50] width 115 height 17
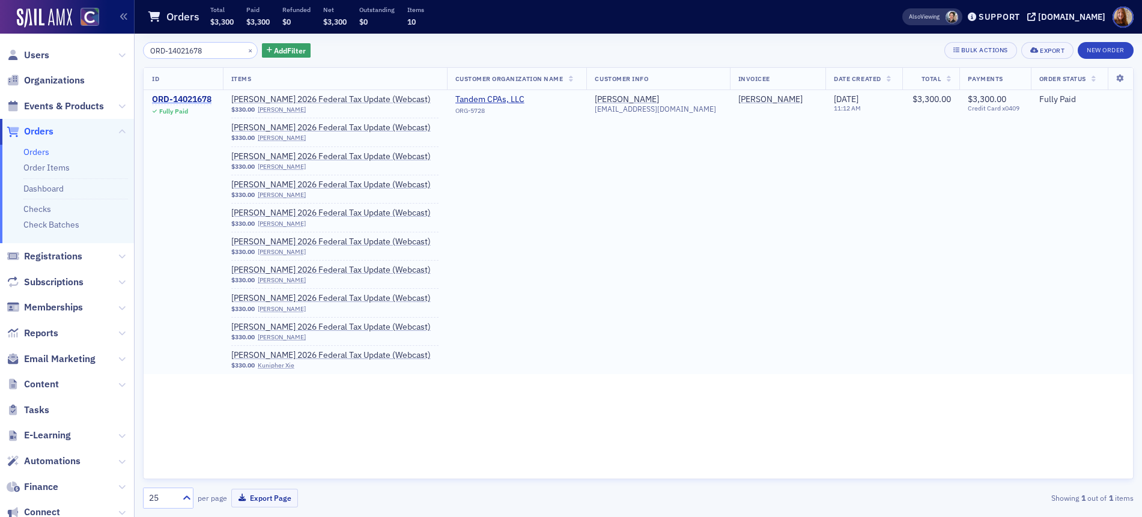
type input "ORD-14021678"
click at [188, 101] on div "ORD-14021678" at bounding box center [181, 99] width 59 height 11
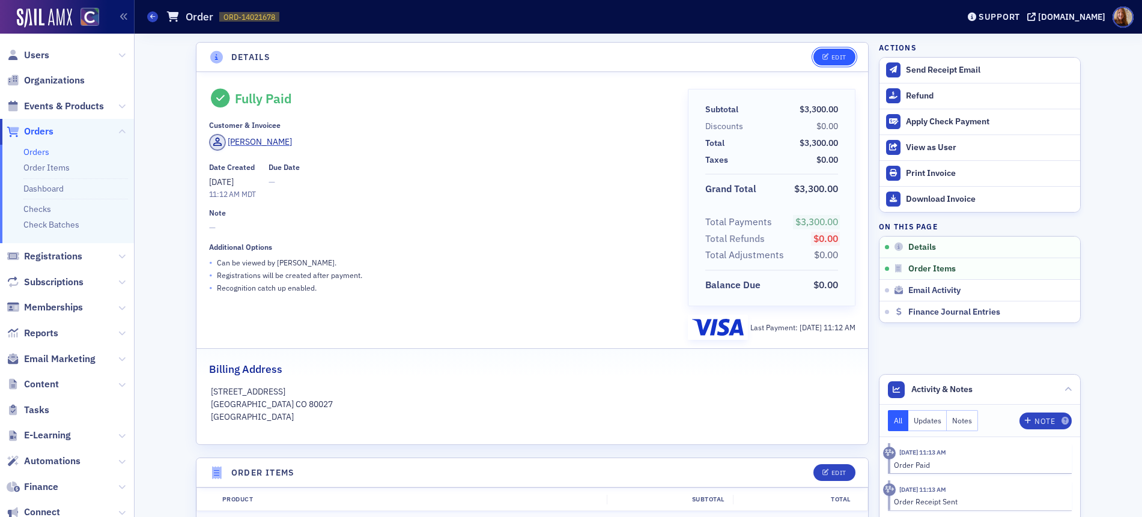
click at [831, 55] on div "Edit" at bounding box center [838, 57] width 15 height 7
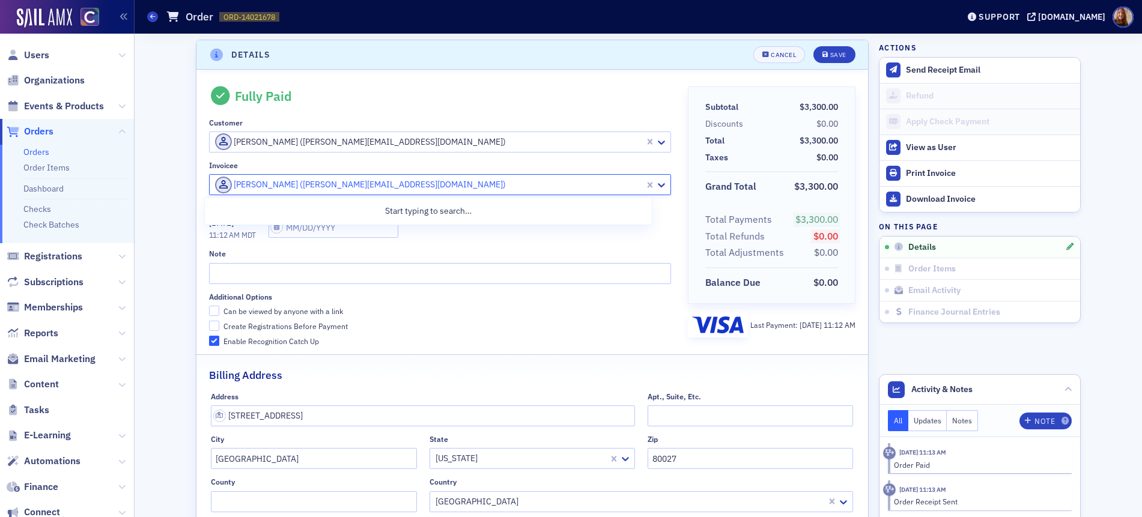
click at [323, 185] on div at bounding box center [428, 184] width 429 height 15
type input "tandem"
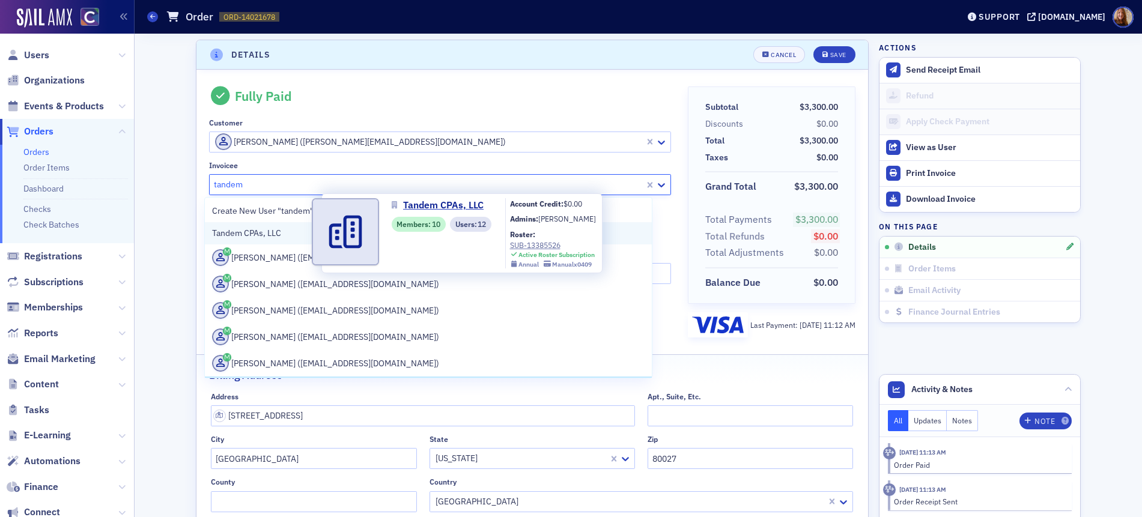
click at [269, 232] on span "Tandem CPAs, LLC" at bounding box center [266, 233] width 109 height 13
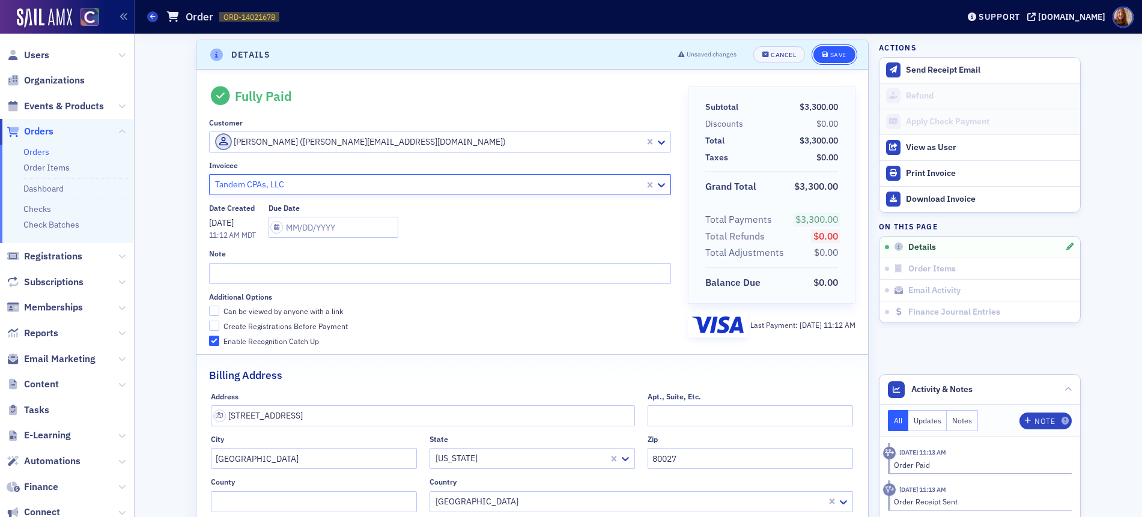
click at [839, 57] on div "Save" at bounding box center [838, 55] width 16 height 7
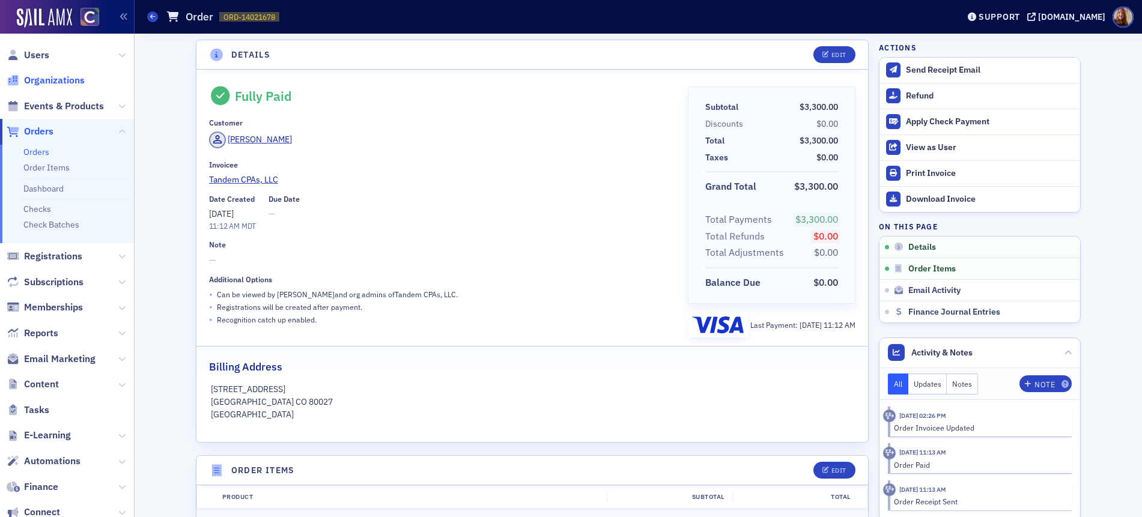
click at [62, 79] on span "Organizations" at bounding box center [54, 80] width 61 height 13
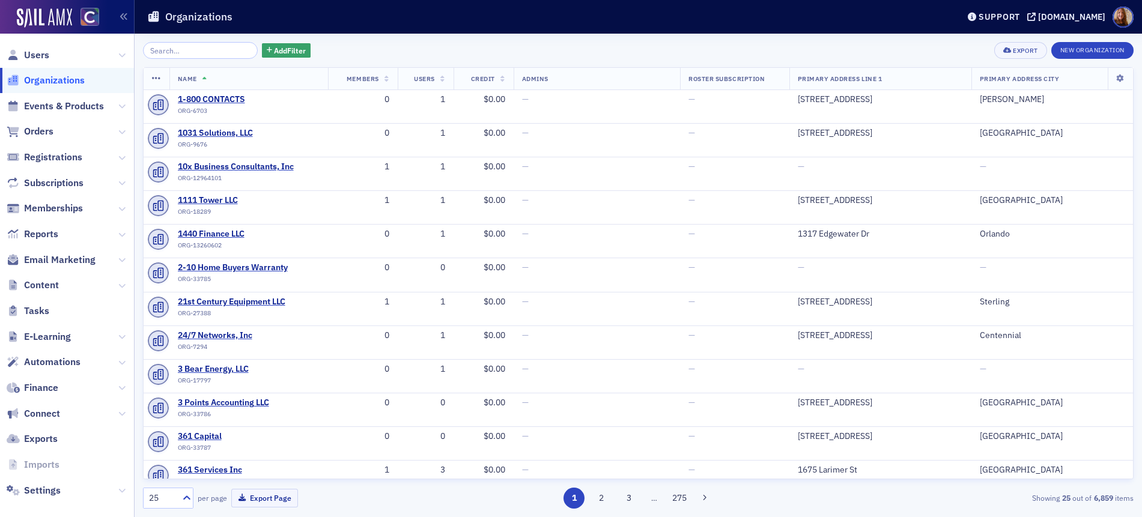
click at [201, 56] on input "search" at bounding box center [200, 50] width 115 height 17
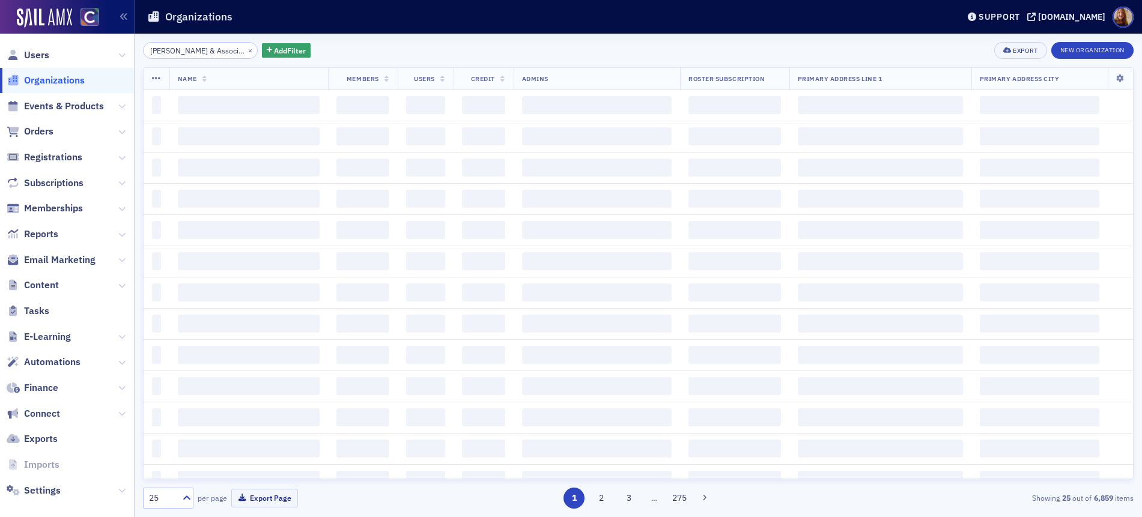
scroll to position [0, 10]
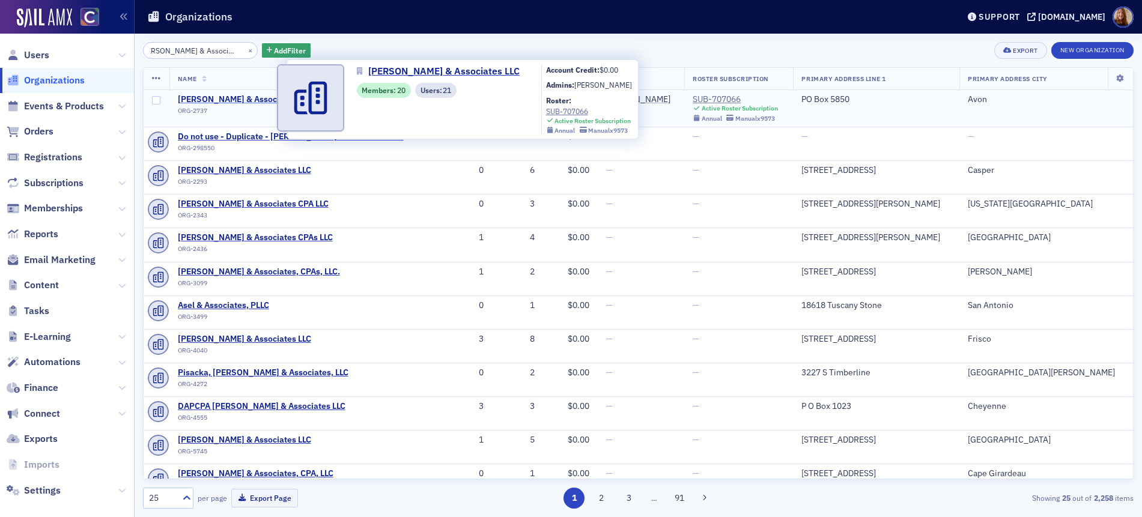
type input "McMahan & Associates LLC"
click at [226, 96] on span "McMahan & Associates LLC" at bounding box center [244, 99] width 133 height 11
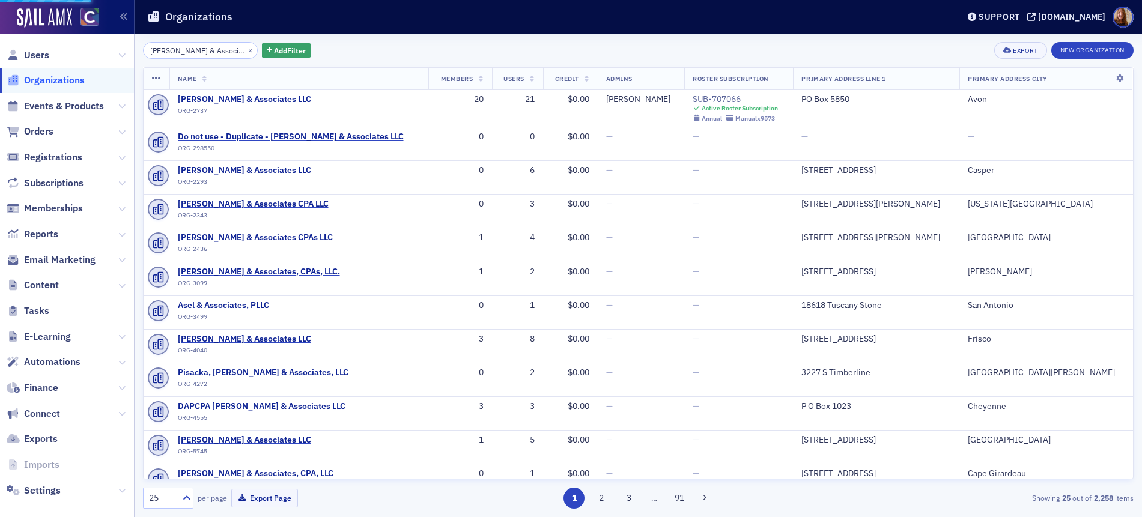
select select "US"
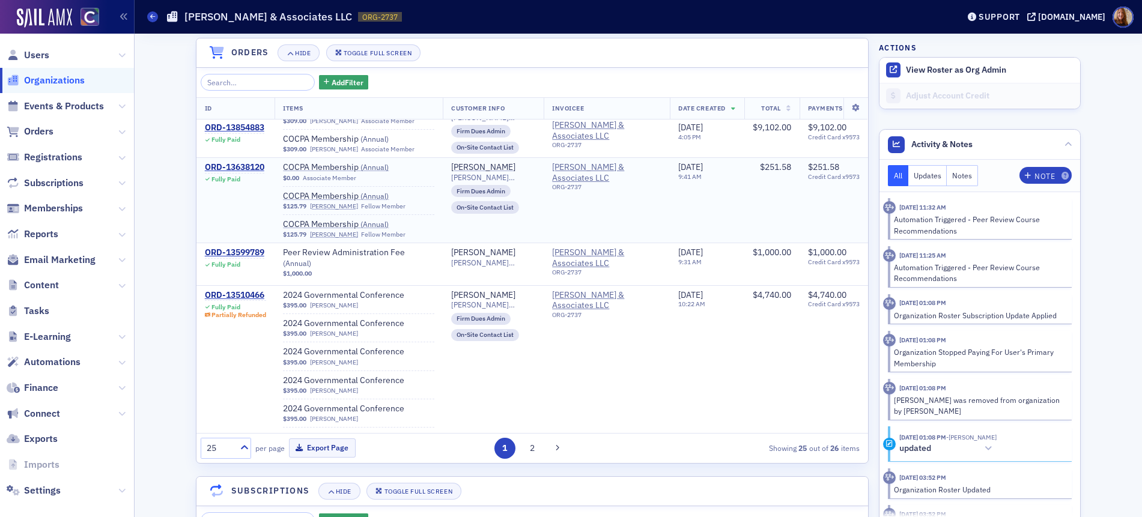
scroll to position [557, 0]
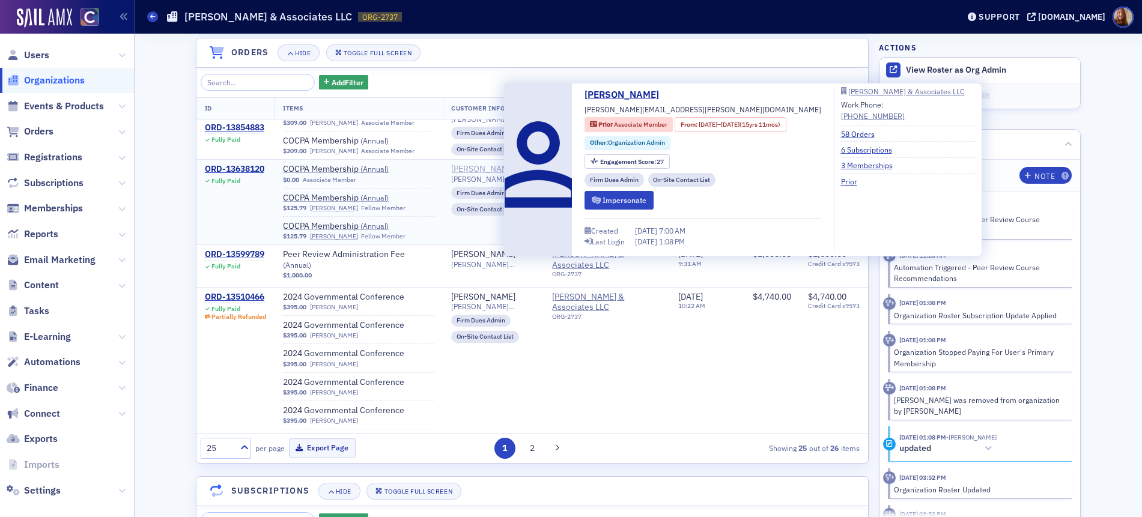
click at [489, 166] on div "Donna Beckum" at bounding box center [483, 169] width 64 height 11
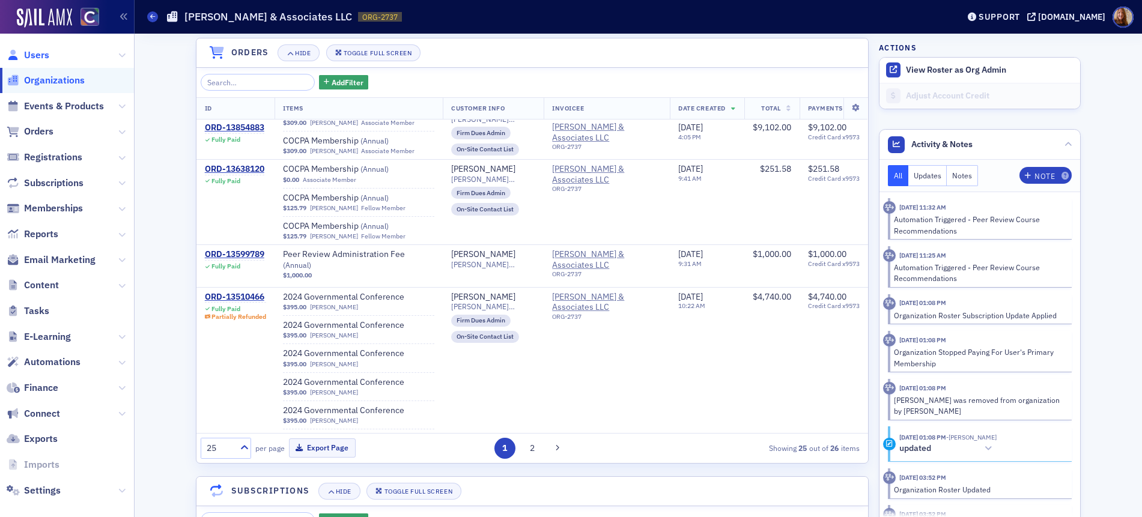
click at [40, 57] on span "Users" at bounding box center [36, 55] width 25 height 13
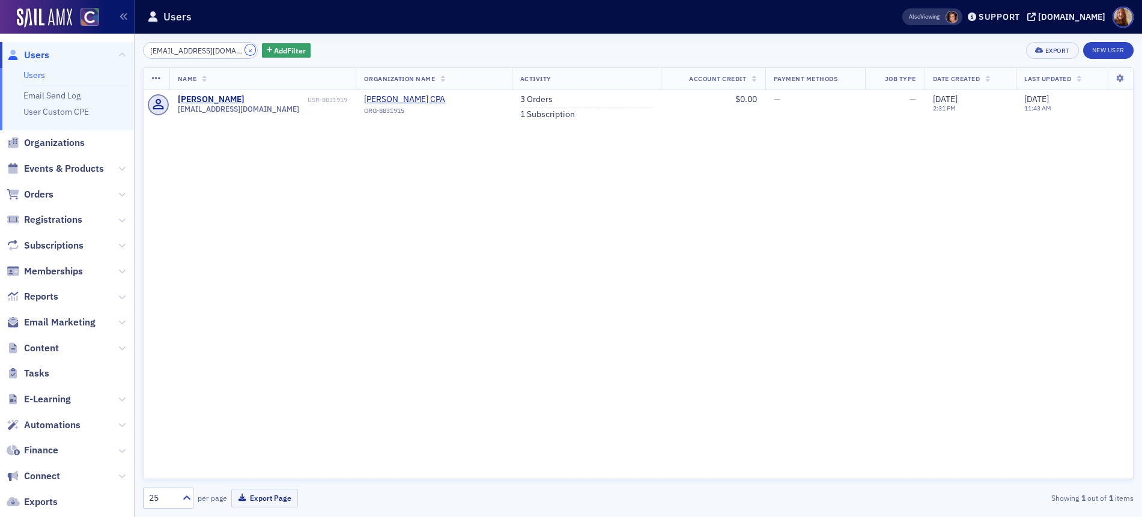
click at [245, 50] on button "×" at bounding box center [250, 49] width 11 height 11
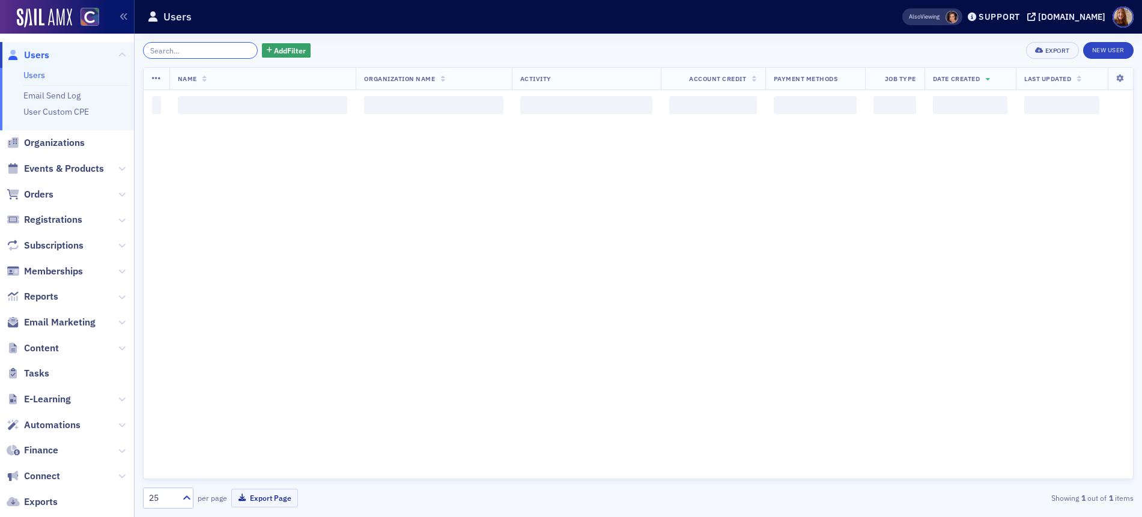
click at [194, 52] on input "search" at bounding box center [200, 50] width 115 height 17
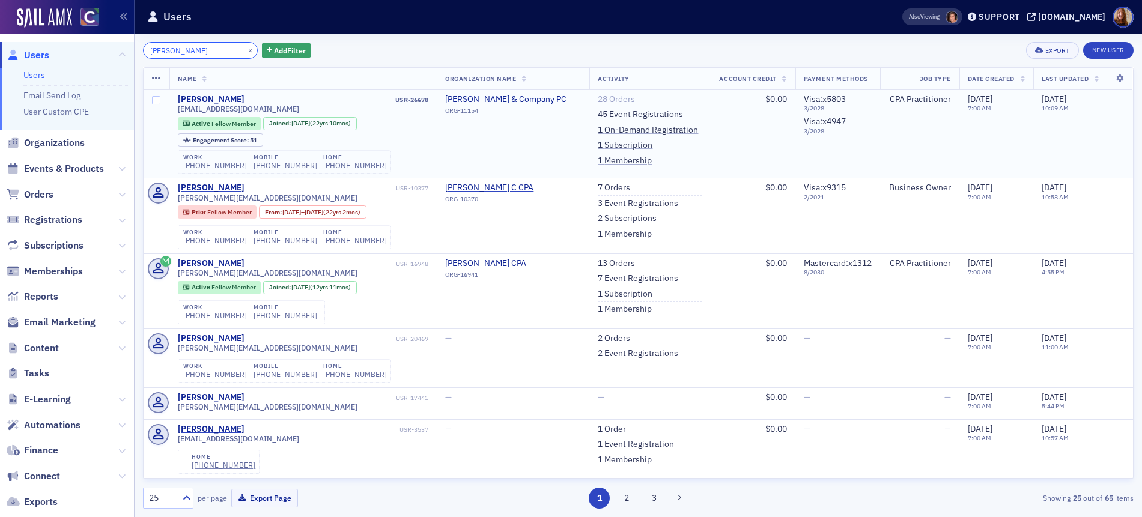
type input "Angela Catterson"
click at [613, 100] on link "28 Orders" at bounding box center [616, 99] width 37 height 11
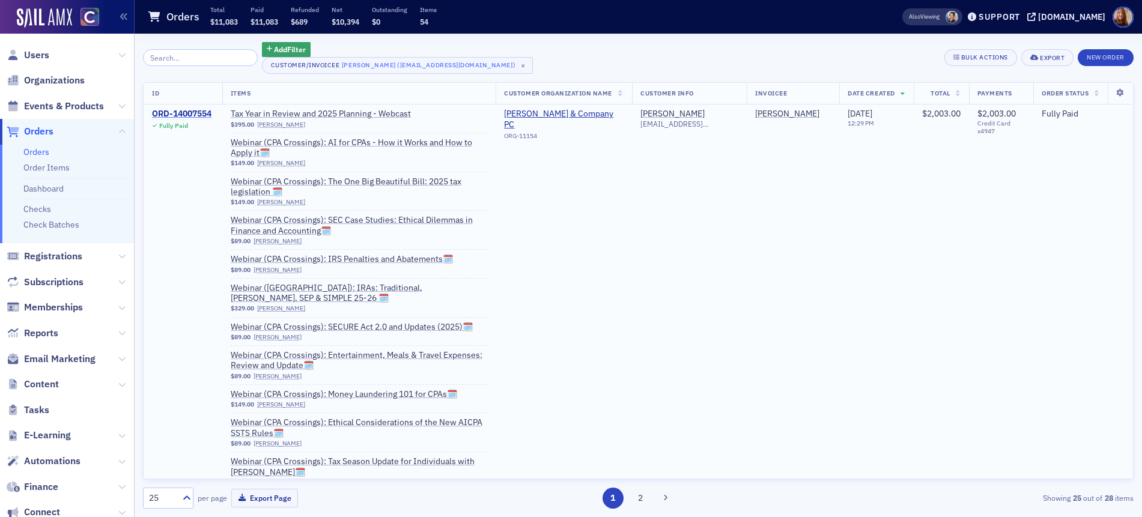
click at [181, 114] on div "ORD-14007554" at bounding box center [181, 114] width 59 height 11
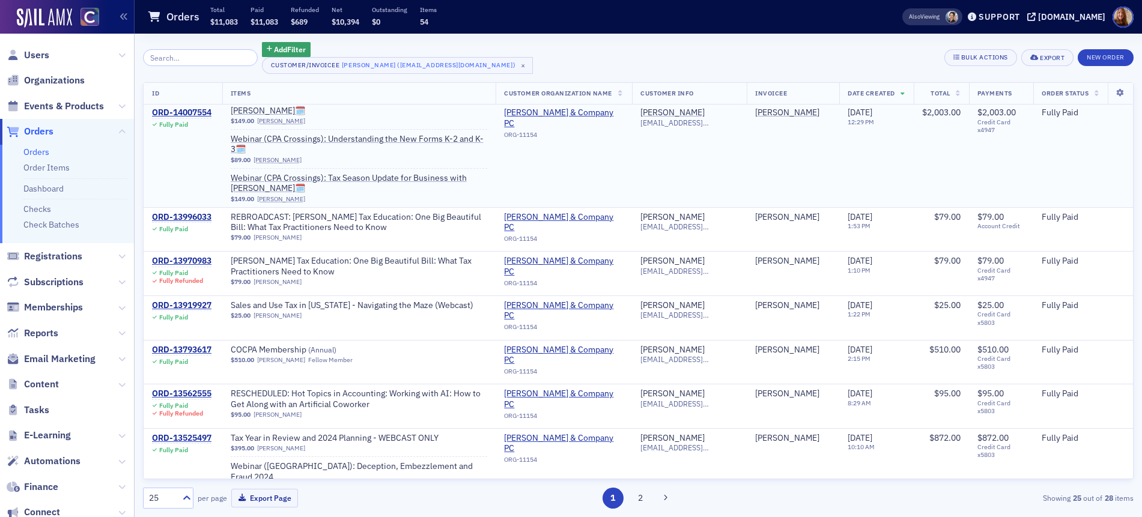
scroll to position [393, 0]
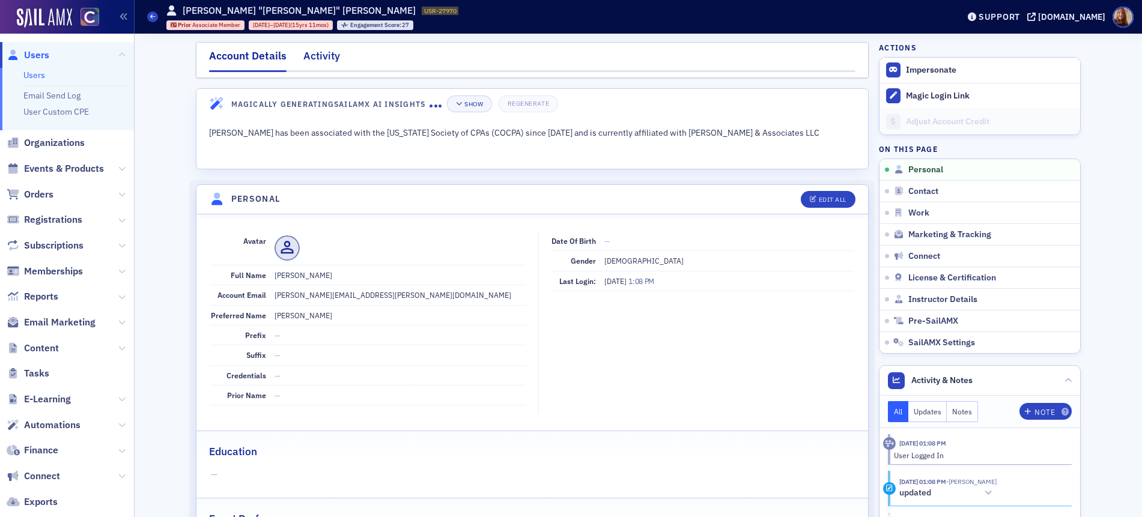
click at [315, 52] on div "Activity" at bounding box center [321, 59] width 37 height 22
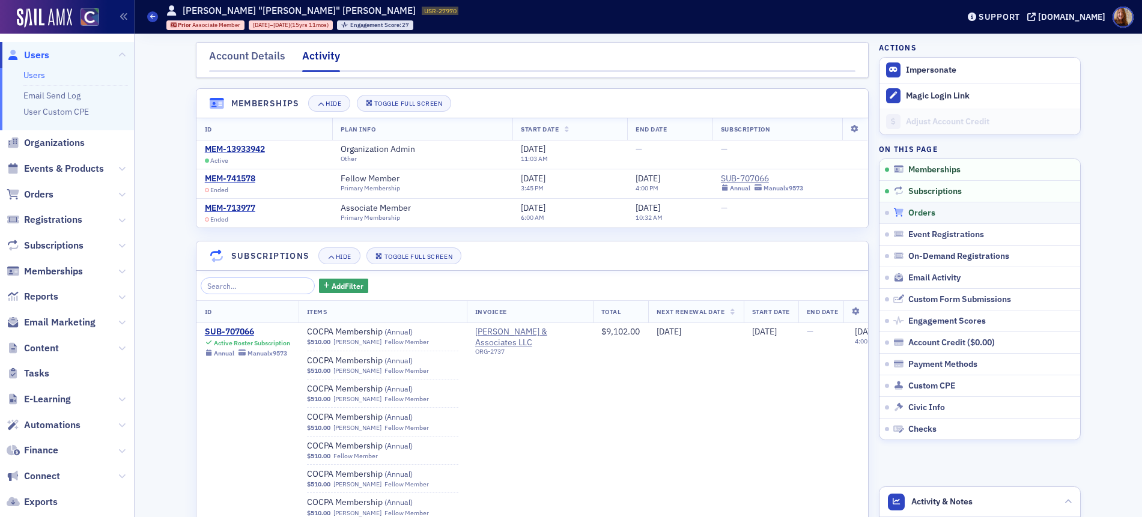
click at [918, 209] on span "Orders" at bounding box center [921, 213] width 27 height 11
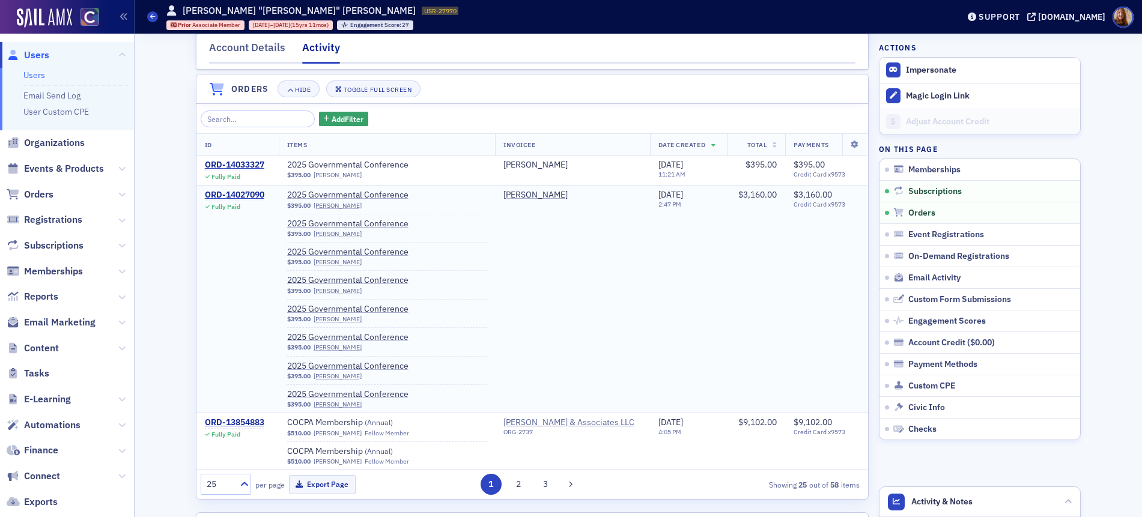
scroll to position [610, 0]
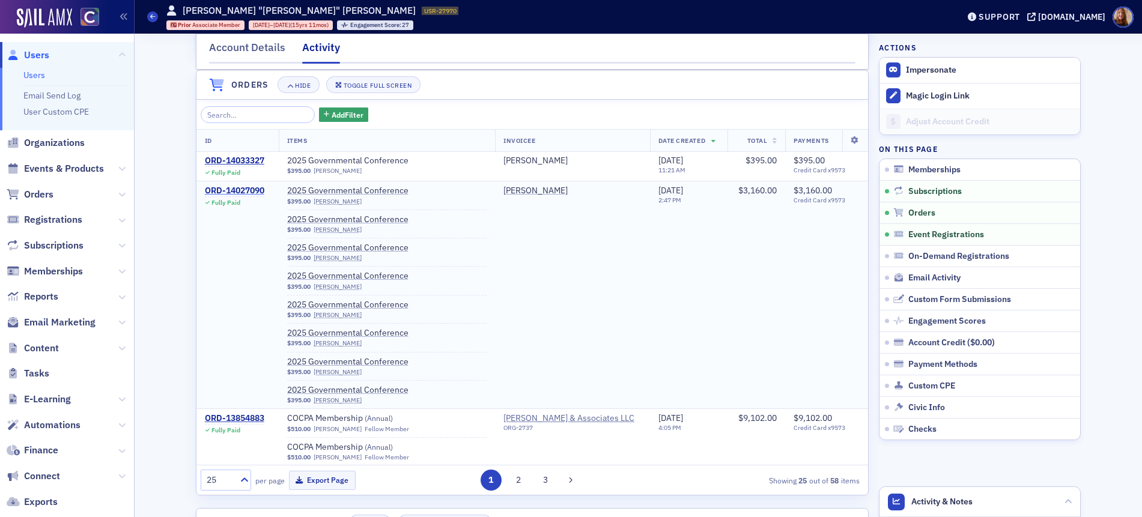
click at [231, 190] on div "ORD-14027090" at bounding box center [234, 191] width 59 height 11
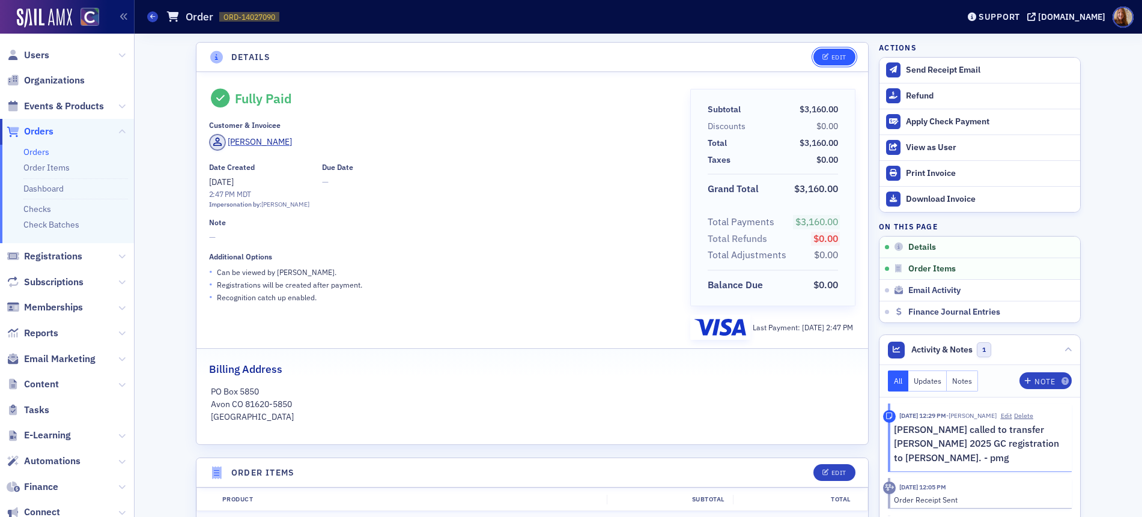
click at [844, 59] on button "Edit" at bounding box center [833, 57] width 41 height 17
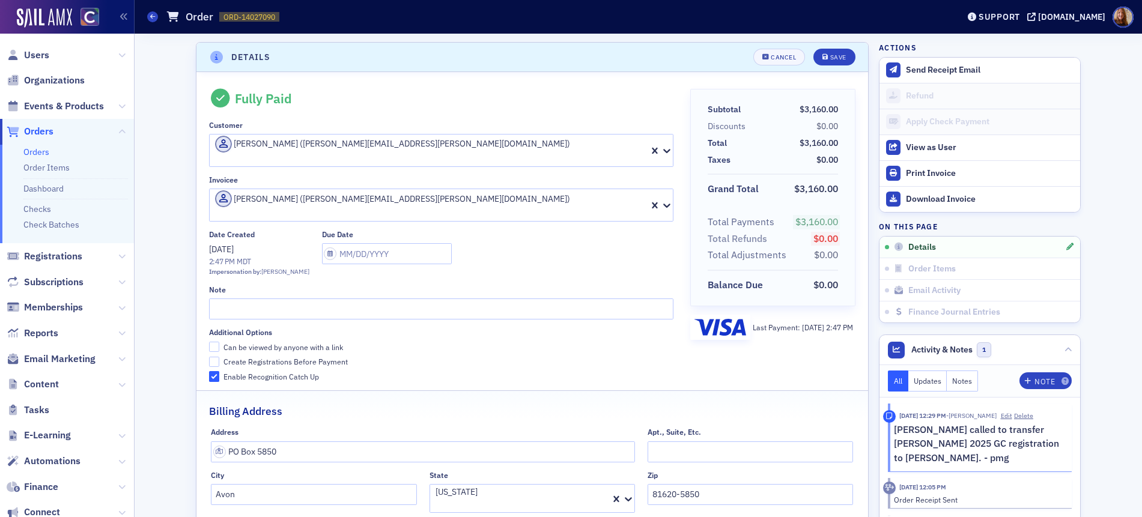
scroll to position [2, 0]
click at [327, 205] on div at bounding box center [286, 211] width 145 height 13
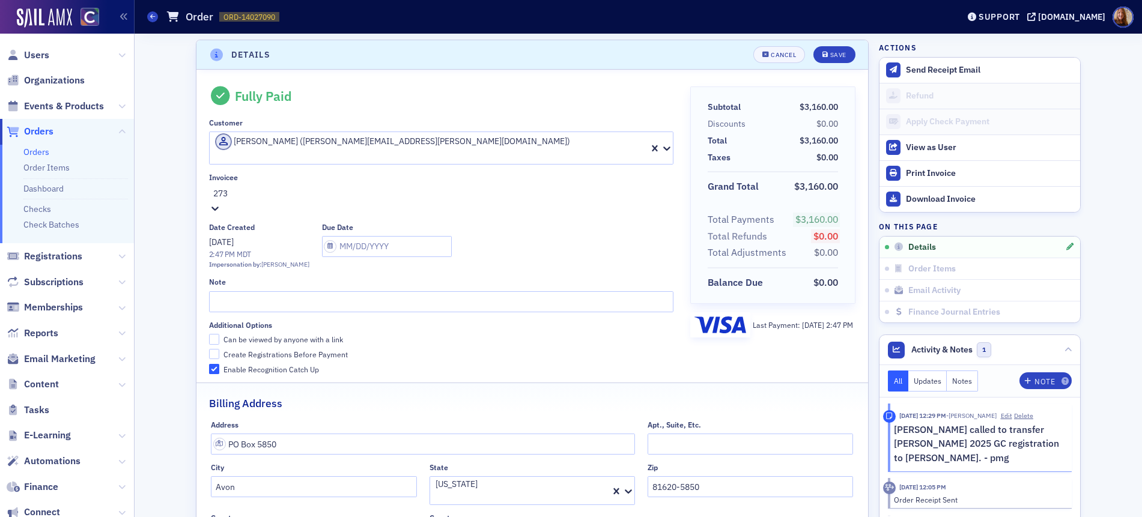
type input "2737"
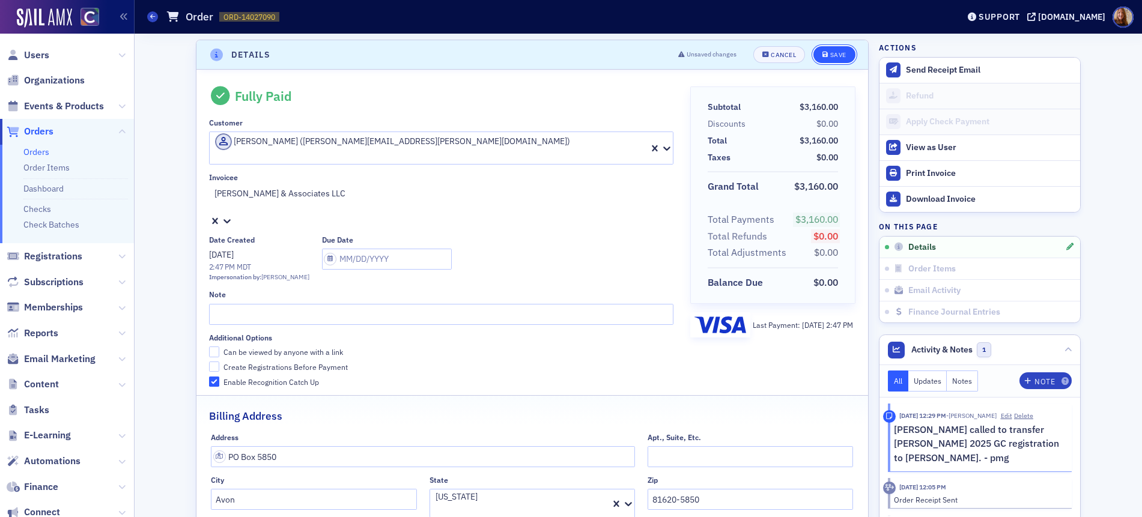
click at [831, 54] on div "Save" at bounding box center [838, 55] width 16 height 7
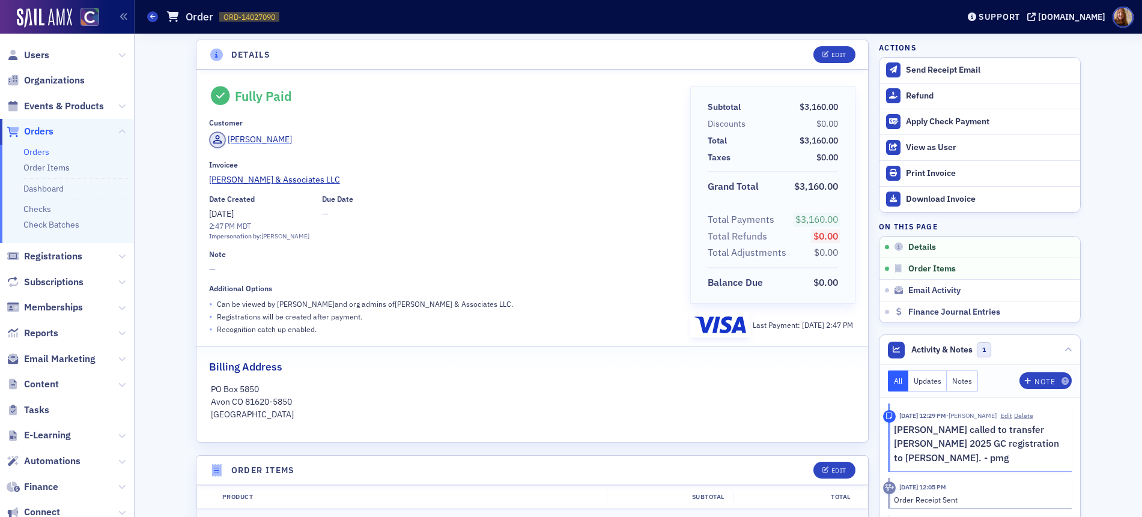
click at [254, 143] on div "[PERSON_NAME]" at bounding box center [260, 139] width 64 height 13
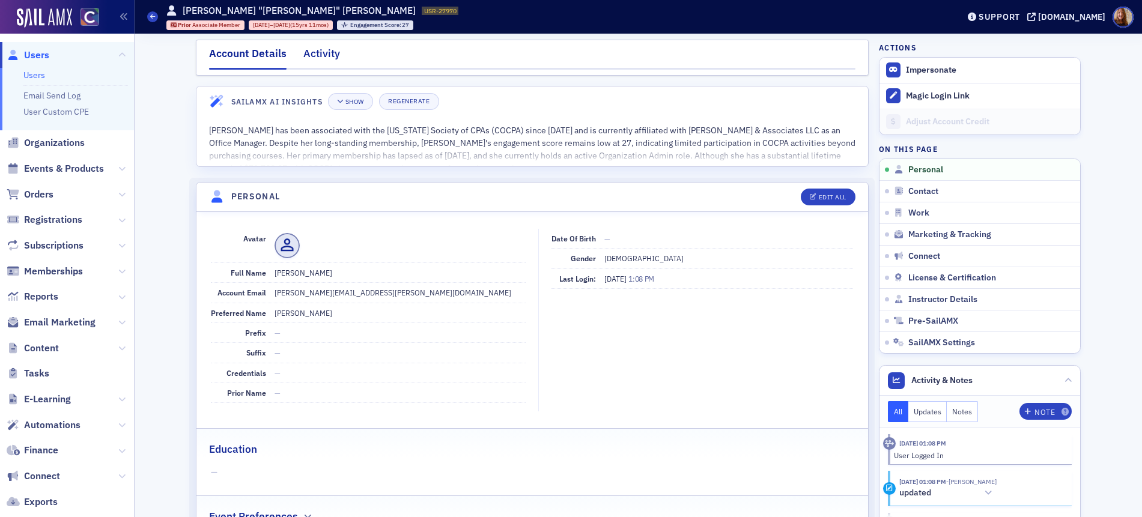
click at [317, 53] on div "Activity" at bounding box center [321, 57] width 37 height 22
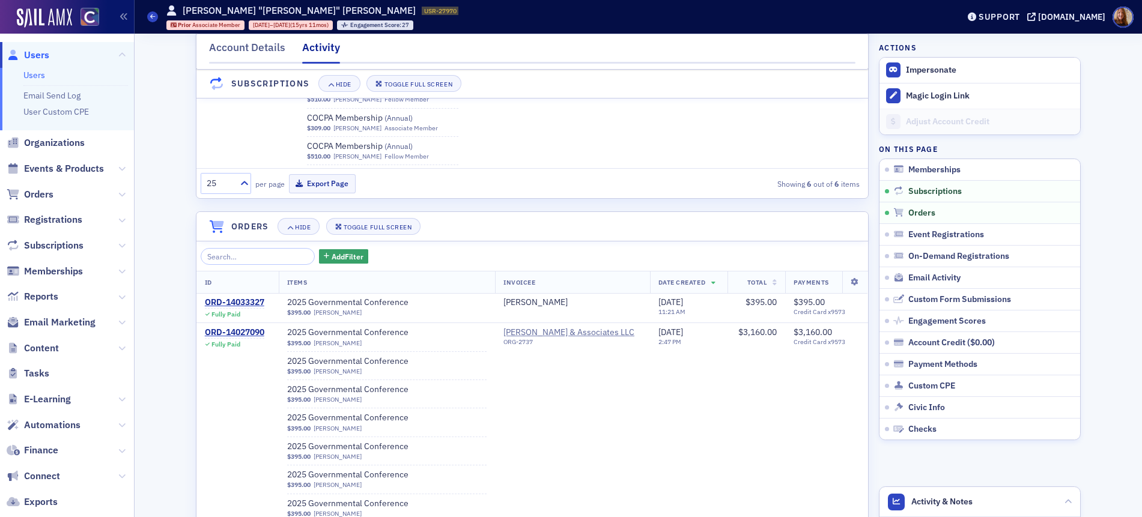
scroll to position [490, 0]
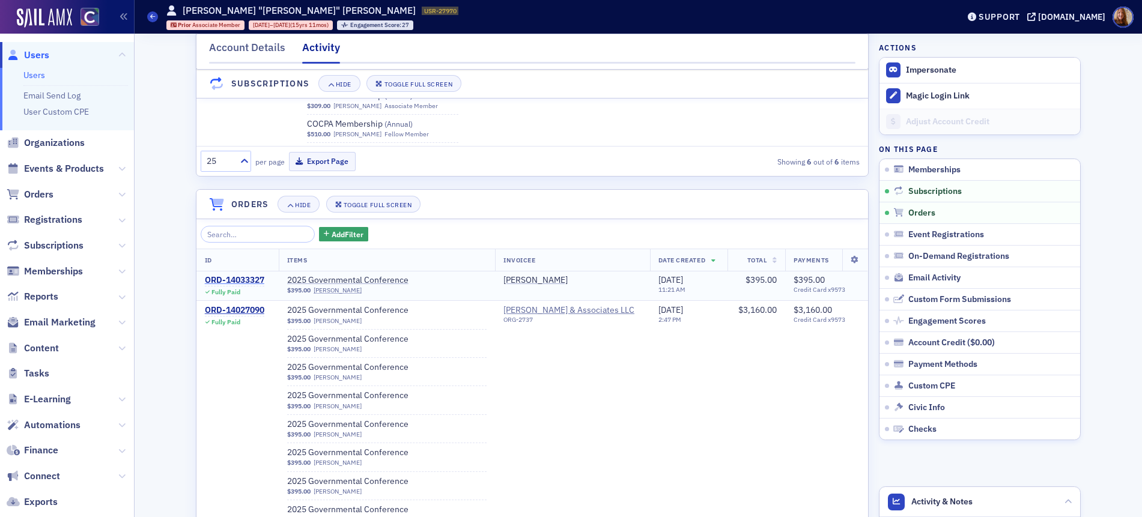
click at [244, 280] on div "ORD-14033327" at bounding box center [234, 280] width 59 height 11
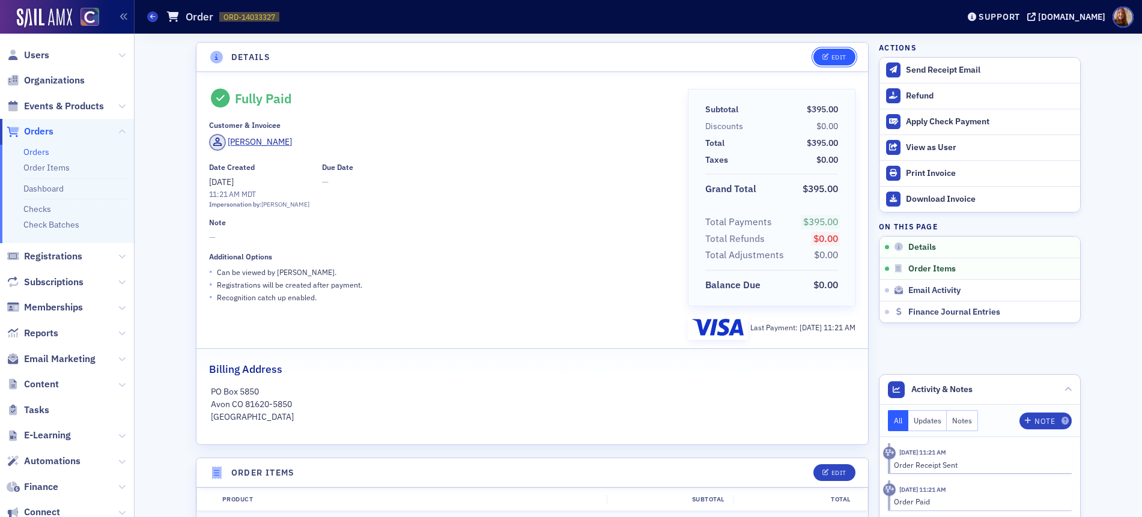
click at [840, 57] on div "Edit" at bounding box center [838, 57] width 15 height 7
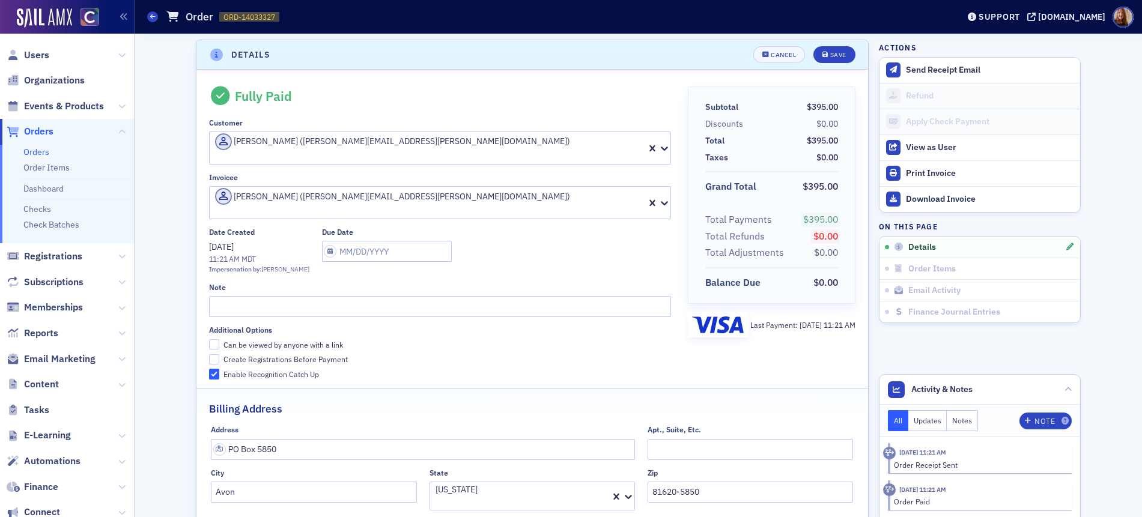
click at [358, 205] on div at bounding box center [286, 211] width 144 height 13
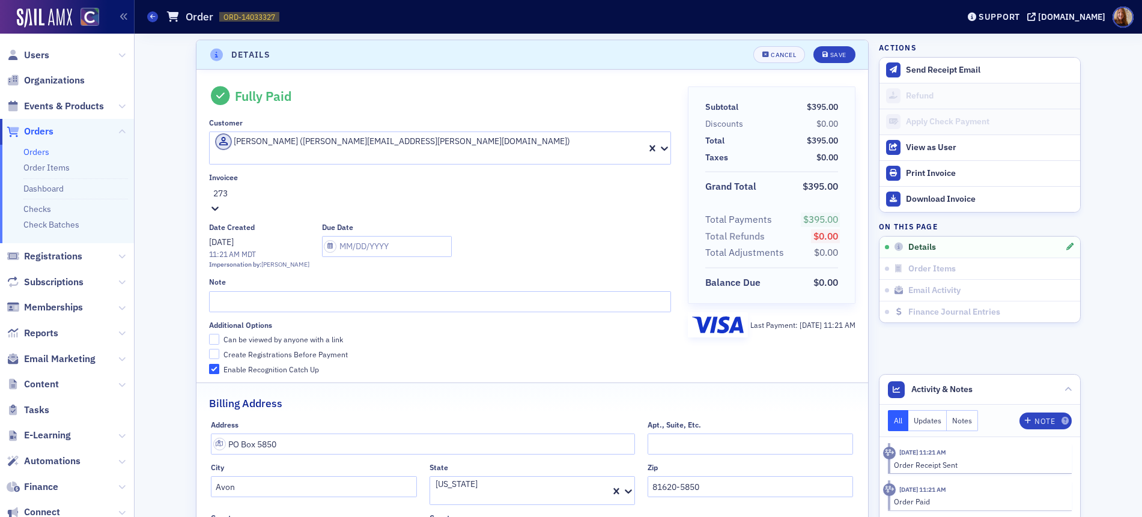
type input "2737"
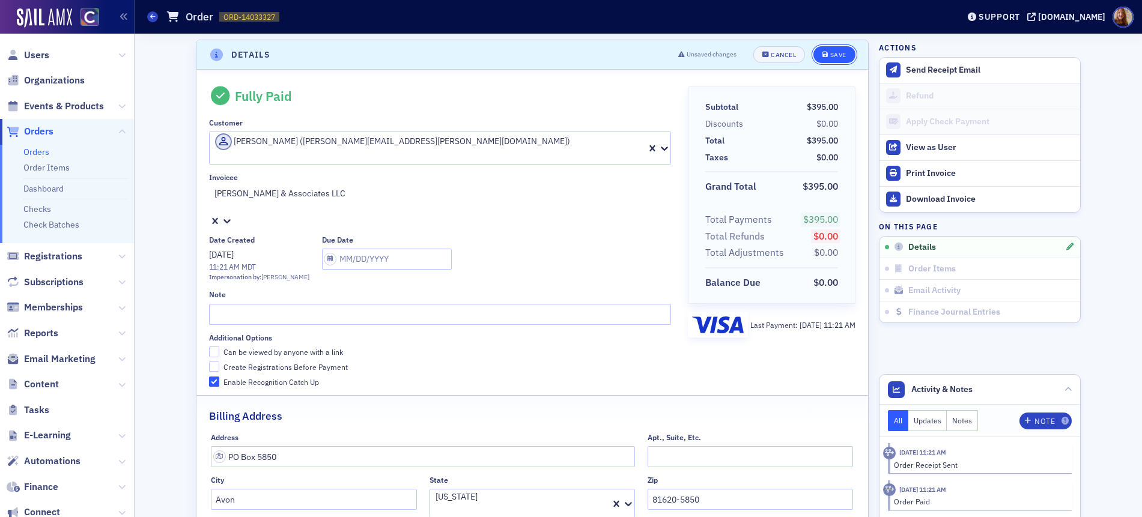
click at [832, 58] on div "Save" at bounding box center [838, 55] width 16 height 7
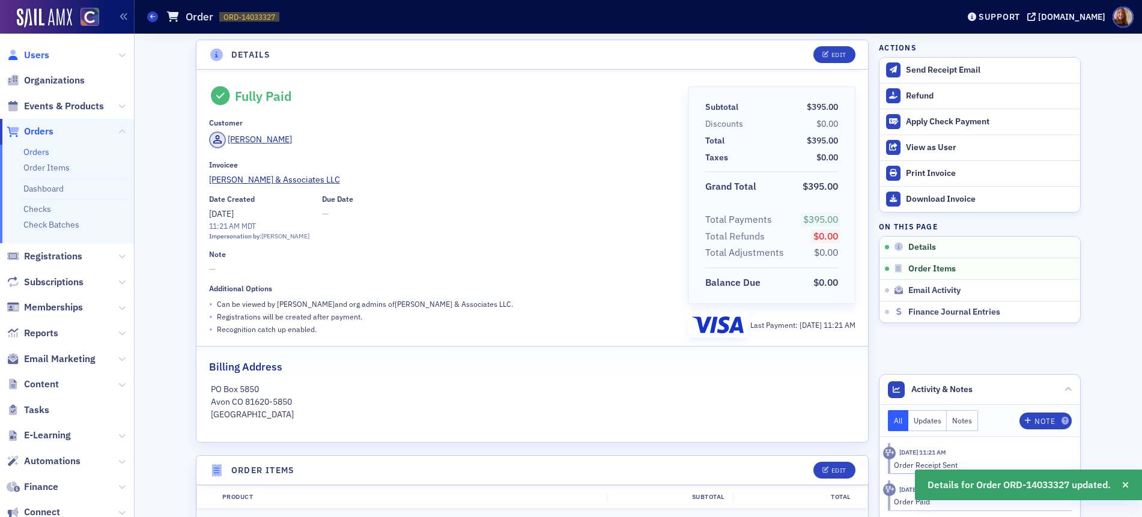
click at [46, 55] on span "Users" at bounding box center [36, 55] width 25 height 13
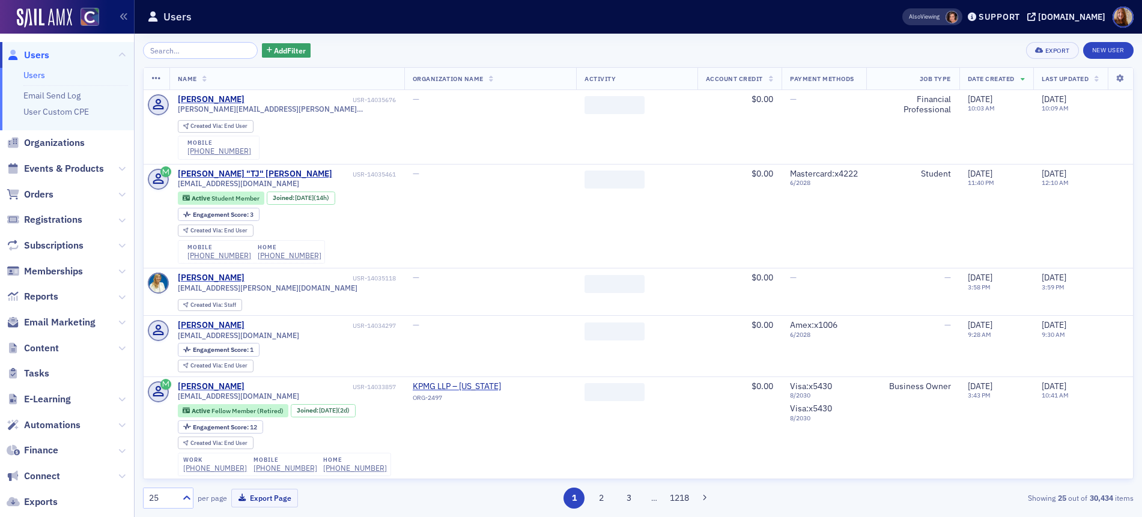
click at [179, 53] on input "search" at bounding box center [200, 50] width 115 height 17
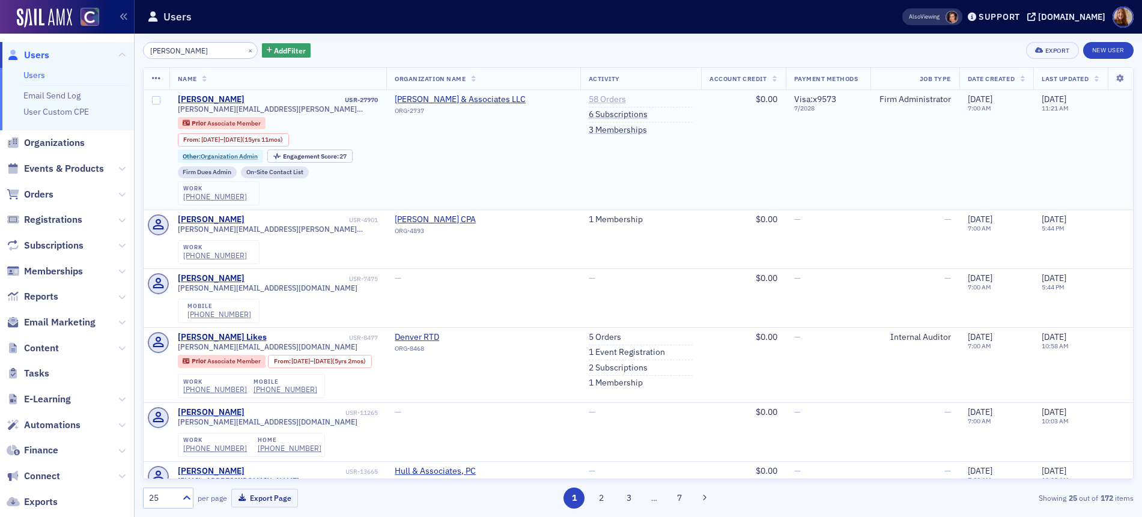
type input "donna beck"
click at [601, 95] on link "58 Orders" at bounding box center [607, 99] width 37 height 11
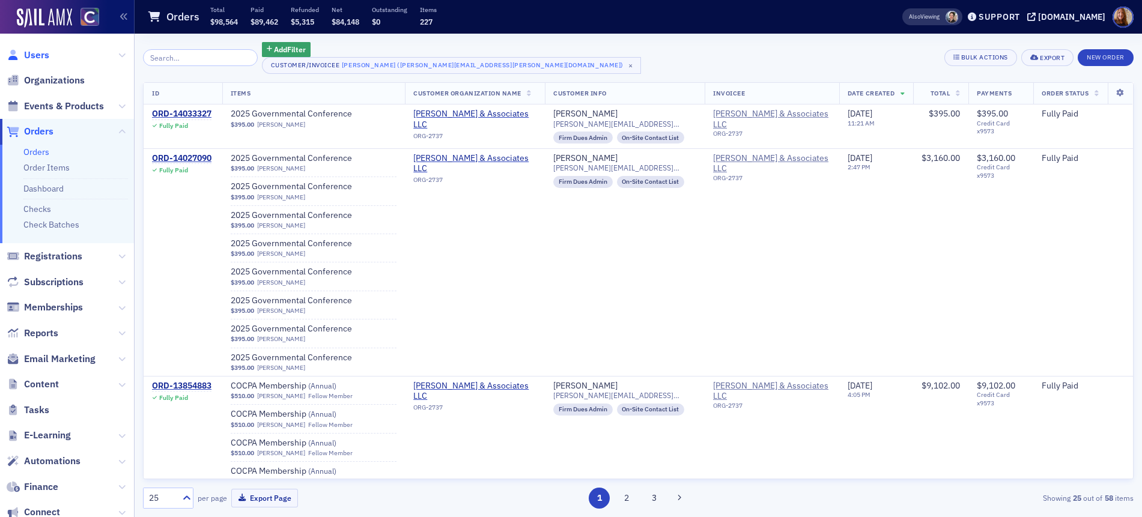
click at [30, 56] on span "Users" at bounding box center [36, 55] width 25 height 13
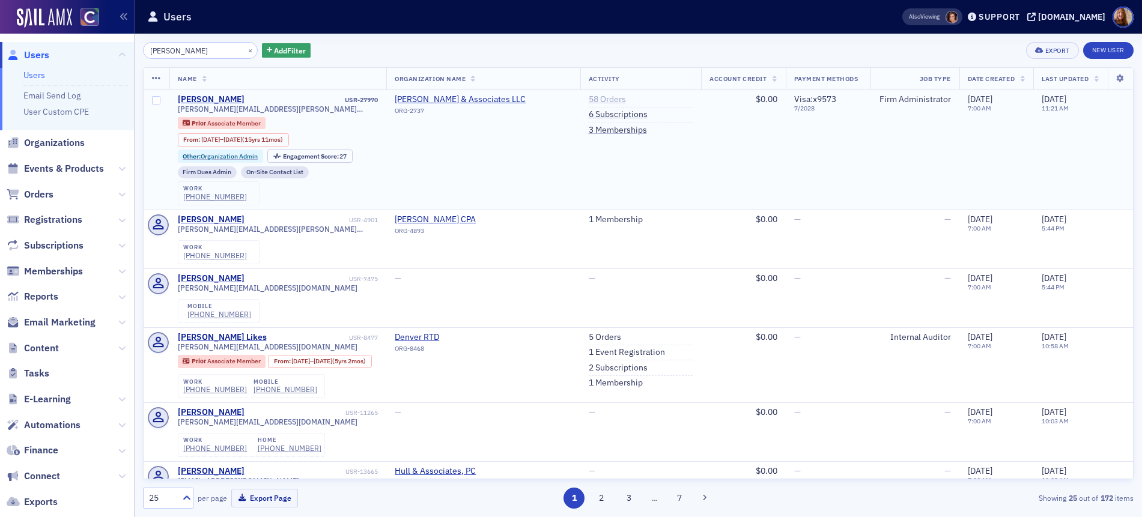
click at [589, 98] on link "58 Orders" at bounding box center [607, 99] width 37 height 11
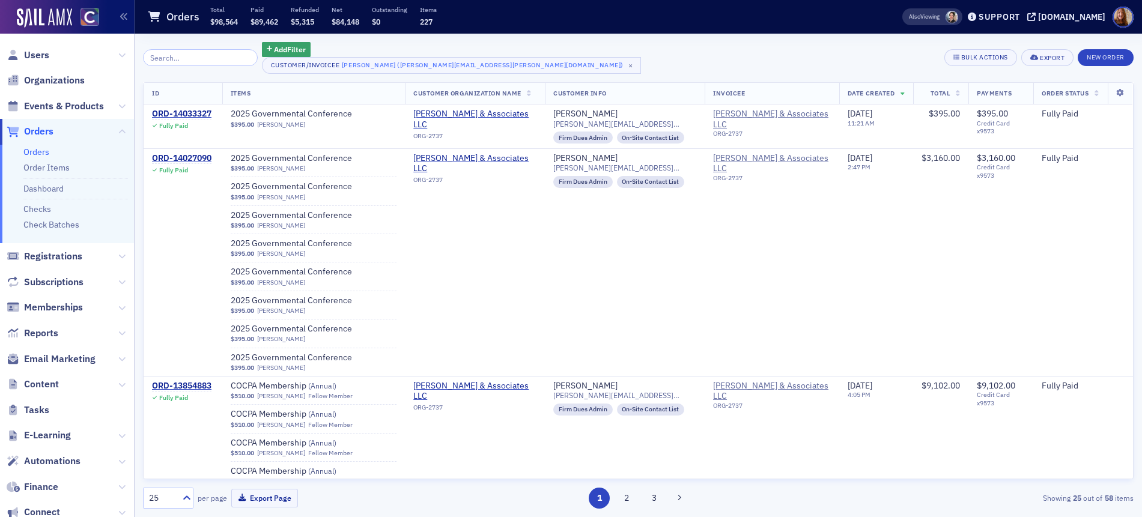
click at [35, 153] on link "Orders" at bounding box center [36, 152] width 26 height 11
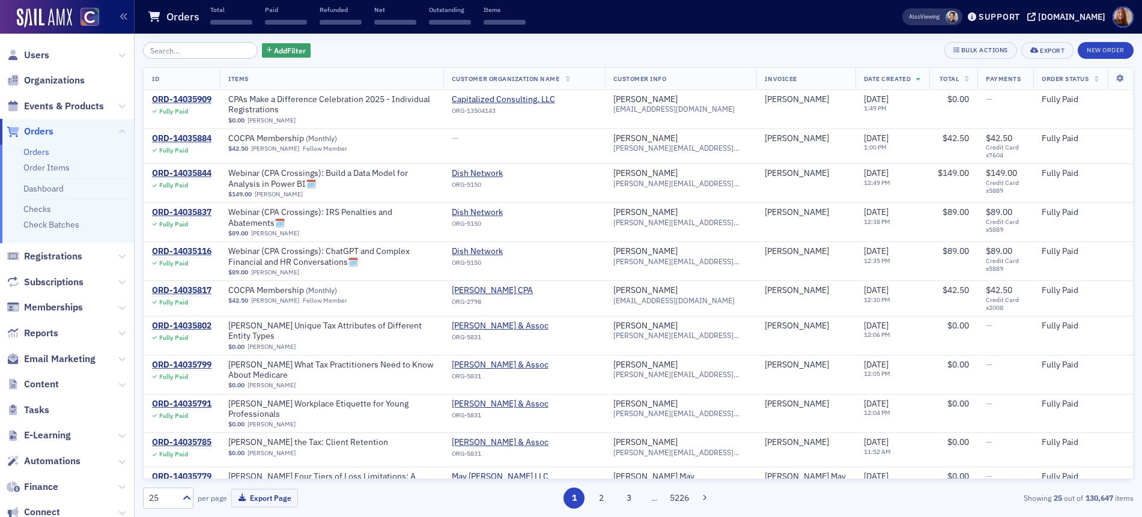
click at [187, 56] on input "search" at bounding box center [200, 50] width 115 height 17
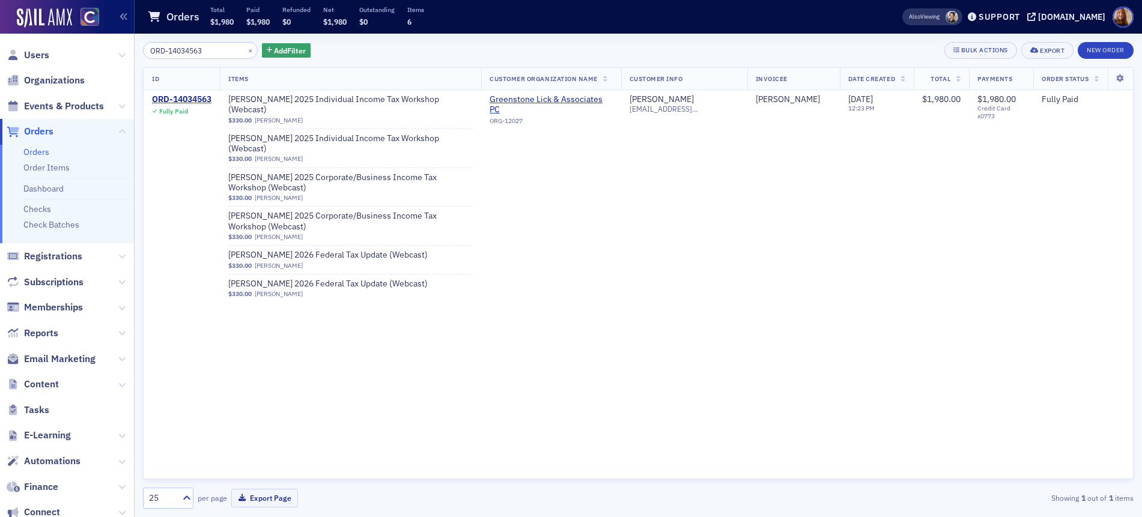
type input "ORD-14034563"
click at [41, 153] on link "Orders" at bounding box center [36, 152] width 26 height 11
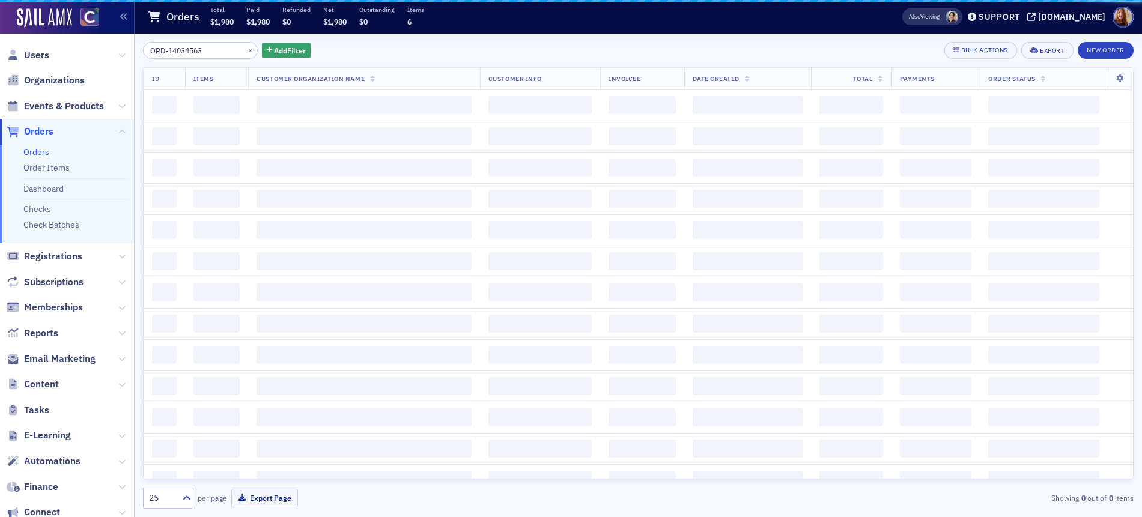
click at [179, 52] on input "ORD-14034563" at bounding box center [200, 50] width 115 height 17
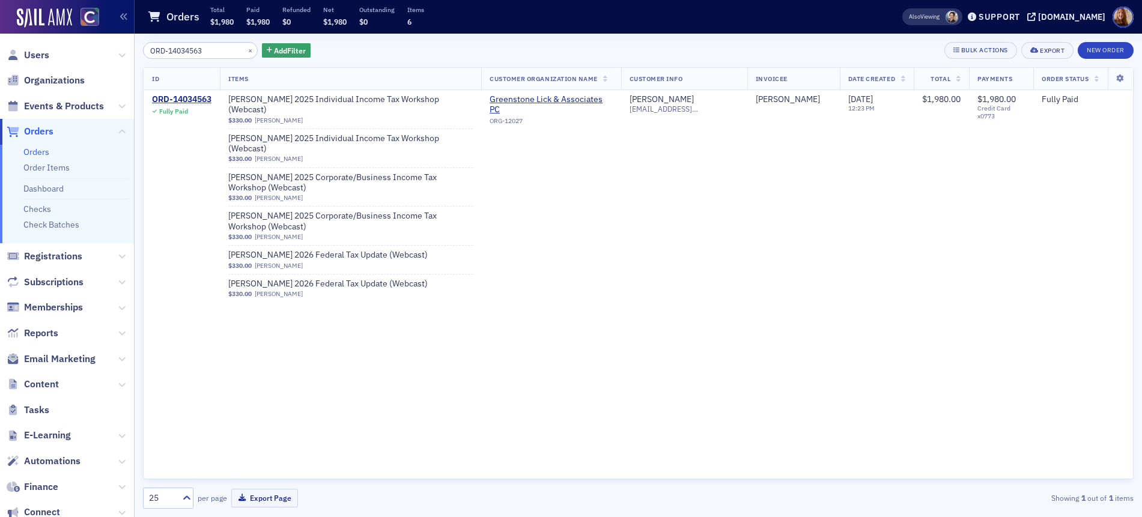
click at [179, 52] on input "ORD-14034563" at bounding box center [200, 50] width 115 height 17
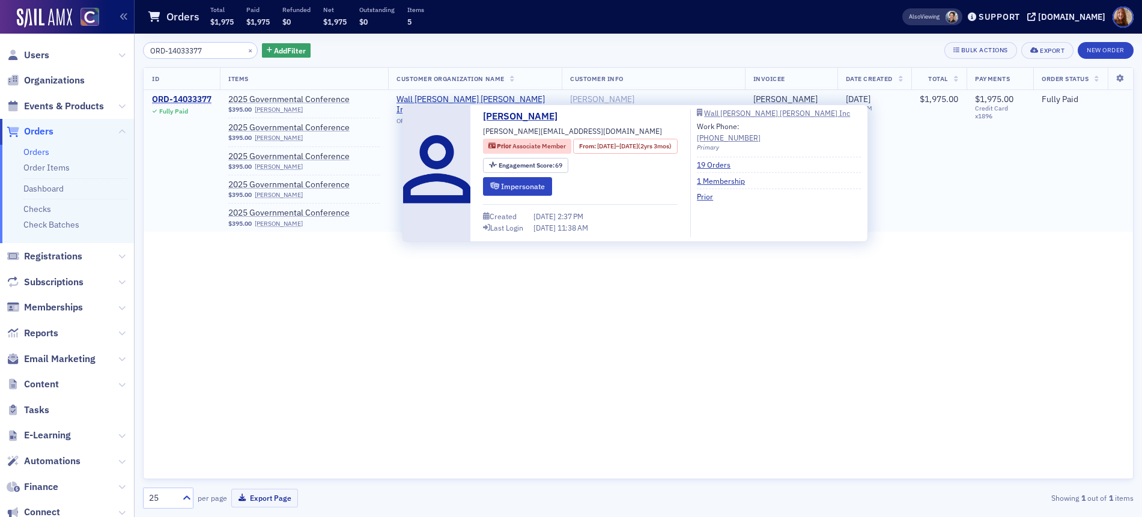
type input "ORD-14033377"
click at [619, 100] on div "[PERSON_NAME]" at bounding box center [602, 99] width 64 height 11
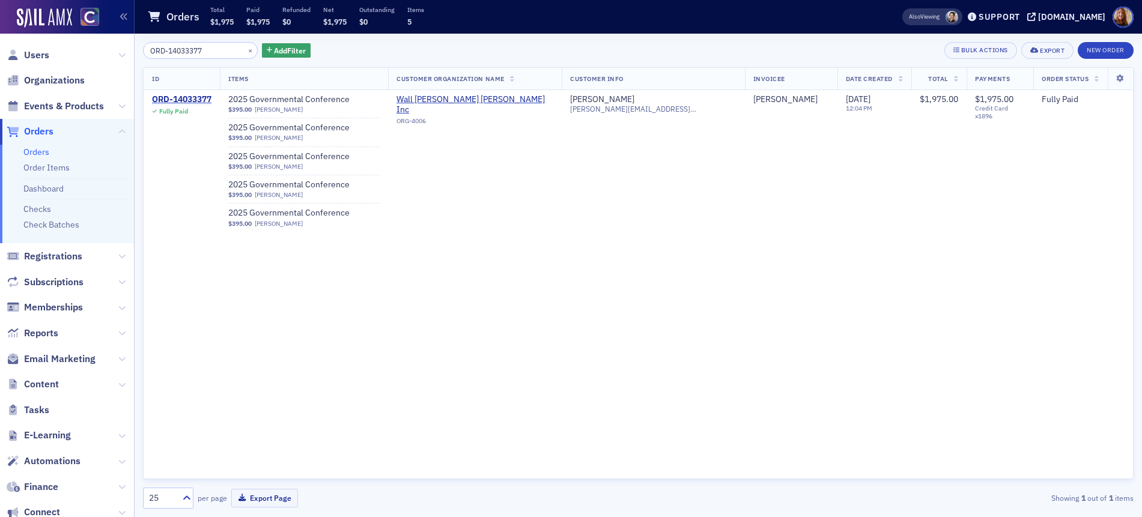
click at [39, 150] on link "Orders" at bounding box center [36, 152] width 26 height 11
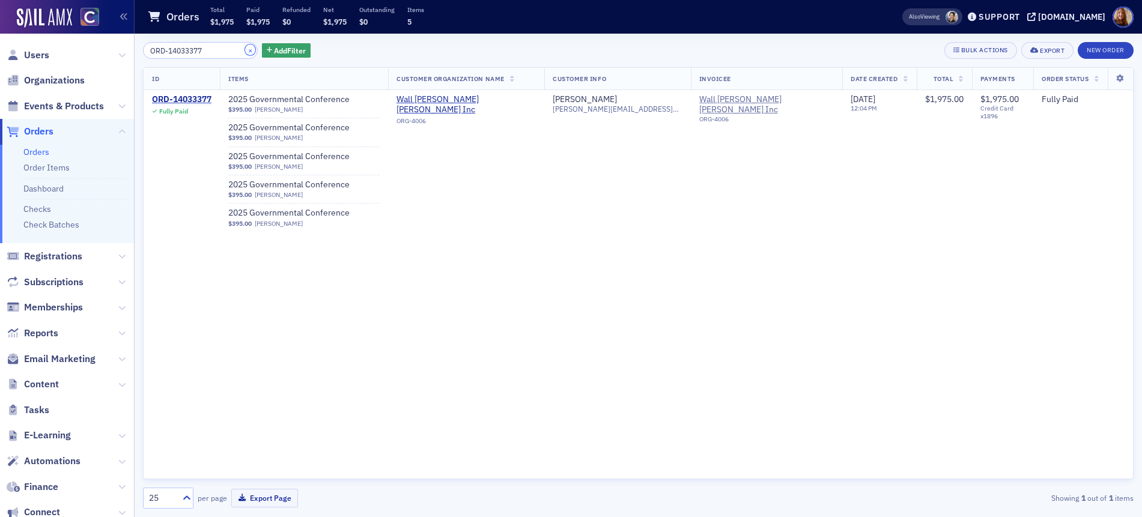
click at [245, 50] on button "×" at bounding box center [250, 49] width 11 height 11
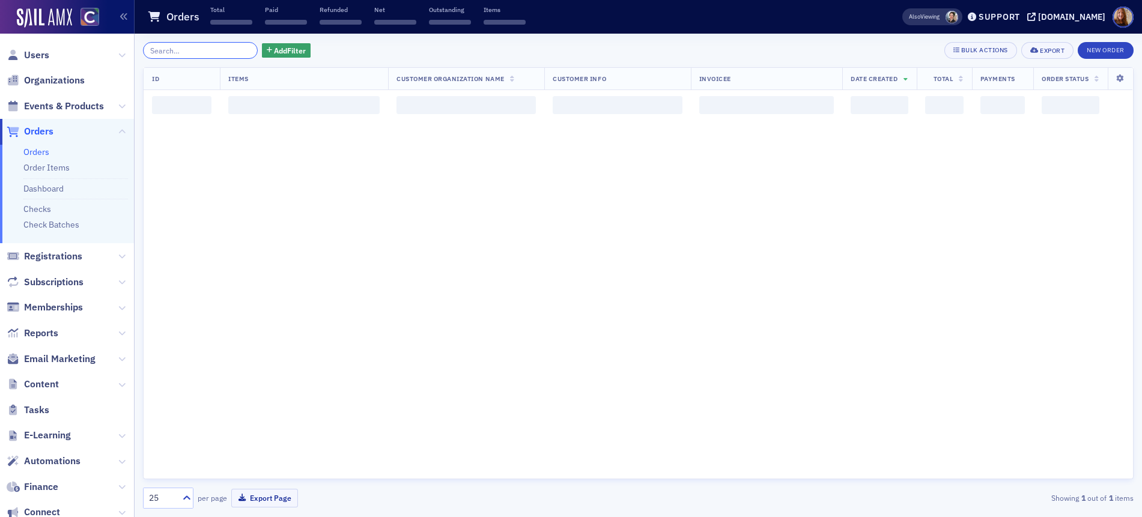
click at [203, 49] on input "search" at bounding box center [200, 50] width 115 height 17
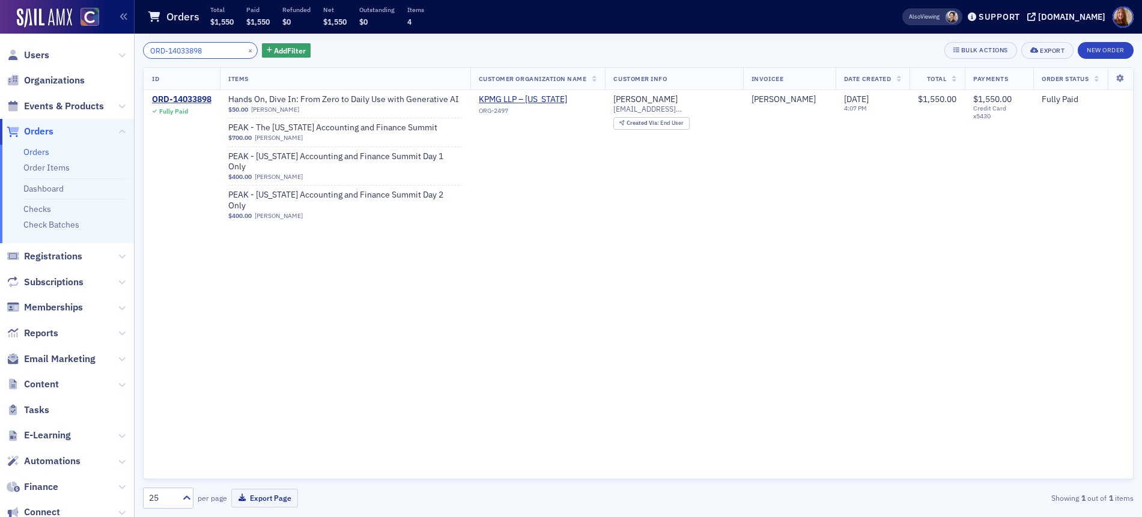
type input "ORD-14033898"
click at [245, 52] on button "×" at bounding box center [250, 49] width 11 height 11
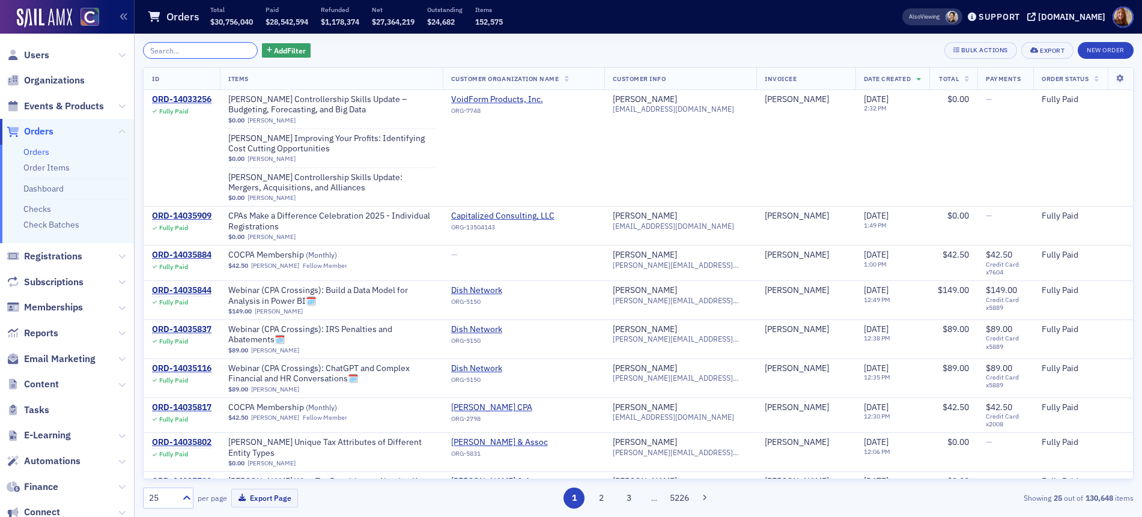
paste input "ORD-13991015"
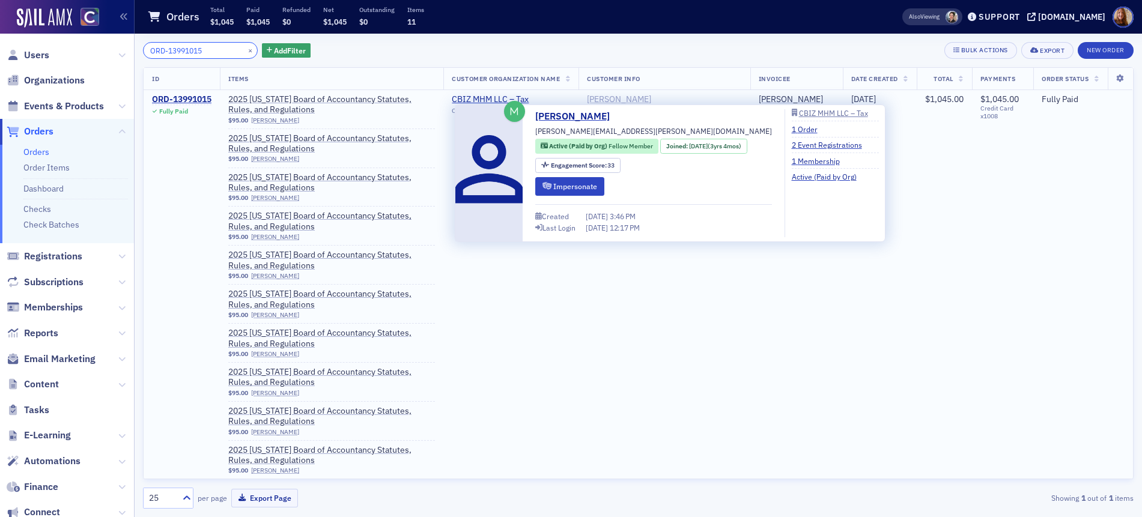
type input "ORD-13991015"
click at [651, 98] on div "Karen Hauser" at bounding box center [619, 99] width 64 height 11
click at [651, 100] on div "Karen Hauser" at bounding box center [619, 99] width 64 height 11
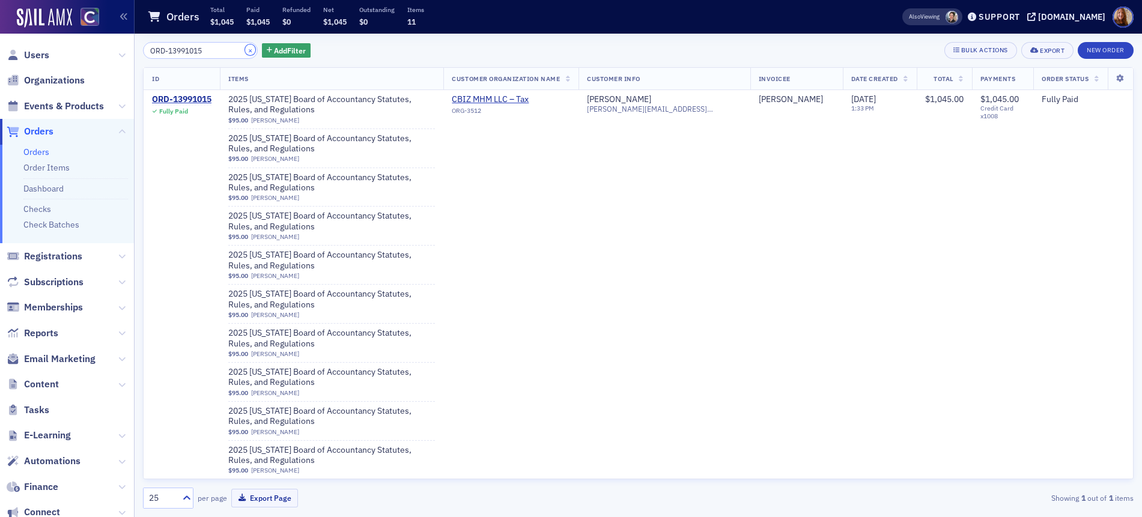
click at [245, 52] on button "×" at bounding box center [250, 49] width 11 height 11
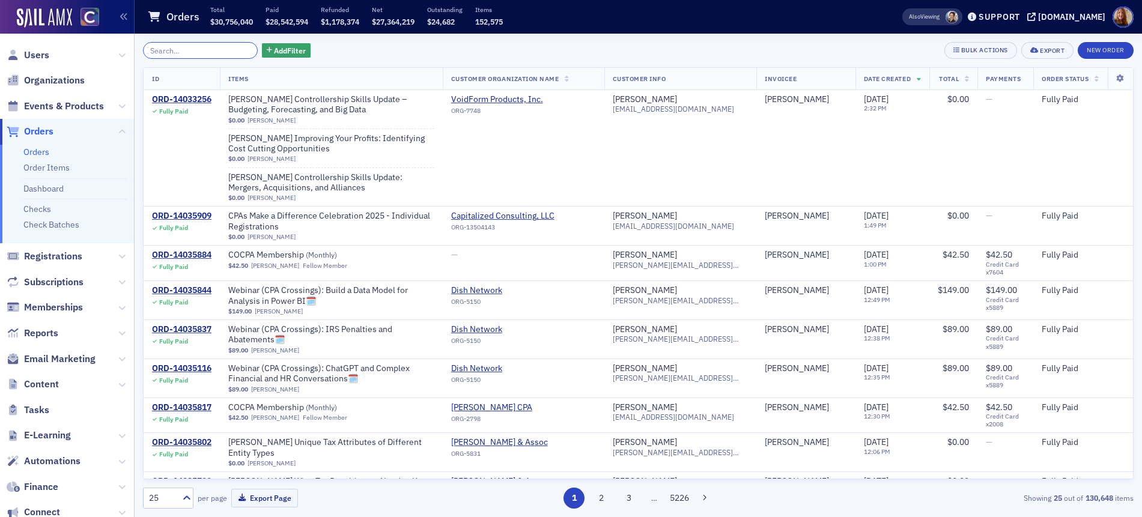
paste input "ORD-14005527"
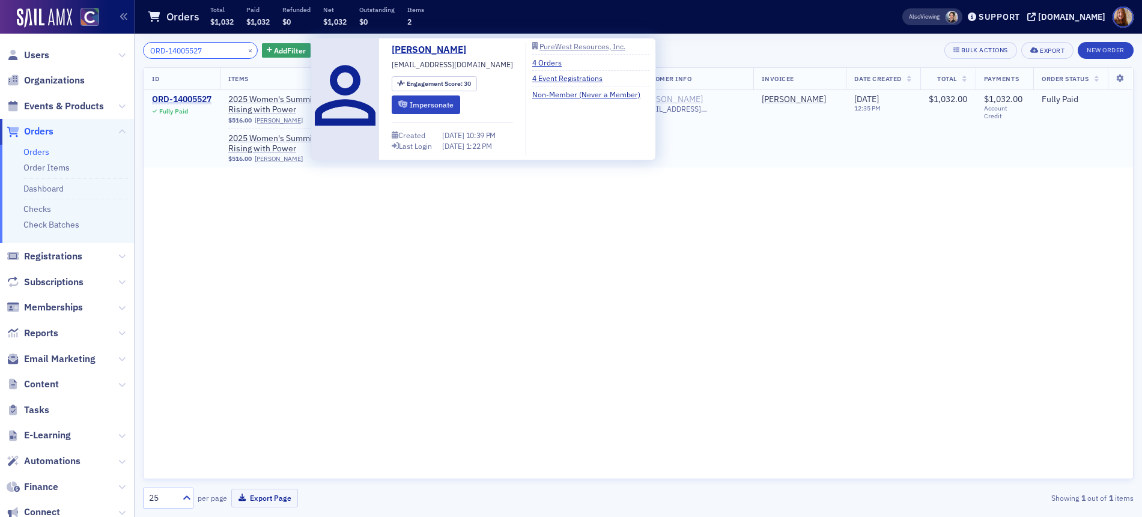
type input "ORD-14005527"
click at [697, 99] on div "Loren Brandon" at bounding box center [670, 99] width 64 height 11
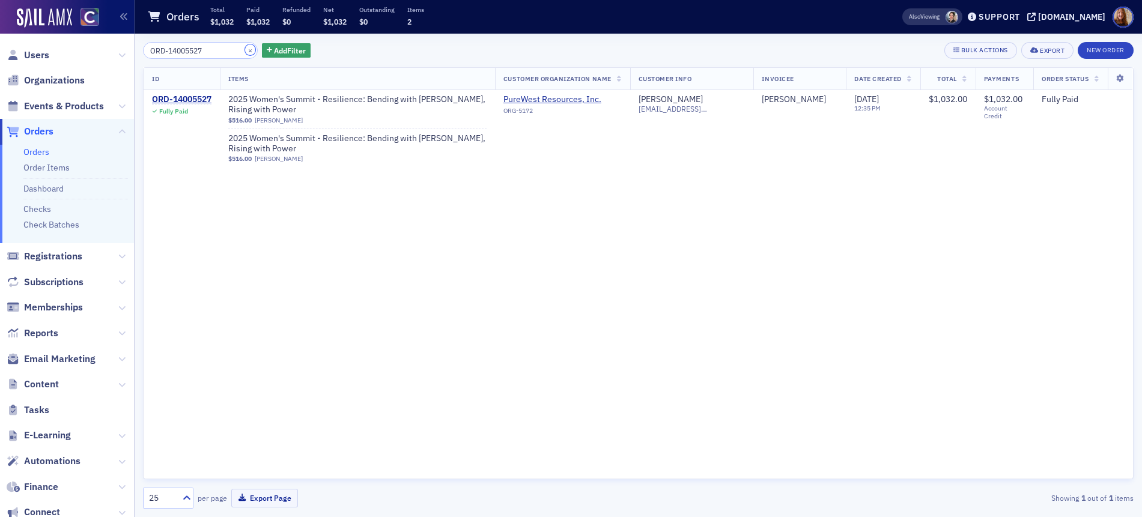
click at [245, 50] on button "×" at bounding box center [250, 49] width 11 height 11
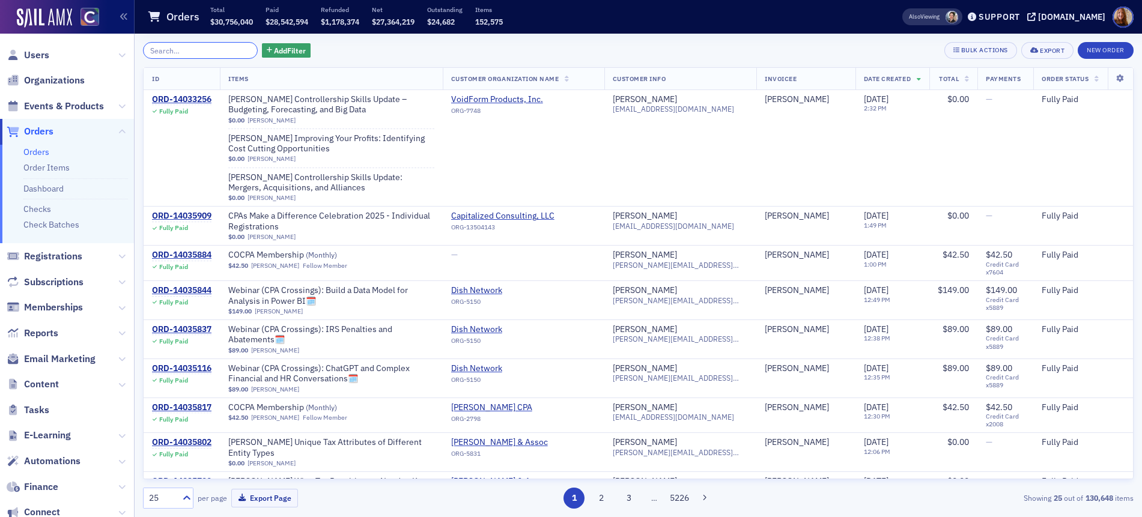
paste input "ORD-14002622"
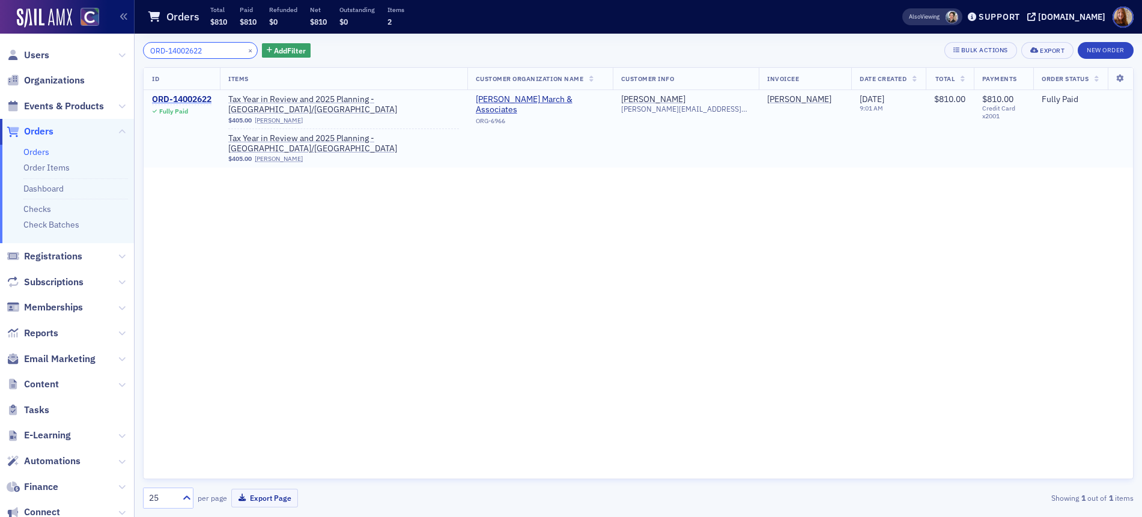
type input "ORD-14002622"
click at [181, 97] on div "ORD-14002622" at bounding box center [181, 99] width 59 height 11
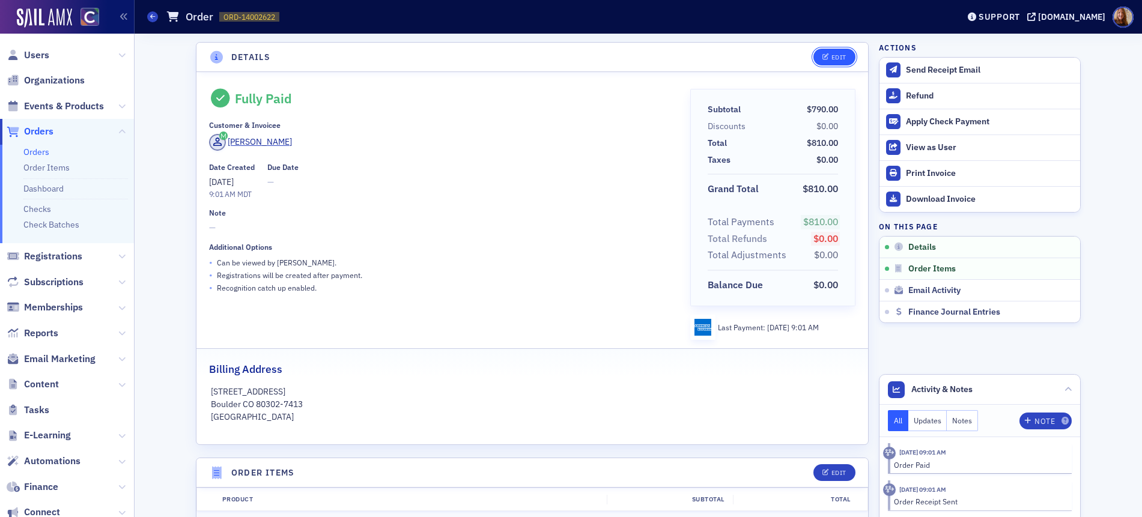
click at [823, 54] on icon "button" at bounding box center [825, 57] width 7 height 7
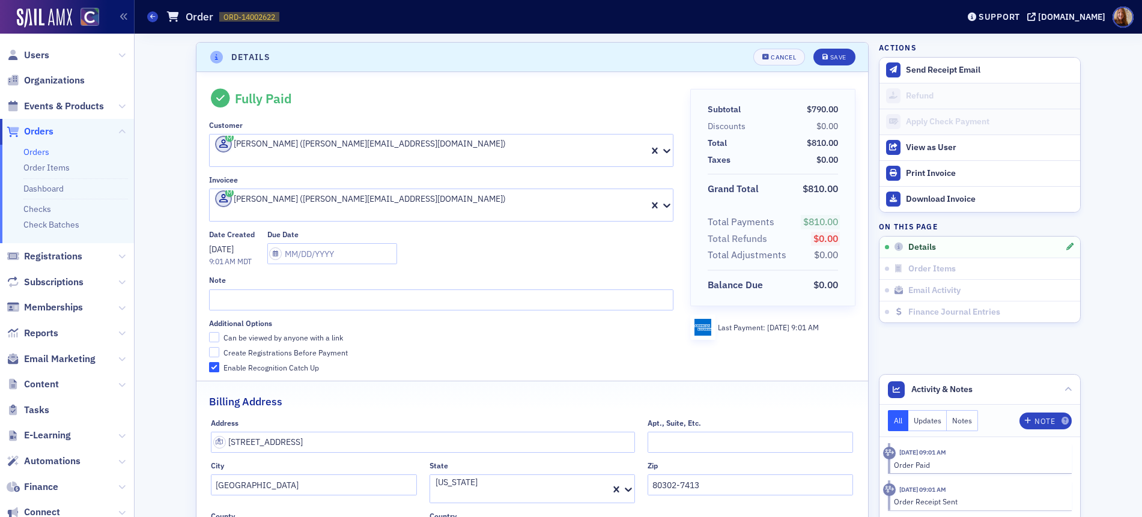
scroll to position [2, 0]
click at [392, 205] on div at bounding box center [303, 211] width 178 height 13
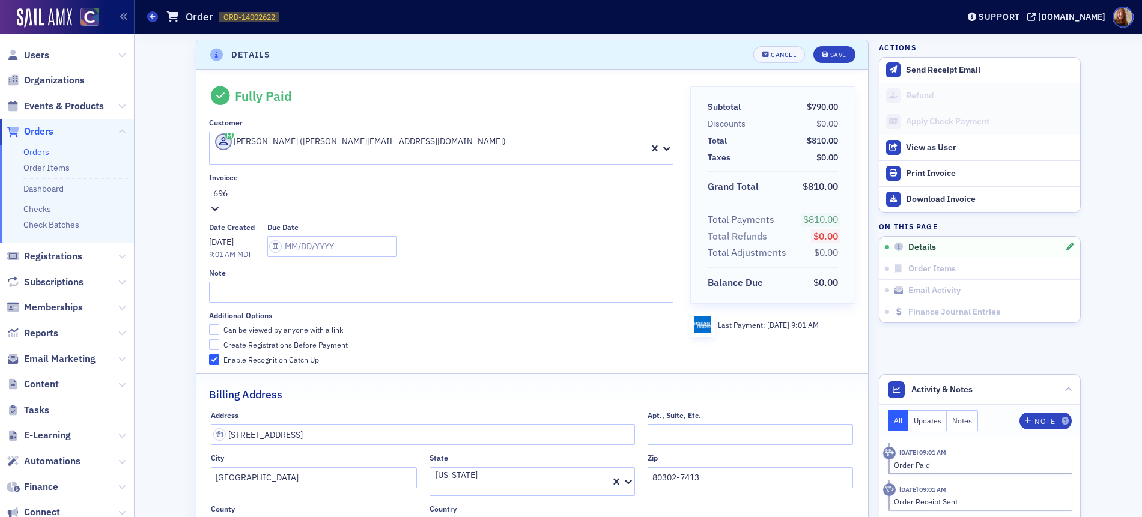
type input "6966"
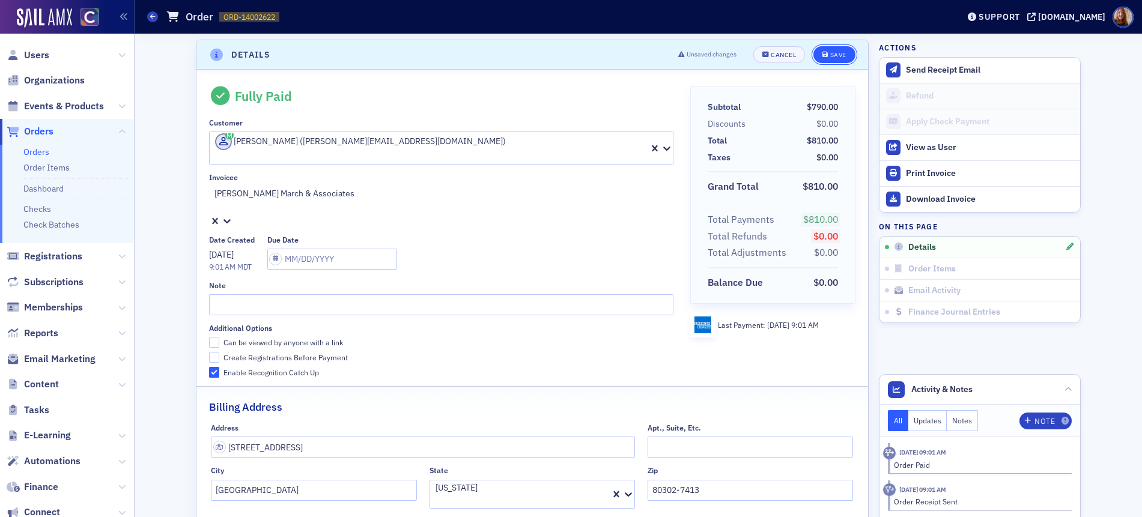
click at [840, 52] on div "Save" at bounding box center [838, 55] width 16 height 7
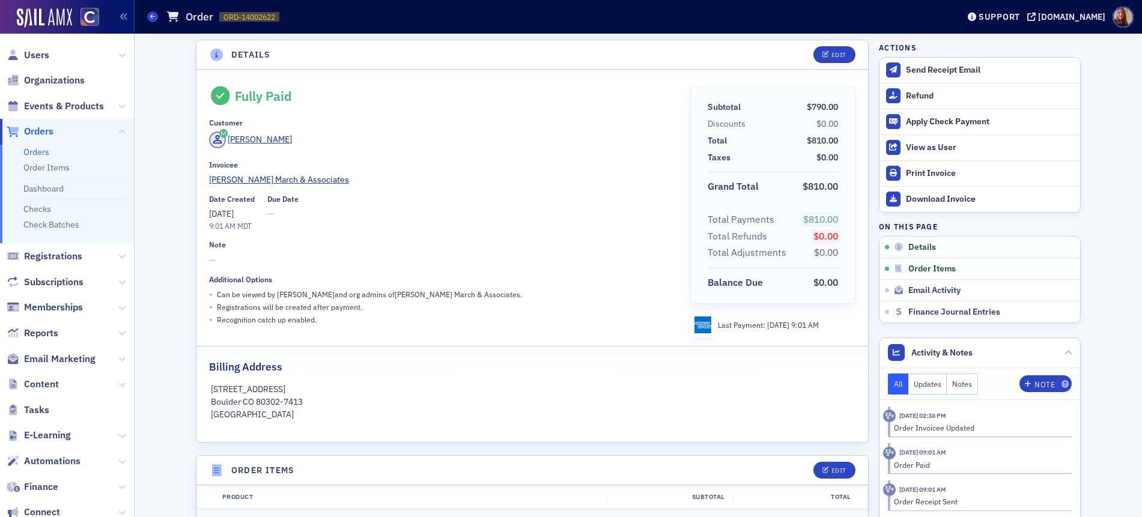
click at [34, 153] on link "Orders" at bounding box center [36, 152] width 26 height 11
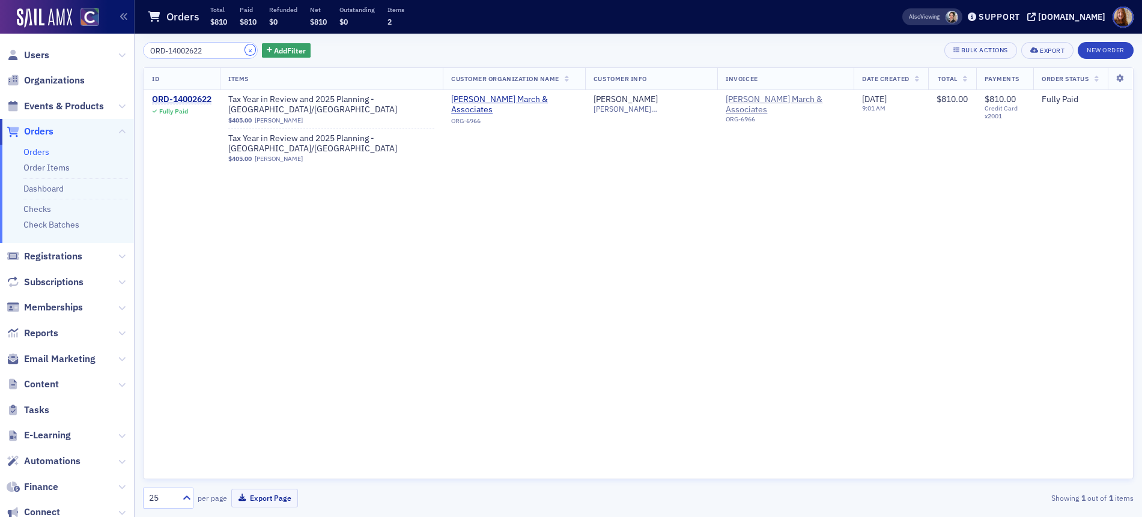
click at [245, 52] on button "×" at bounding box center [250, 49] width 11 height 11
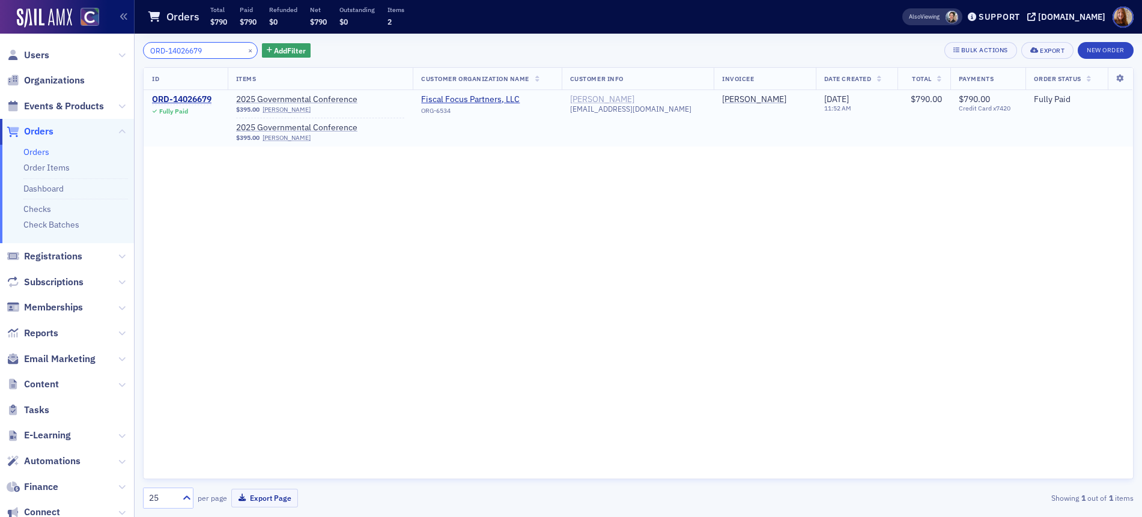
type input "ORD-14026679"
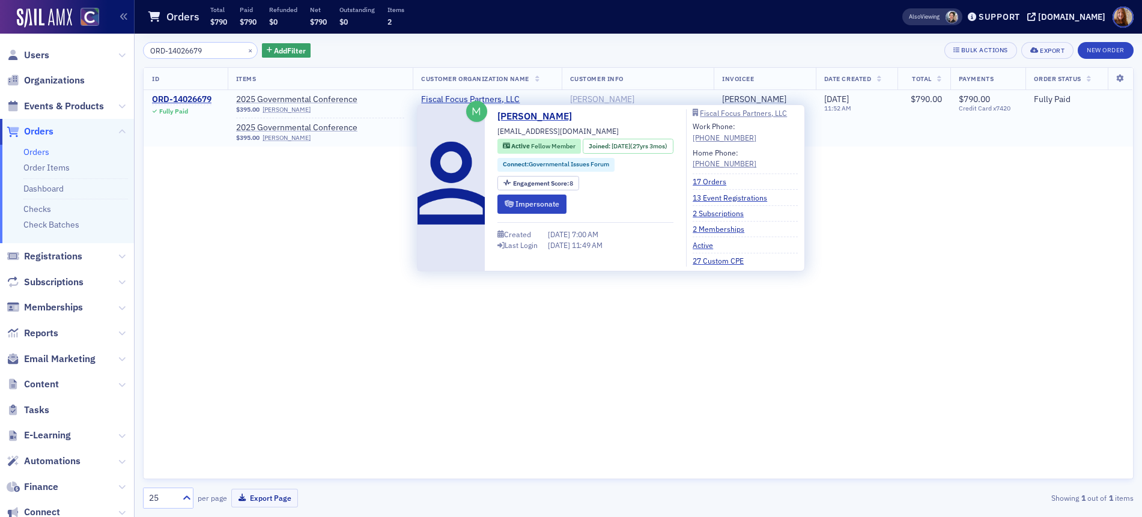
click at [631, 98] on div "Heather Prewitt" at bounding box center [602, 99] width 64 height 11
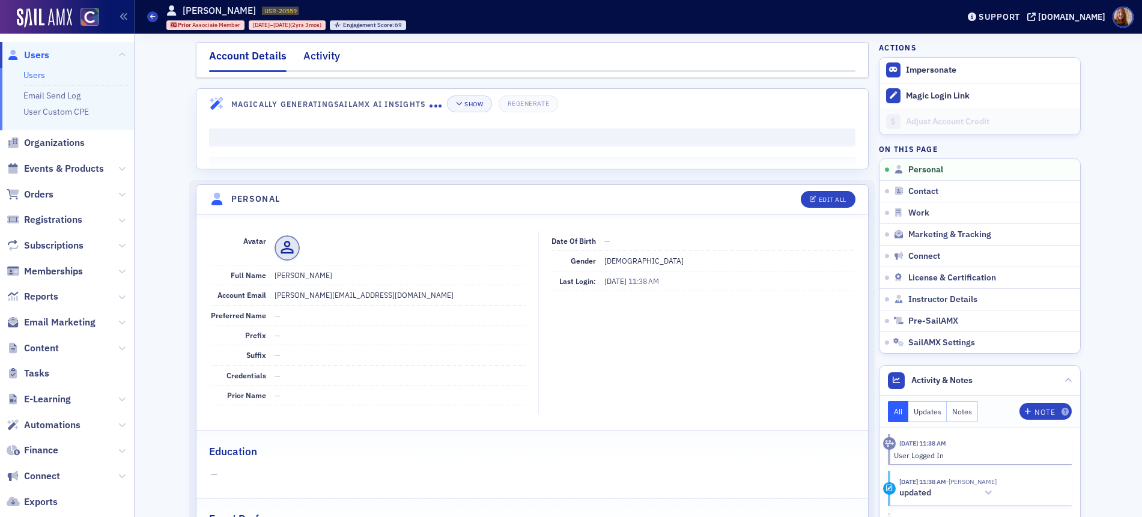
click at [317, 56] on div "Activity" at bounding box center [321, 59] width 37 height 22
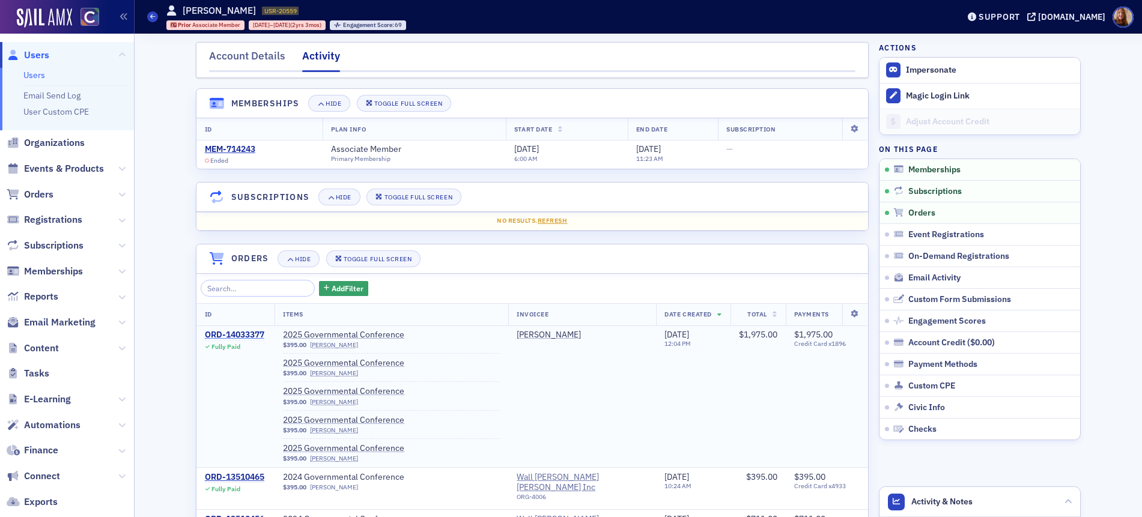
click at [245, 335] on div "ORD-14033377" at bounding box center [234, 335] width 59 height 11
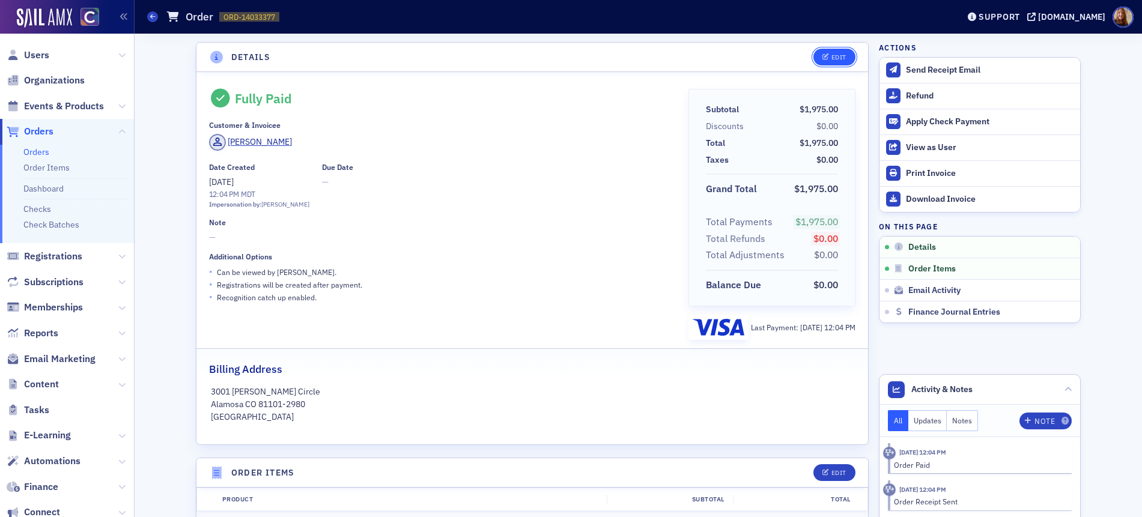
click at [831, 55] on div "Edit" at bounding box center [838, 57] width 15 height 7
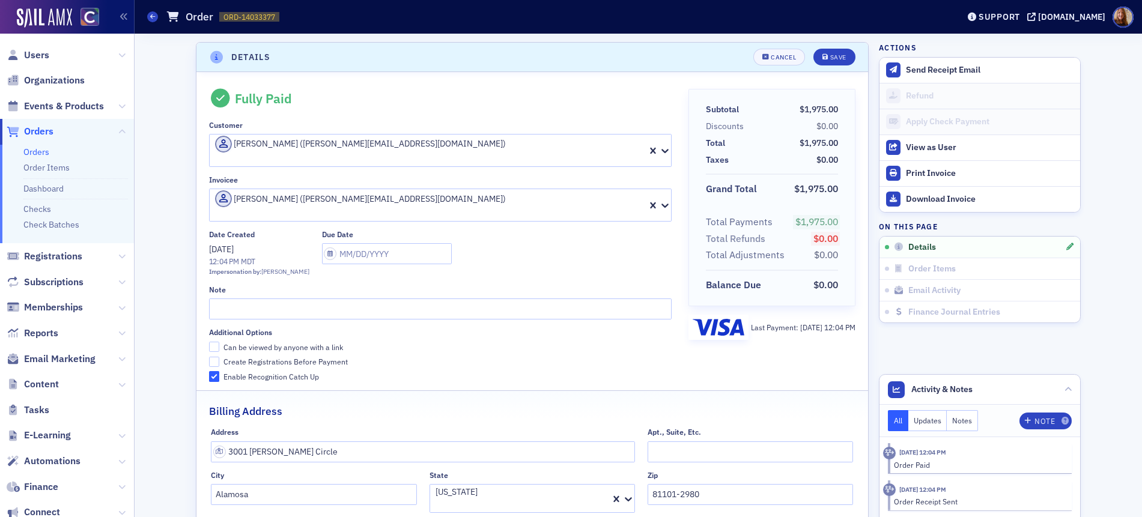
scroll to position [2, 0]
click at [314, 205] on div at bounding box center [302, 211] width 177 height 13
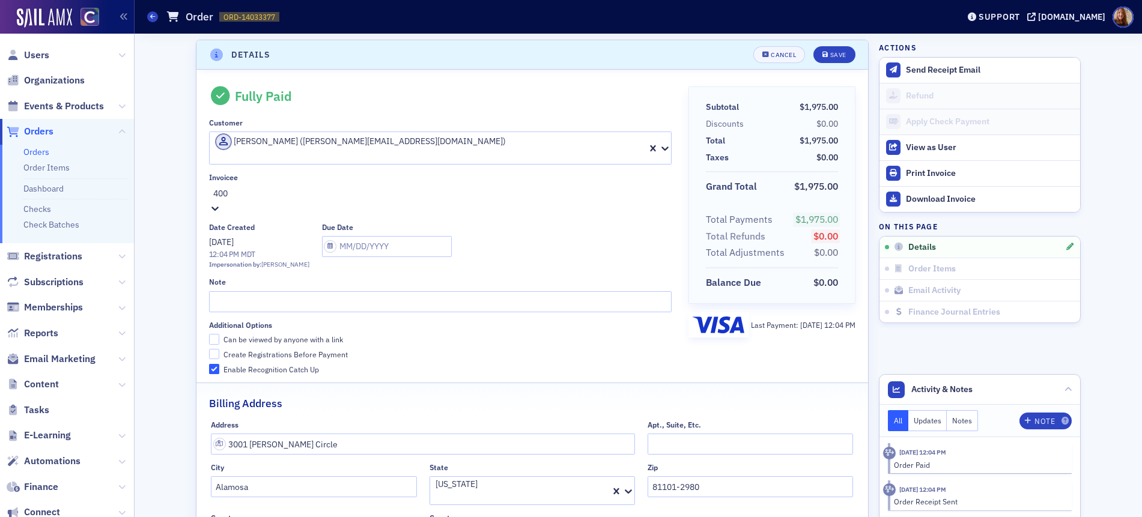
type input "4006"
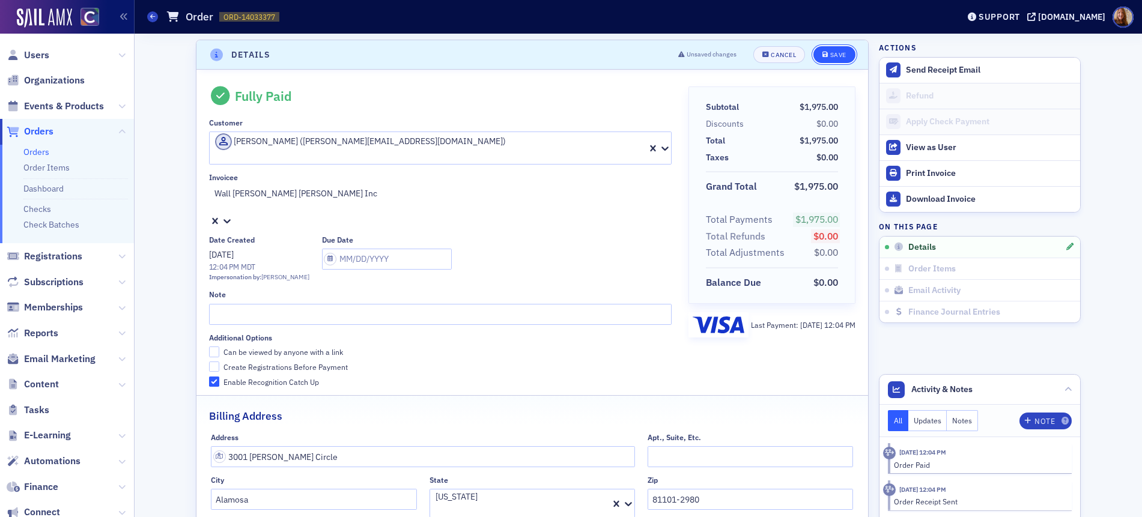
click at [822, 56] on icon "submit" at bounding box center [825, 55] width 6 height 7
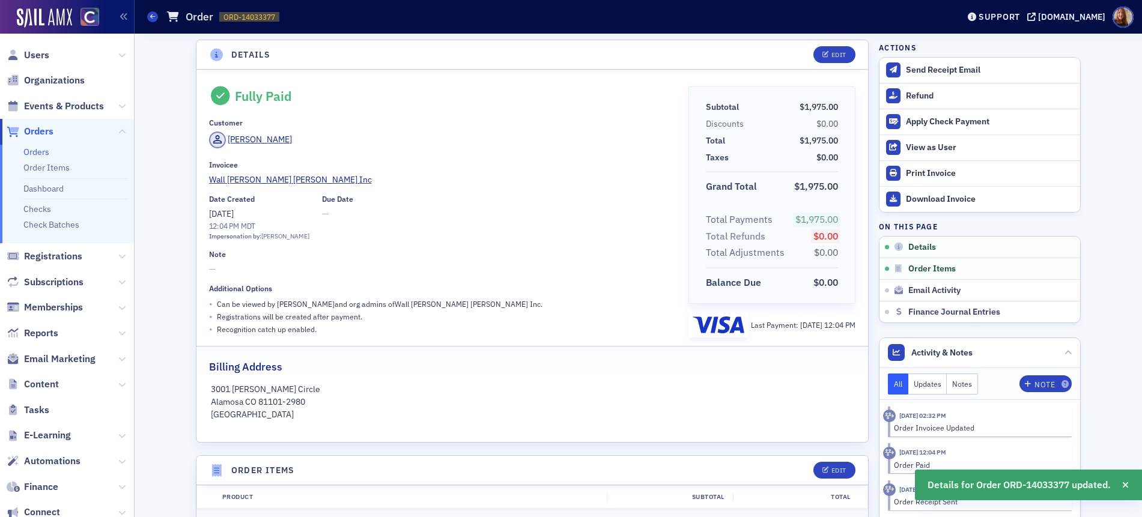
click at [40, 151] on link "Orders" at bounding box center [36, 152] width 26 height 11
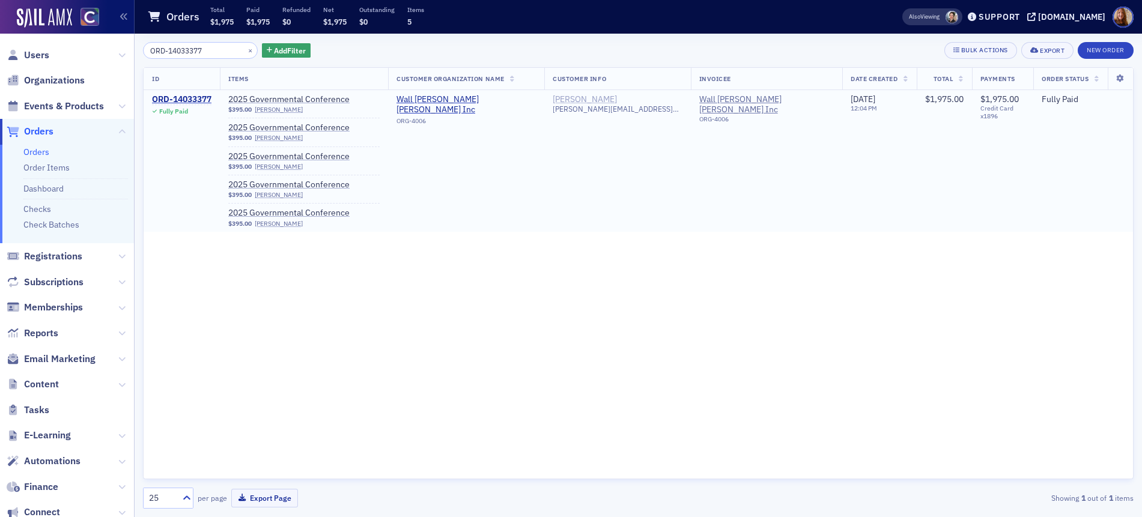
click at [600, 97] on div "[PERSON_NAME]" at bounding box center [585, 99] width 64 height 11
click at [181, 50] on input "ORD-14033377" at bounding box center [200, 50] width 115 height 17
paste input "04406"
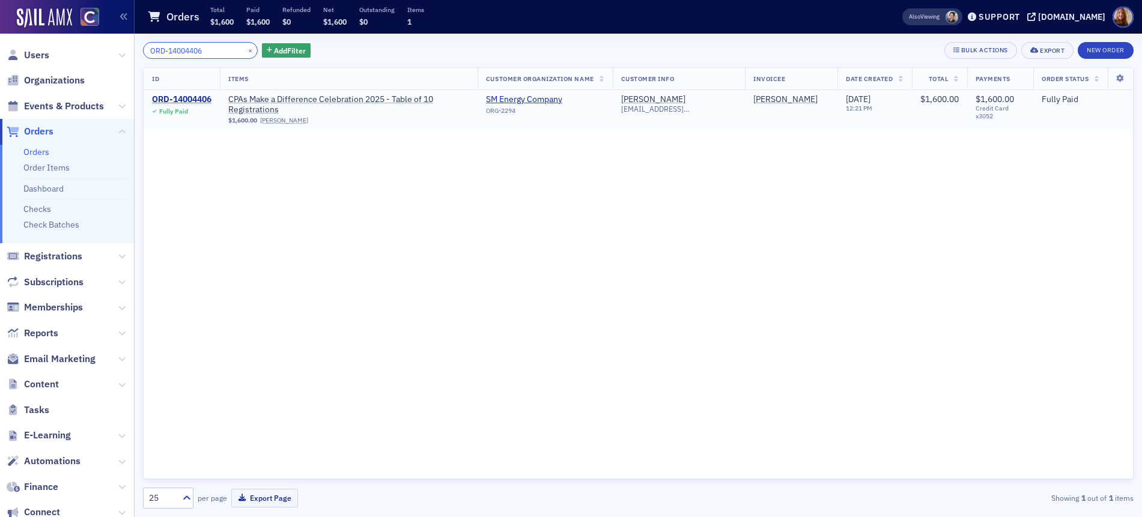
type input "ORD-14004406"
click at [195, 100] on div "ORD-14004406" at bounding box center [181, 99] width 59 height 11
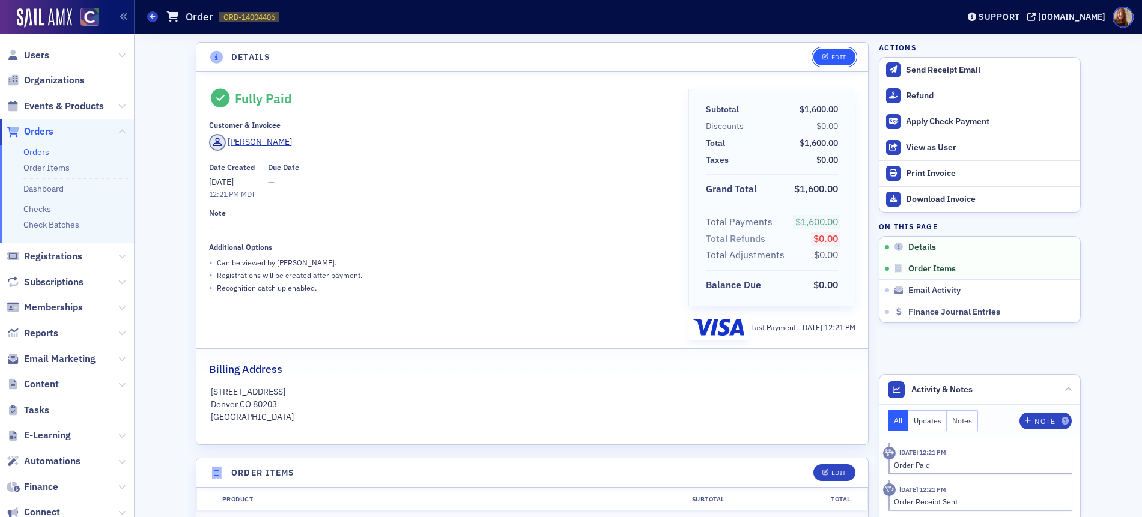
click at [835, 58] on div "Edit" at bounding box center [838, 57] width 15 height 7
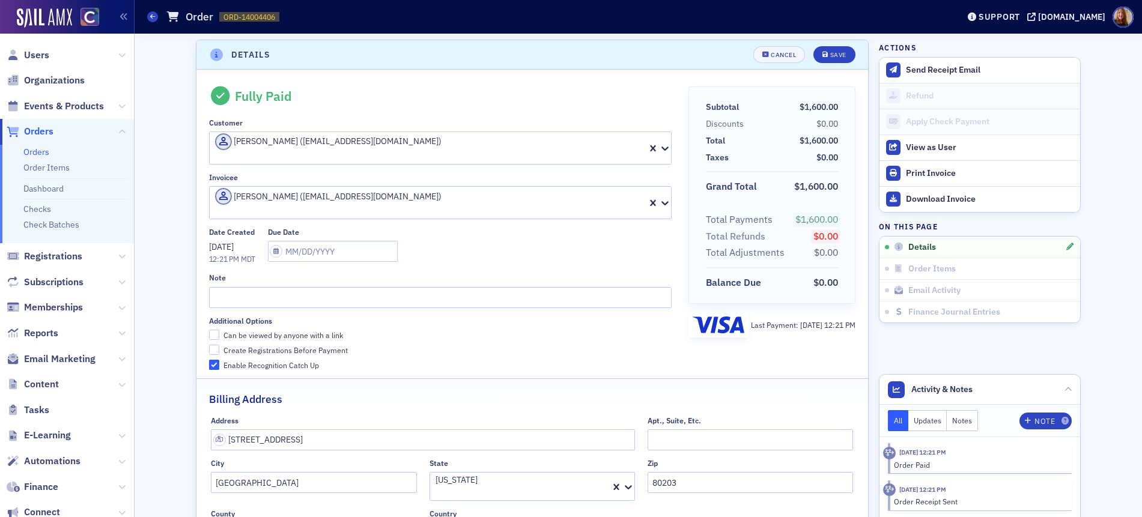
click at [423, 205] on div at bounding box center [318, 211] width 209 height 13
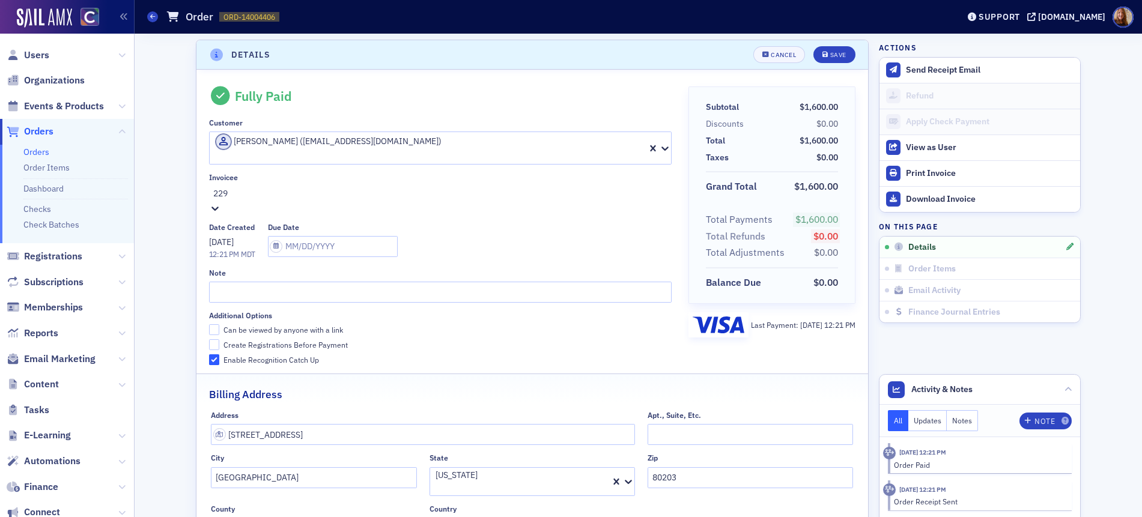
type input "2294"
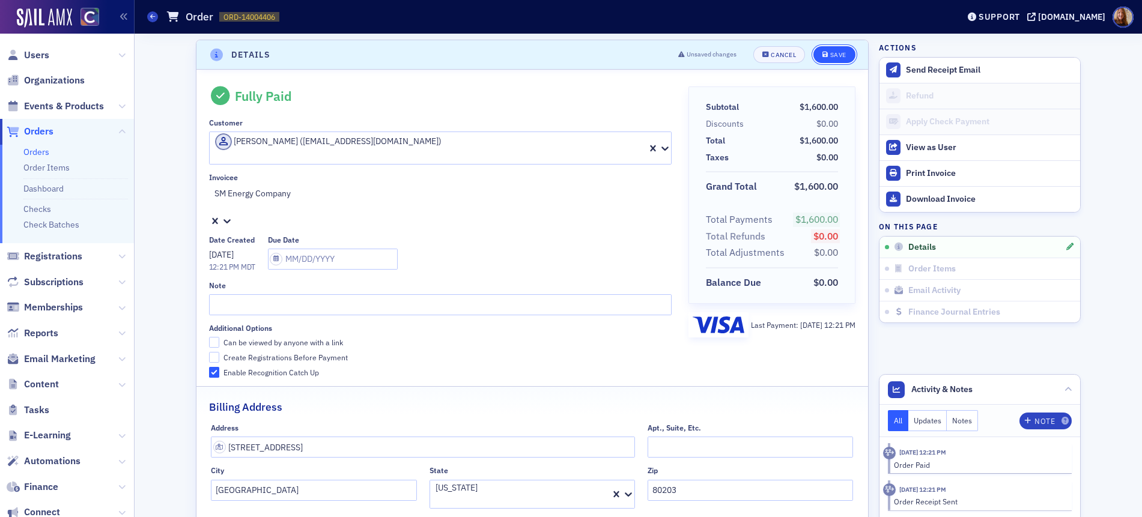
click at [822, 52] on icon "submit" at bounding box center [825, 55] width 6 height 7
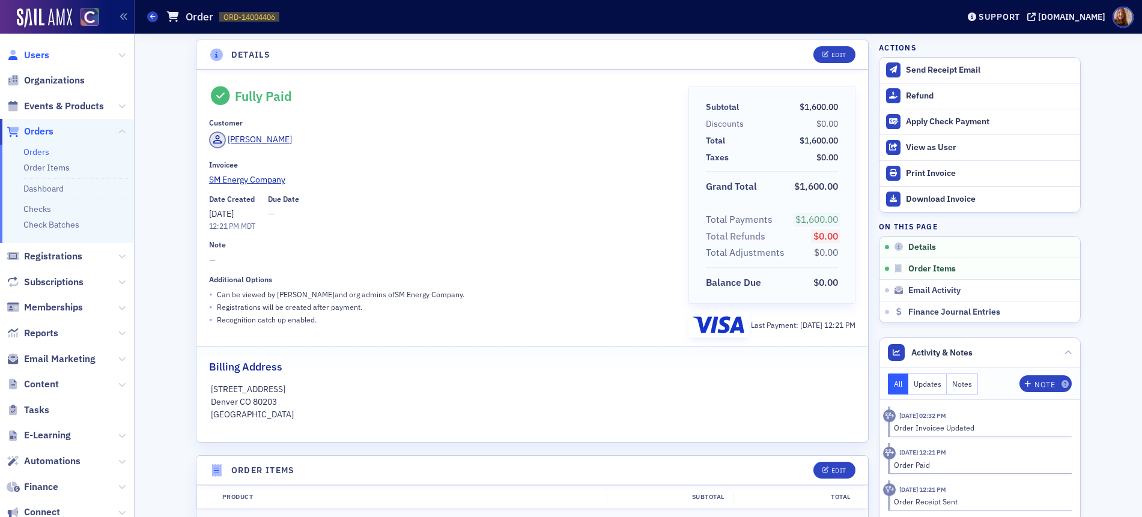
click at [42, 56] on span "Users" at bounding box center [36, 55] width 25 height 13
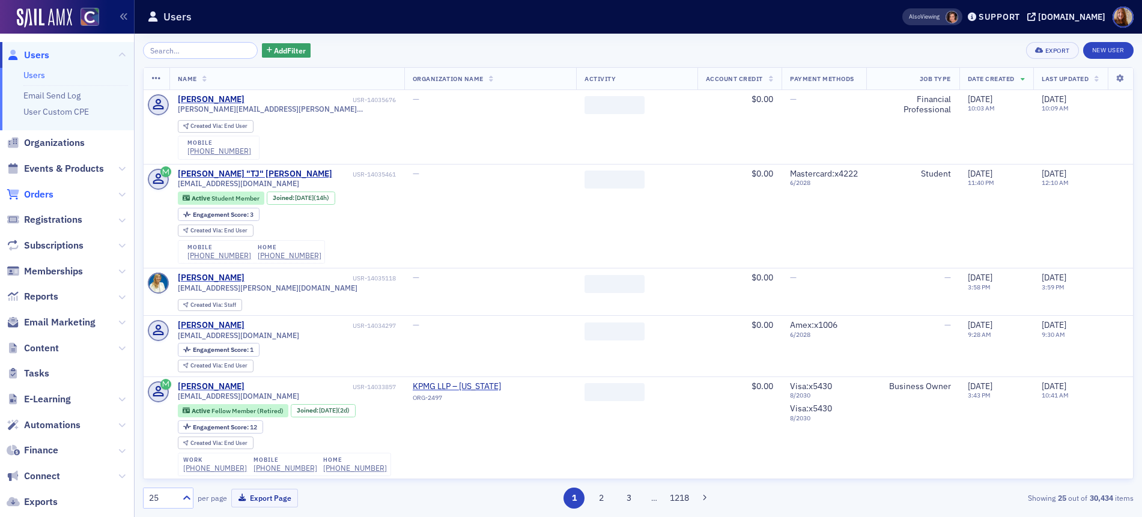
click at [39, 193] on span "Orders" at bounding box center [38, 194] width 29 height 13
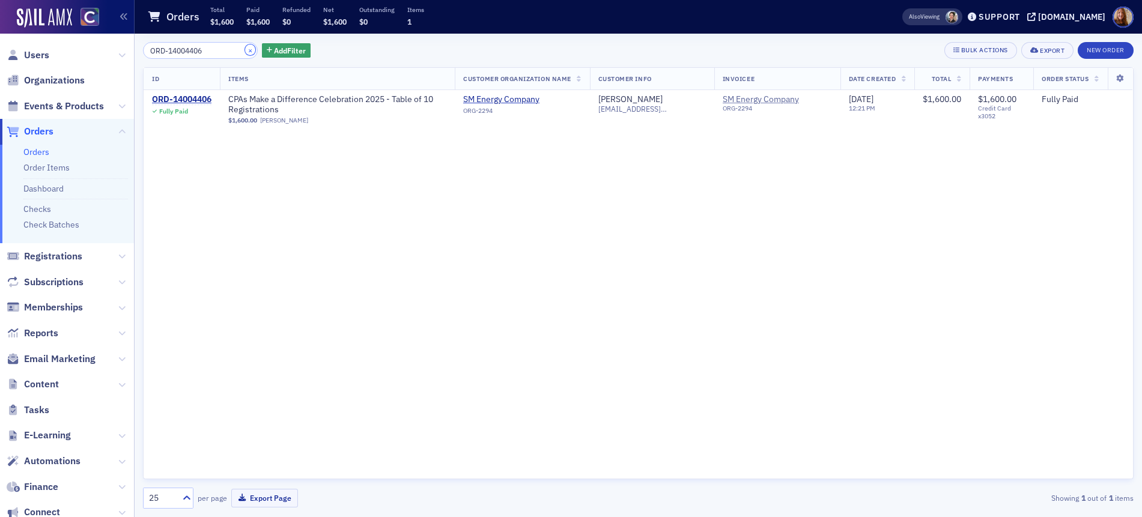
click at [245, 50] on button "×" at bounding box center [250, 49] width 11 height 11
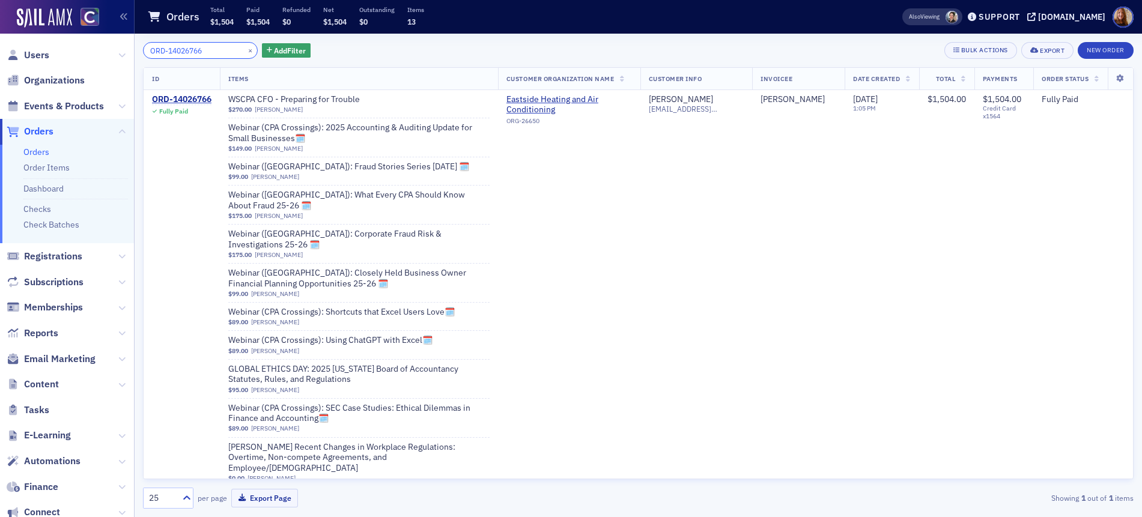
type input "ORD-14026766"
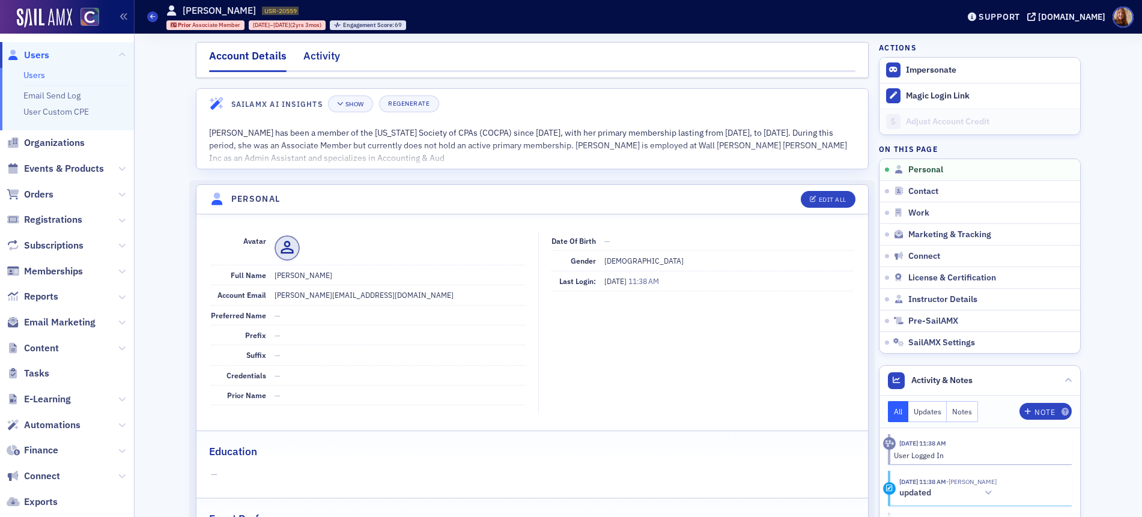
click at [322, 55] on div "Activity" at bounding box center [321, 59] width 37 height 22
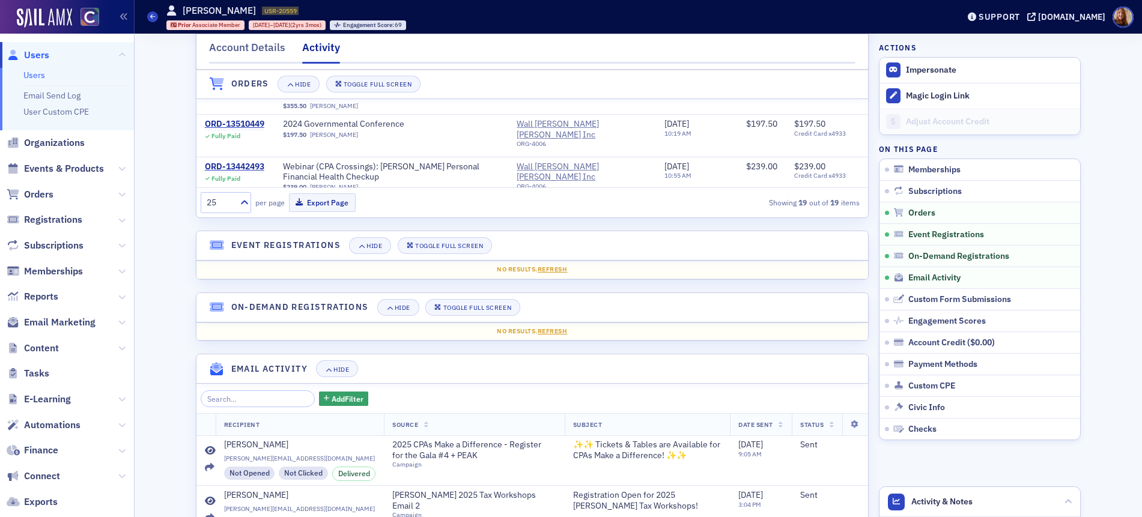
scroll to position [617, 0]
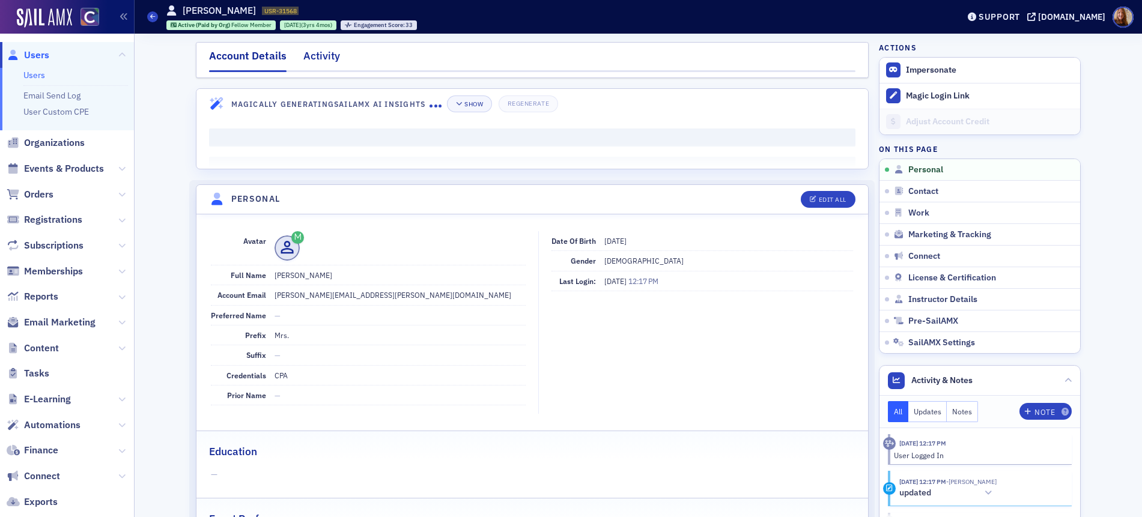
click at [324, 56] on div "Activity" at bounding box center [321, 59] width 37 height 22
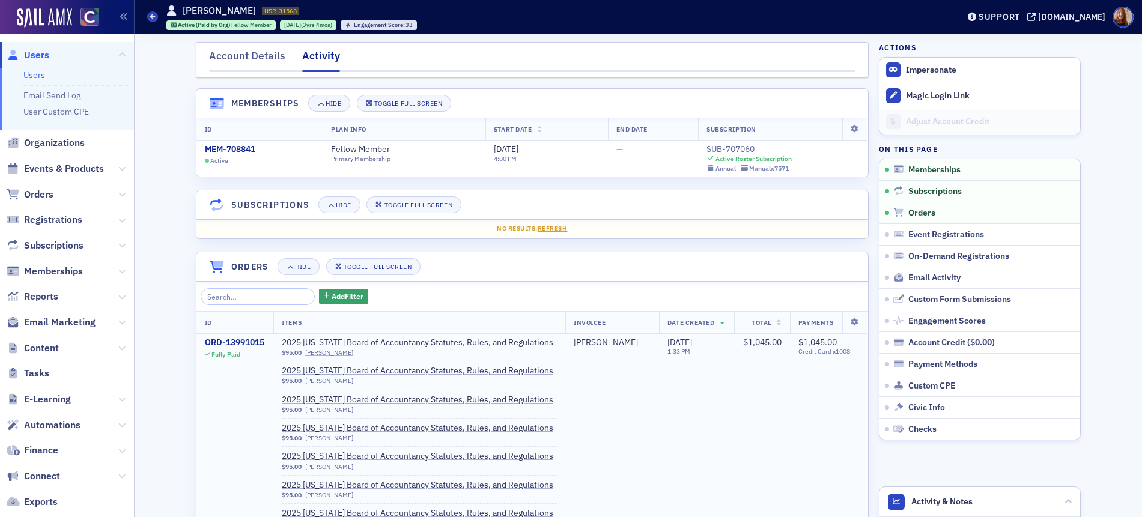
click at [237, 344] on div "ORD-13991015" at bounding box center [234, 343] width 59 height 11
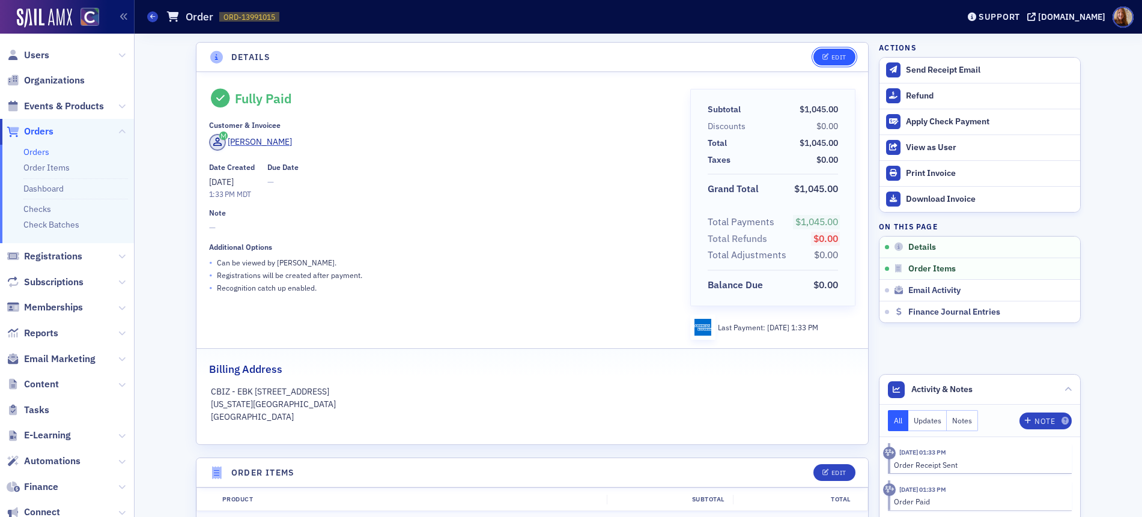
click at [822, 57] on icon "button" at bounding box center [825, 57] width 7 height 7
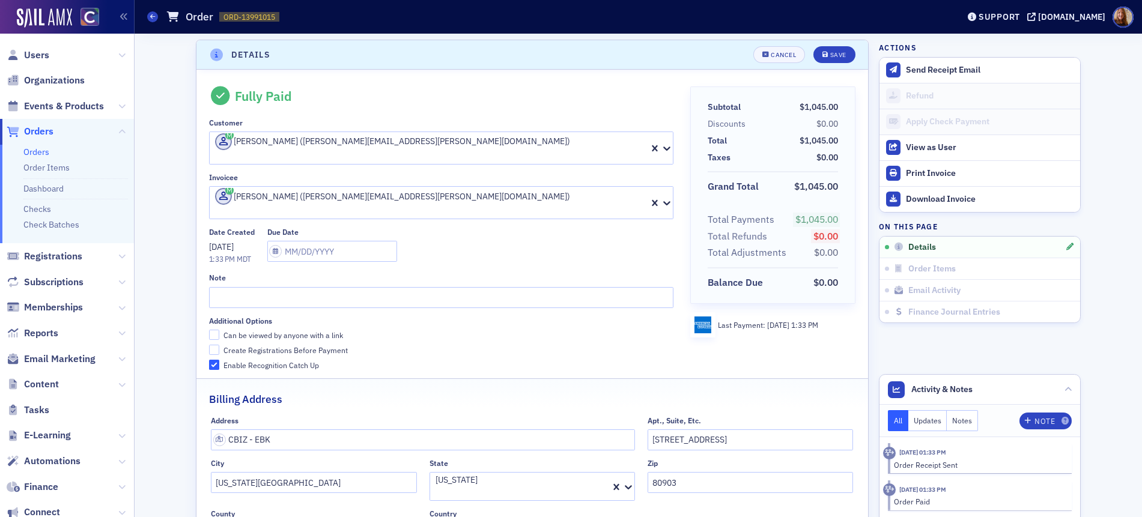
click at [359, 205] on div at bounding box center [286, 211] width 145 height 13
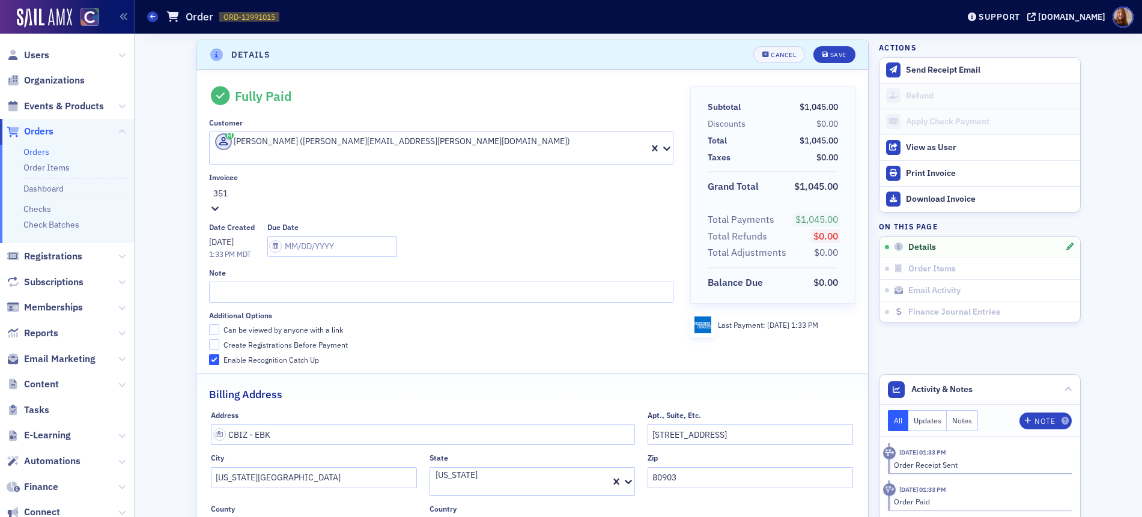
type input "3512"
click at [830, 58] on div "Save" at bounding box center [838, 55] width 16 height 7
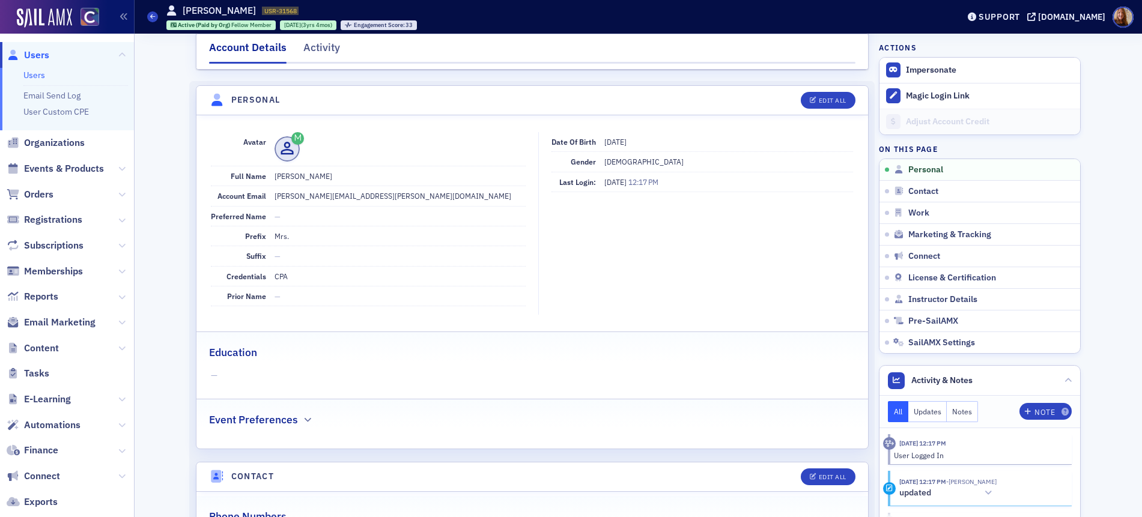
scroll to position [106, 0]
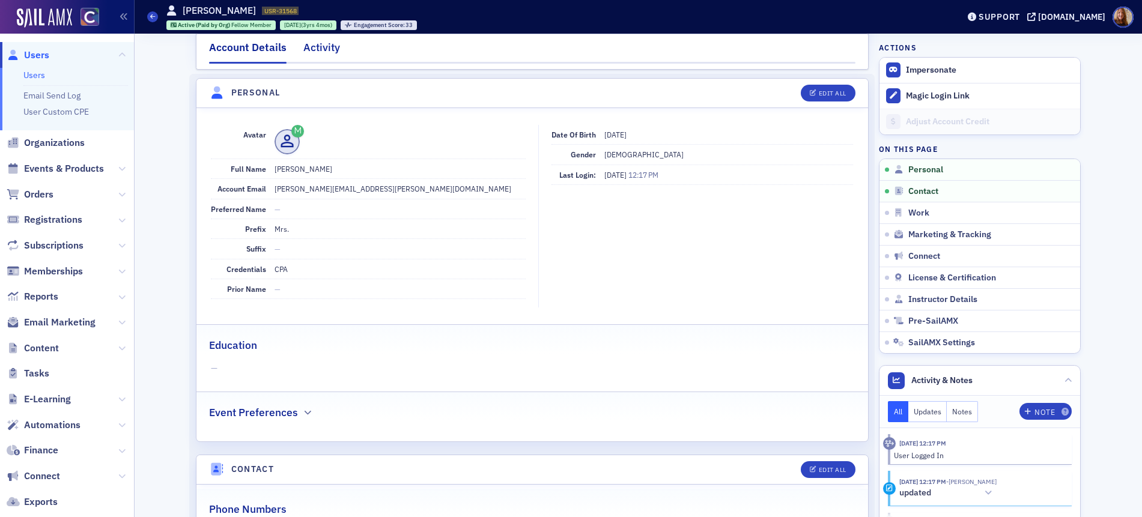
click at [325, 47] on div "Activity" at bounding box center [321, 51] width 37 height 22
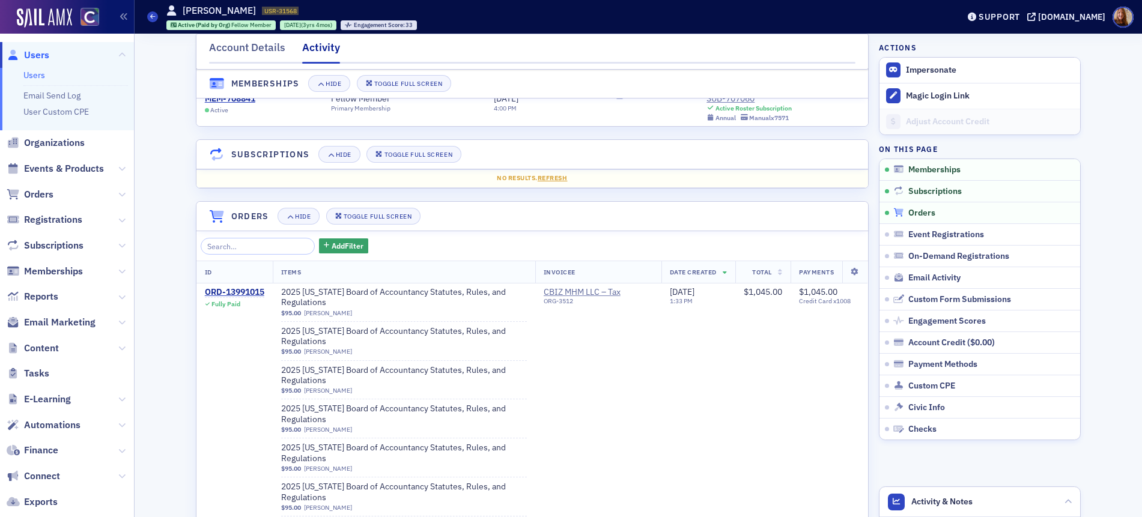
click at [930, 214] on div "Orders" at bounding box center [984, 213] width 182 height 11
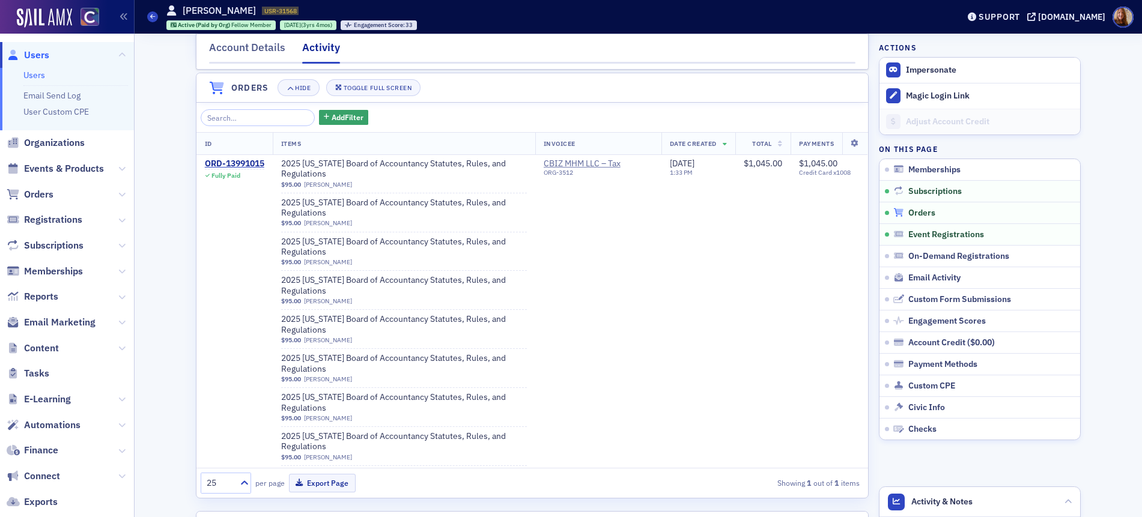
scroll to position [182, 0]
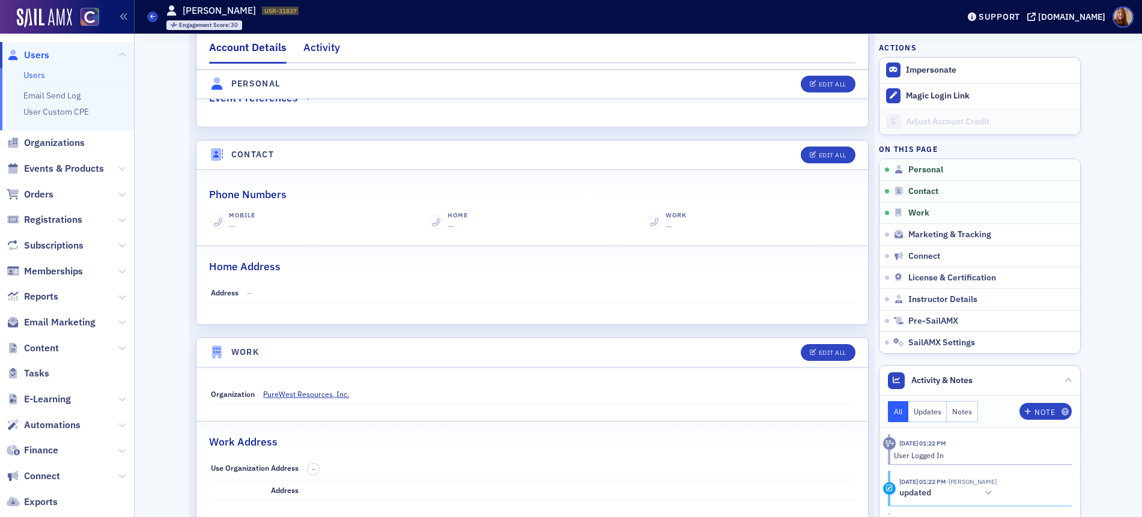
click at [315, 42] on div "Activity" at bounding box center [321, 51] width 37 height 22
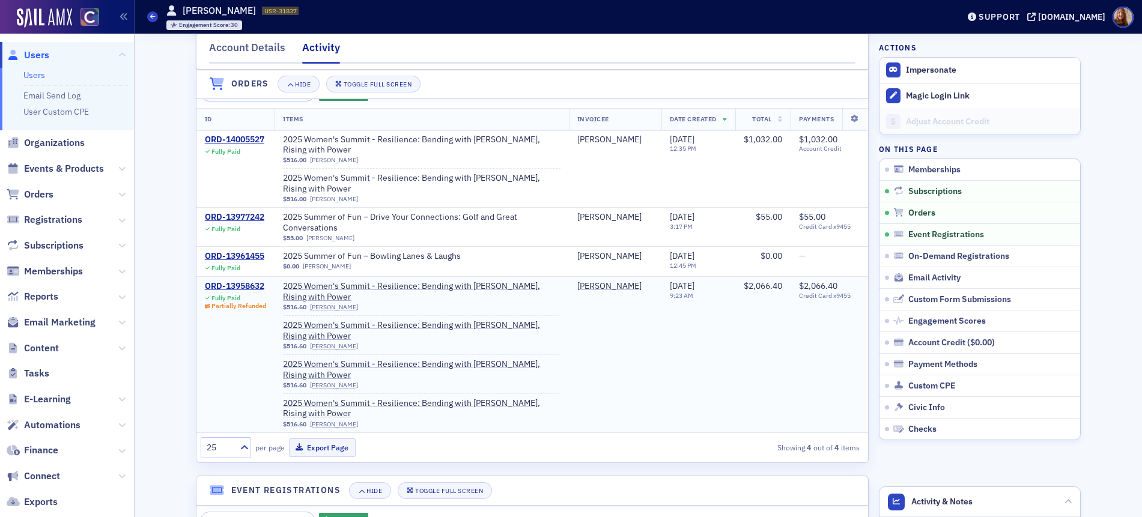
scroll to position [151, 0]
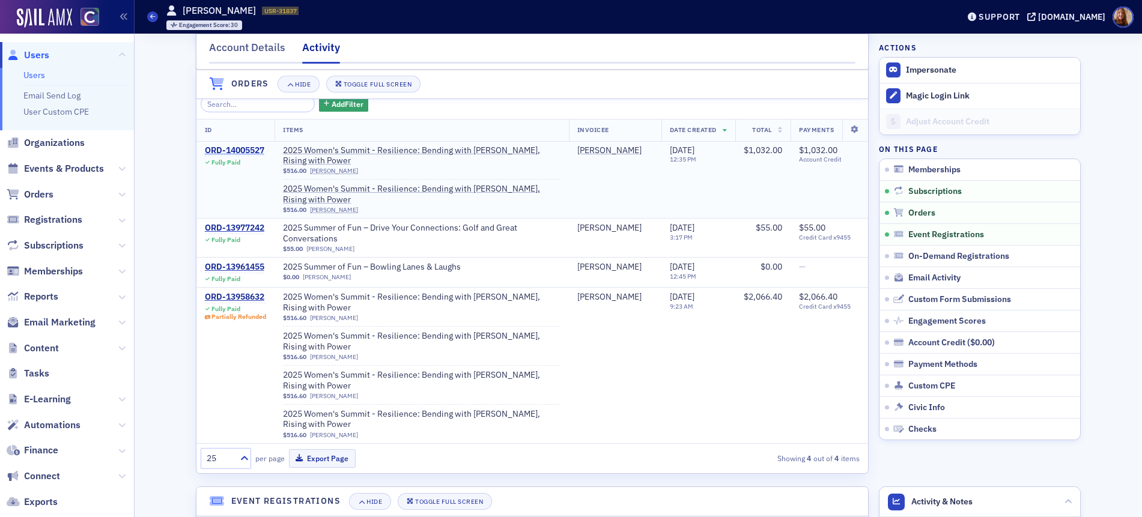
click at [235, 147] on div "ORD-14005527" at bounding box center [234, 150] width 59 height 11
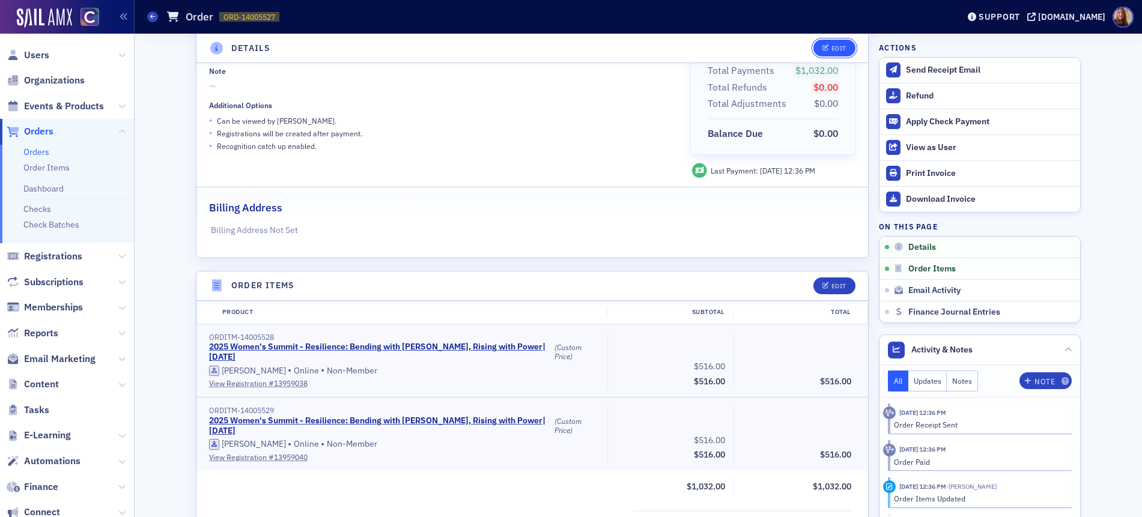
click at [840, 56] on button "Edit" at bounding box center [833, 48] width 41 height 17
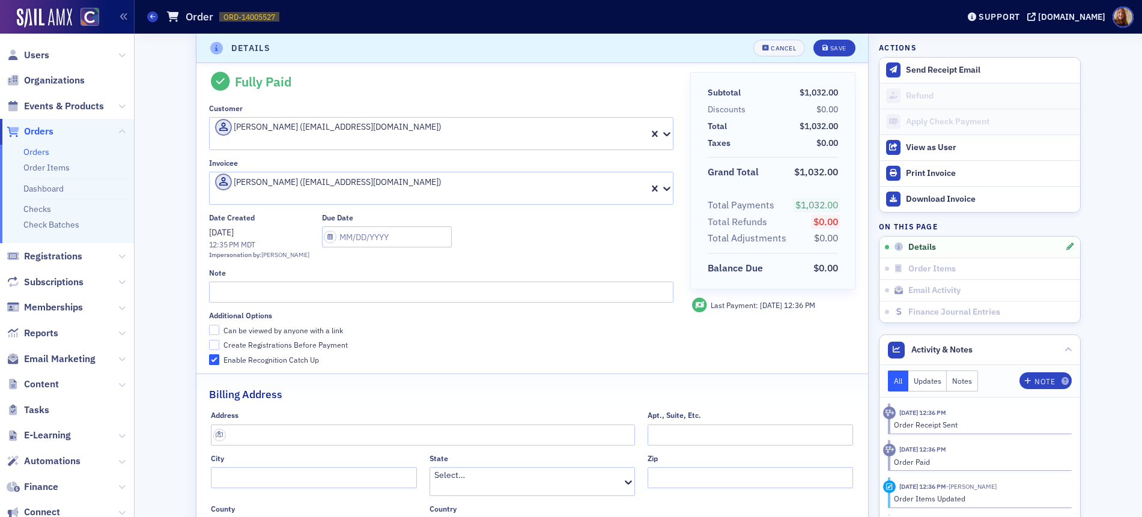
scroll to position [2, 0]
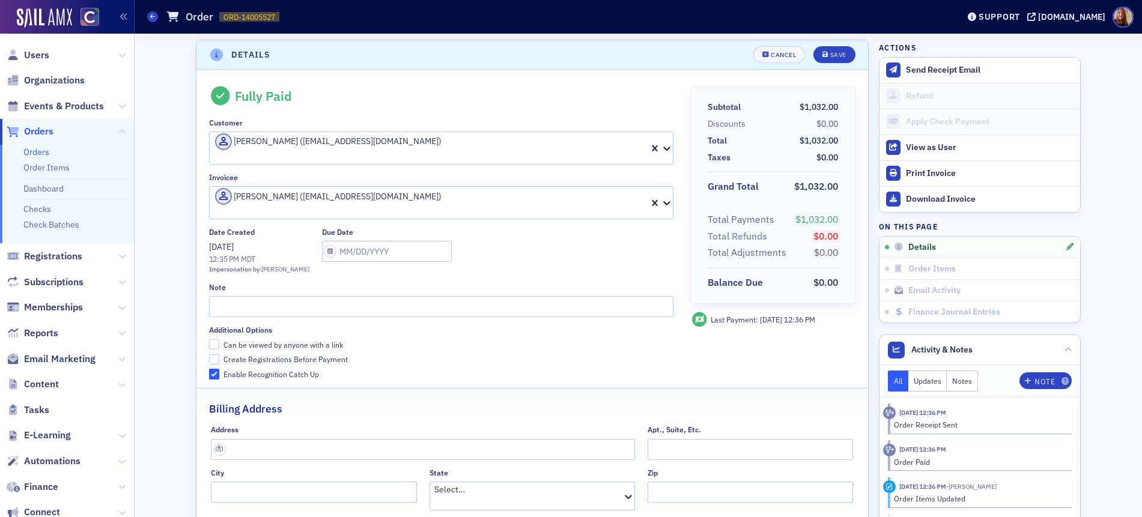
click at [377, 205] on div at bounding box center [319, 211] width 210 height 13
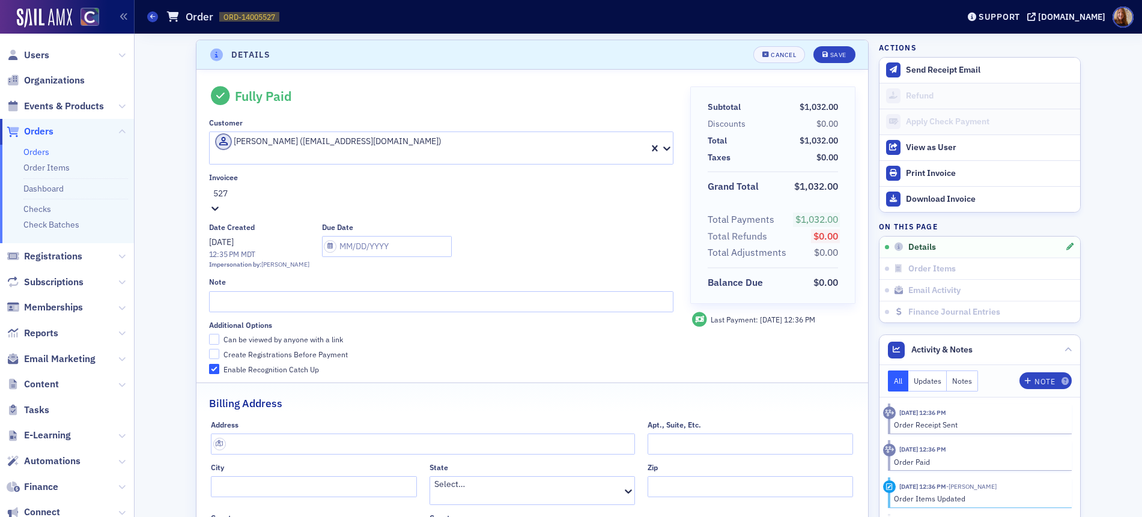
type input "5272"
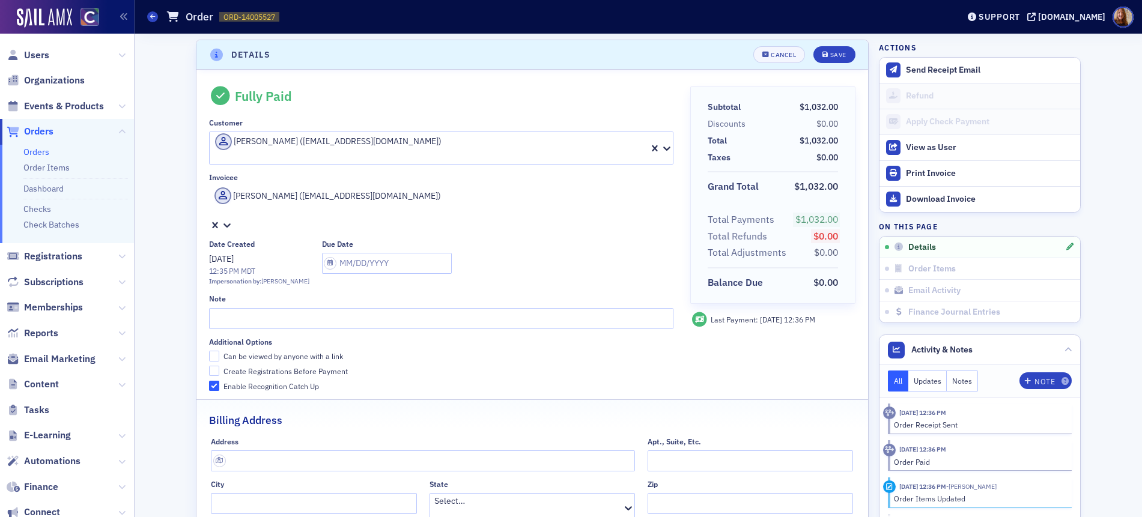
drag, startPoint x: 242, startPoint y: 184, endPoint x: 171, endPoint y: 182, distance: 71.5
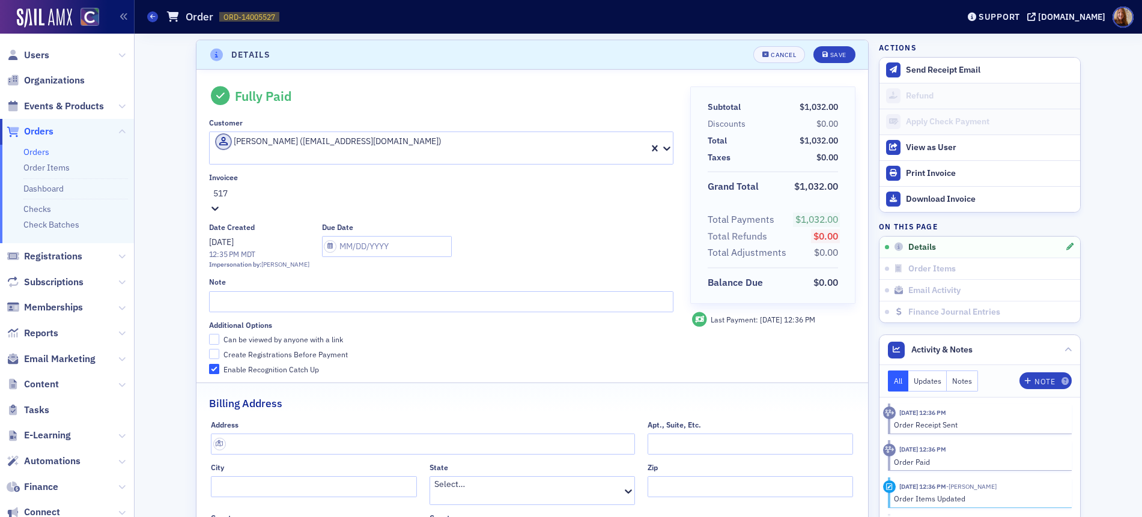
type input "5172"
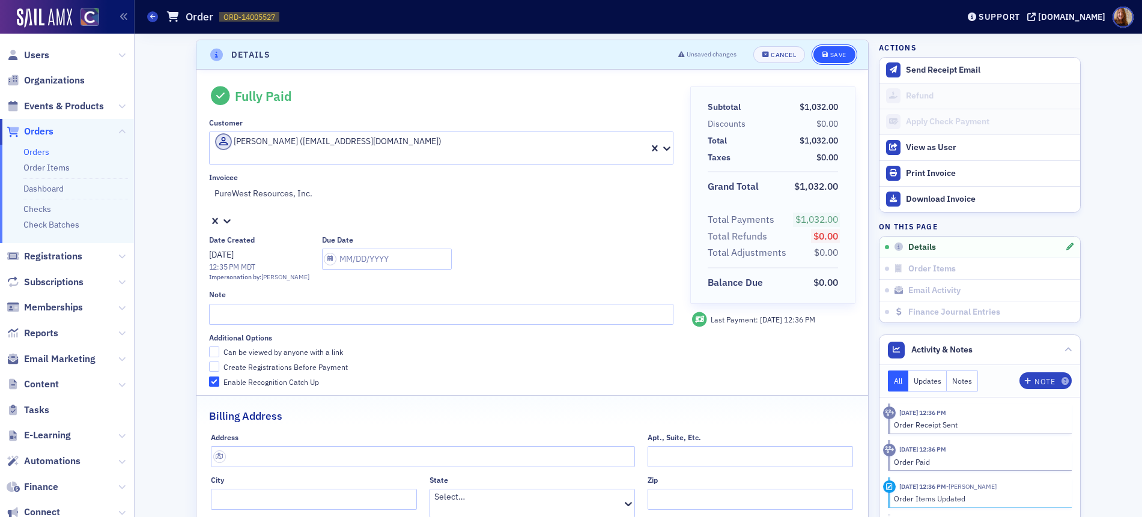
click at [832, 56] on div "Save" at bounding box center [838, 55] width 16 height 7
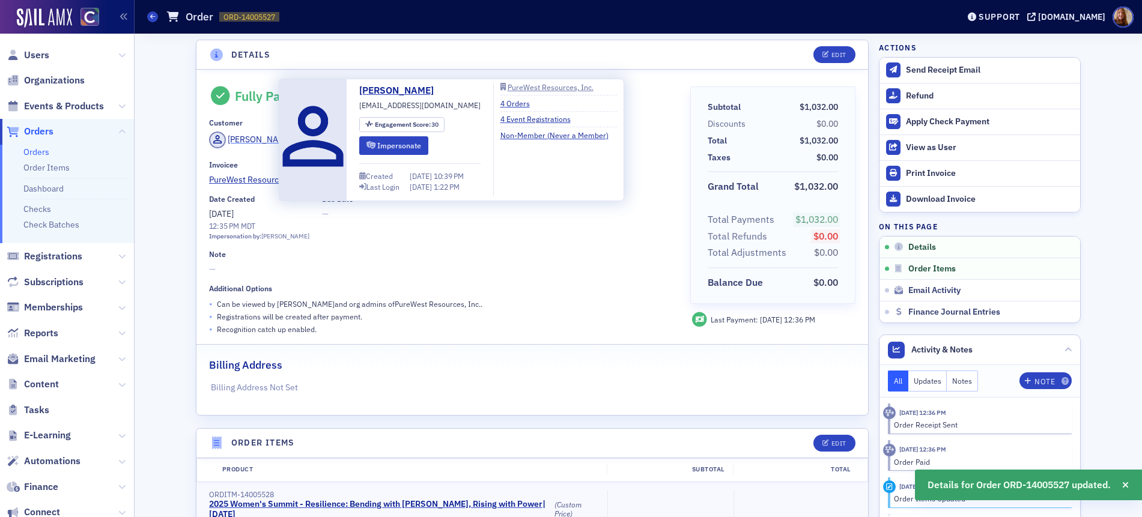
click at [261, 134] on div "Loren Brandon" at bounding box center [260, 139] width 64 height 13
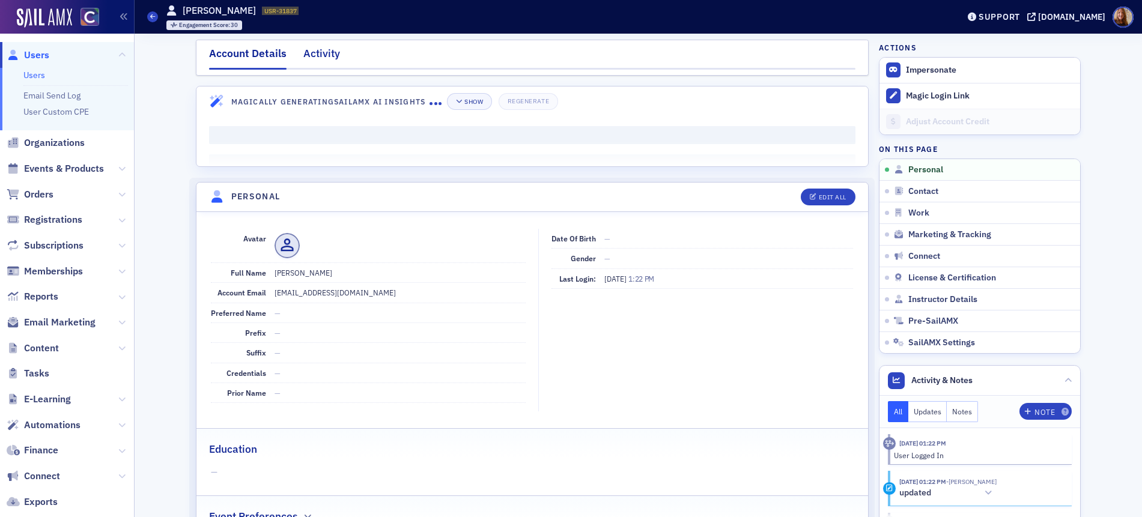
click at [323, 50] on div "Activity" at bounding box center [321, 57] width 37 height 22
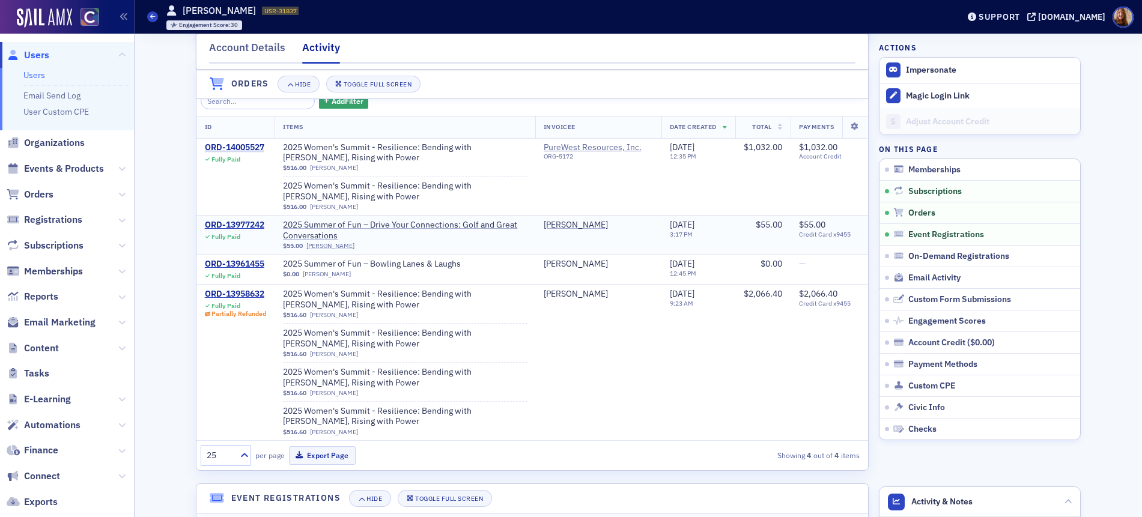
scroll to position [157, 0]
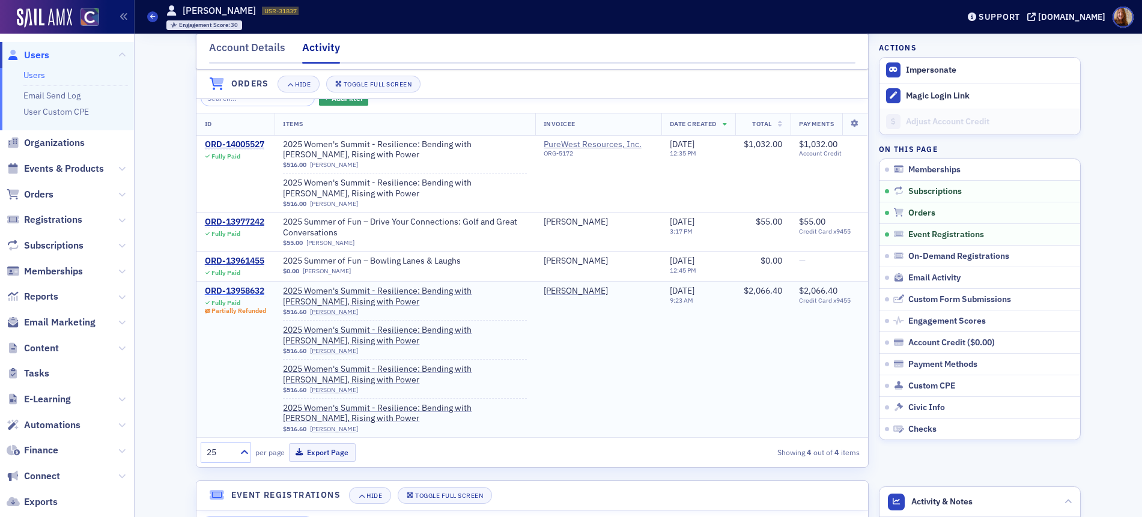
click at [235, 289] on div "ORD-13958632" at bounding box center [236, 291] width 62 height 11
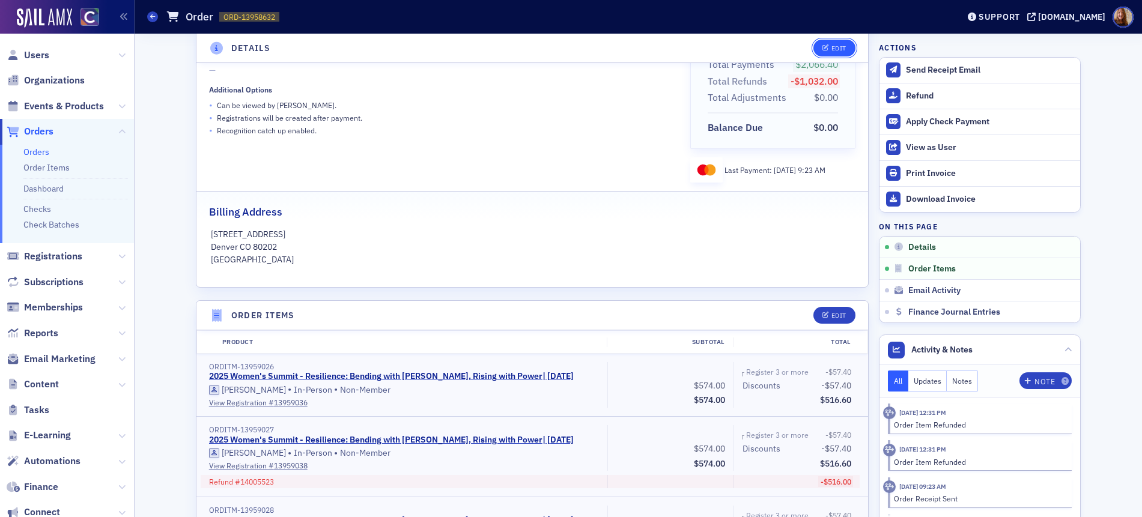
click at [822, 47] on icon "button" at bounding box center [825, 48] width 7 height 7
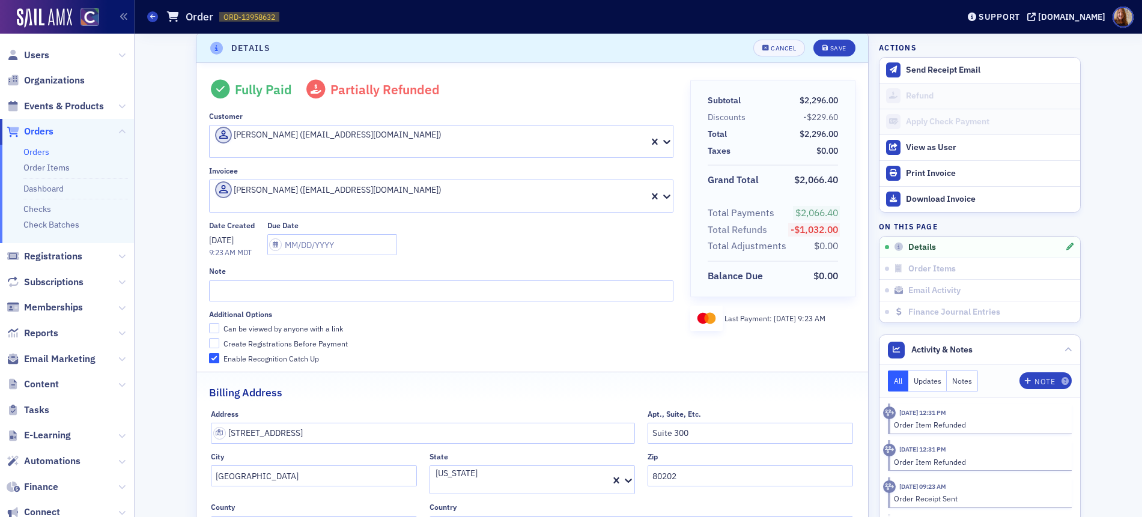
scroll to position [2, 0]
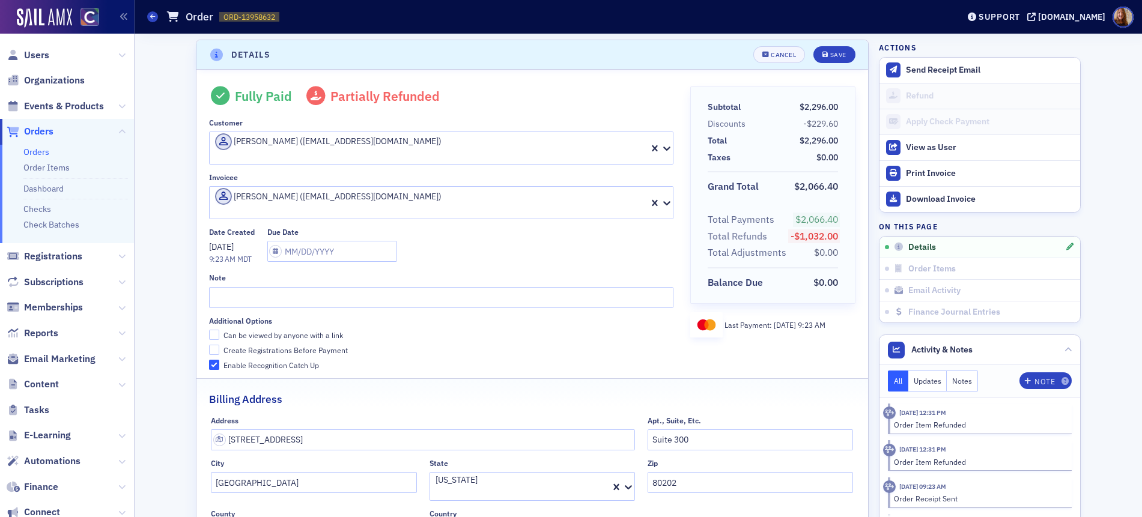
click at [369, 205] on div at bounding box center [319, 211] width 210 height 13
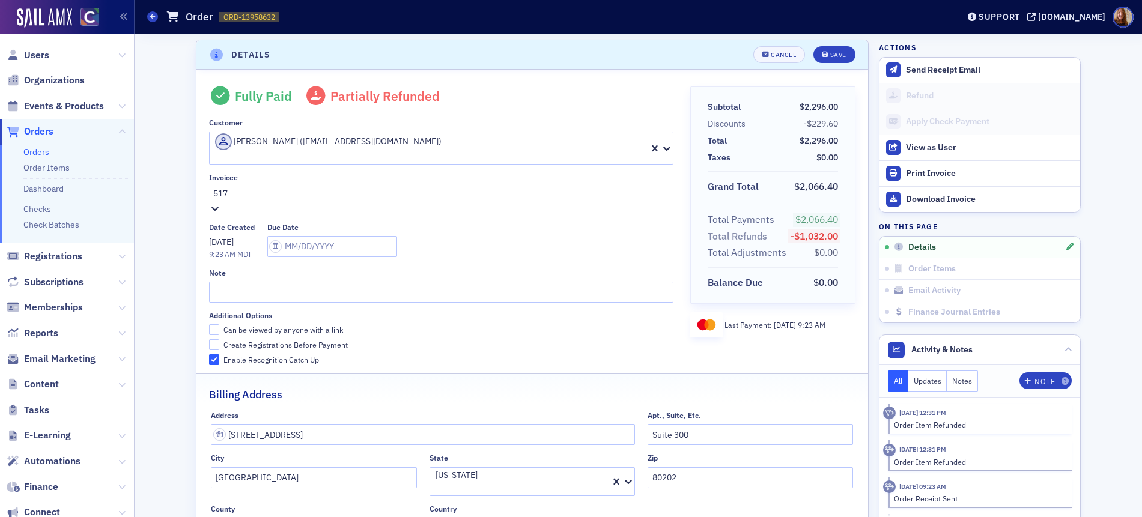
type input "5172"
click at [837, 55] on div "Save" at bounding box center [838, 55] width 16 height 7
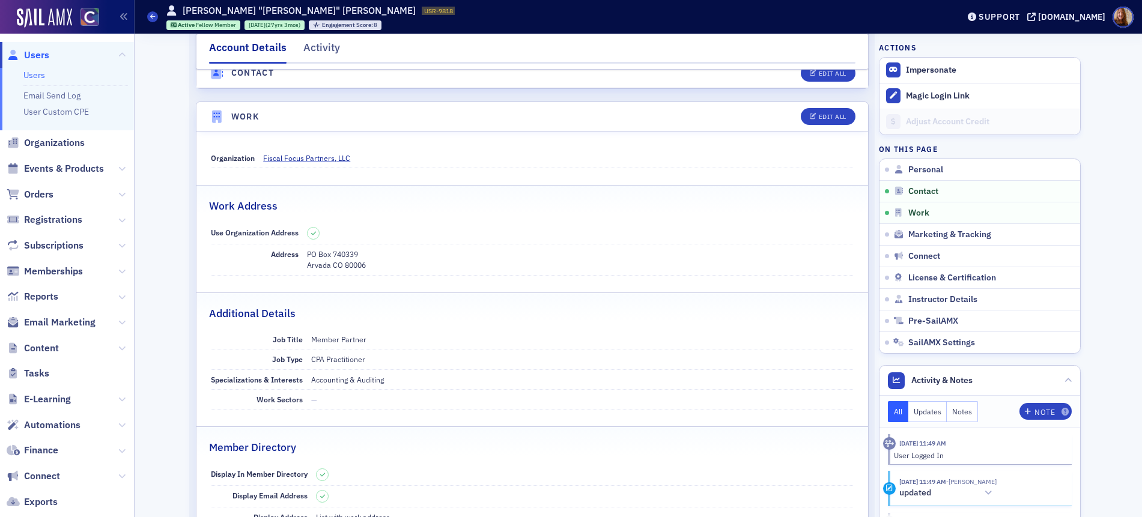
scroll to position [762, 0]
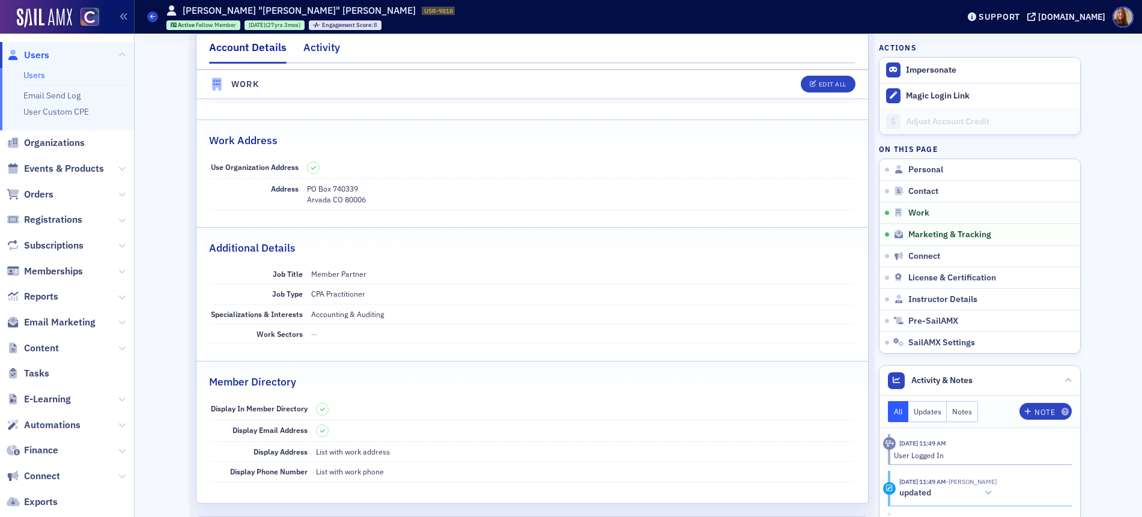
drag, startPoint x: 303, startPoint y: 49, endPoint x: 315, endPoint y: 52, distance: 12.4
click at [303, 49] on div "Activity" at bounding box center [321, 51] width 37 height 22
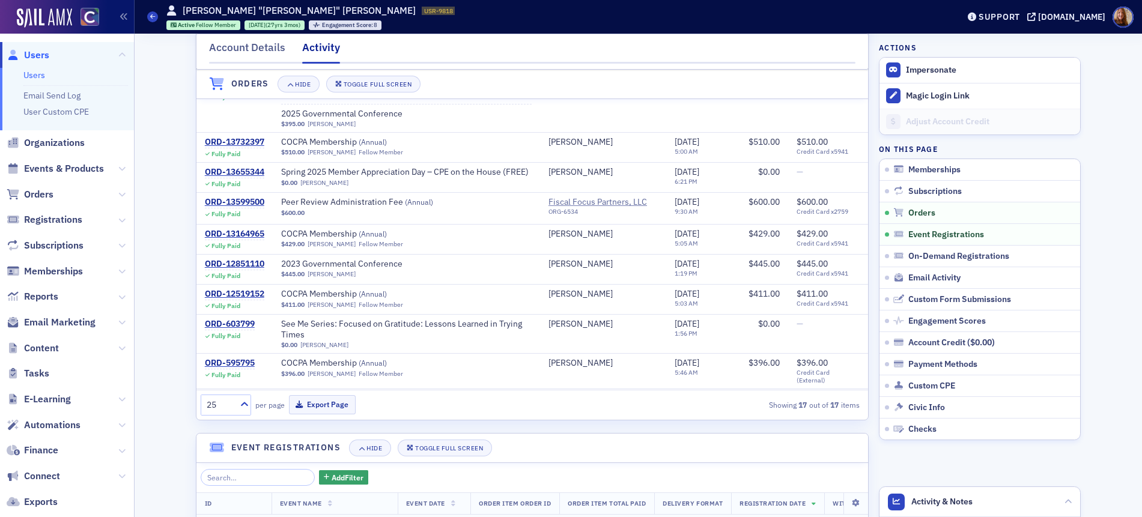
scroll to position [408, 0]
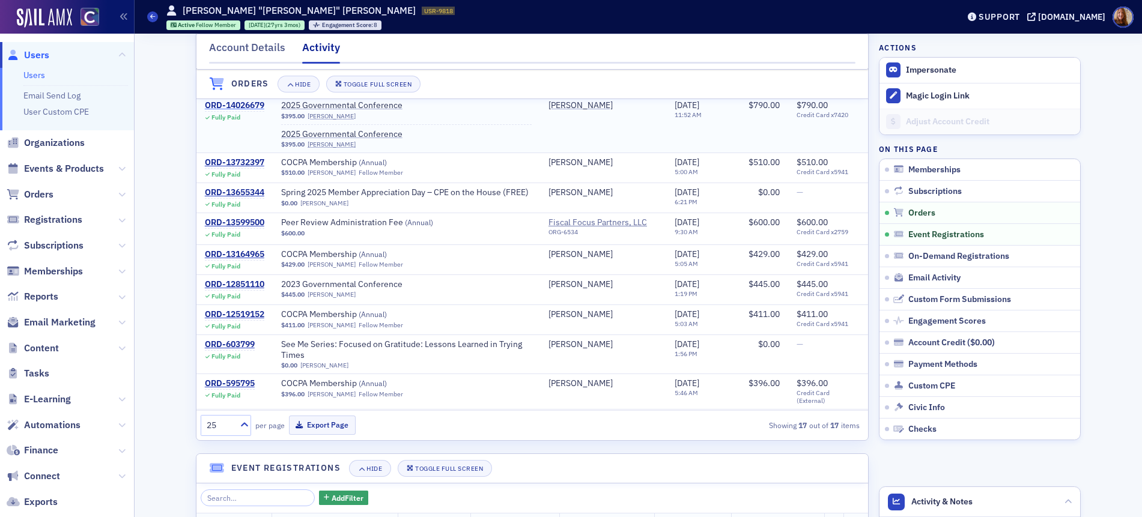
drag, startPoint x: 235, startPoint y: 114, endPoint x: 256, endPoint y: 114, distance: 21.6
click at [235, 111] on div "ORD-14026679" at bounding box center [234, 105] width 59 height 11
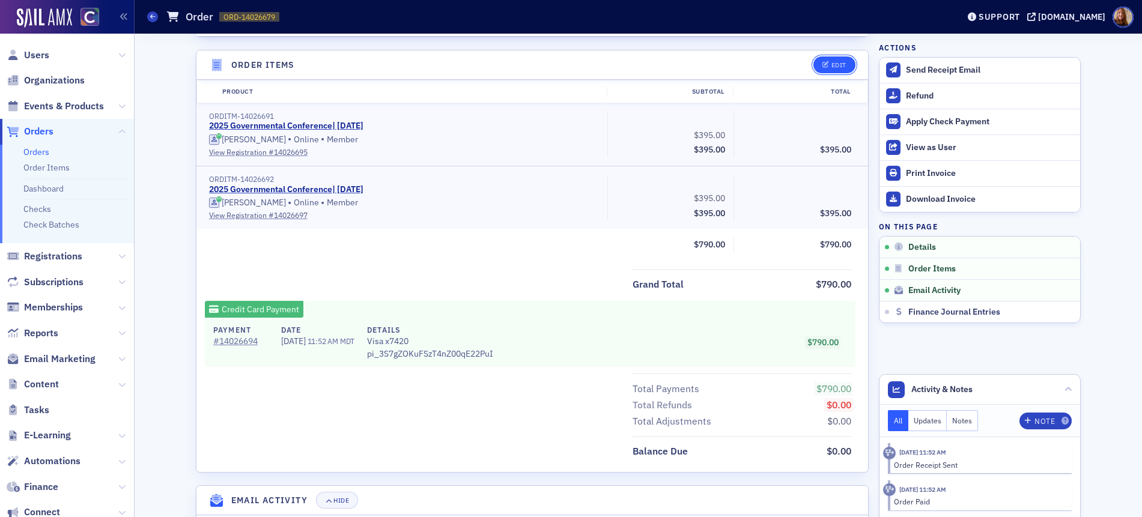
click at [833, 66] on div "Edit" at bounding box center [838, 65] width 15 height 7
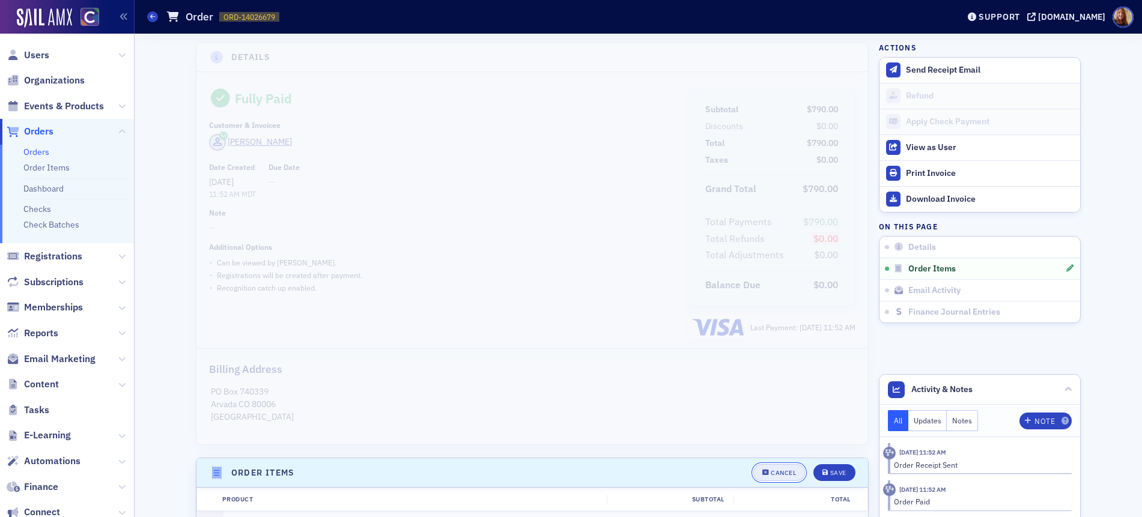
click at [774, 473] on div "Cancel" at bounding box center [783, 473] width 25 height 7
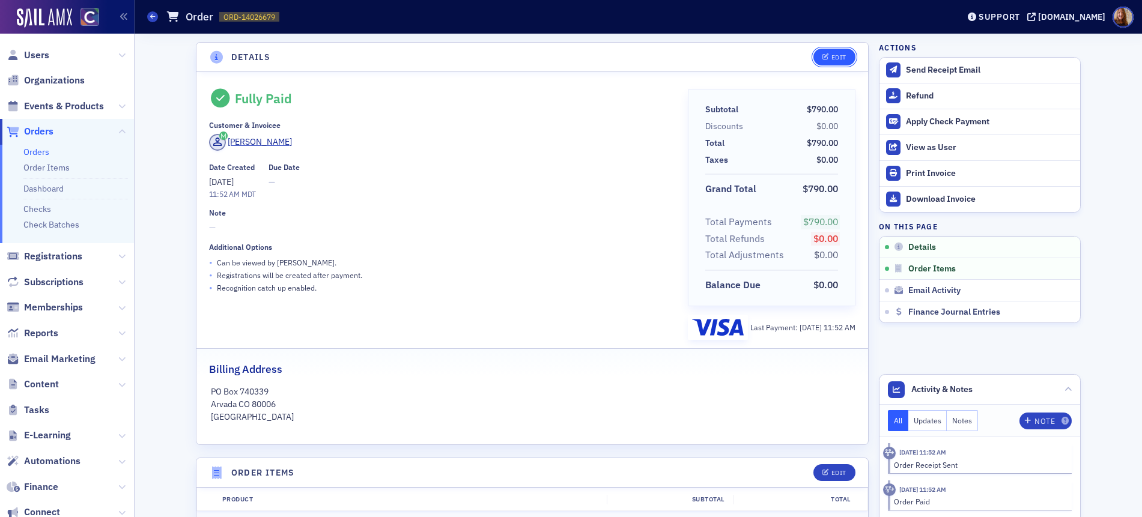
click at [831, 59] on div "Edit" at bounding box center [838, 57] width 15 height 7
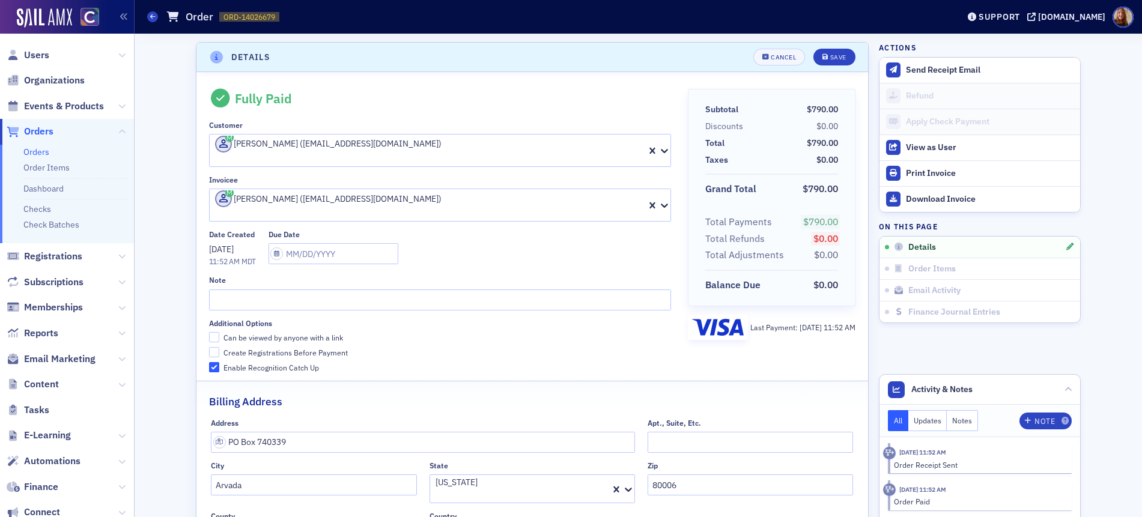
scroll to position [2, 0]
click at [330, 205] on div at bounding box center [318, 211] width 208 height 13
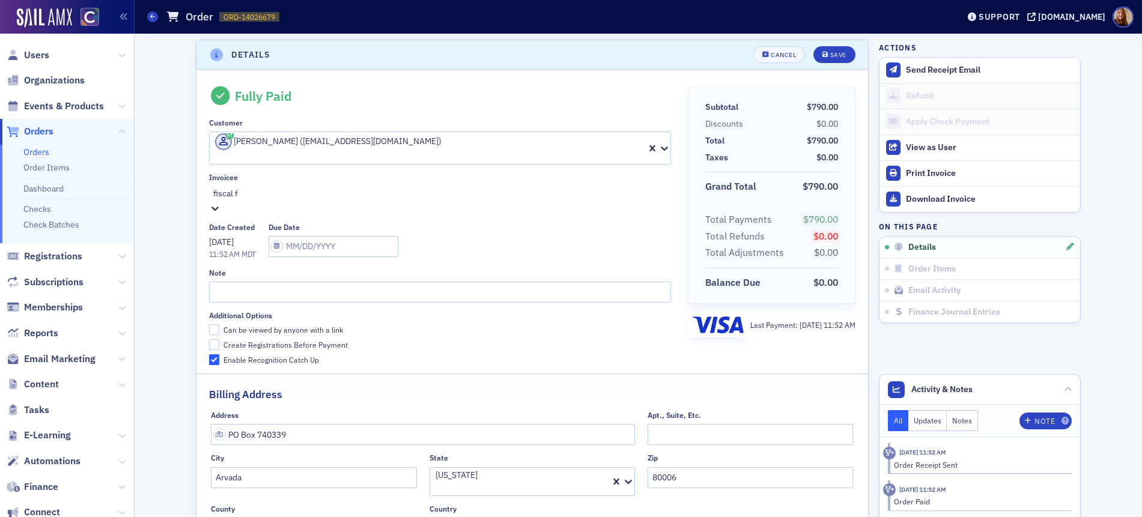
type input "fiscal fo"
click at [830, 52] on div "Save" at bounding box center [838, 55] width 16 height 7
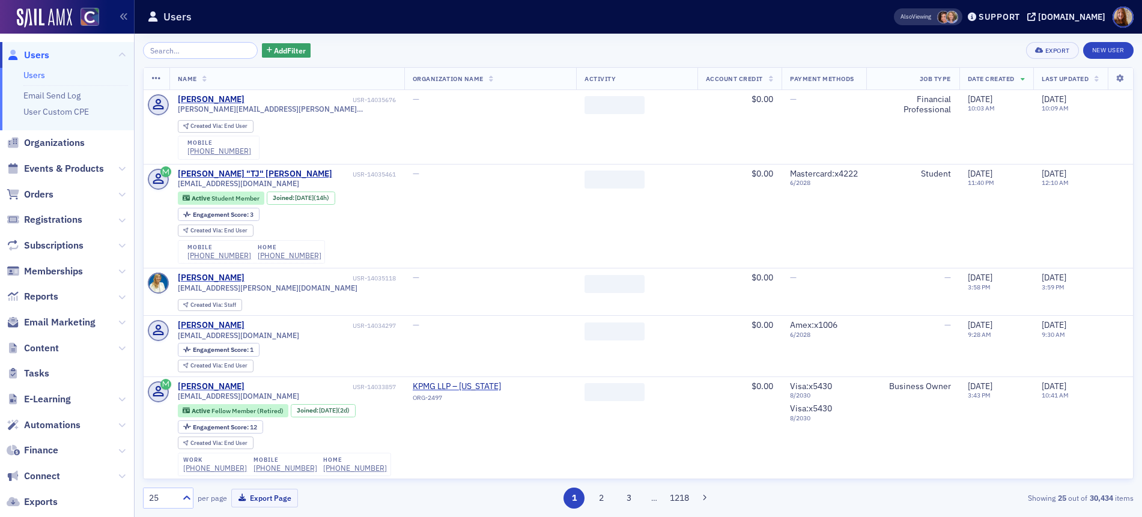
click at [169, 52] on input "search" at bounding box center [200, 50] width 115 height 17
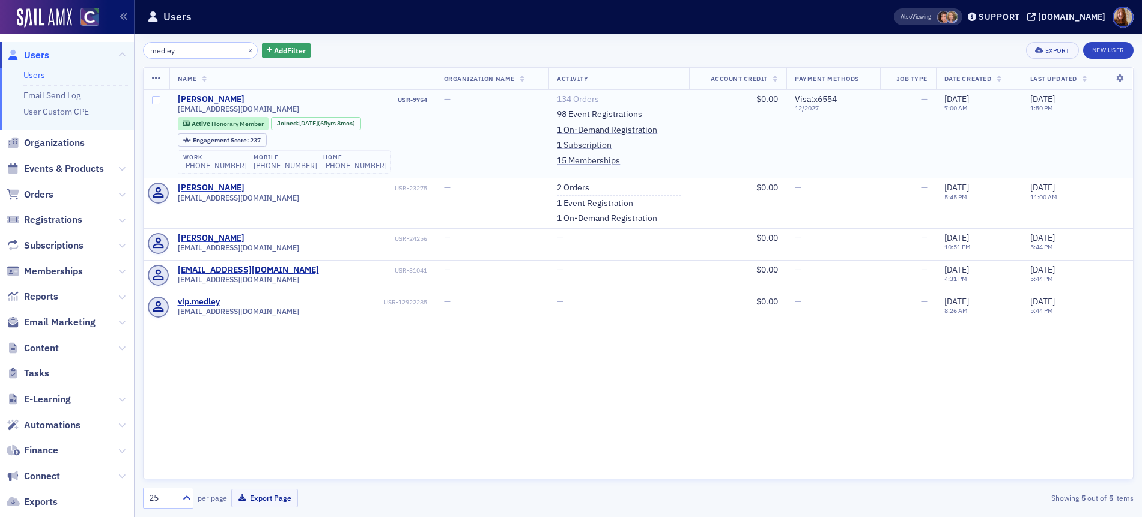
type input "medley"
click at [566, 95] on link "134 Orders" at bounding box center [578, 99] width 42 height 11
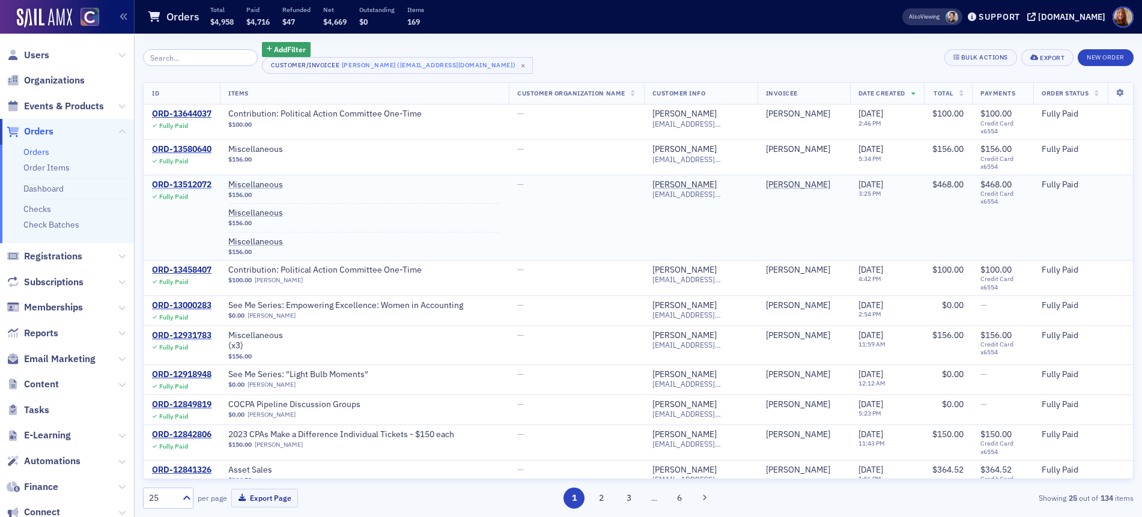
click at [187, 183] on div "ORD-13512072" at bounding box center [181, 185] width 59 height 11
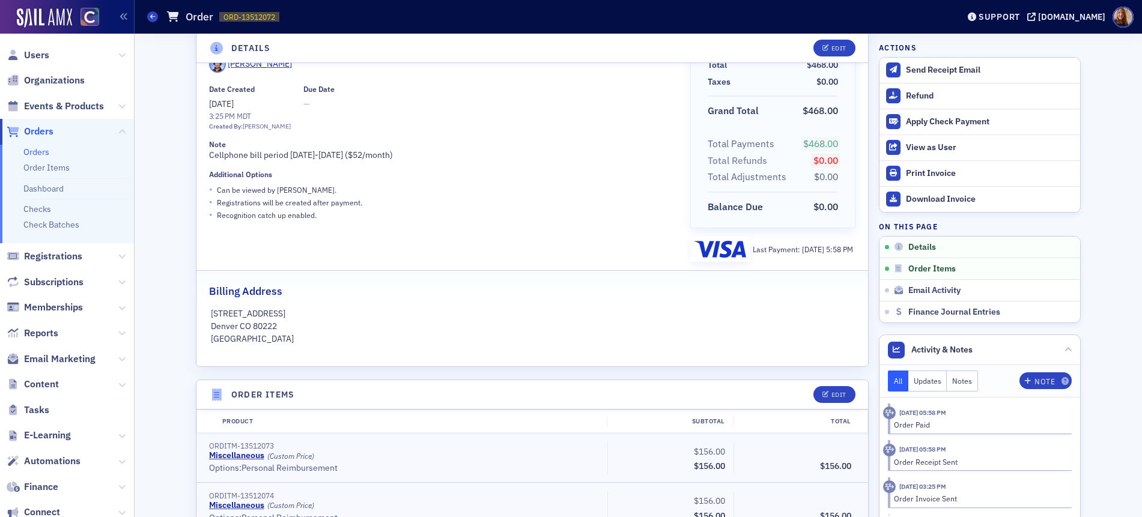
scroll to position [76, 0]
click at [35, 151] on link "Orders" at bounding box center [36, 152] width 26 height 11
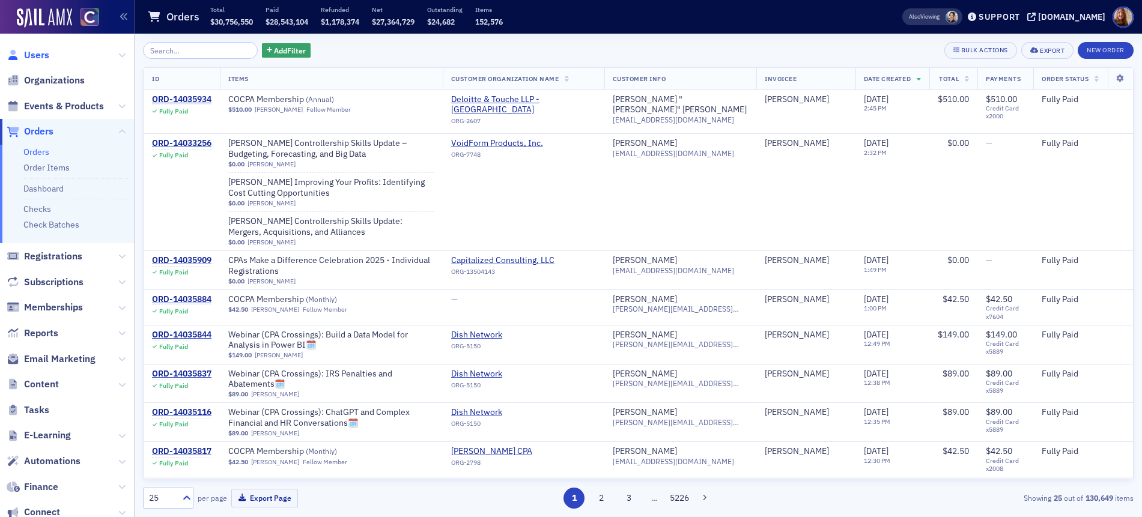
click at [39, 50] on span "Users" at bounding box center [36, 55] width 25 height 13
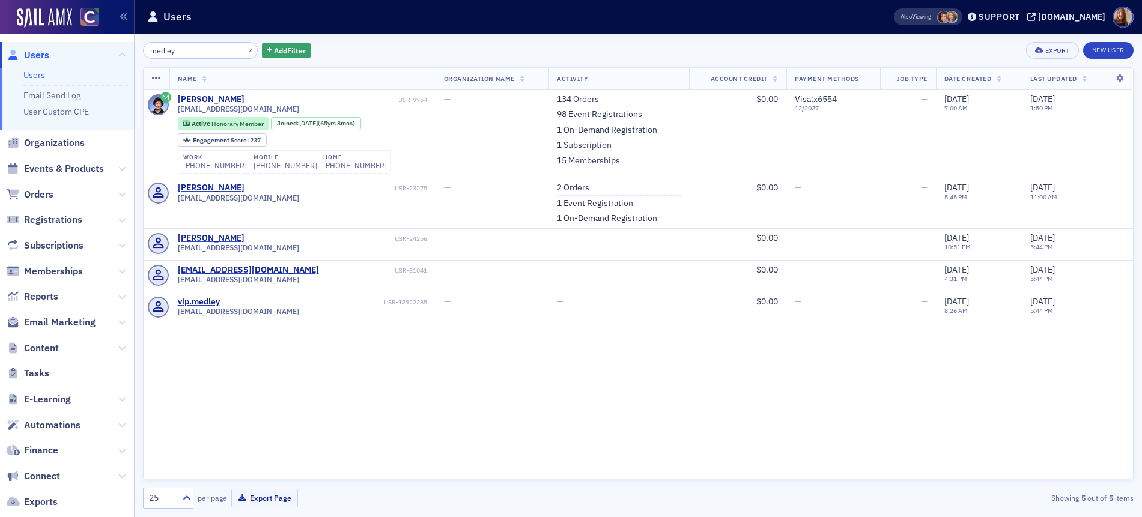
click at [172, 50] on input "medley" at bounding box center [200, 50] width 115 height 17
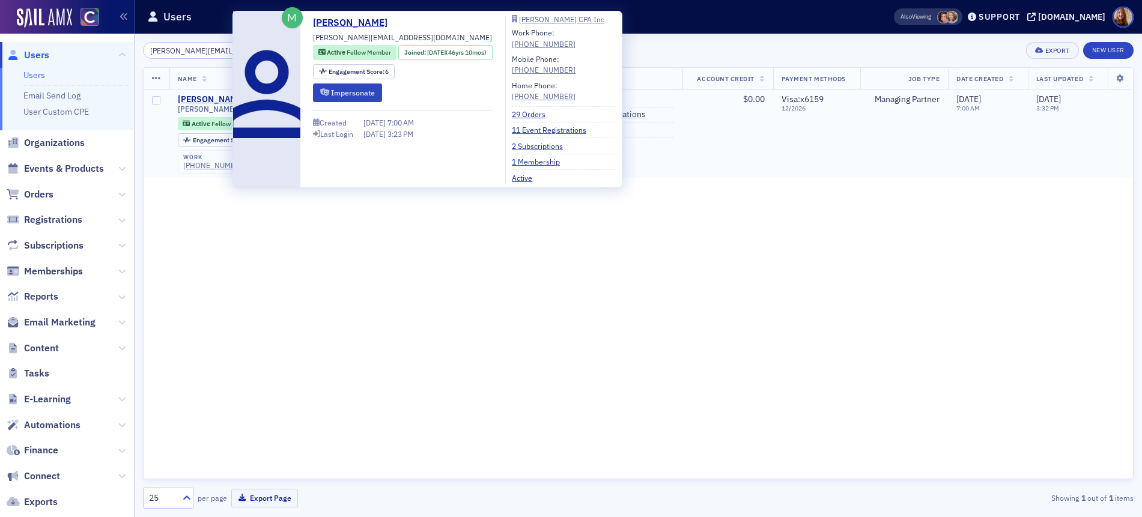
type input "[PERSON_NAME][EMAIL_ADDRESS][DOMAIN_NAME]"
click at [210, 95] on div "[PERSON_NAME]" at bounding box center [211, 99] width 67 height 11
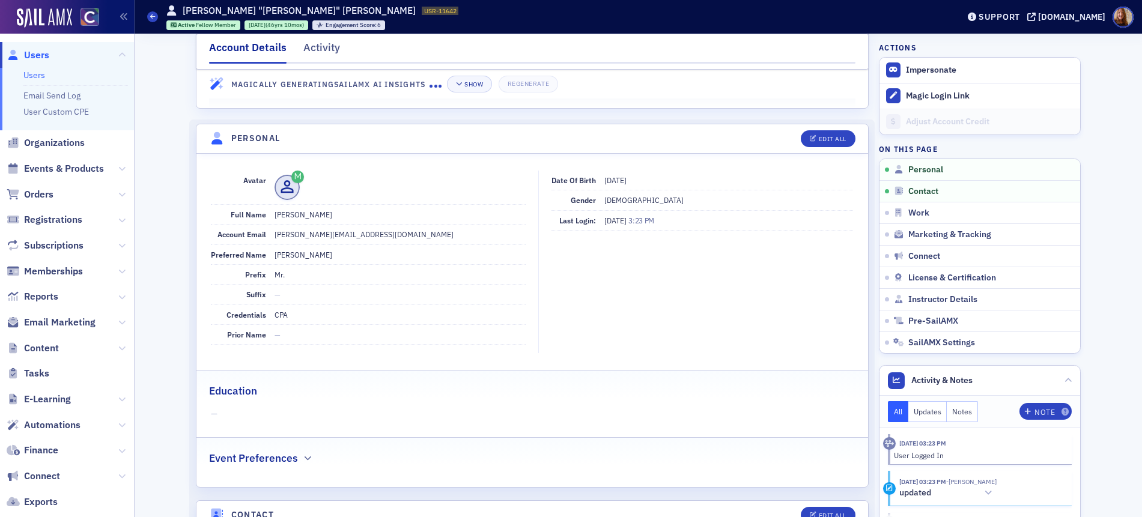
scroll to position [374, 0]
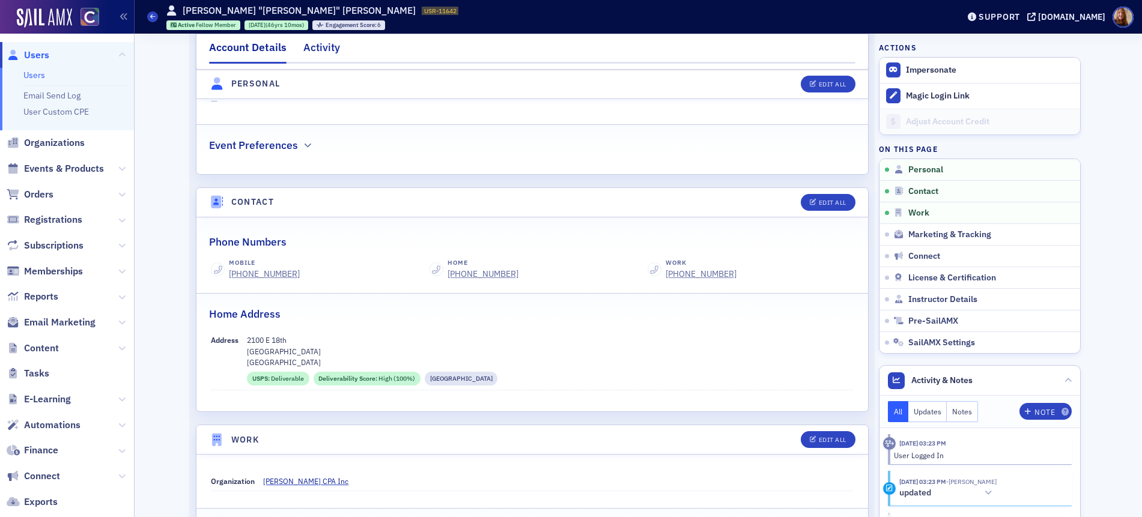
click at [318, 50] on div "Activity" at bounding box center [321, 51] width 37 height 22
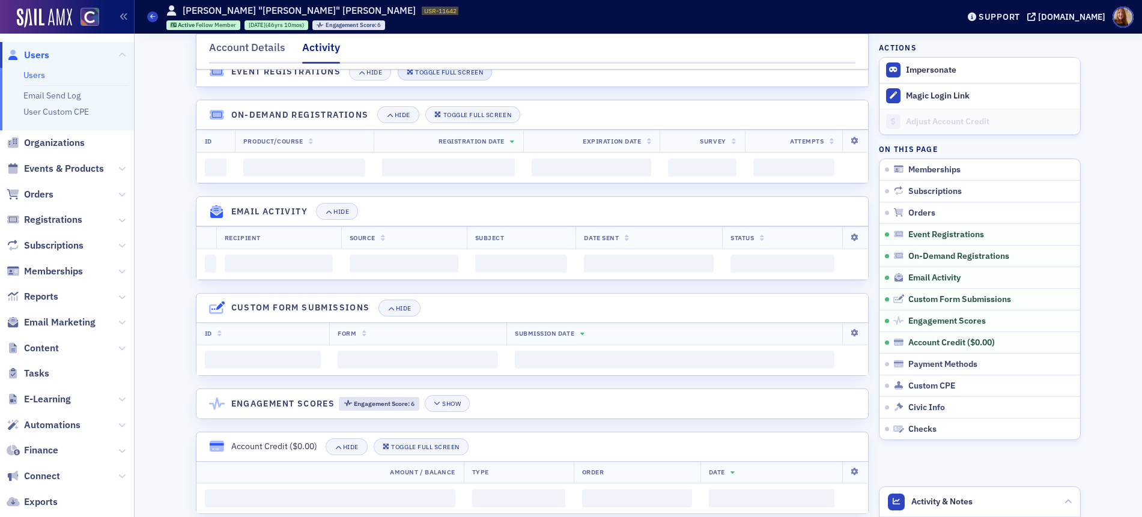
scroll to position [374, 0]
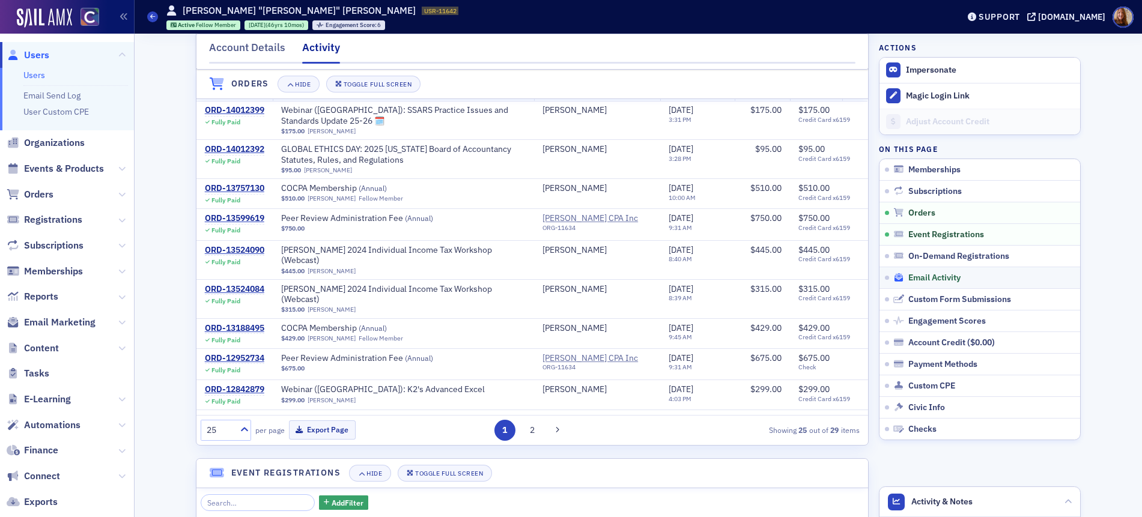
click at [925, 277] on span "Email Activity" at bounding box center [934, 278] width 52 height 11
